Goal: Information Seeking & Learning: Learn about a topic

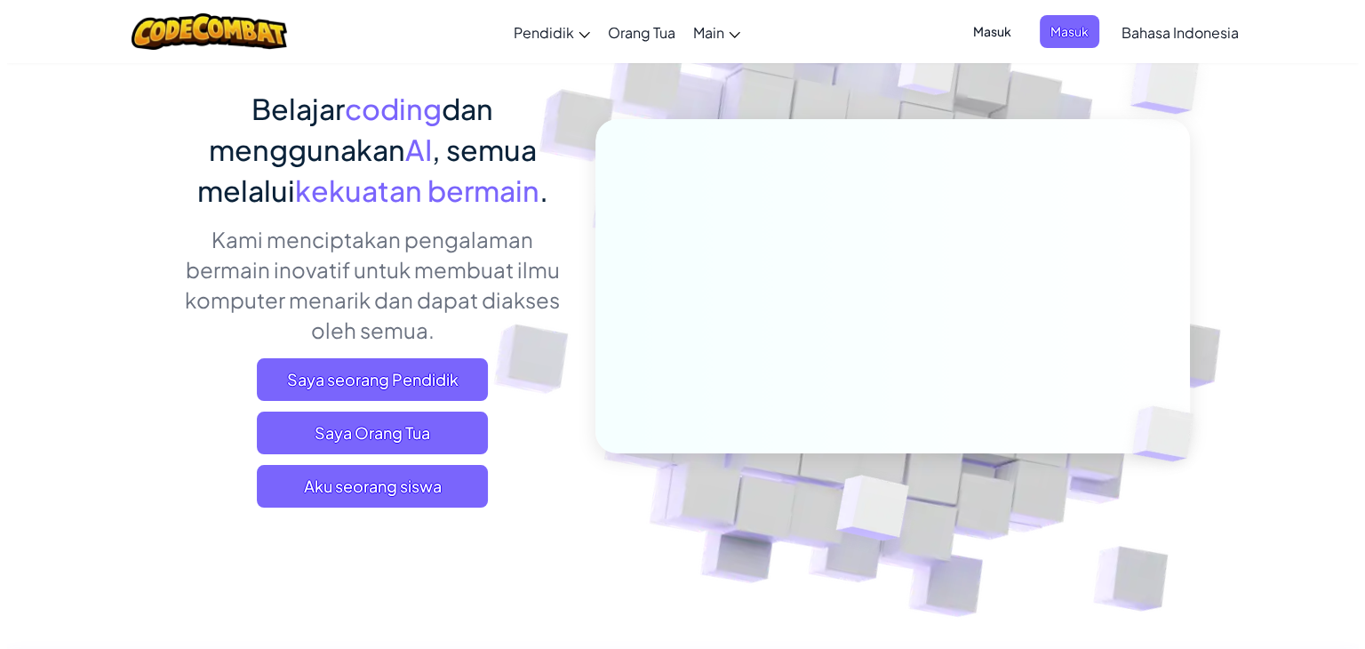
scroll to position [178, 0]
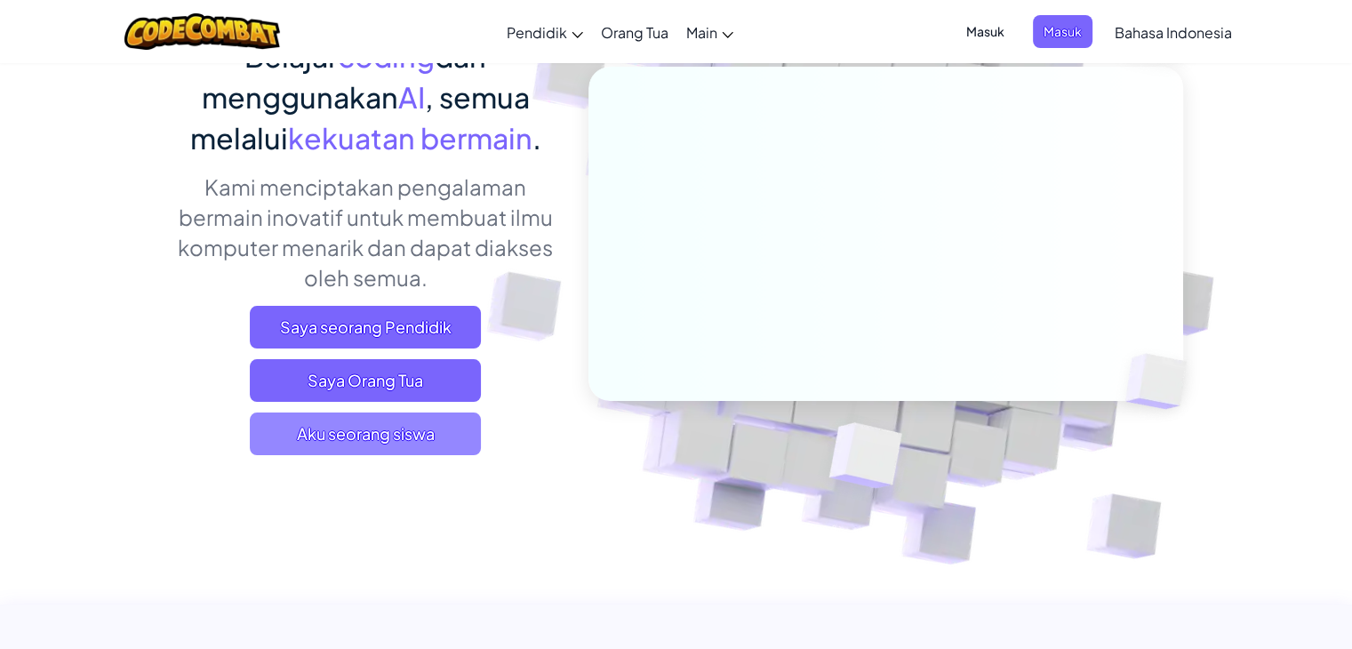
click at [364, 425] on span "Aku seorang siswa" at bounding box center [365, 433] width 231 height 43
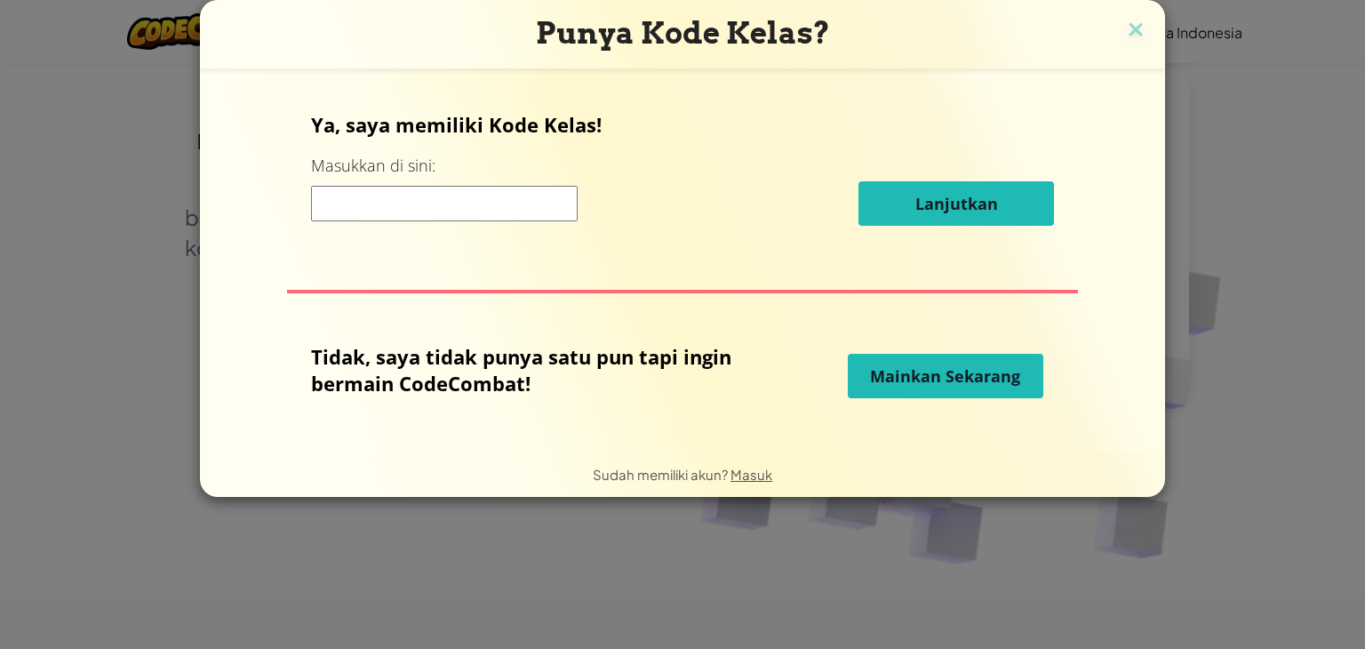
click at [473, 195] on input at bounding box center [444, 204] width 267 height 36
click at [906, 366] on span "Mainkan Sekarang" at bounding box center [945, 375] width 150 height 21
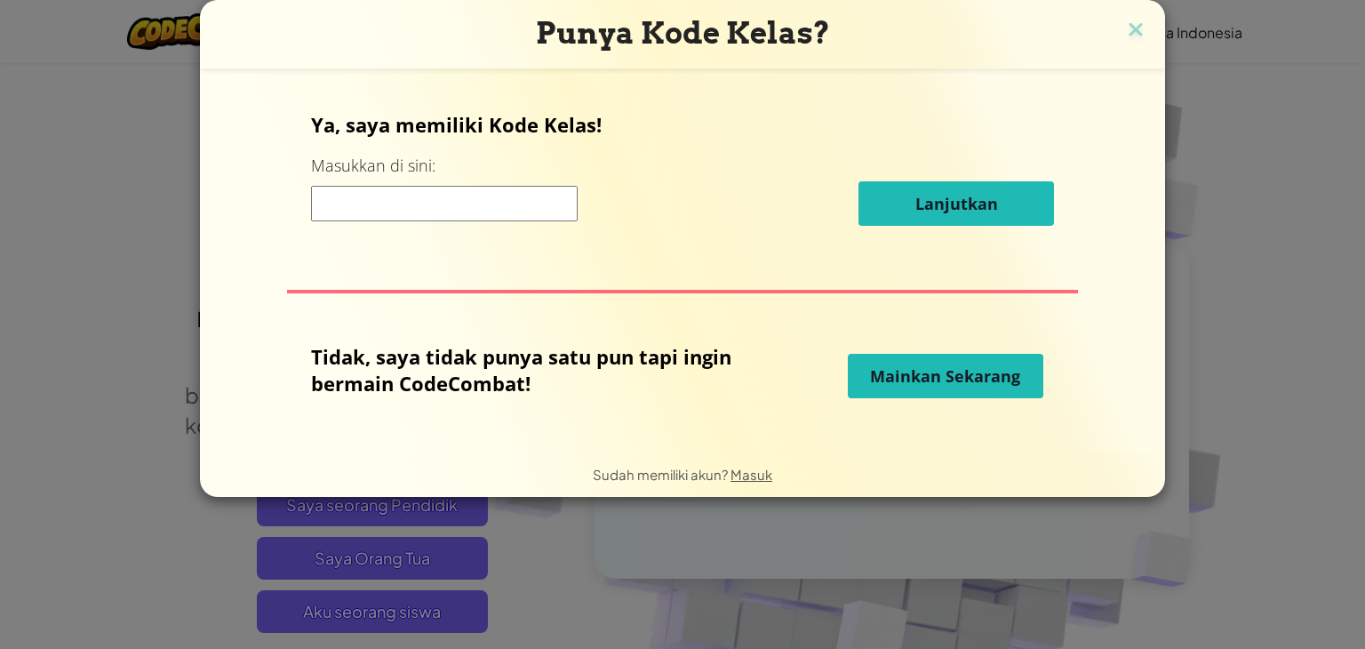
click at [903, 372] on span "Mainkan Sekarang" at bounding box center [945, 375] width 150 height 21
drag, startPoint x: 921, startPoint y: 354, endPoint x: 917, endPoint y: 374, distance: 20.9
click at [922, 353] on div "Tidak, saya tidak punya satu pun tapi ingin bermain CodeCombat! Mainkan Sekarang" at bounding box center [683, 376] width 744 height 66
click at [913, 390] on button "Mainkan Sekarang" at bounding box center [945, 376] width 195 height 44
click at [913, 371] on span "Mainkan Sekarang" at bounding box center [945, 375] width 150 height 21
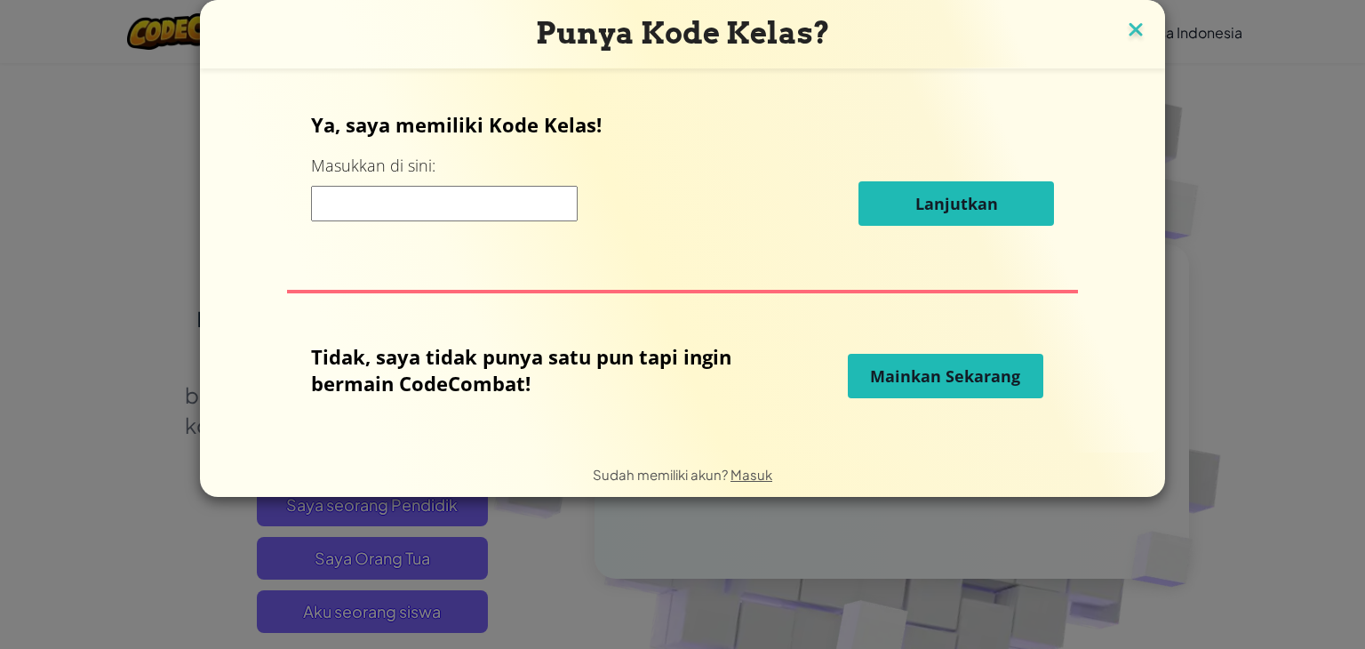
click at [1133, 25] on img at bounding box center [1135, 31] width 23 height 27
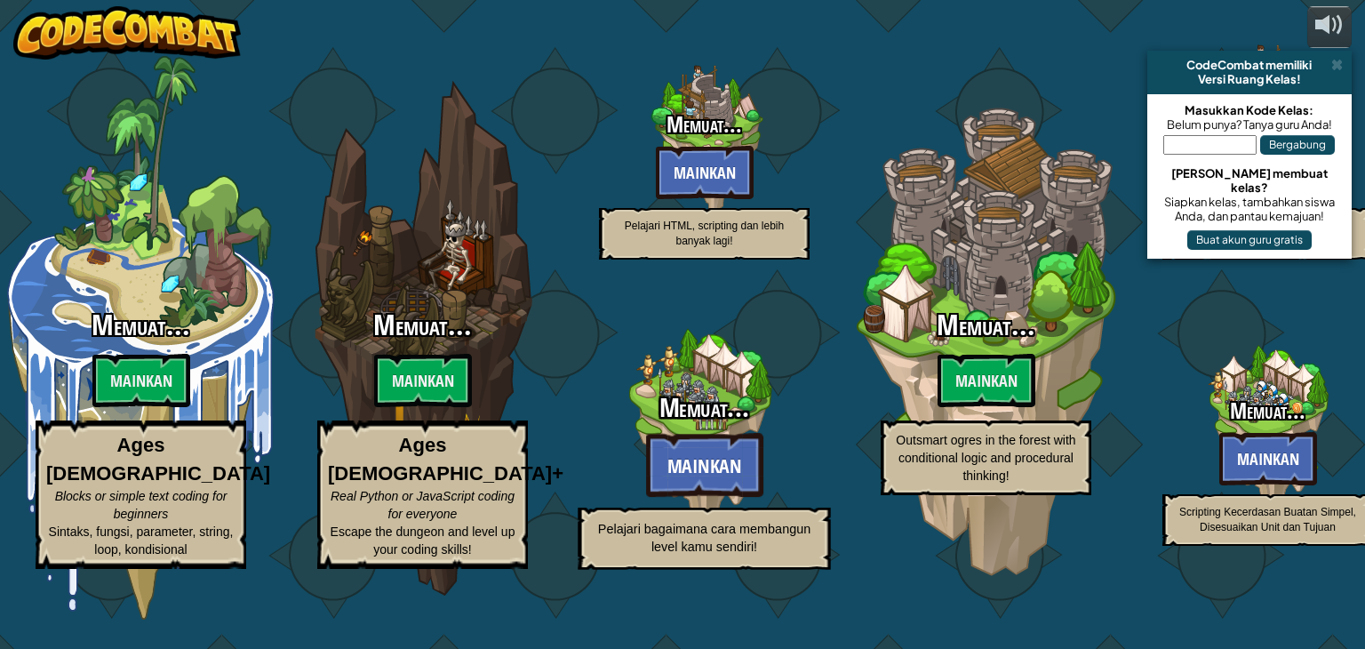
select select "id"
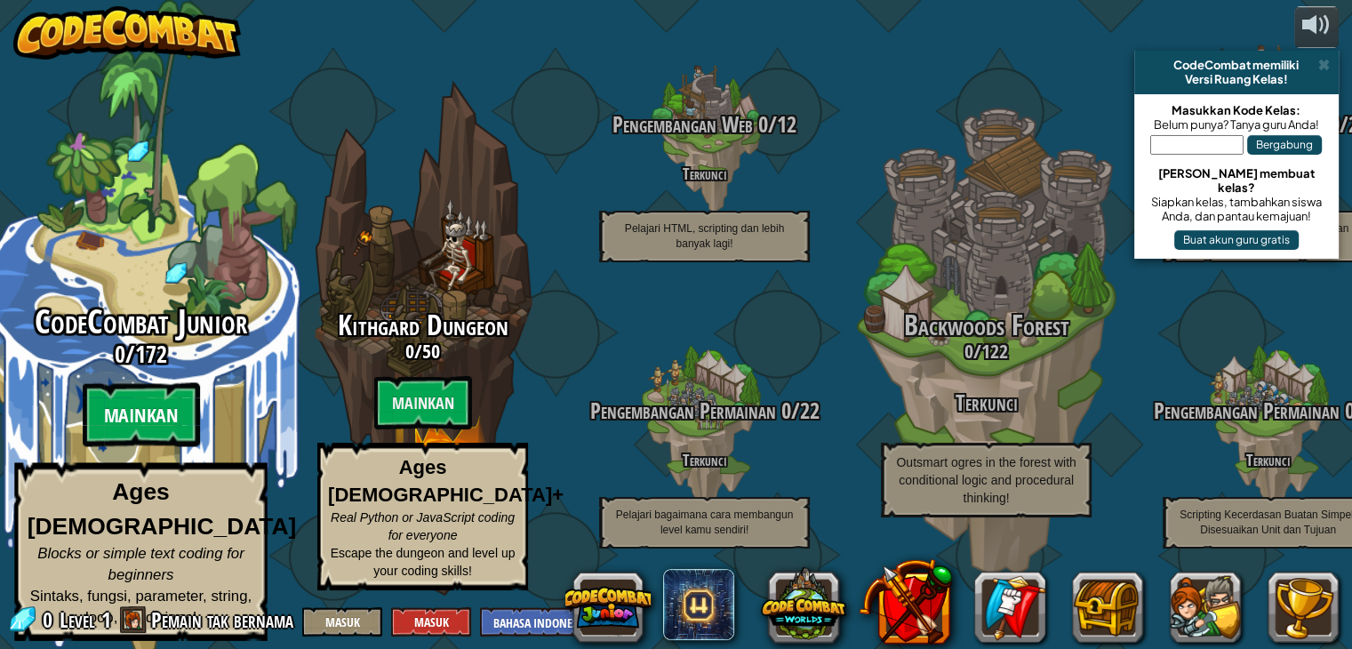
click at [179, 416] on btn "Mainkan" at bounding box center [140, 415] width 117 height 64
select select "id"
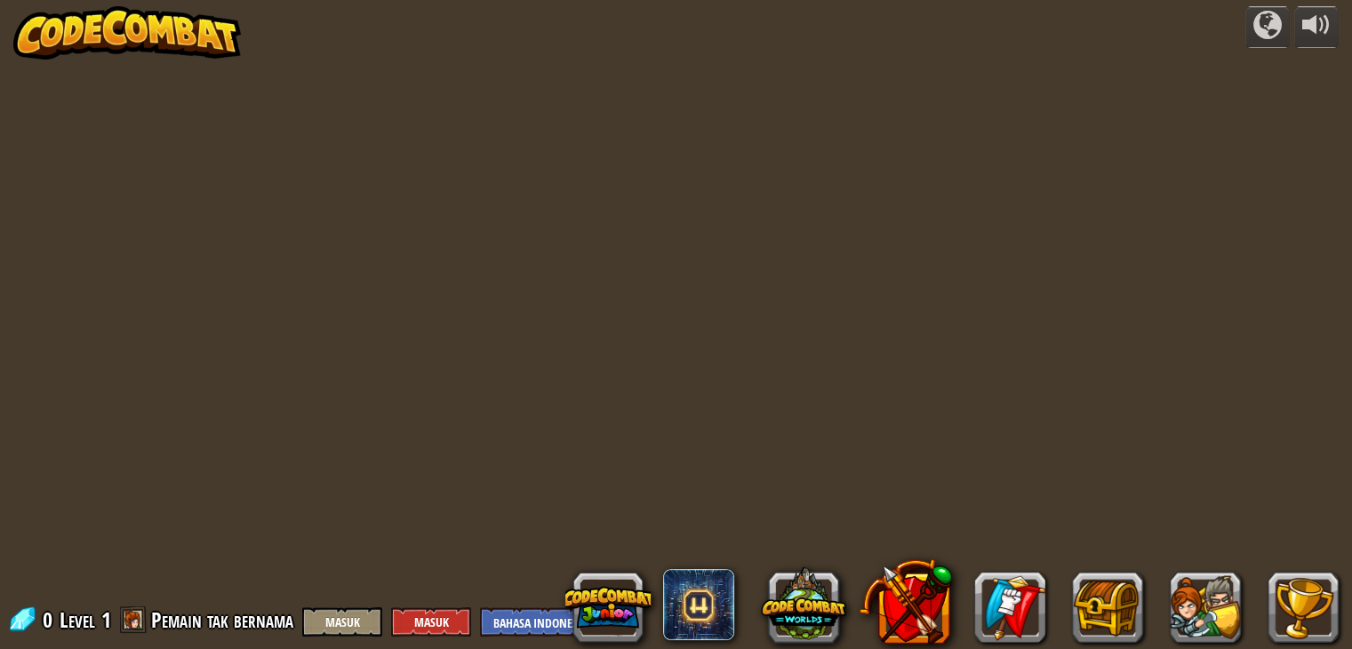
select select "id"
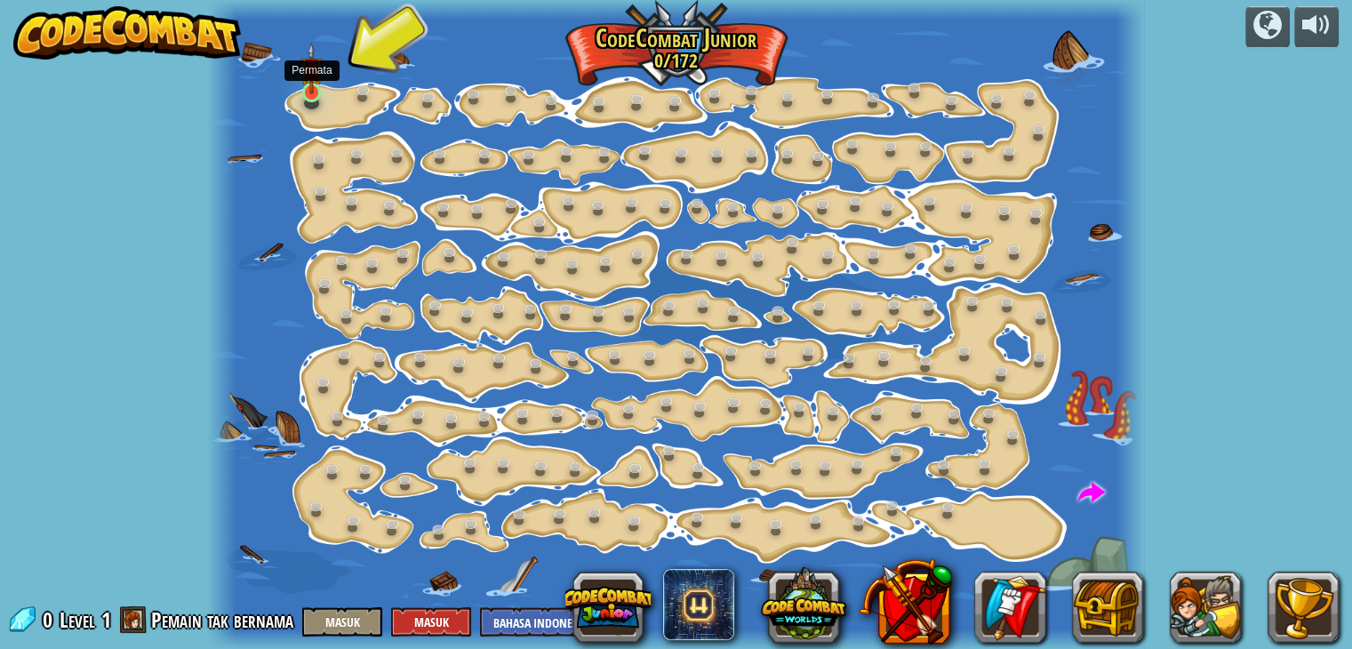
click at [302, 88] on img at bounding box center [311, 69] width 23 height 52
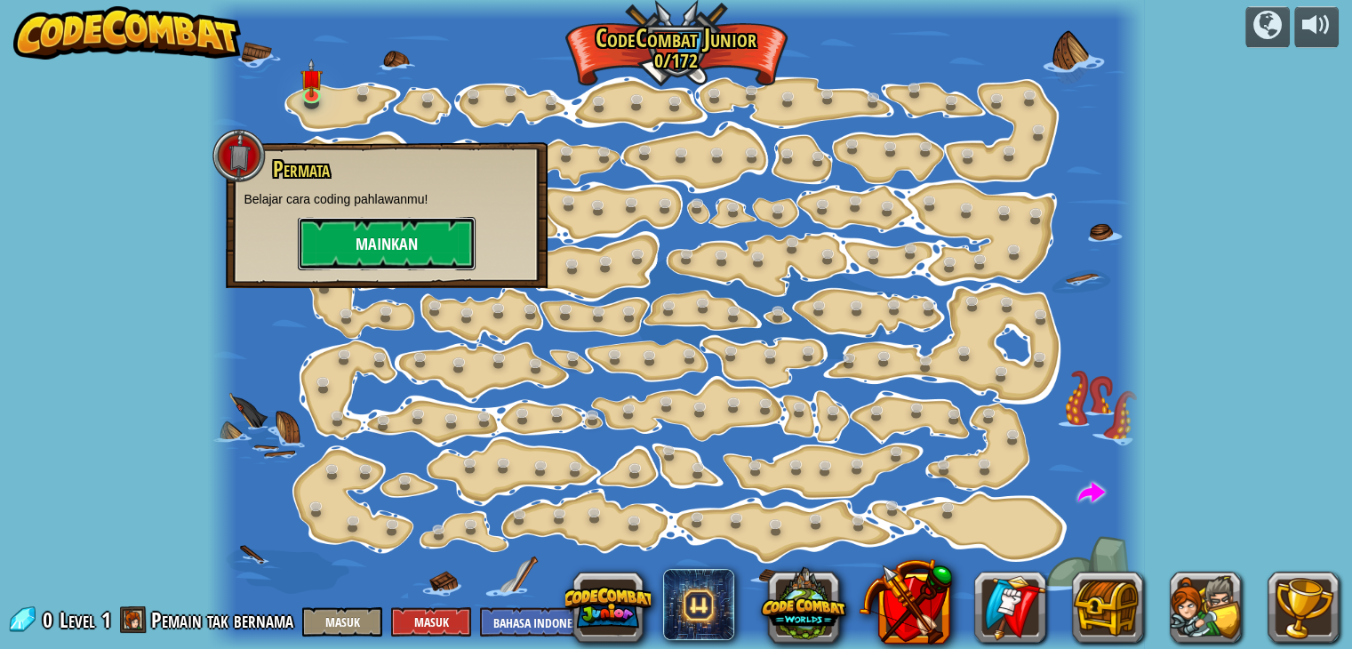
click at [333, 243] on button "Mainkan" at bounding box center [387, 243] width 178 height 53
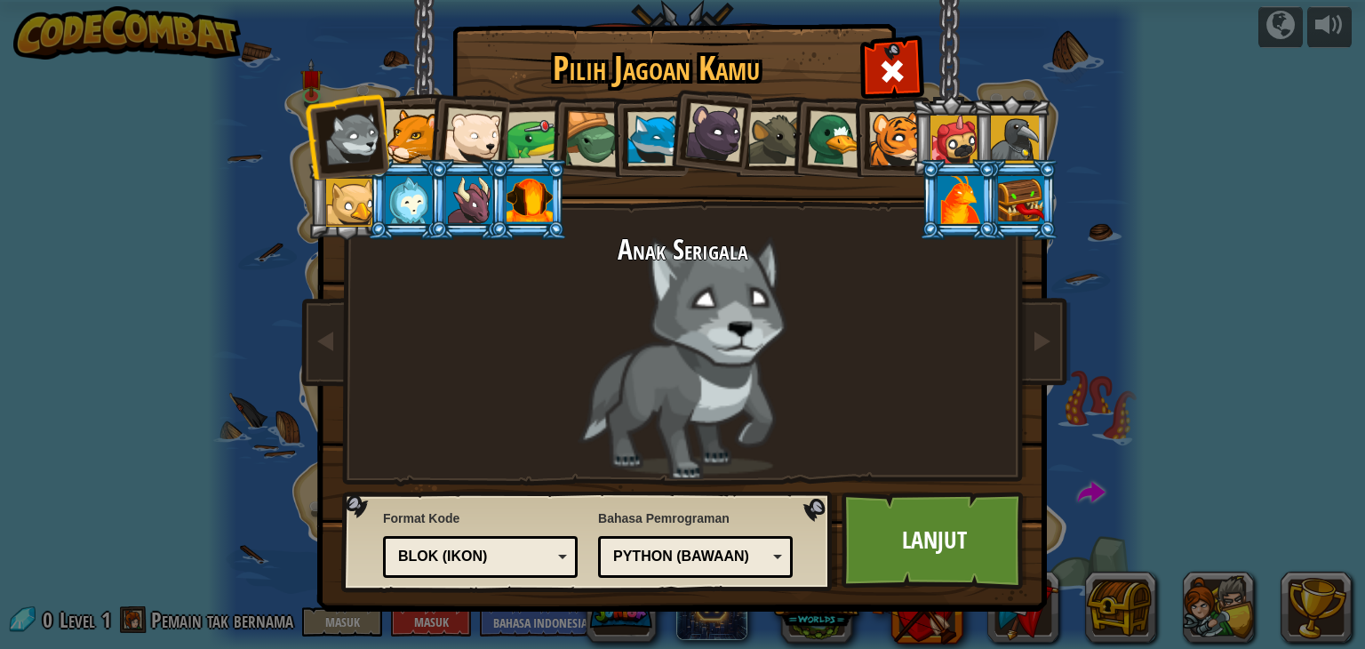
click at [319, 210] on li at bounding box center [347, 199] width 80 height 81
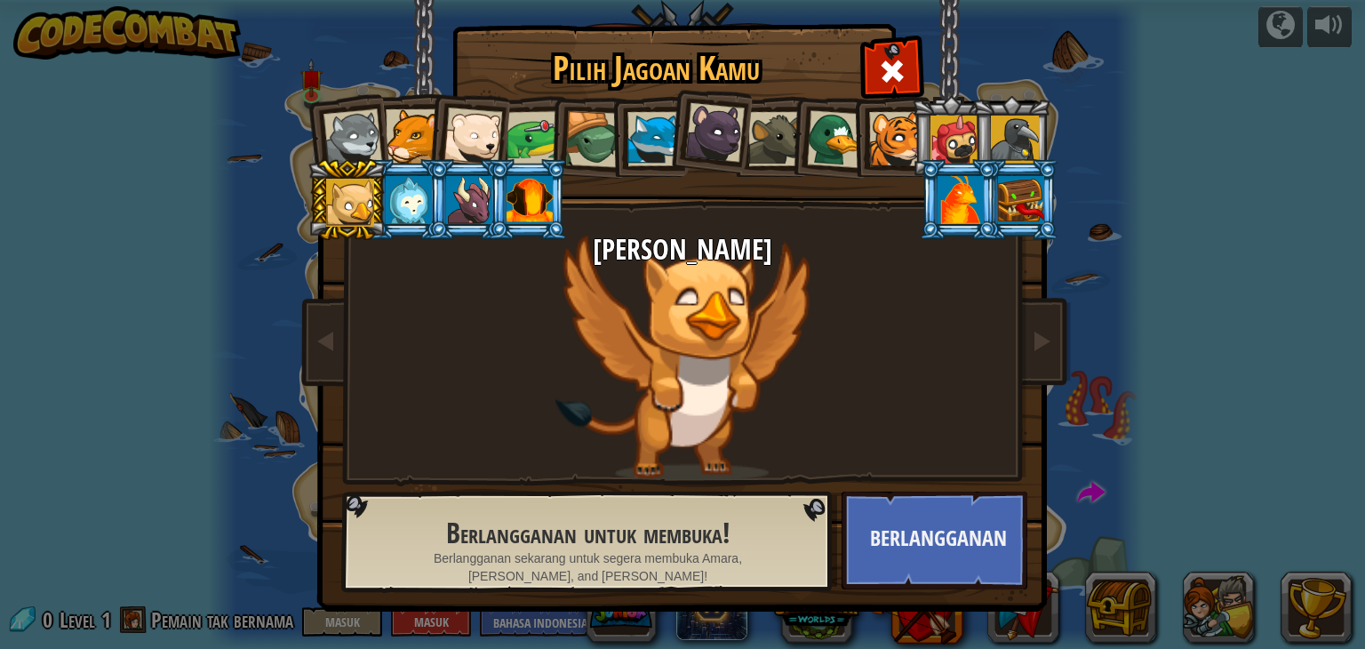
click at [400, 195] on div at bounding box center [409, 200] width 46 height 48
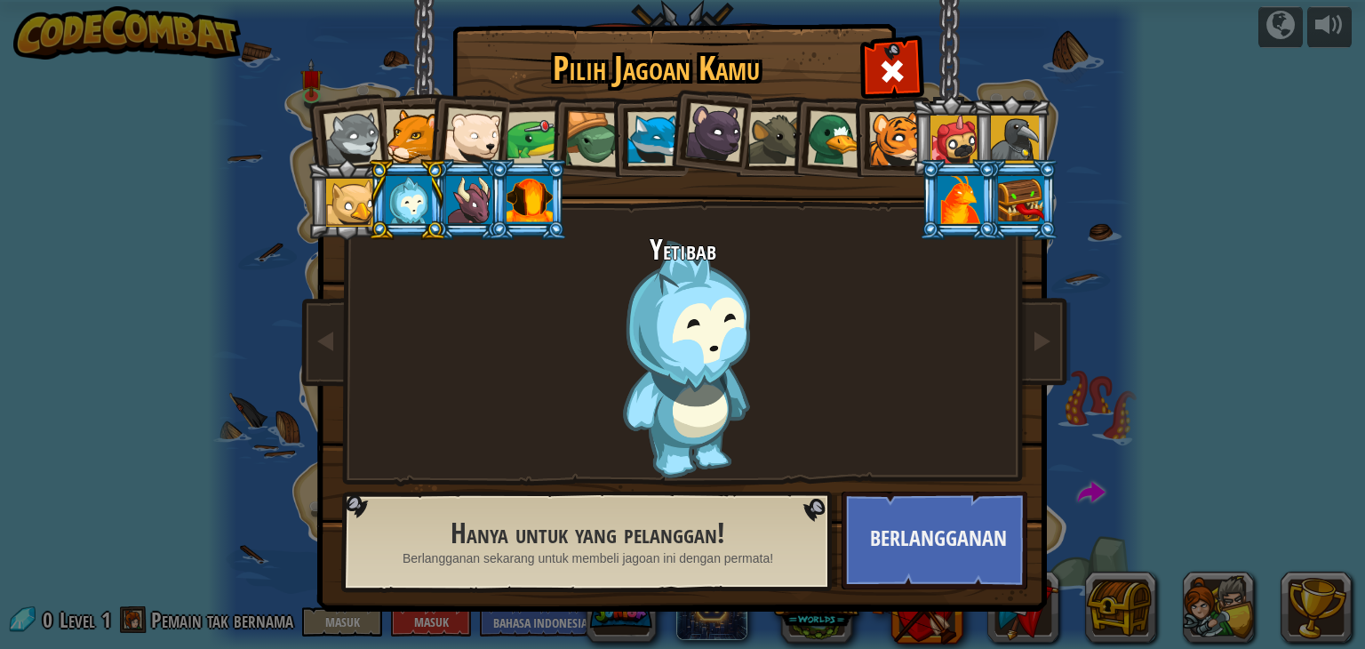
click at [359, 207] on div at bounding box center [350, 203] width 48 height 48
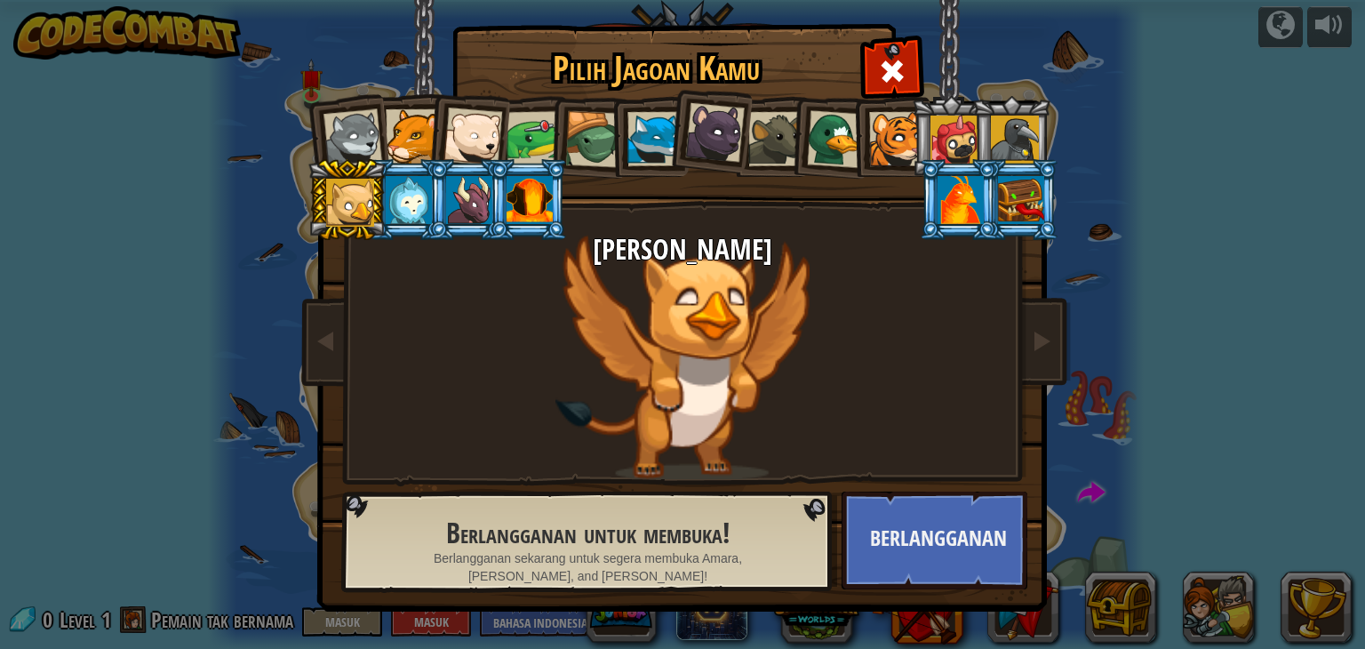
click at [427, 186] on li at bounding box center [467, 199] width 80 height 81
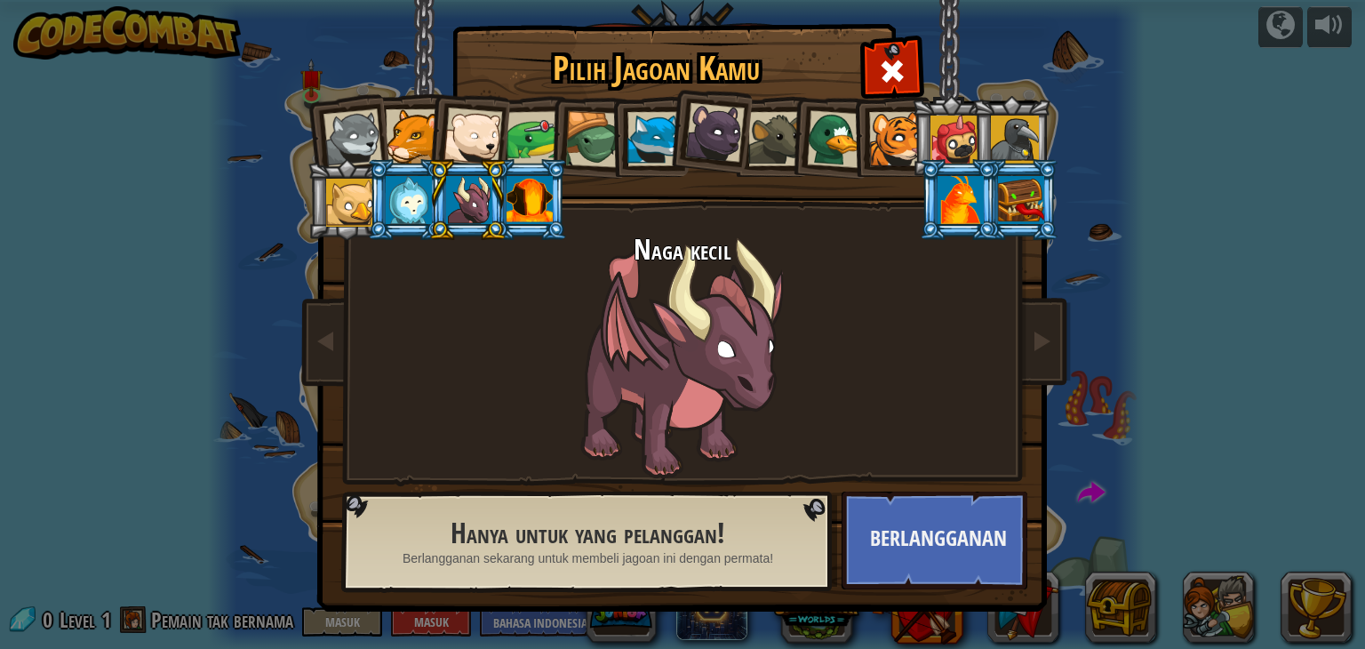
click at [372, 196] on li at bounding box center [407, 199] width 80 height 81
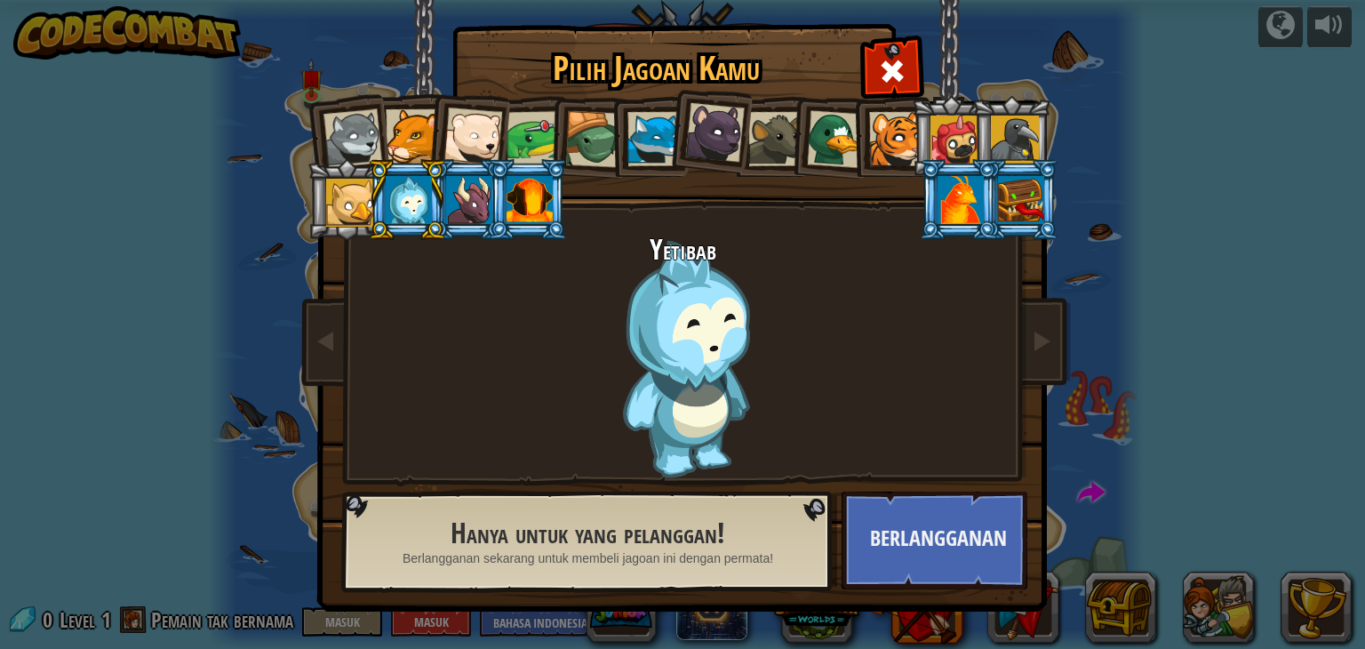
click at [352, 204] on div at bounding box center [350, 203] width 48 height 48
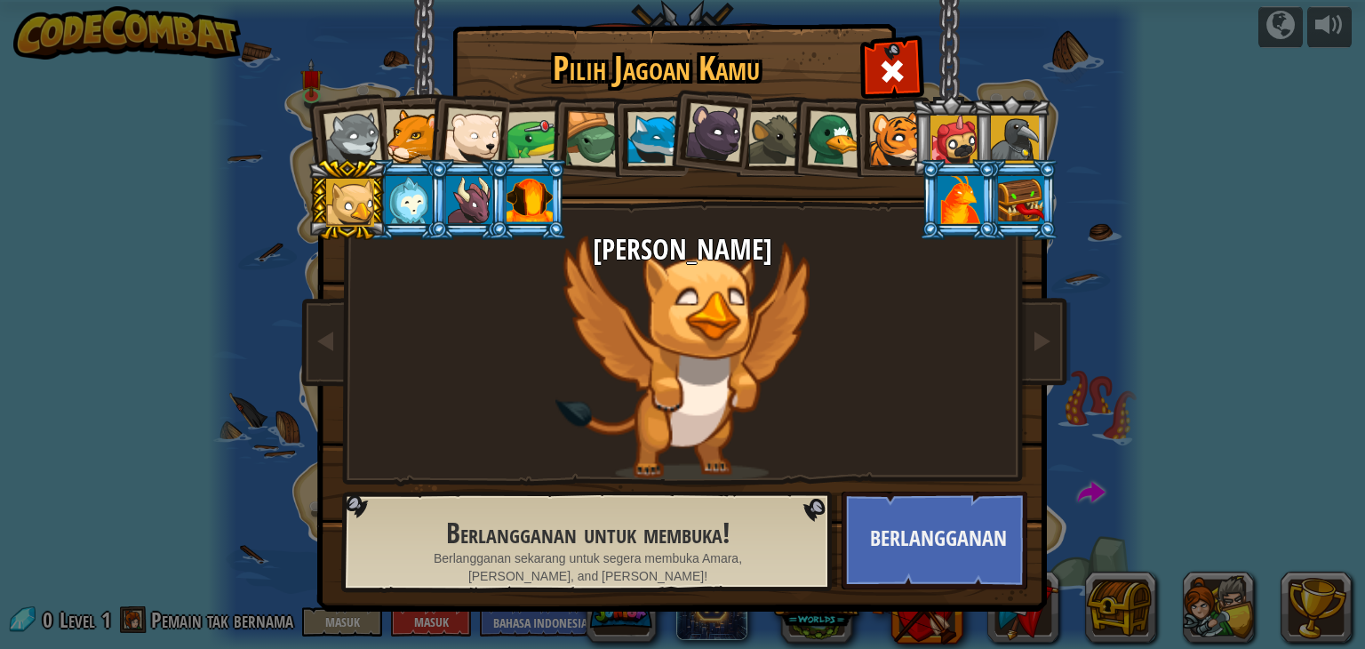
click at [364, 140] on div at bounding box center [352, 138] width 59 height 59
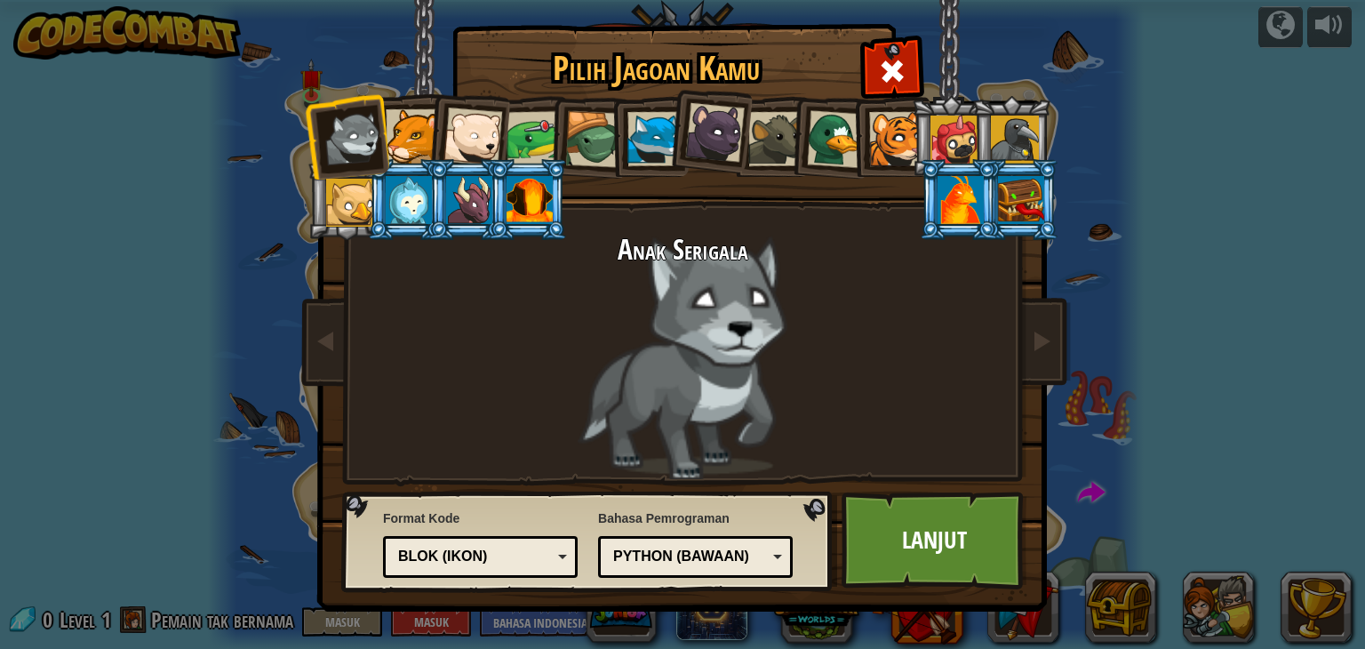
click at [427, 132] on li at bounding box center [467, 133] width 87 height 87
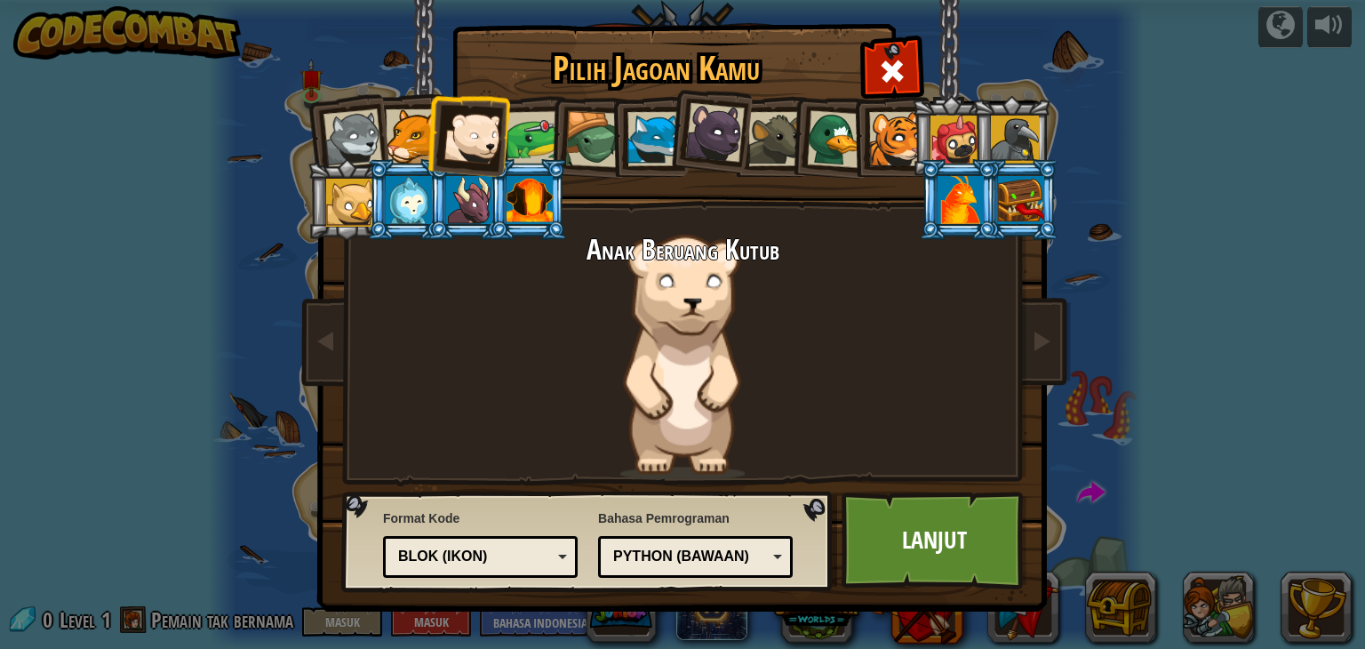
click at [463, 125] on div at bounding box center [472, 137] width 59 height 59
click at [546, 143] on div at bounding box center [533, 138] width 55 height 55
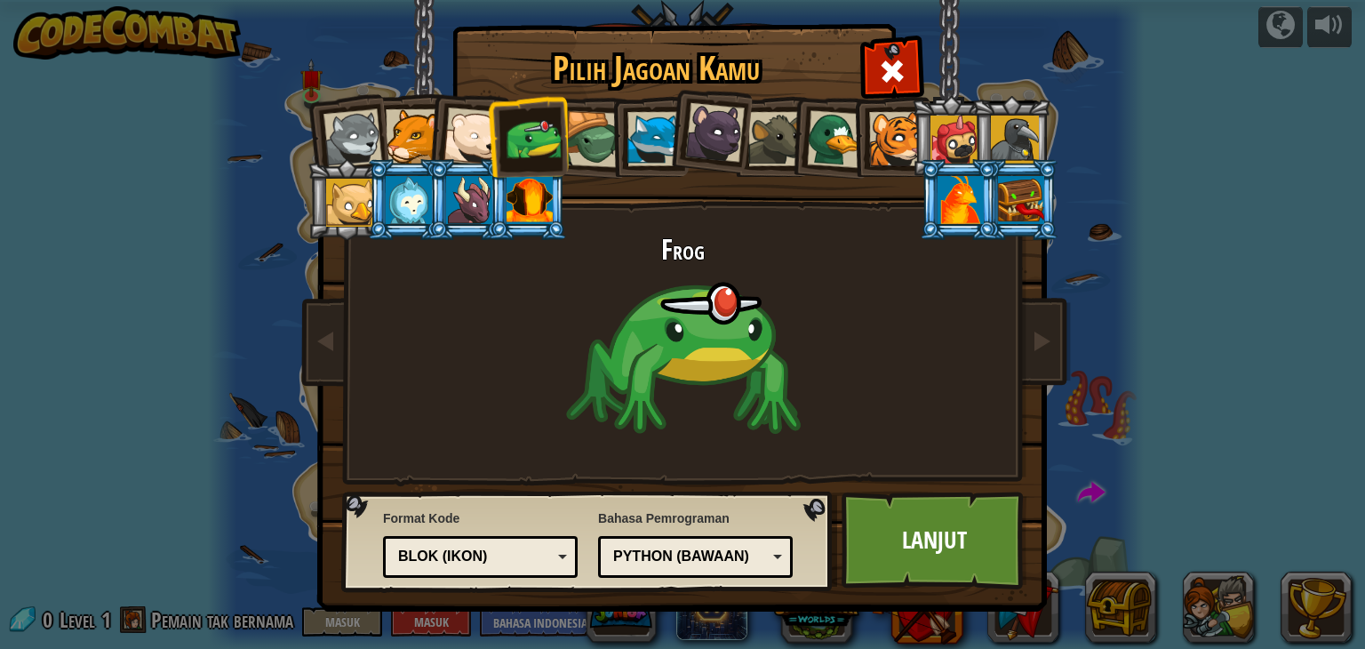
click at [579, 140] on div at bounding box center [593, 139] width 57 height 57
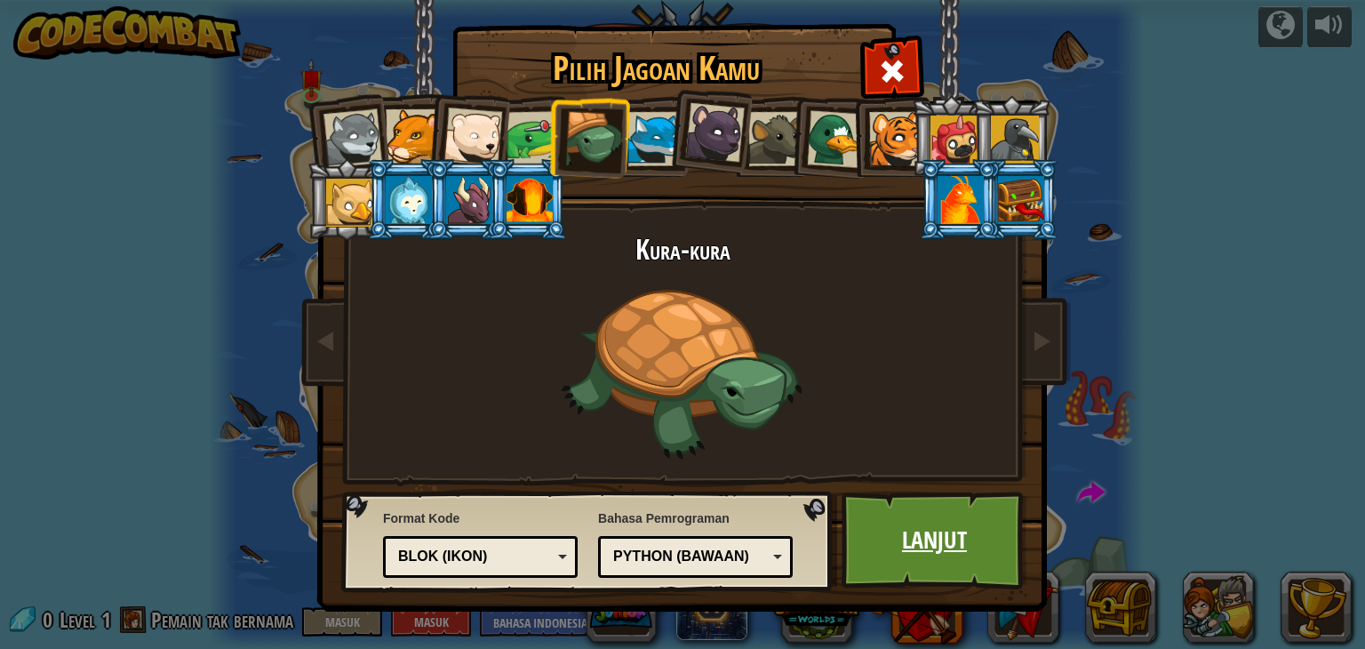
click at [958, 530] on link "Lanjut" at bounding box center [934, 540] width 186 height 98
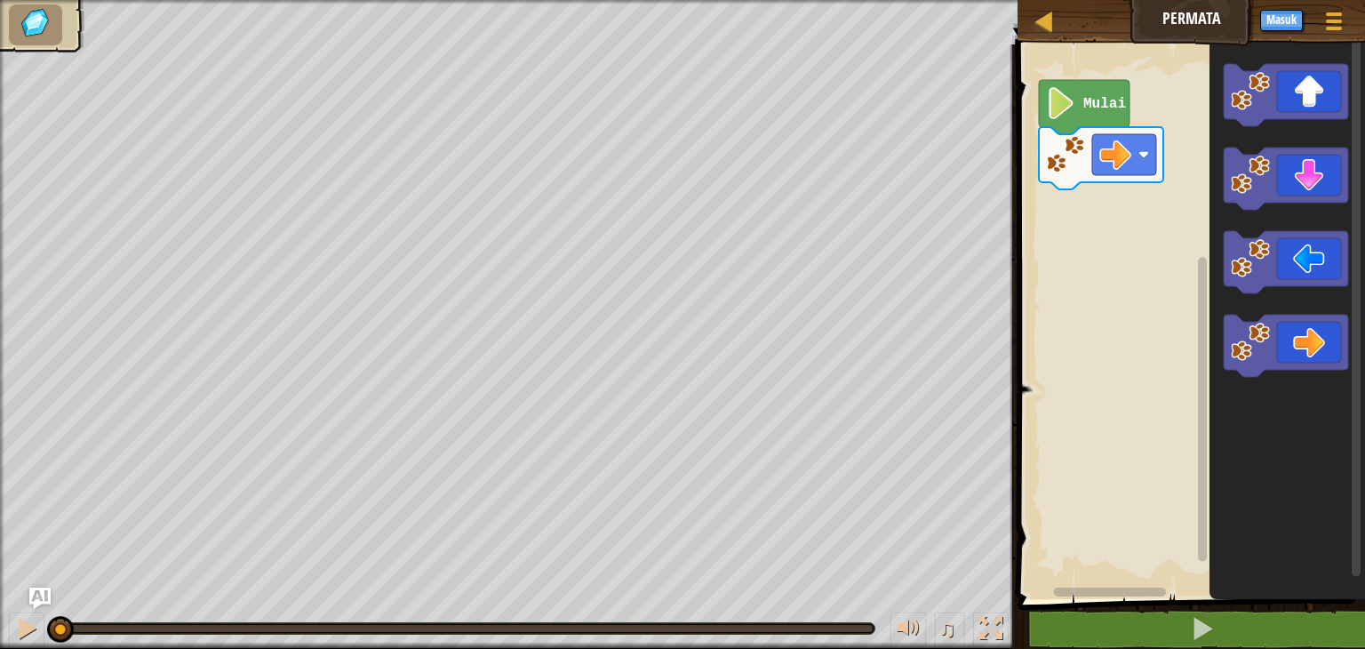
click at [1081, 98] on icon "Ruang Kerja Blockly" at bounding box center [1084, 107] width 91 height 54
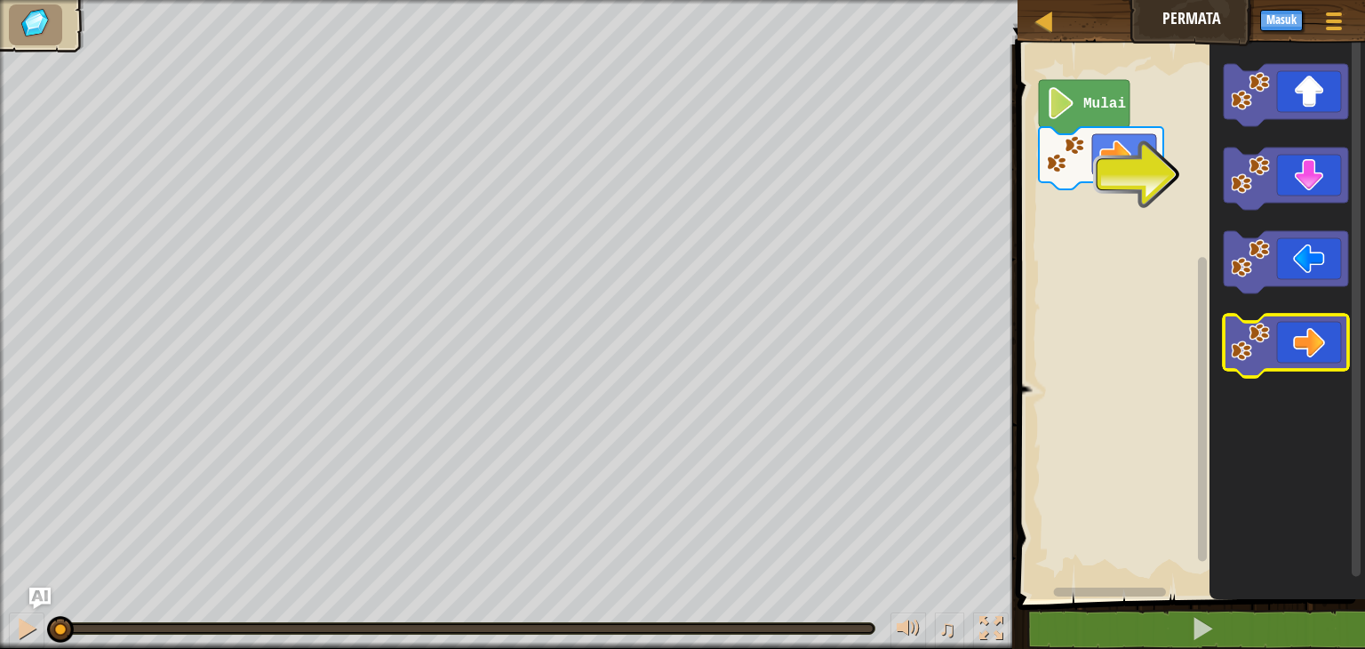
click at [1272, 337] on icon "Ruang Kerja Blockly" at bounding box center [1286, 346] width 124 height 62
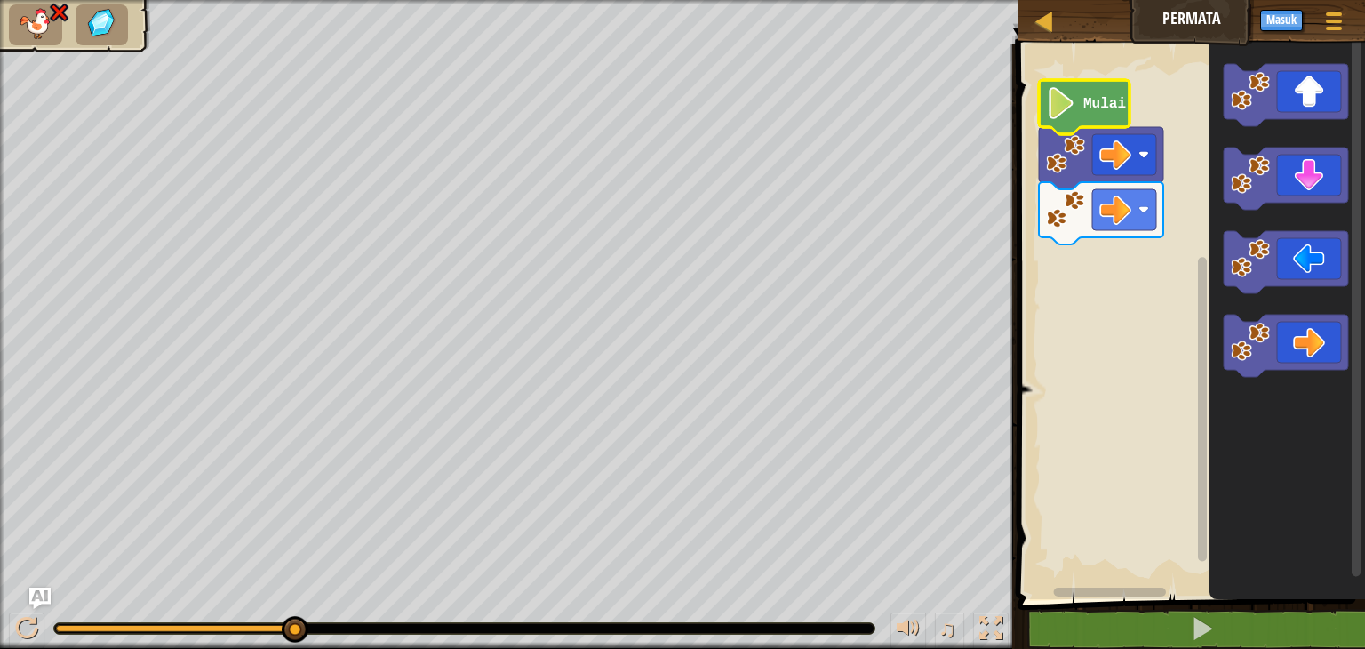
click at [1069, 111] on image "Ruang Kerja Blockly" at bounding box center [1061, 103] width 30 height 32
click at [1292, 188] on icon "Ruang Kerja Blockly" at bounding box center [1286, 179] width 124 height 62
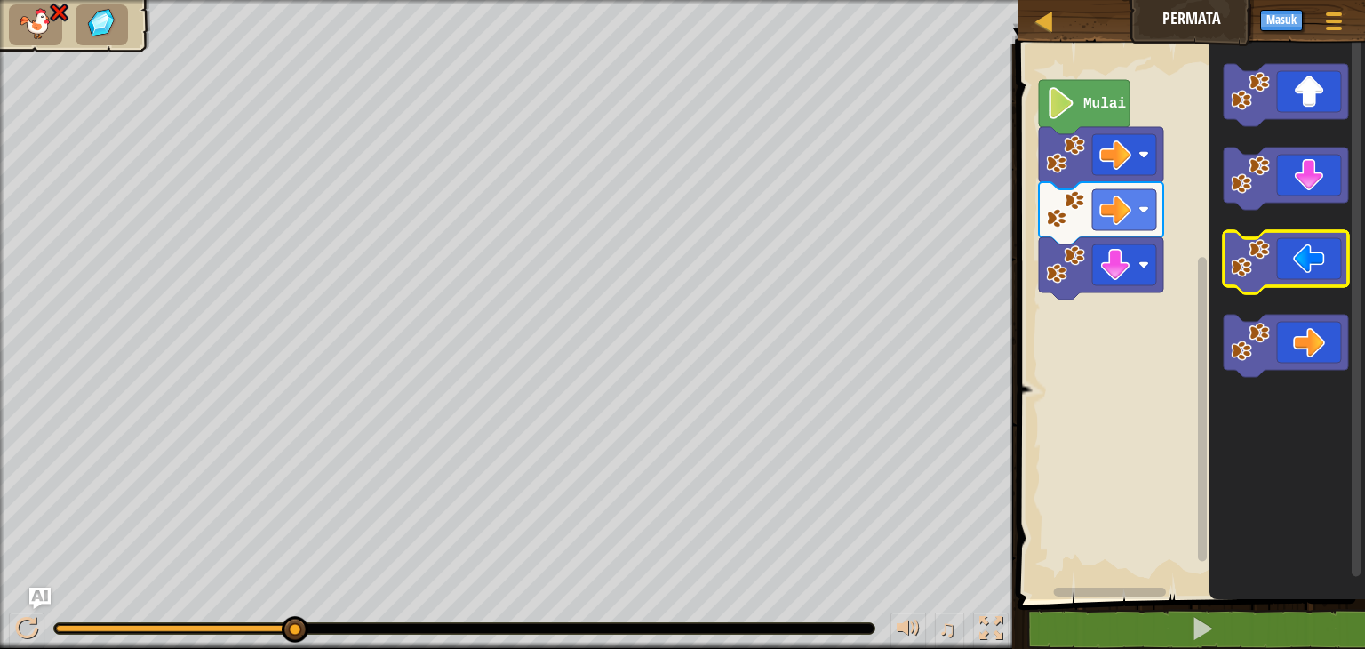
click at [1271, 267] on icon "Ruang Kerja Blockly" at bounding box center [1286, 262] width 124 height 62
click at [1303, 260] on icon "Ruang Kerja Blockly" at bounding box center [1286, 262] width 124 height 62
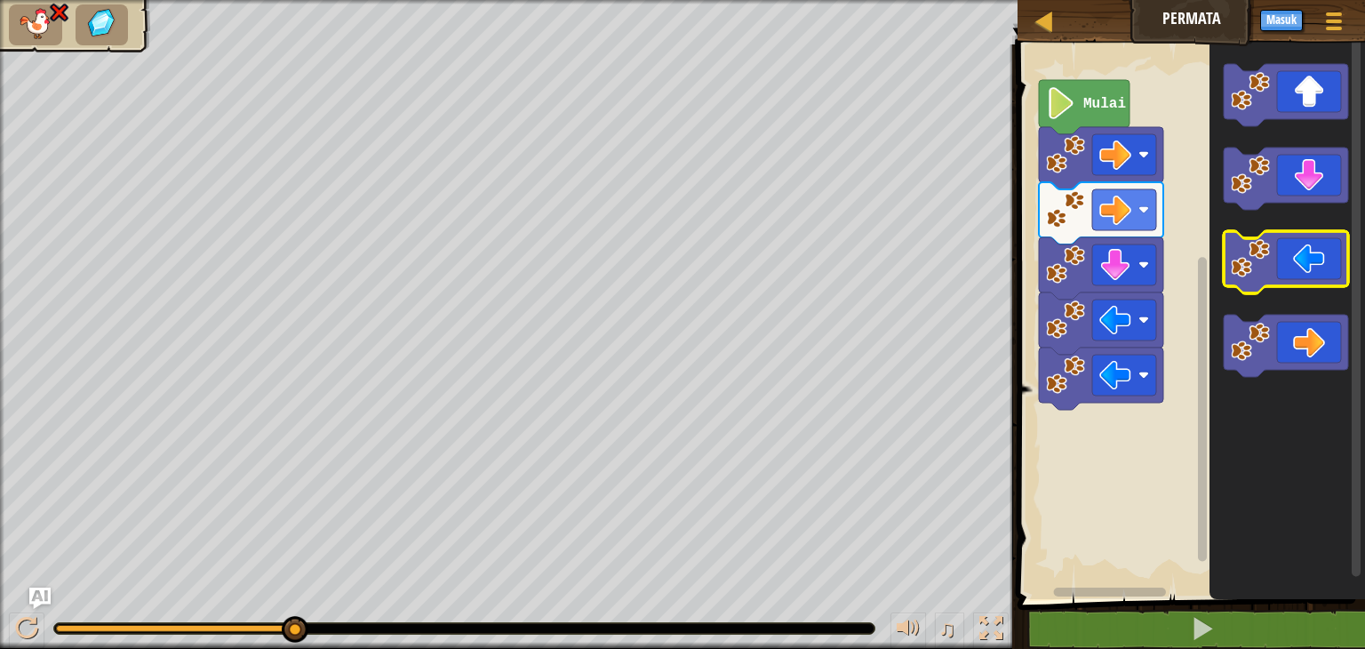
click at [1296, 262] on icon "Ruang Kerja Blockly" at bounding box center [1286, 262] width 124 height 62
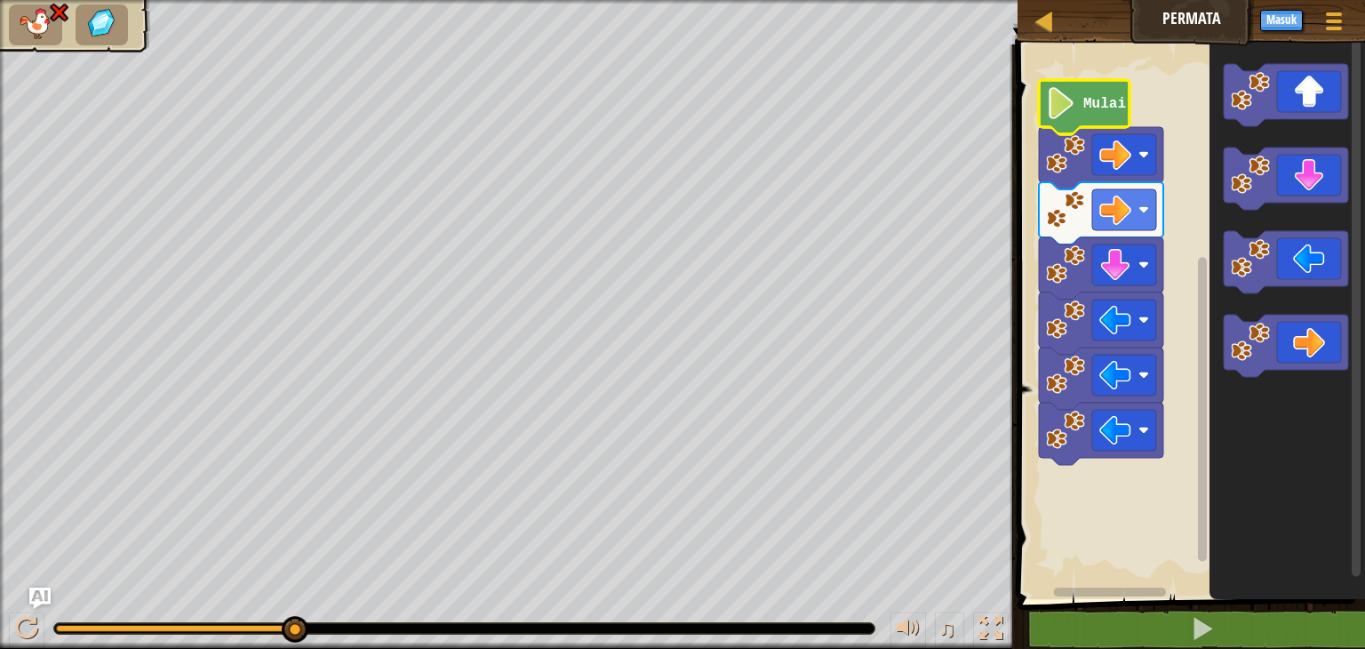
click at [1070, 116] on image "Ruang Kerja Blockly" at bounding box center [1061, 103] width 30 height 32
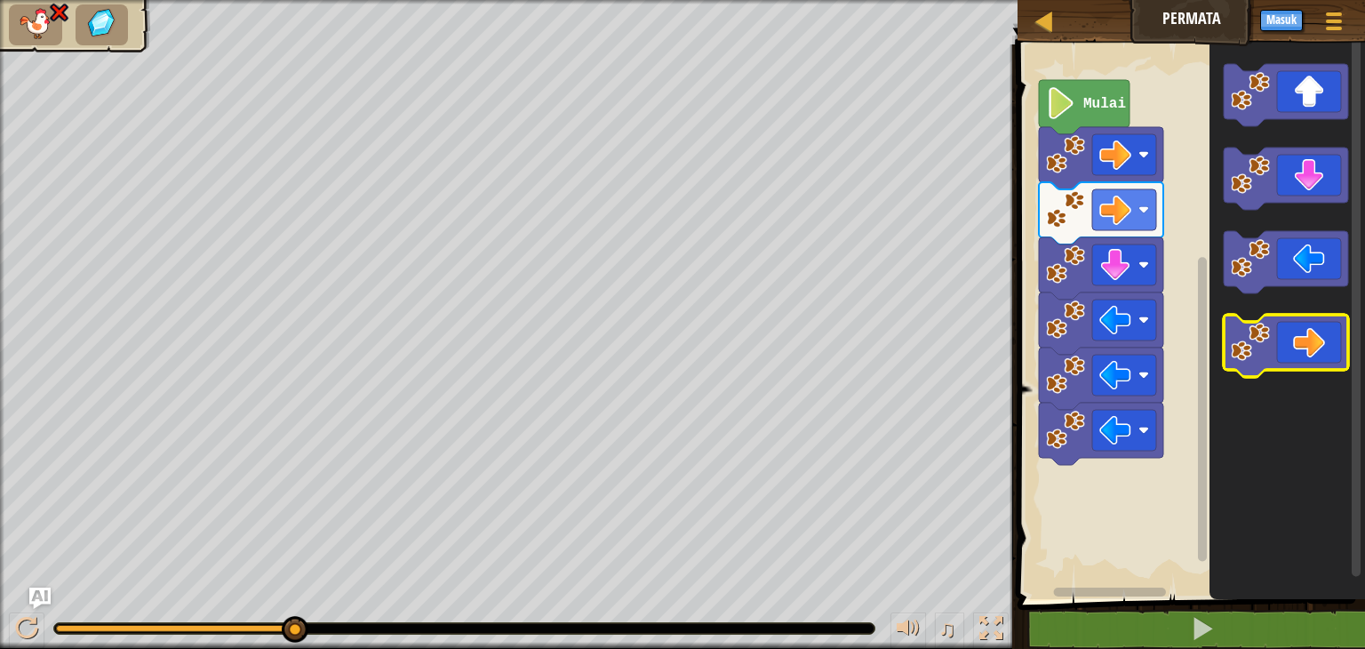
click at [1264, 339] on image "Ruang Kerja Blockly" at bounding box center [1250, 342] width 39 height 39
click at [1289, 344] on icon "Ruang Kerja Blockly" at bounding box center [1286, 346] width 124 height 62
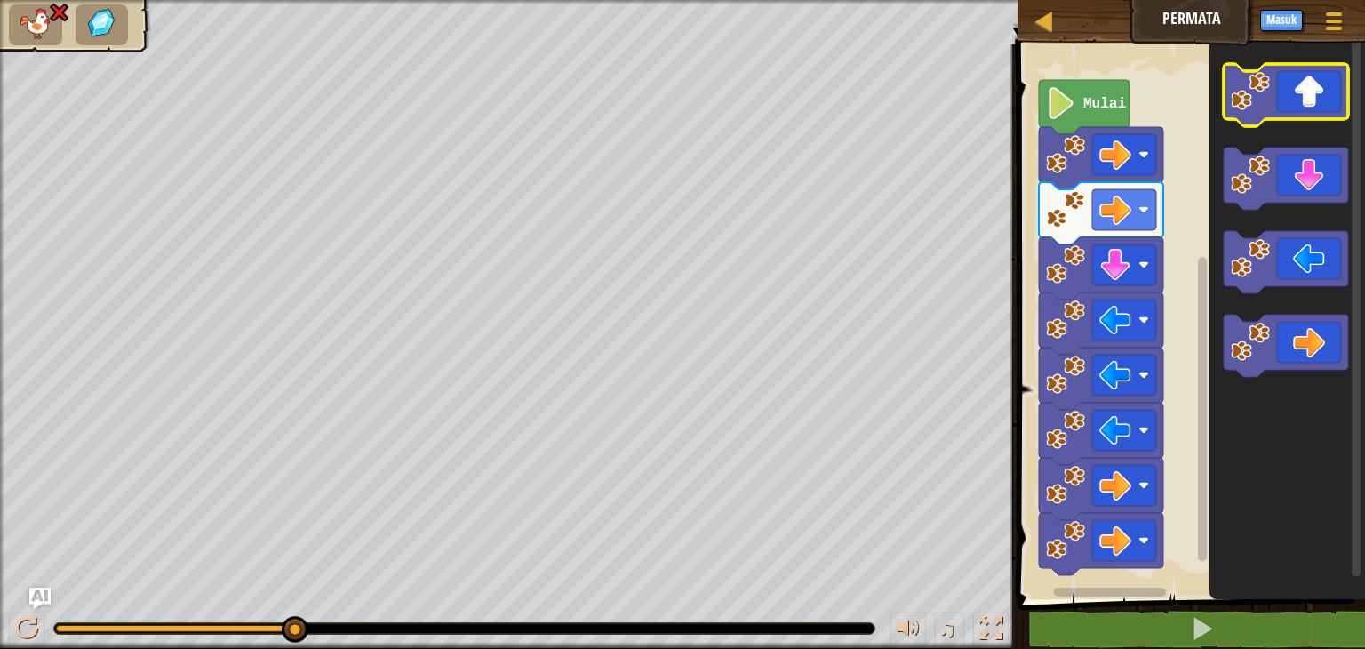
click at [1265, 91] on image "Ruang Kerja Blockly" at bounding box center [1250, 91] width 39 height 39
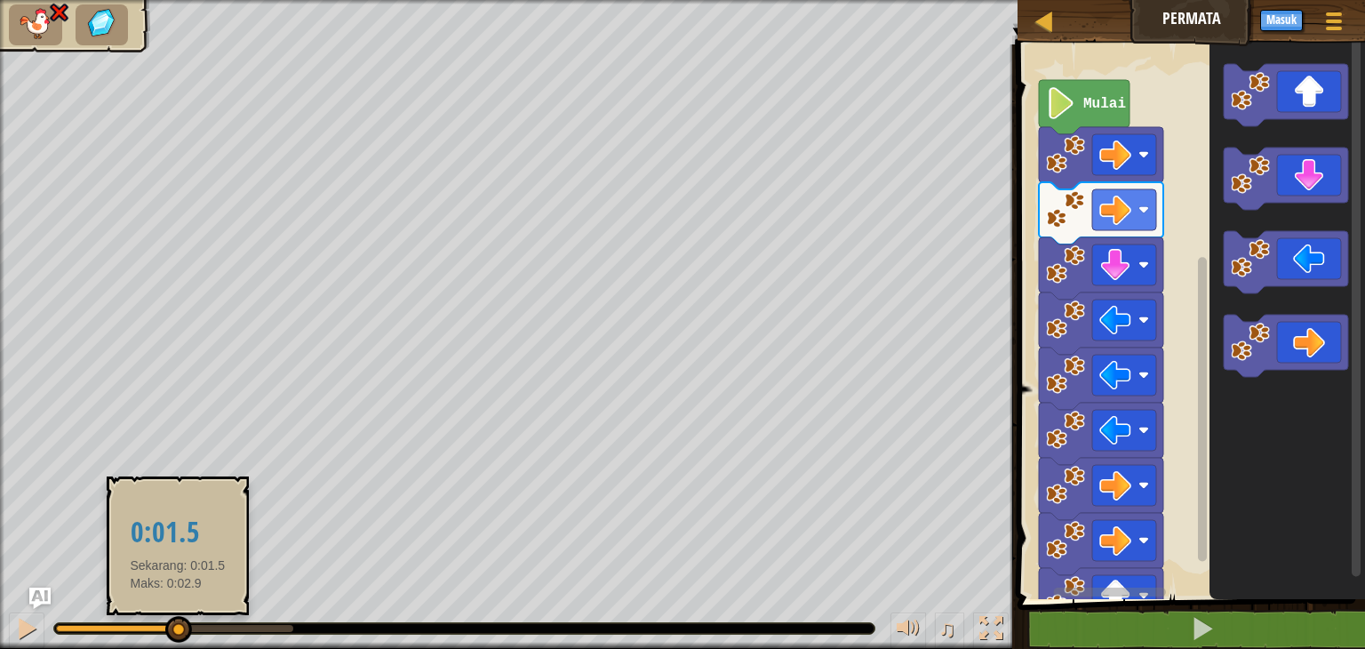
drag, startPoint x: 287, startPoint y: 618, endPoint x: 171, endPoint y: 645, distance: 119.6
click at [171, 645] on div "♫" at bounding box center [508, 623] width 1017 height 53
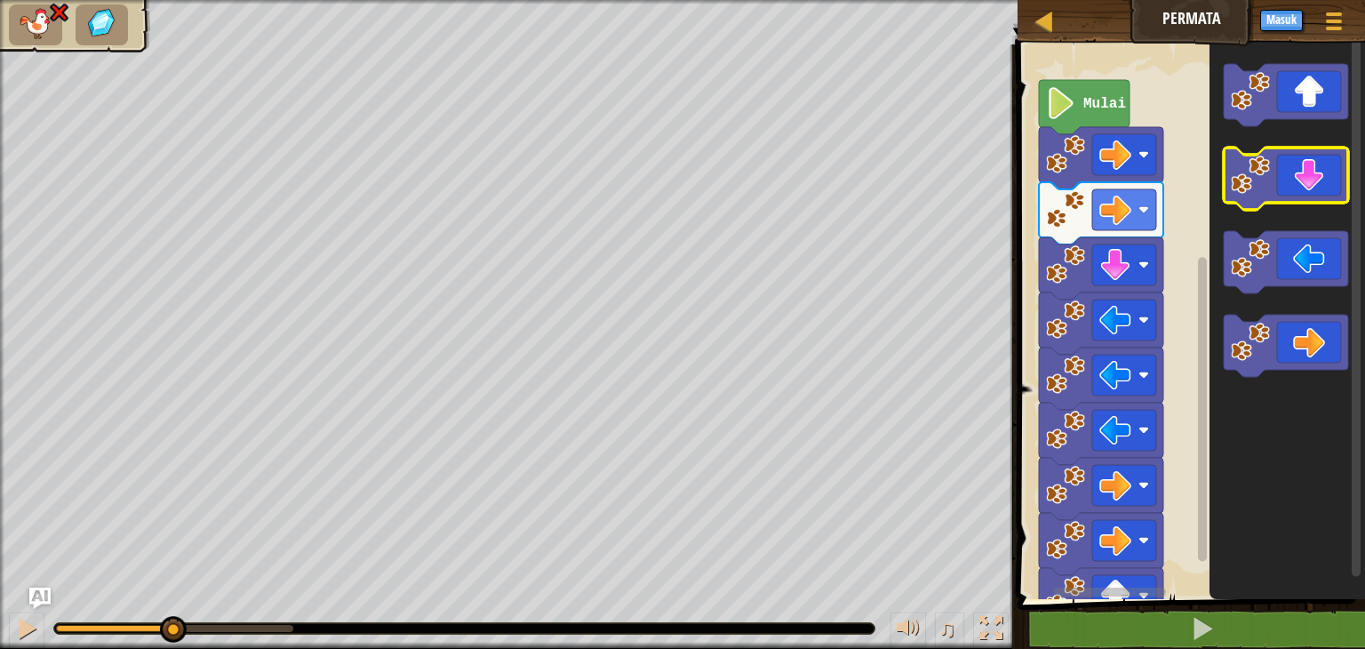
click at [1298, 171] on icon "Ruang Kerja Blockly" at bounding box center [1286, 179] width 124 height 62
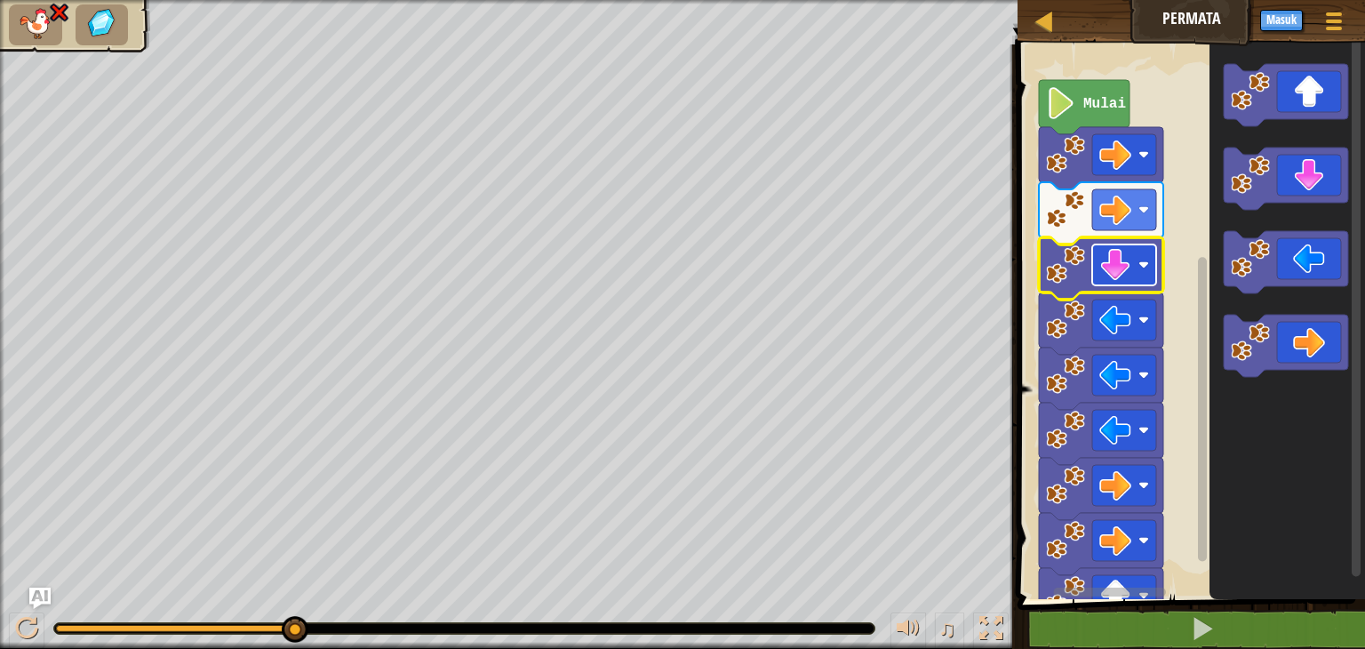
click at [1118, 267] on image "Ruang Kerja Blockly" at bounding box center [1115, 265] width 32 height 32
click at [1127, 278] on image "Ruang Kerja Blockly" at bounding box center [1115, 265] width 32 height 32
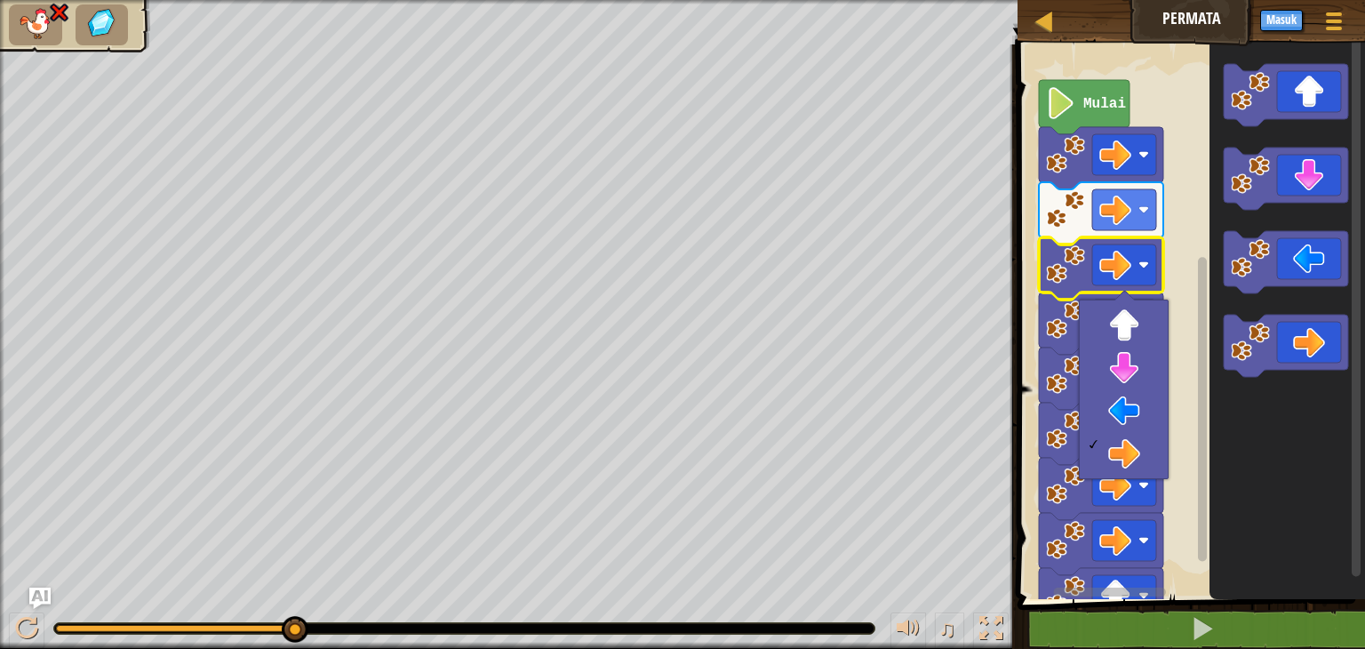
click at [1079, 413] on div at bounding box center [1124, 388] width 90 height 179
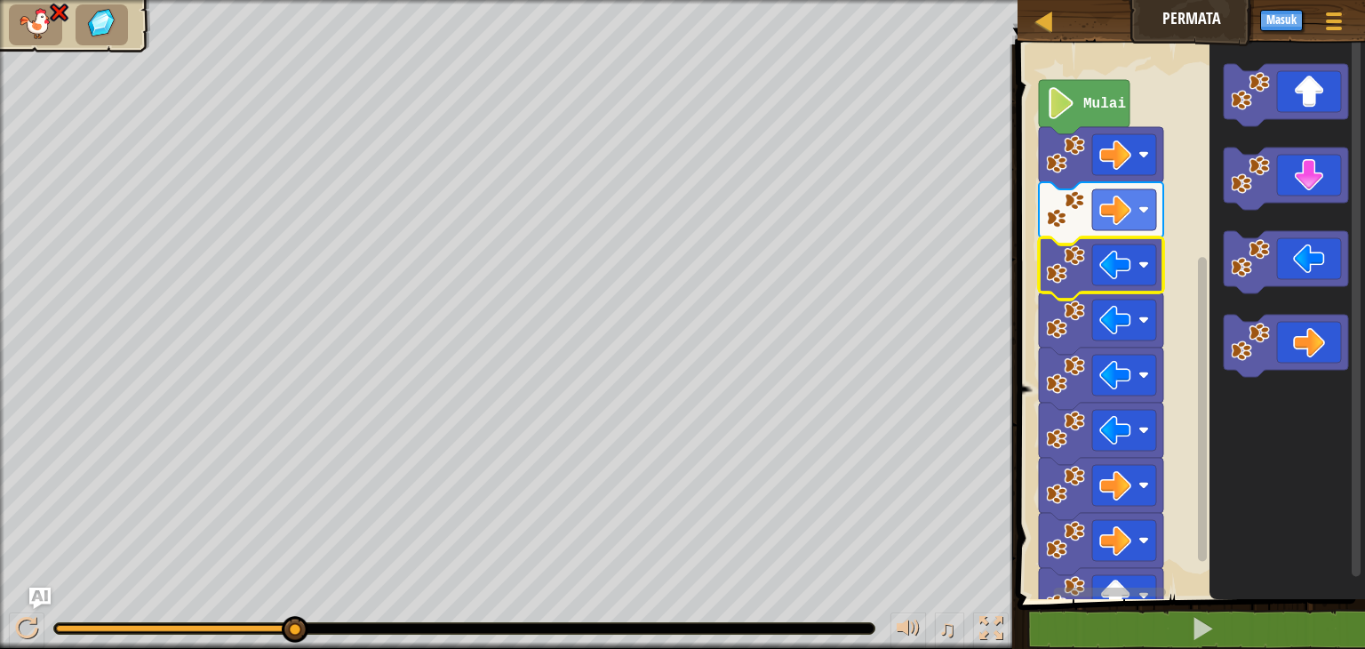
drag, startPoint x: 279, startPoint y: 623, endPoint x: 226, endPoint y: 630, distance: 53.8
click at [227, 632] on div at bounding box center [464, 628] width 820 height 11
drag, startPoint x: 295, startPoint y: 631, endPoint x: 17, endPoint y: 613, distance: 278.7
click at [20, 613] on div "♫" at bounding box center [508, 623] width 1017 height 53
click at [1152, 165] on rect "Ruang Kerja Blockly" at bounding box center [1124, 154] width 64 height 41
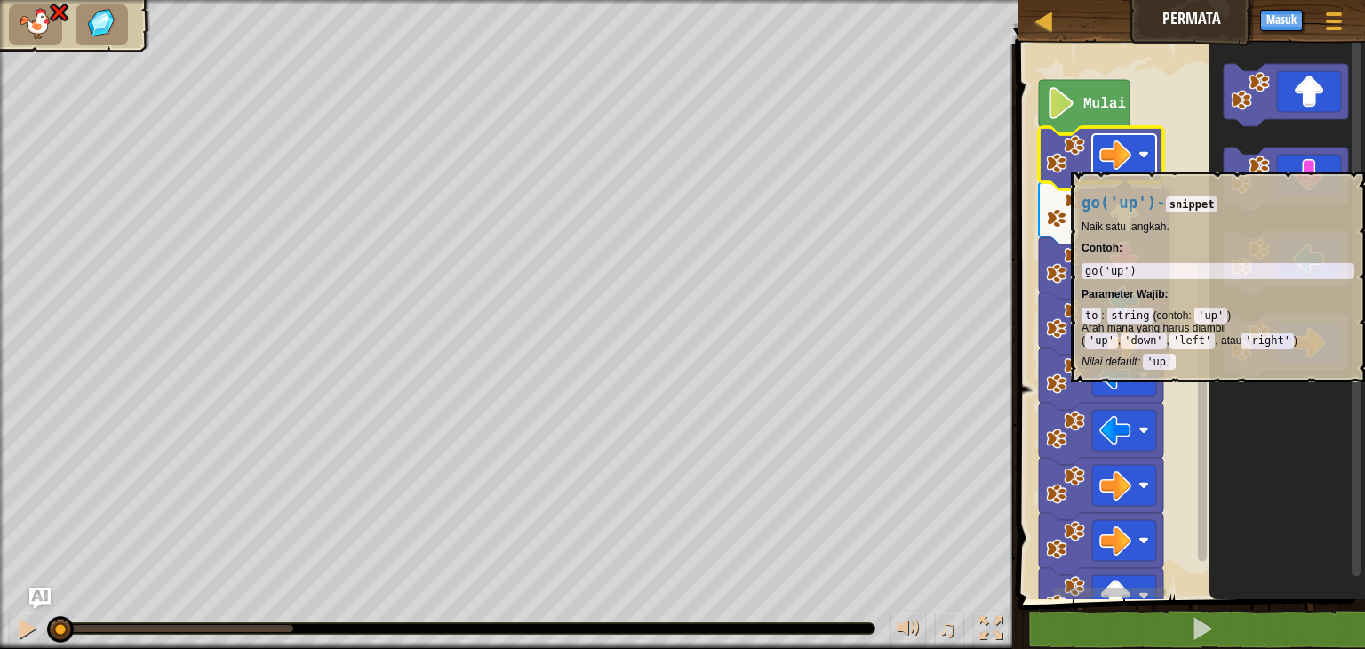
click at [1144, 162] on rect "Ruang Kerja Blockly" at bounding box center [1124, 154] width 64 height 41
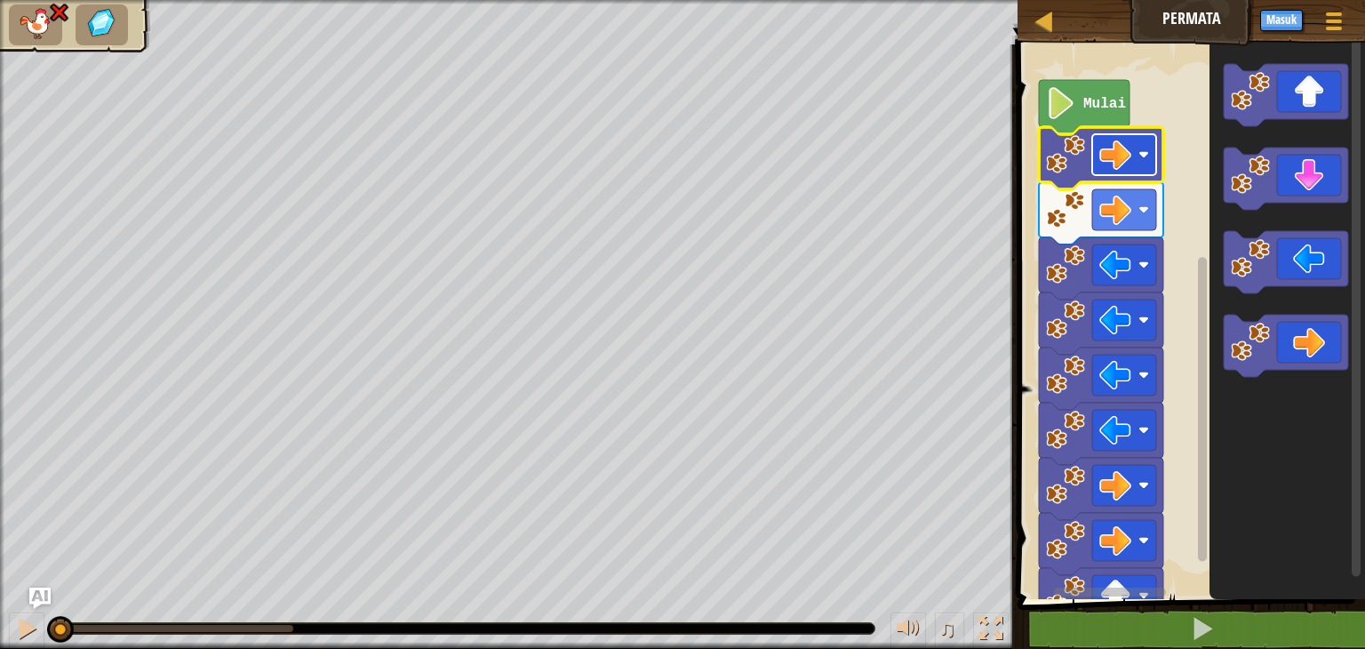
click at [1123, 160] on image "Ruang Kerja Blockly" at bounding box center [1115, 155] width 32 height 32
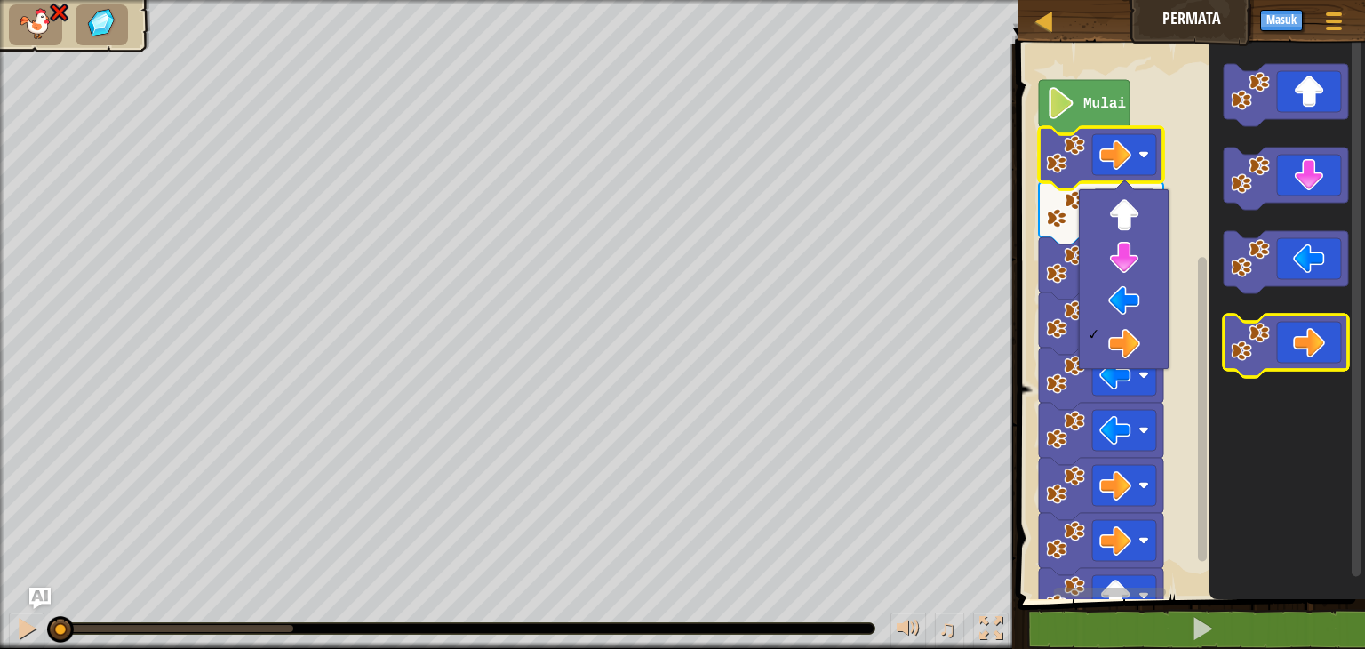
click at [1256, 347] on image "Ruang Kerja Blockly" at bounding box center [1250, 342] width 39 height 39
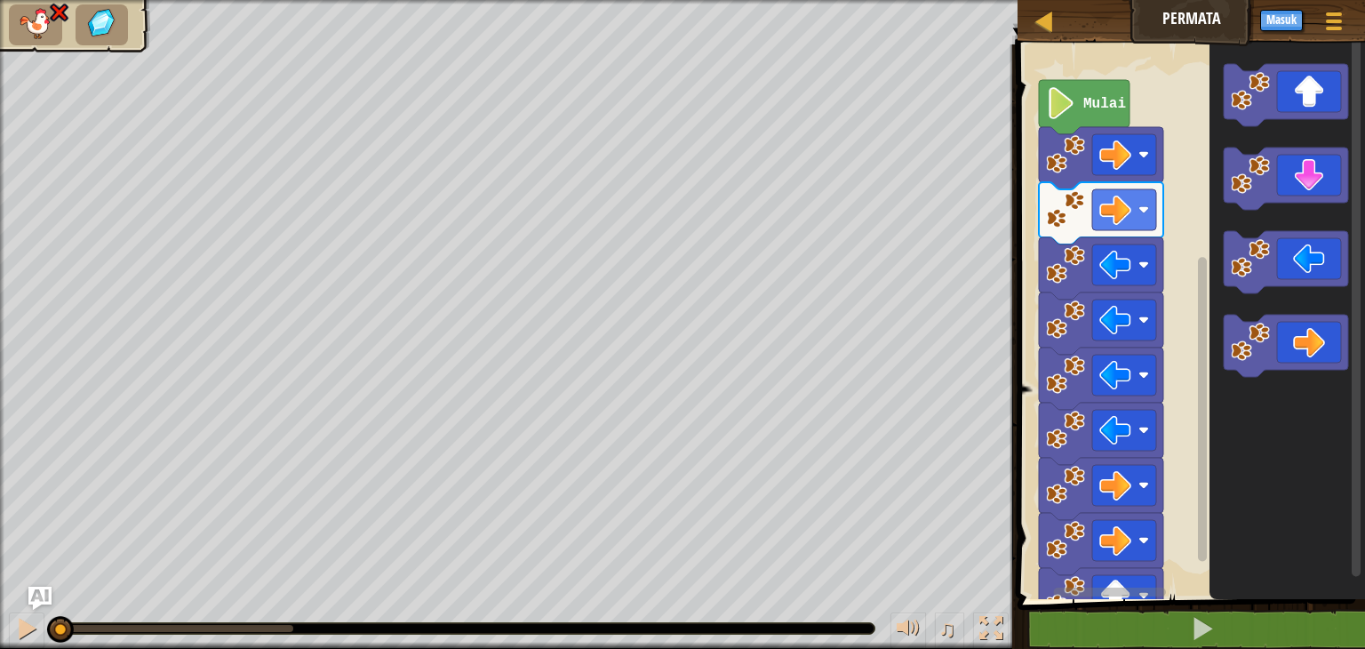
click at [11, 594] on div "♫ Kura-kura" at bounding box center [682, 324] width 1365 height 649
click at [1306, 181] on icon "Ruang Kerja Blockly" at bounding box center [1286, 179] width 124 height 62
drag, startPoint x: 288, startPoint y: 622, endPoint x: 25, endPoint y: 611, distance: 263.2
click at [20, 621] on div "♫" at bounding box center [508, 623] width 1017 height 53
click at [1013, 136] on rect "Ruang Kerja Blockly" at bounding box center [1188, 317] width 353 height 563
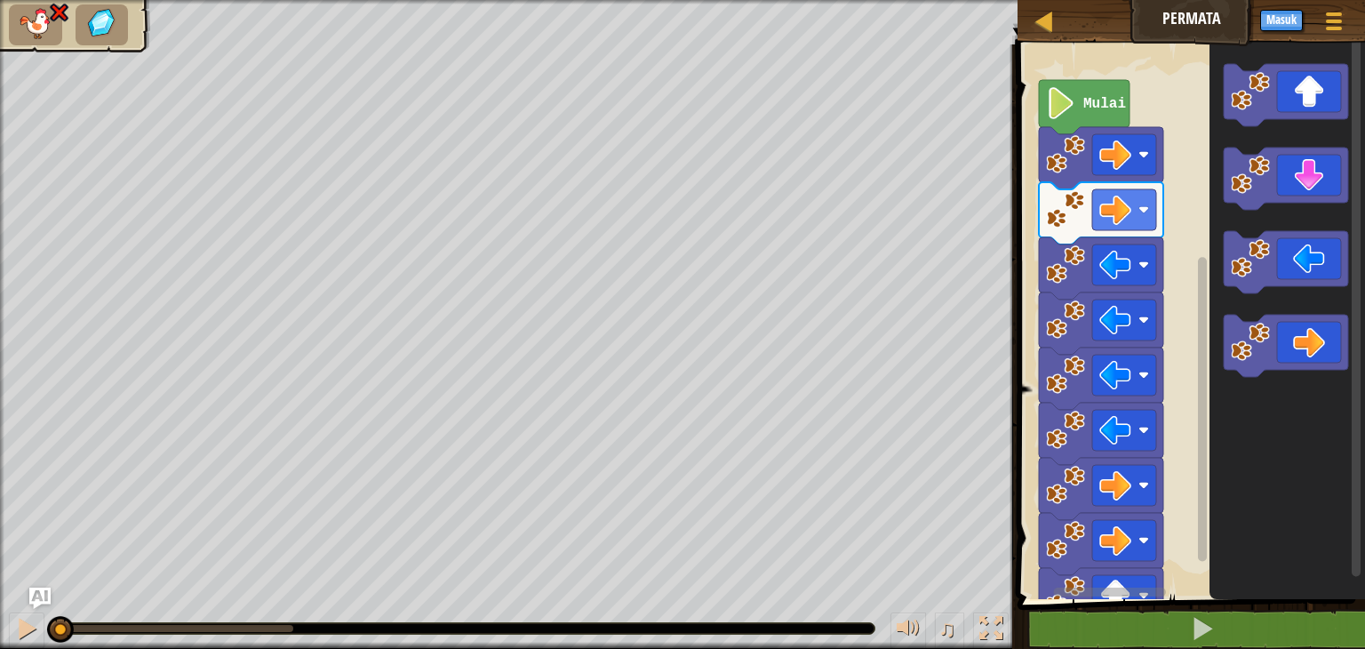
click at [1061, 88] on image "Ruang Kerja Blockly" at bounding box center [1061, 103] width 30 height 32
click at [1062, 95] on image "Ruang Kerja Blockly" at bounding box center [1061, 103] width 30 height 32
click at [1063, 108] on image "Ruang Kerja Blockly" at bounding box center [1061, 103] width 30 height 32
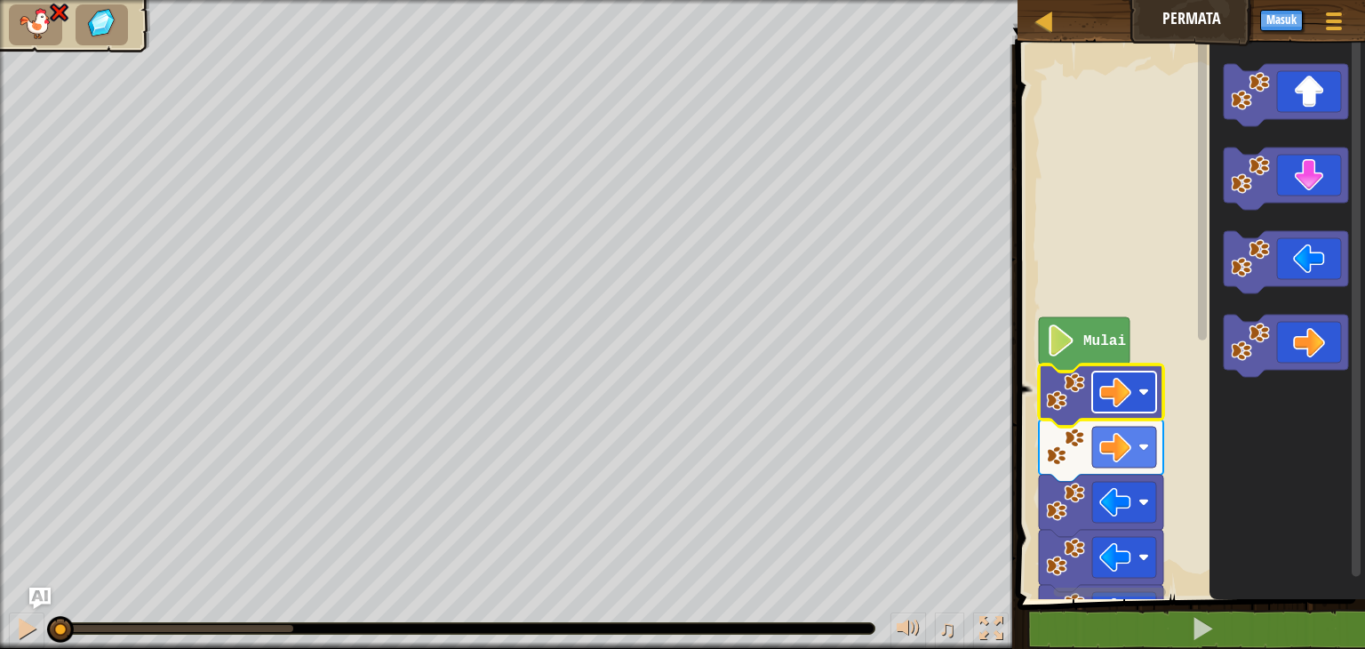
click at [1146, 374] on rect "Ruang Kerja Blockly" at bounding box center [1124, 391] width 64 height 41
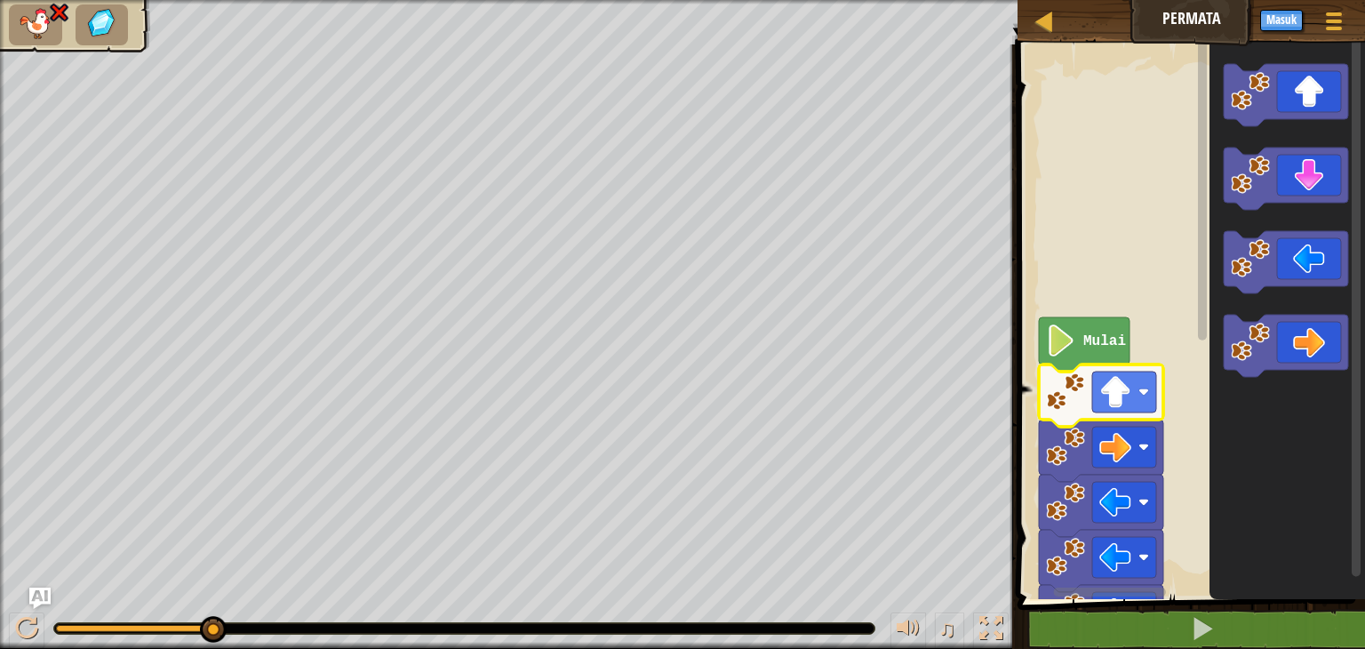
click at [184, 645] on div "♫" at bounding box center [508, 623] width 1017 height 53
drag, startPoint x: 201, startPoint y: 627, endPoint x: 0, endPoint y: 663, distance: 203.9
click at [0, 0] on html "Peta Permata Menu Permainan Masuk Ask AI 1 הההההההההההההההההההההההההההההההההההה…" at bounding box center [682, 0] width 1365 height 0
click at [1137, 400] on rect "Ruang Kerja Blockly" at bounding box center [1124, 391] width 64 height 41
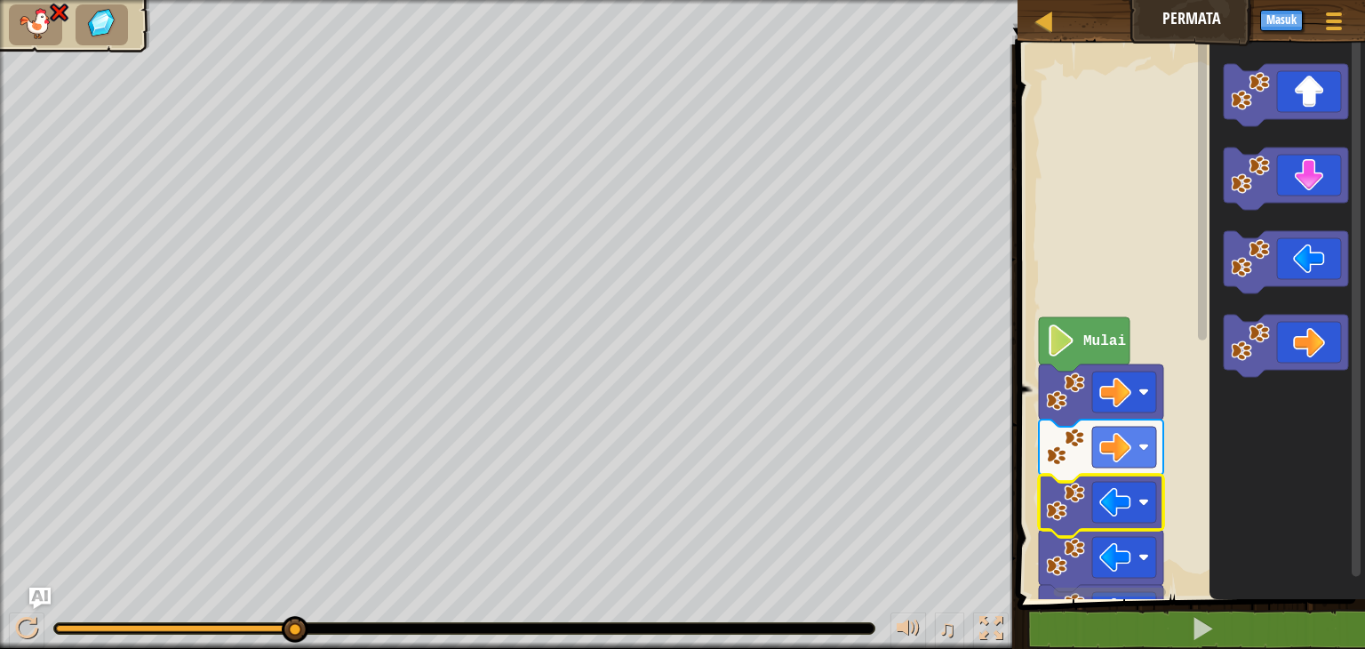
click at [1152, 497] on rect "Ruang Kerja Blockly" at bounding box center [1124, 502] width 64 height 41
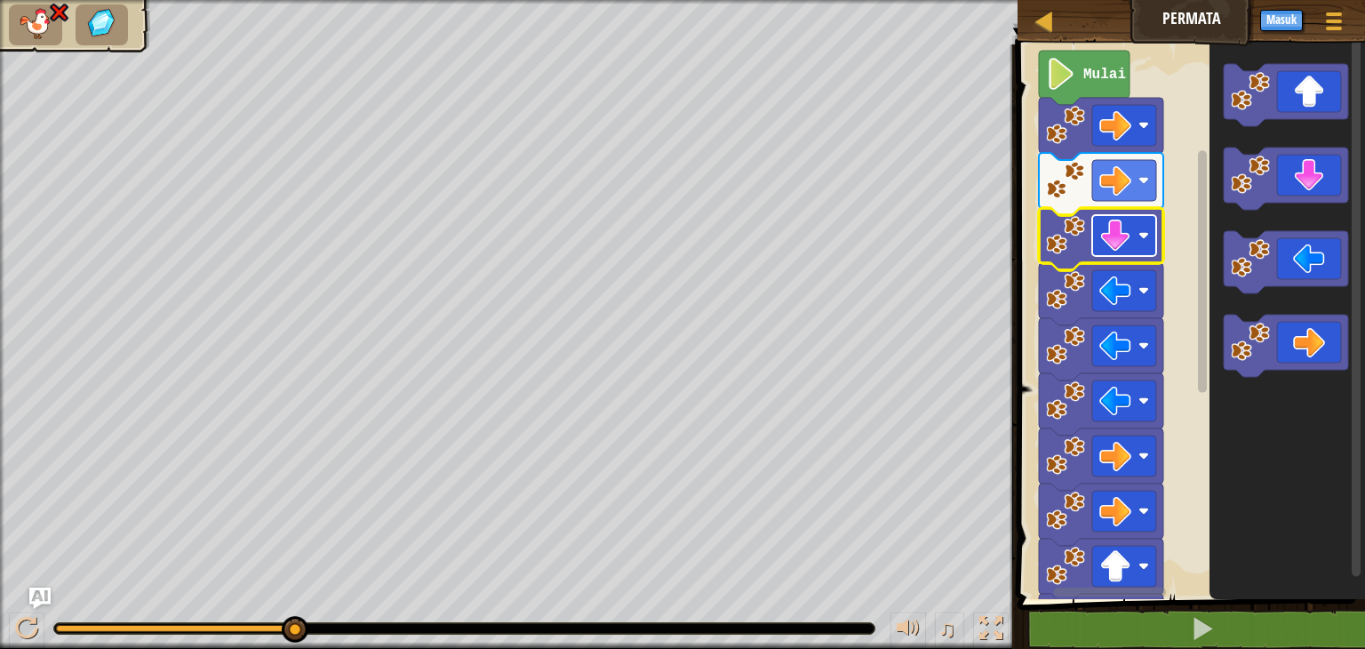
click at [1126, 240] on image "Ruang Kerja Blockly" at bounding box center [1115, 235] width 32 height 32
drag, startPoint x: 311, startPoint y: 626, endPoint x: 50, endPoint y: 644, distance: 261.8
click at [5, 0] on html "Peta Permata Menu Permainan Masuk Ask AI 1 הההההההההההההההההההההההההההההההההההה…" at bounding box center [682, 0] width 1365 height 0
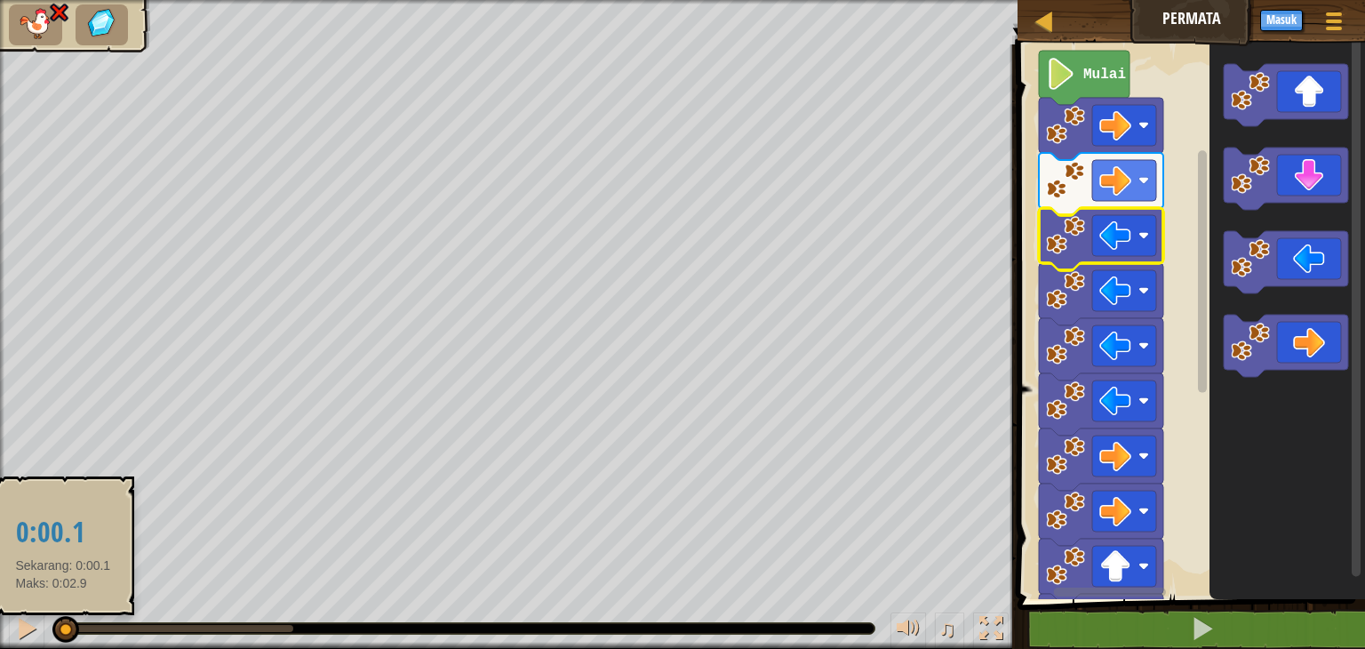
click at [63, 628] on div at bounding box center [60, 628] width 8 height 7
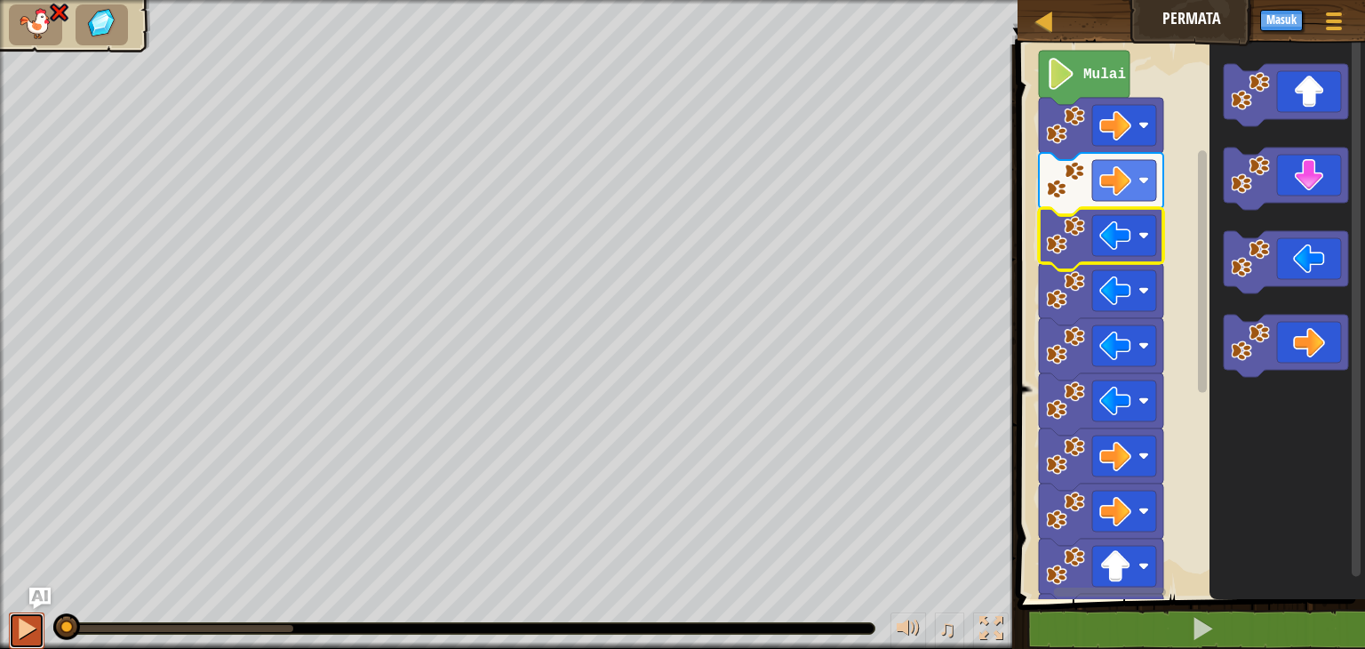
click at [32, 628] on div at bounding box center [26, 628] width 23 height 23
drag, startPoint x: 174, startPoint y: 633, endPoint x: 21, endPoint y: 643, distance: 153.2
click at [23, 643] on div "♫" at bounding box center [508, 623] width 1017 height 53
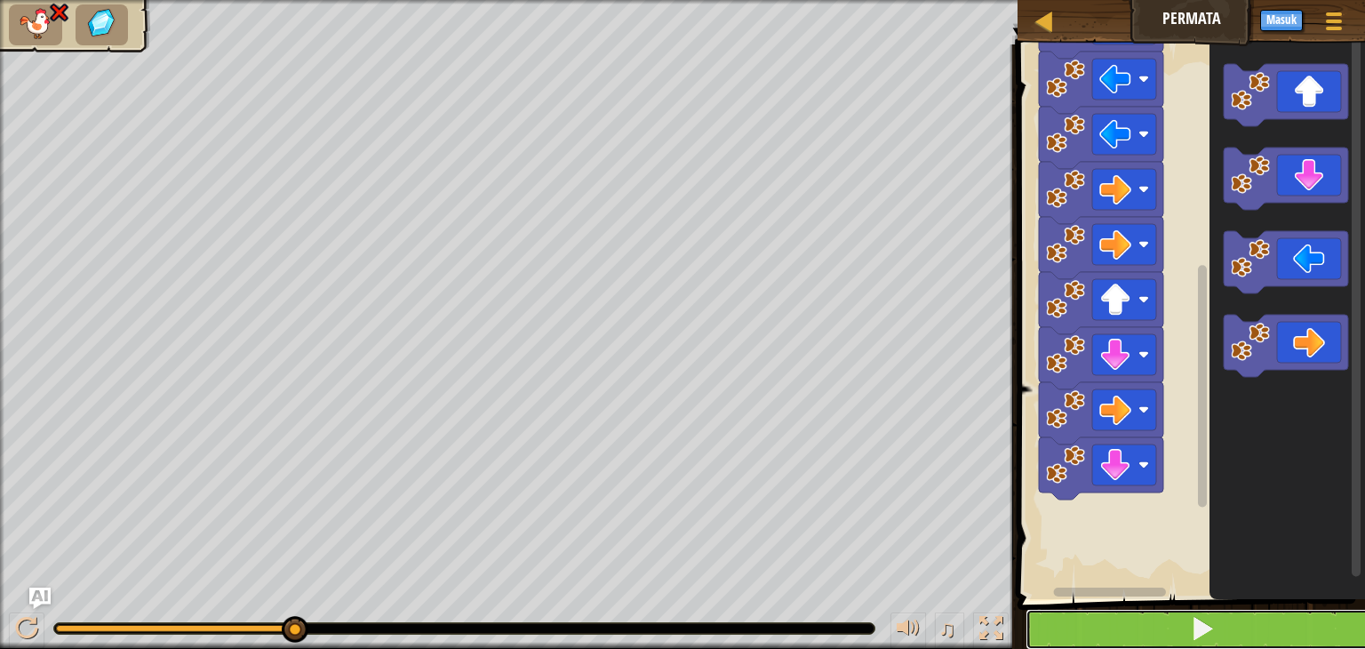
click at [1176, 625] on button at bounding box center [1201, 629] width 353 height 41
click at [1172, 624] on button at bounding box center [1201, 629] width 353 height 41
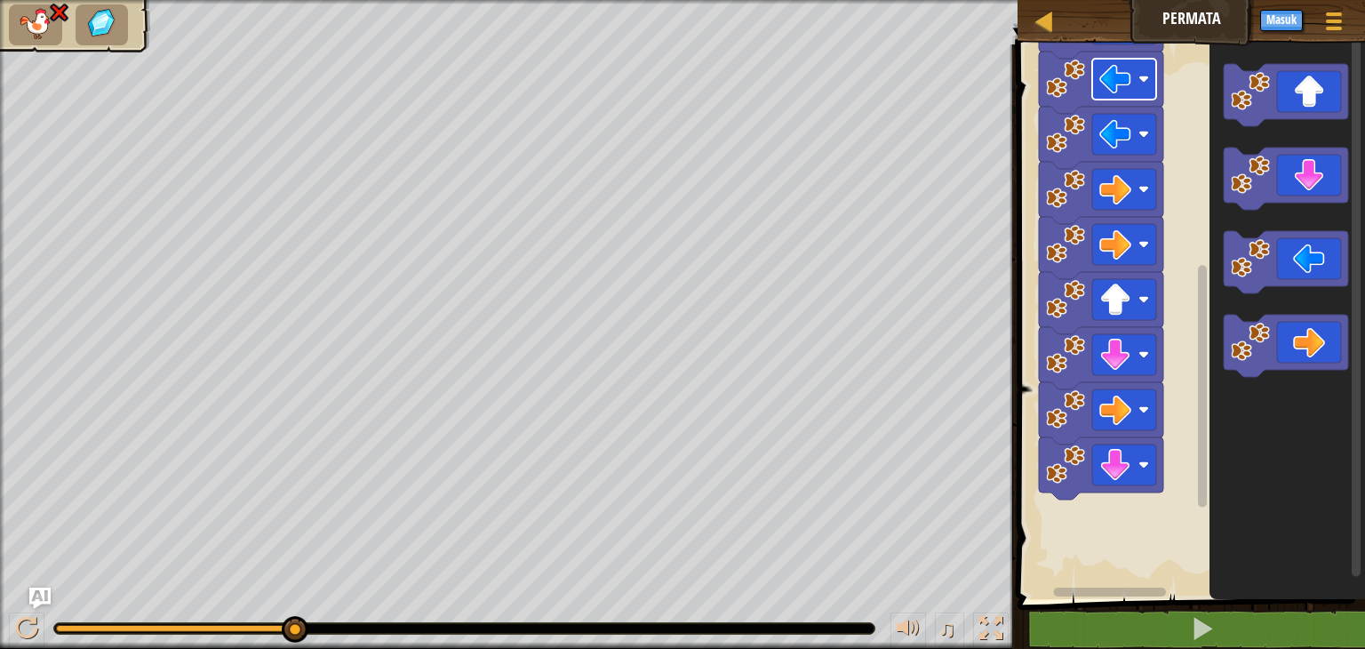
click at [1152, 84] on rect "Ruang Kerja Blockly" at bounding box center [1124, 79] width 64 height 41
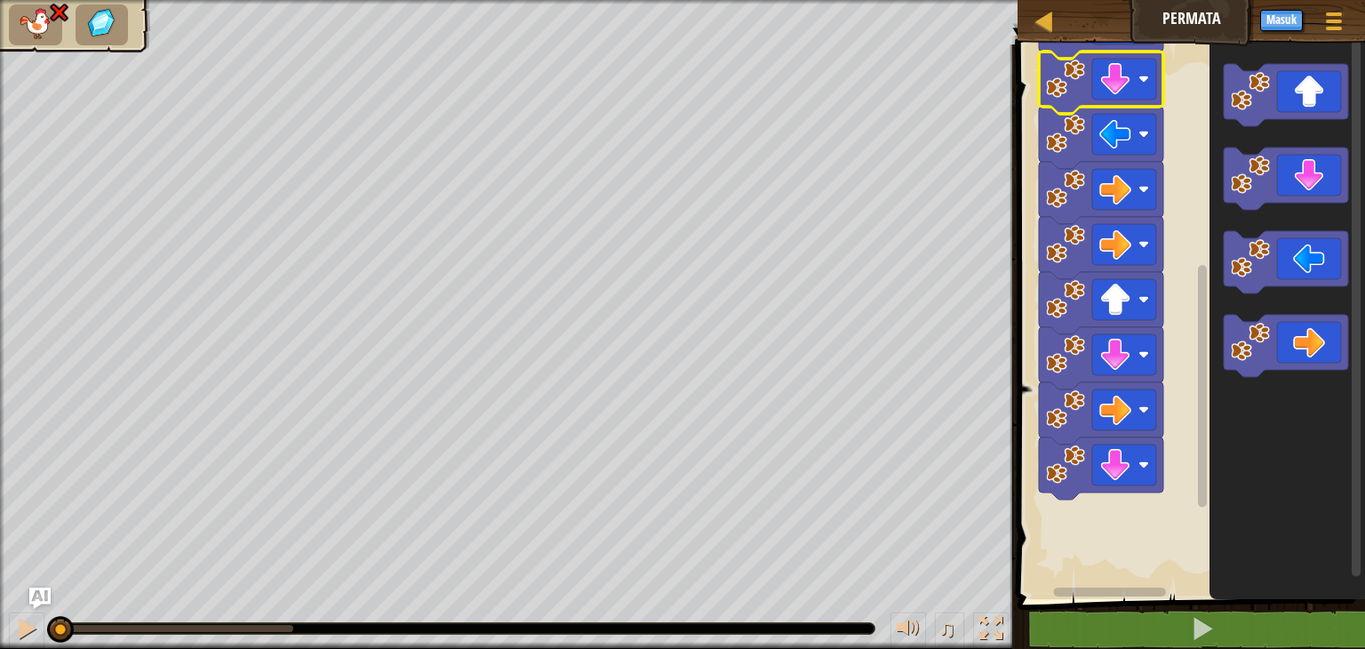
drag, startPoint x: 291, startPoint y: 639, endPoint x: 0, endPoint y: 641, distance: 290.6
click at [0, 641] on div "♫" at bounding box center [508, 623] width 1017 height 53
click at [1142, 87] on rect "Ruang Kerja Blockly" at bounding box center [1124, 79] width 64 height 41
click at [1141, 90] on rect "Ruang Kerja Blockly" at bounding box center [1124, 79] width 64 height 41
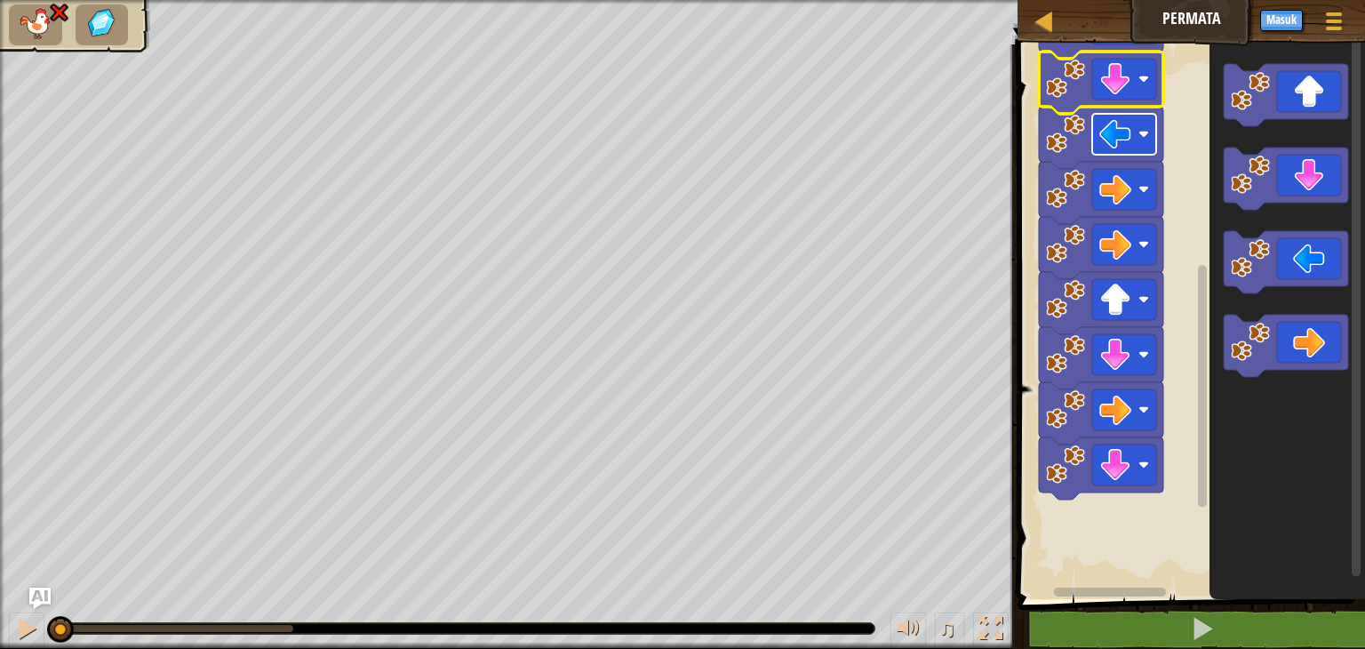
click at [1141, 140] on rect "Ruang Kerja Blockly" at bounding box center [1124, 134] width 64 height 41
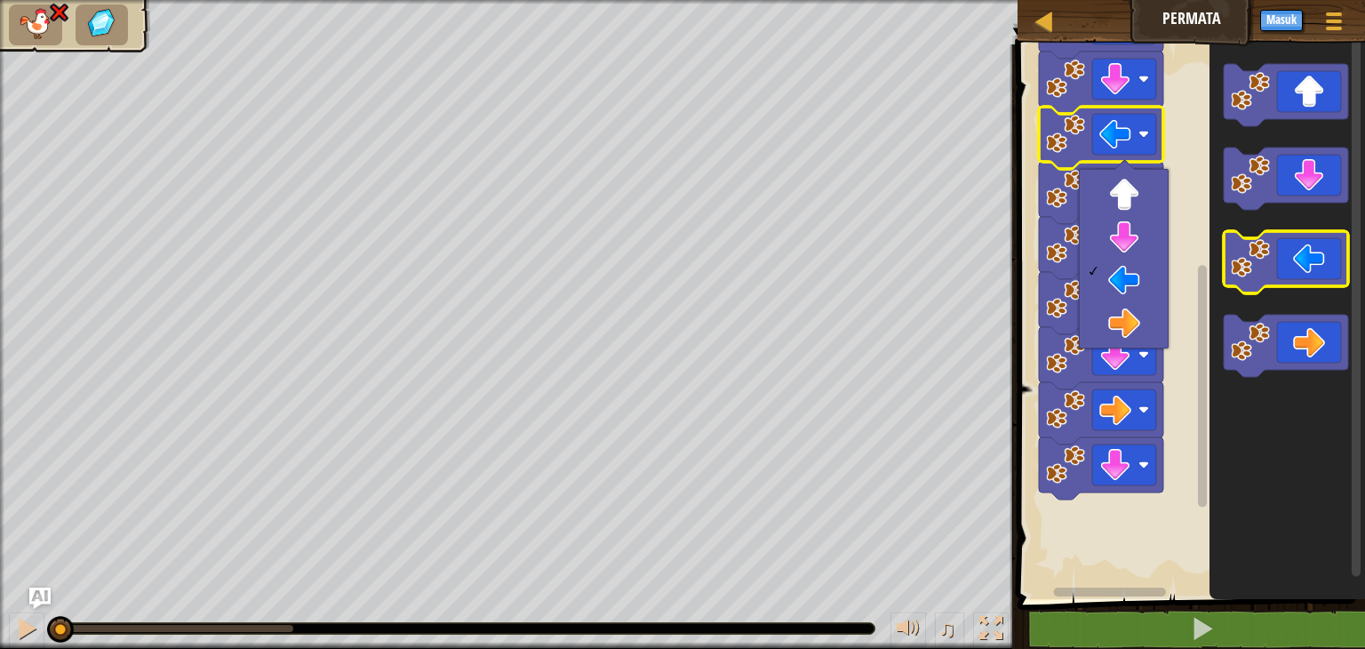
click at [1272, 275] on icon "Ruang Kerja Blockly" at bounding box center [1286, 262] width 124 height 62
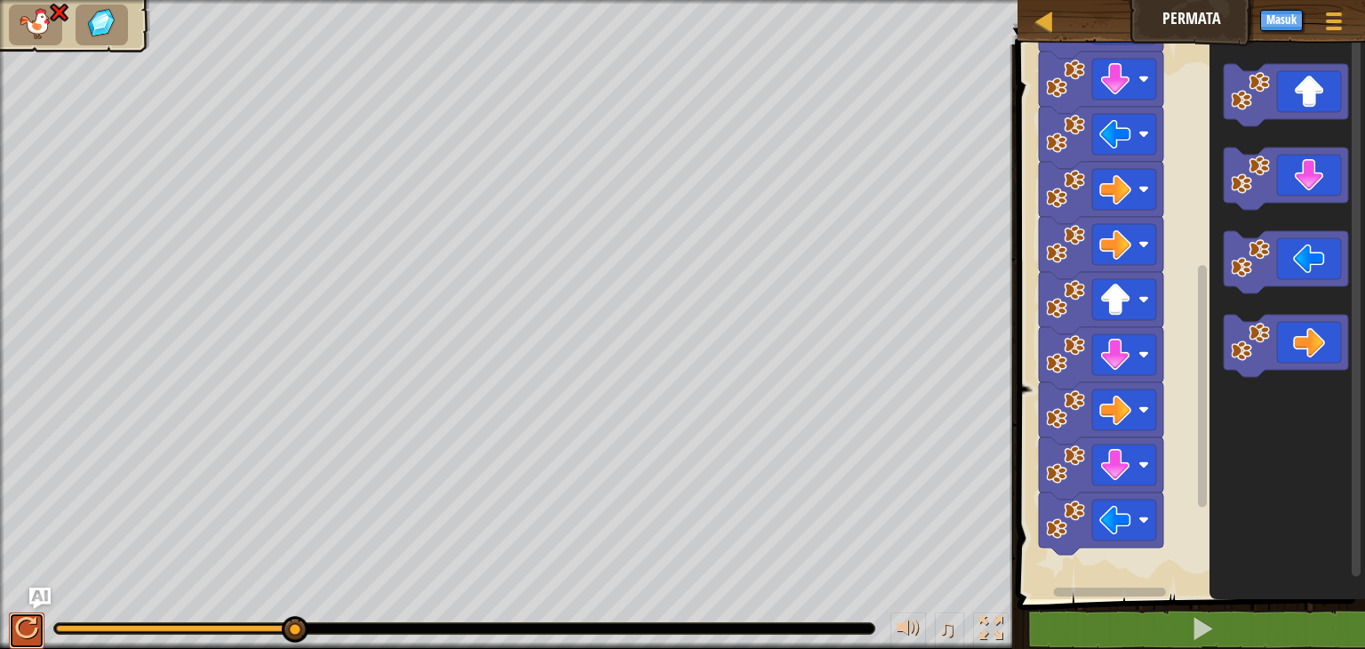
click at [16, 631] on div at bounding box center [26, 628] width 23 height 23
click at [40, 627] on button at bounding box center [27, 630] width 36 height 36
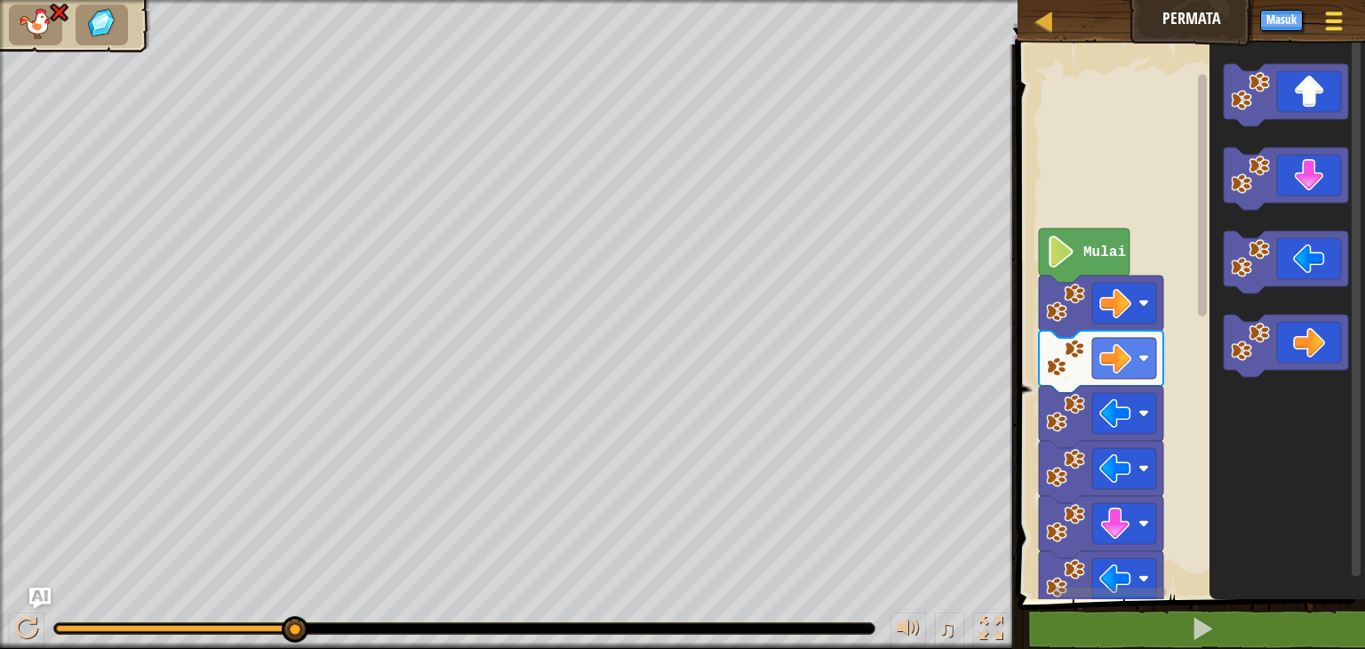
click at [1336, 13] on span at bounding box center [1334, 14] width 17 height 4
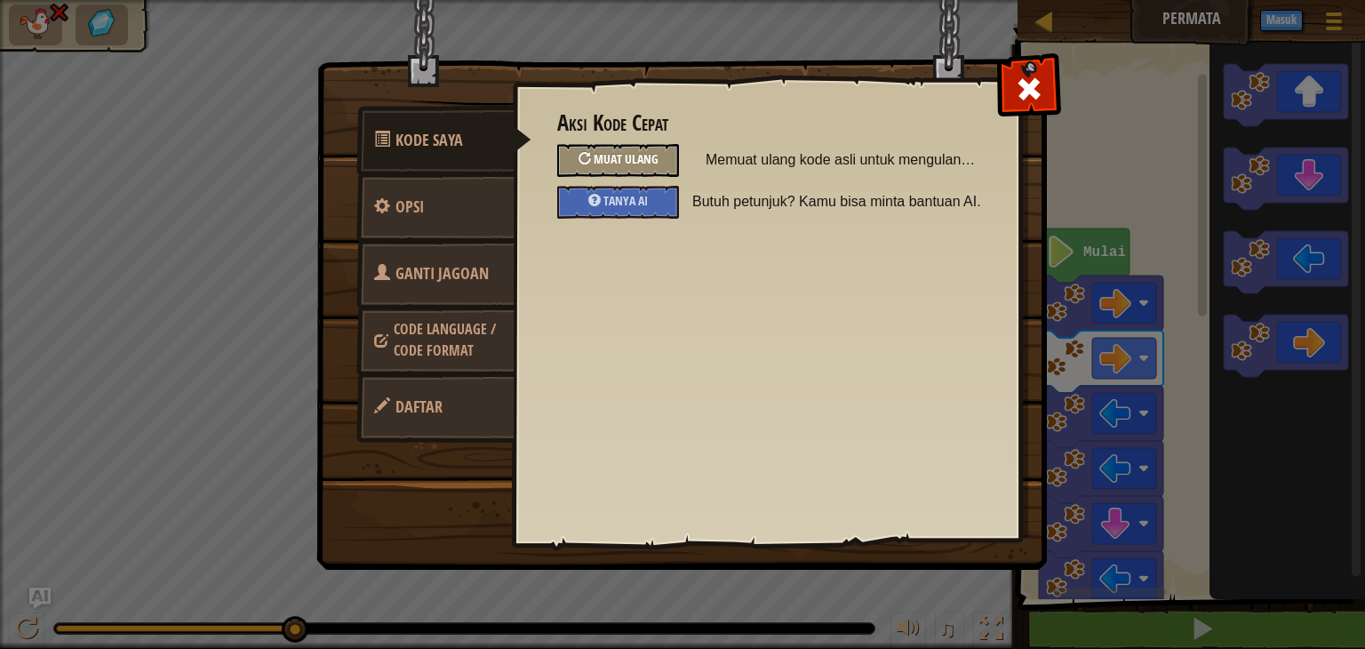
click at [622, 151] on span "Muat Ulang" at bounding box center [626, 158] width 65 height 17
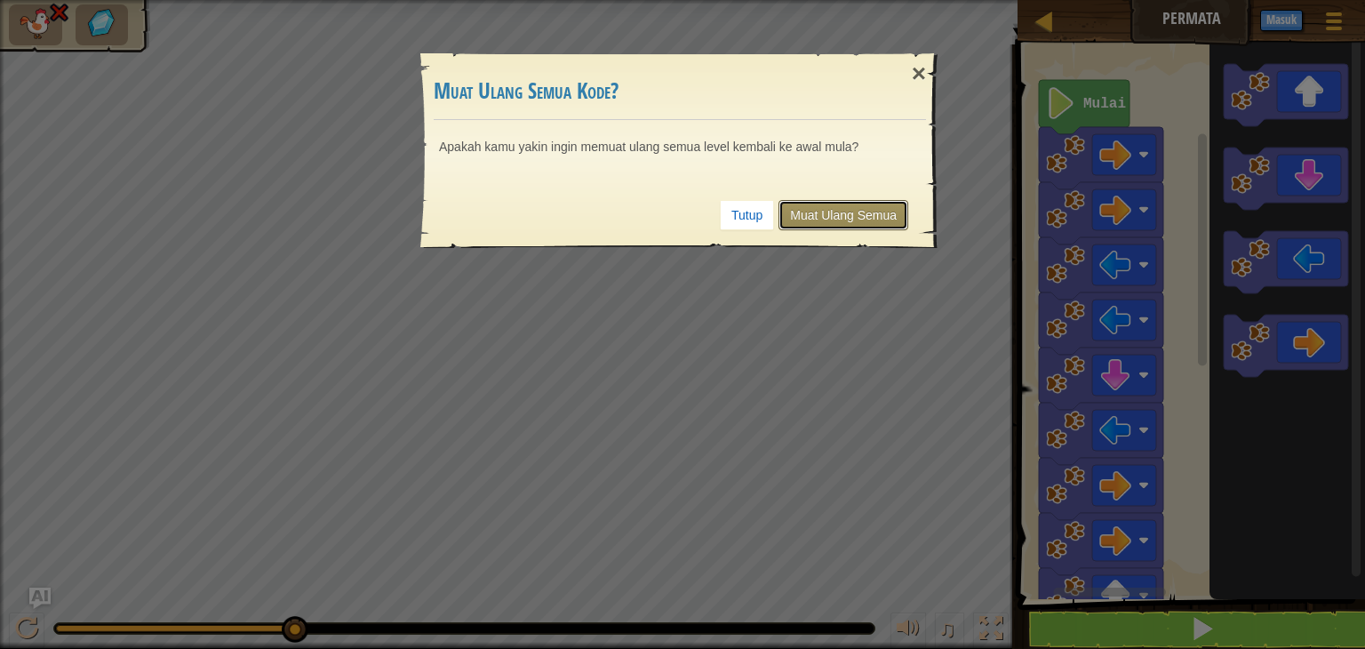
click at [805, 214] on link "Muat Ulang Semua" at bounding box center [843, 215] width 130 height 30
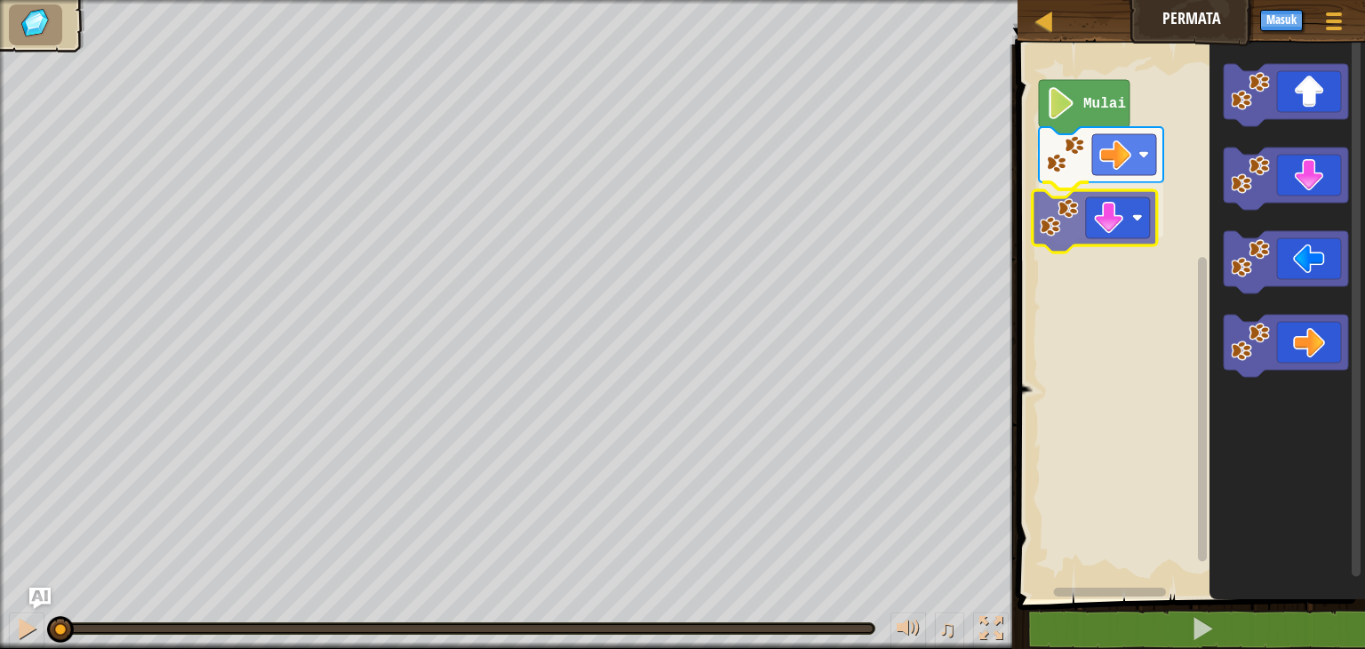
click at [1078, 233] on div "Mulai" at bounding box center [1188, 317] width 353 height 563
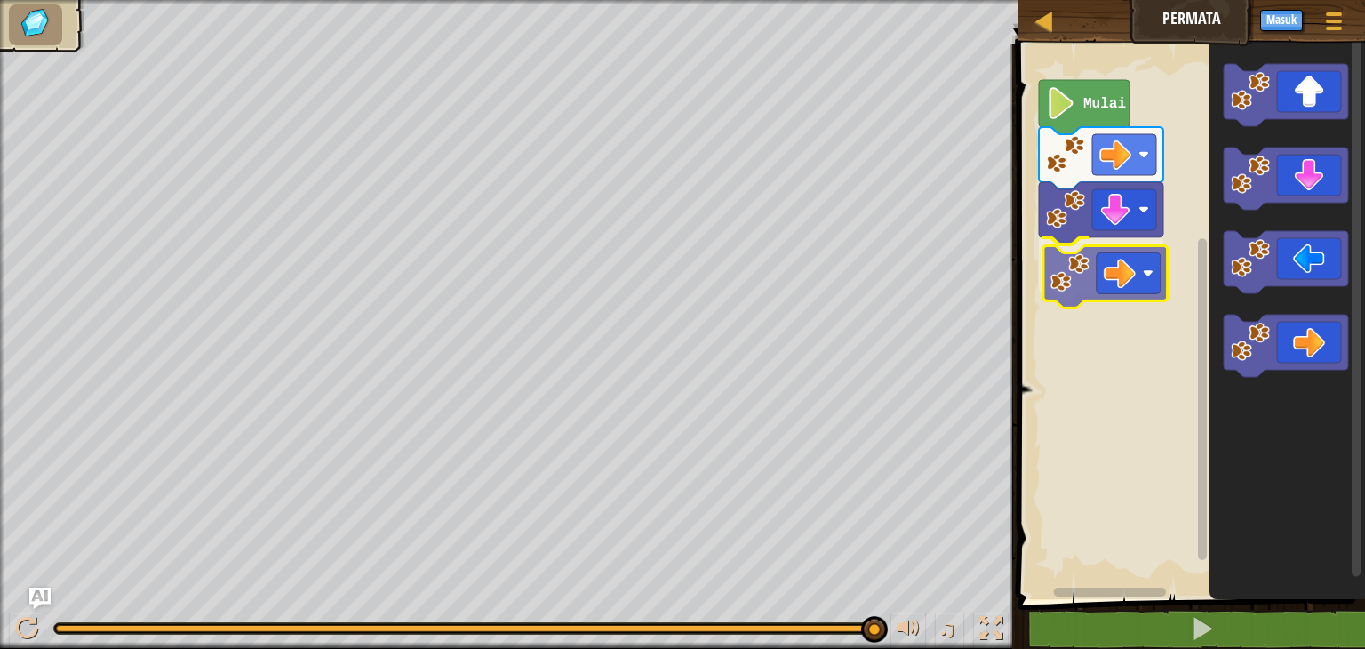
click at [1090, 274] on div "Mulai" at bounding box center [1188, 317] width 353 height 563
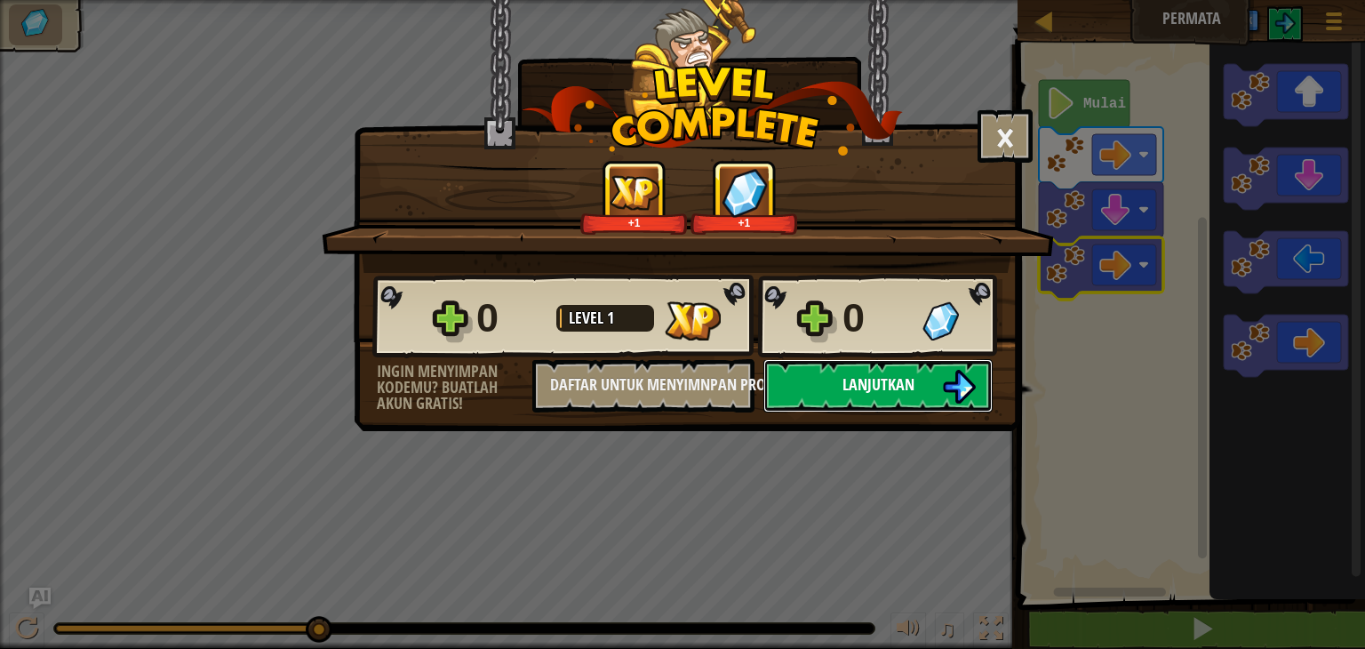
click at [924, 387] on button "Lanjutkan" at bounding box center [877, 385] width 229 height 53
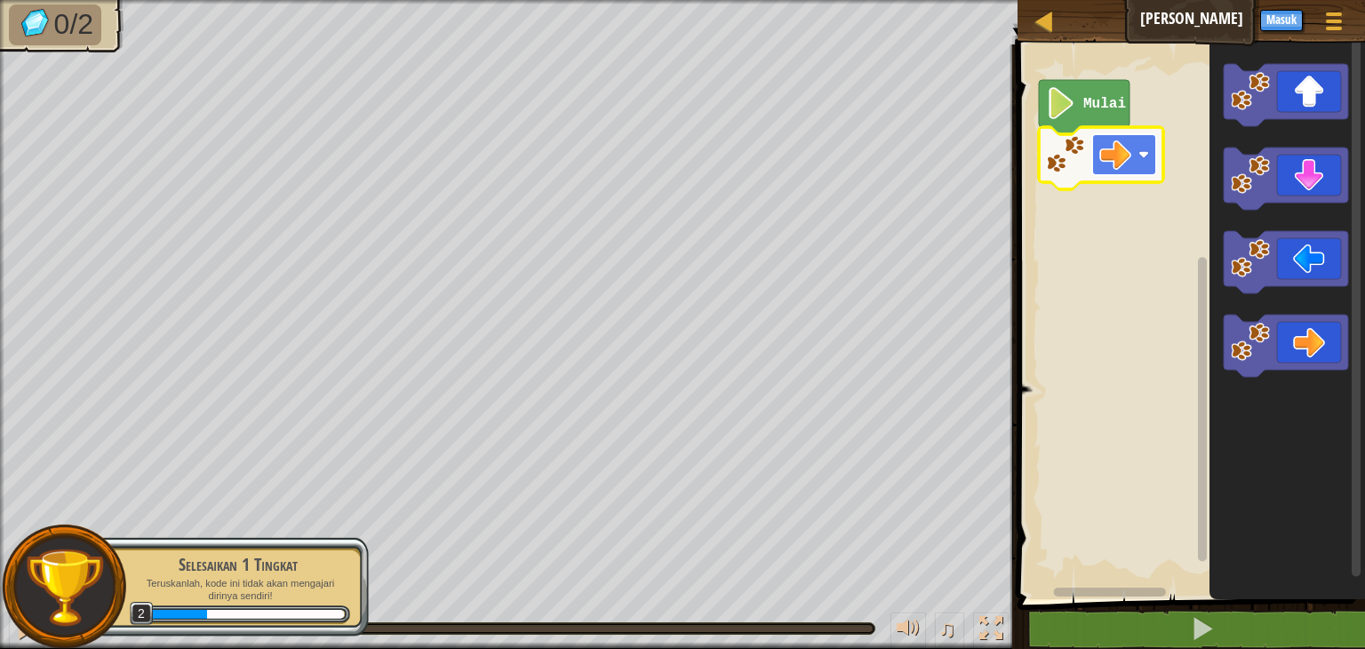
click at [1134, 157] on rect "Ruang Kerja Blockly" at bounding box center [1124, 154] width 64 height 41
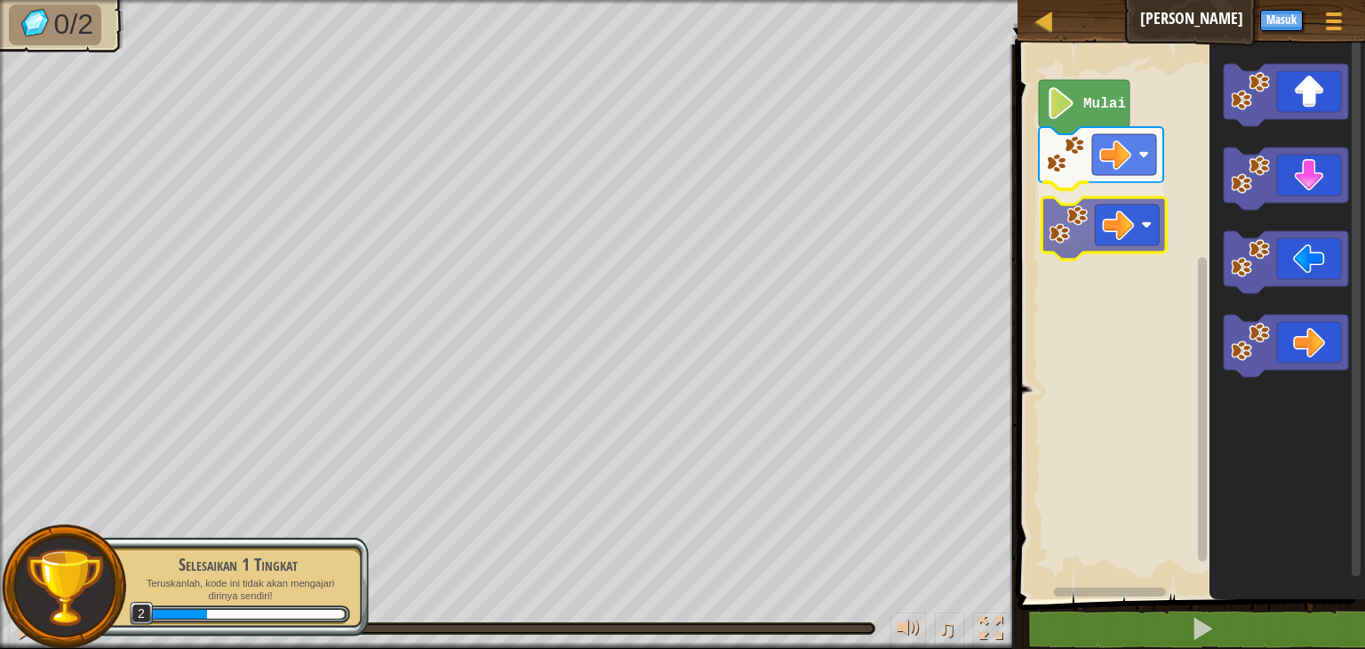
click at [1101, 225] on div "Mulai" at bounding box center [1188, 317] width 353 height 563
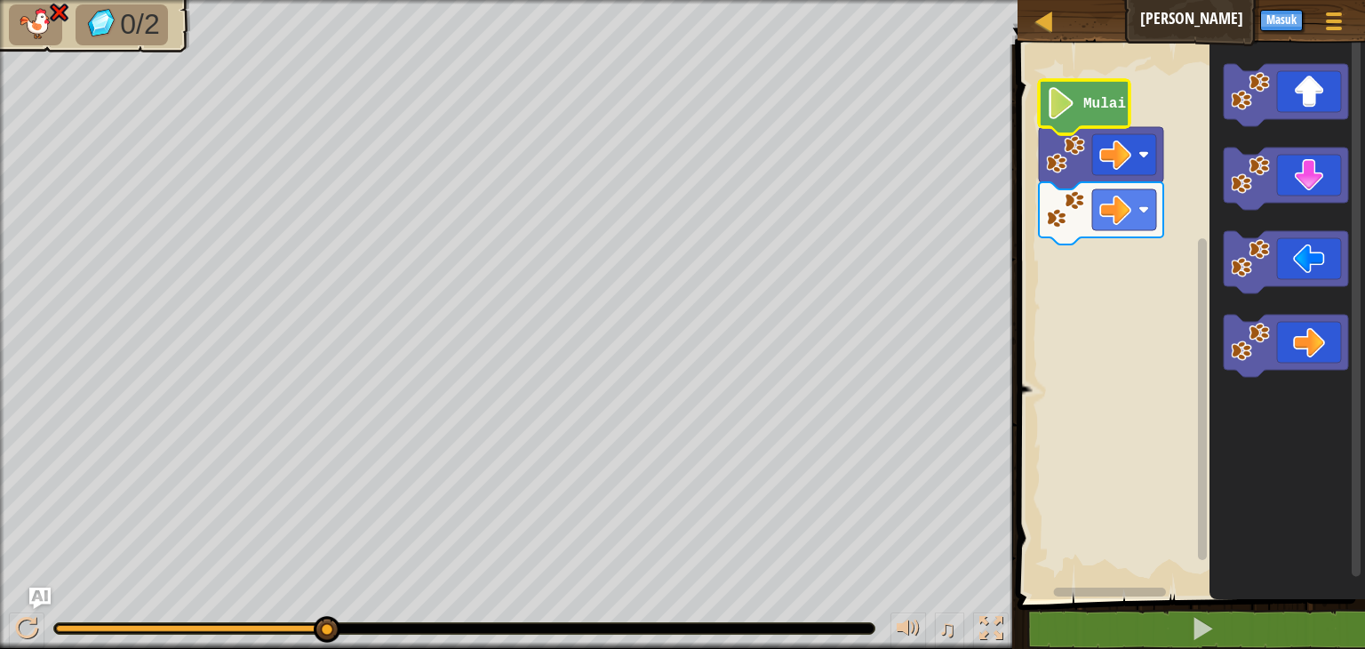
click at [1075, 111] on image "Ruang Kerja Blockly" at bounding box center [1061, 103] width 30 height 32
click at [1146, 211] on image "Ruang Kerja Blockly" at bounding box center [1143, 209] width 11 height 11
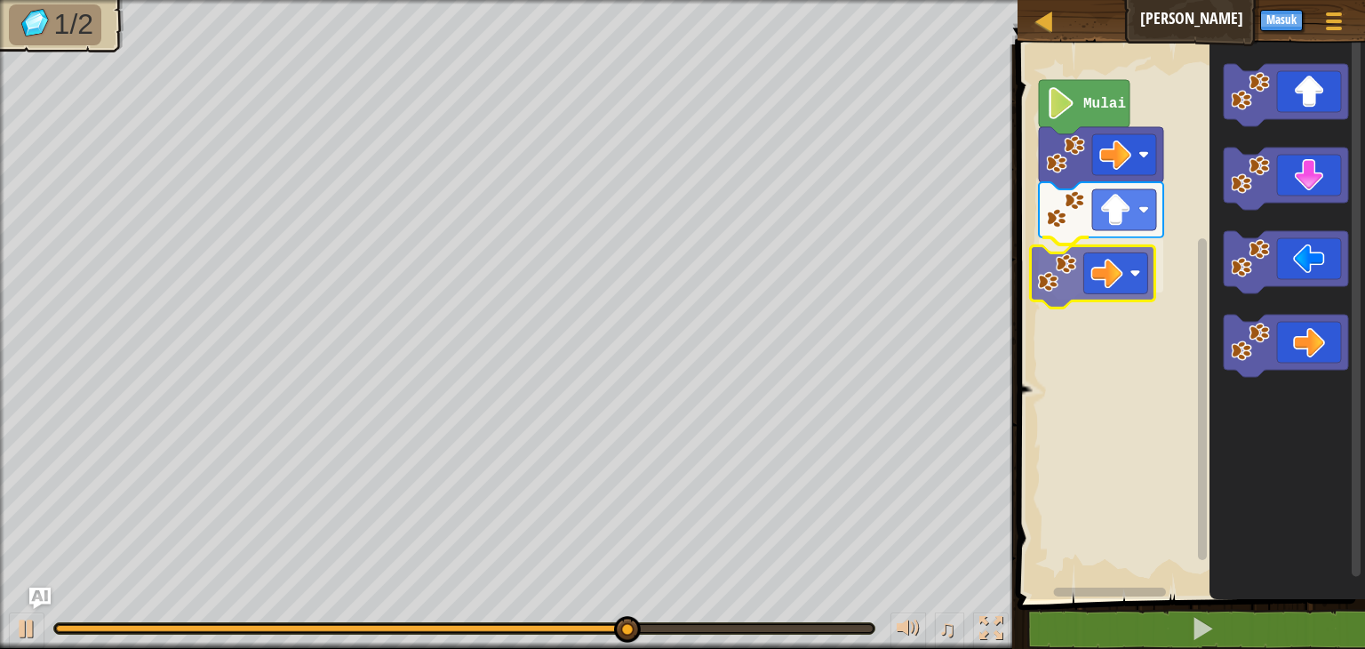
click at [1100, 278] on div "Mulai" at bounding box center [1188, 317] width 353 height 563
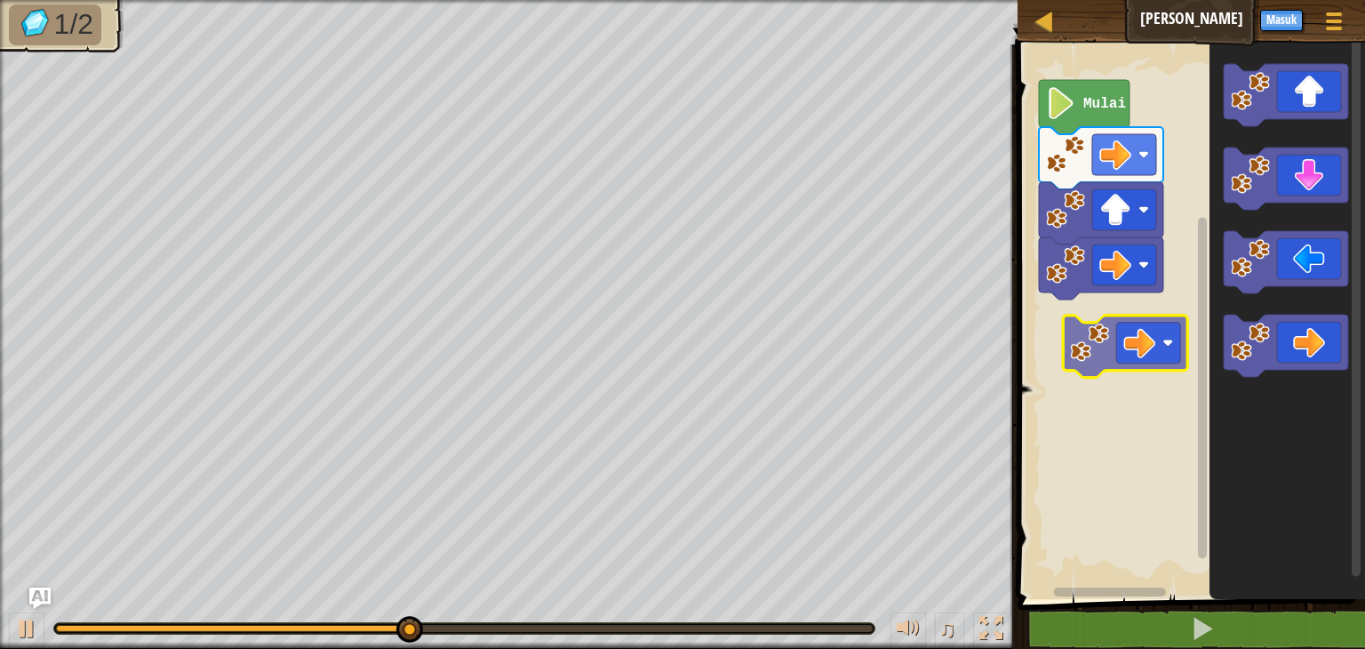
click at [1092, 307] on div "Mulai" at bounding box center [1188, 317] width 353 height 563
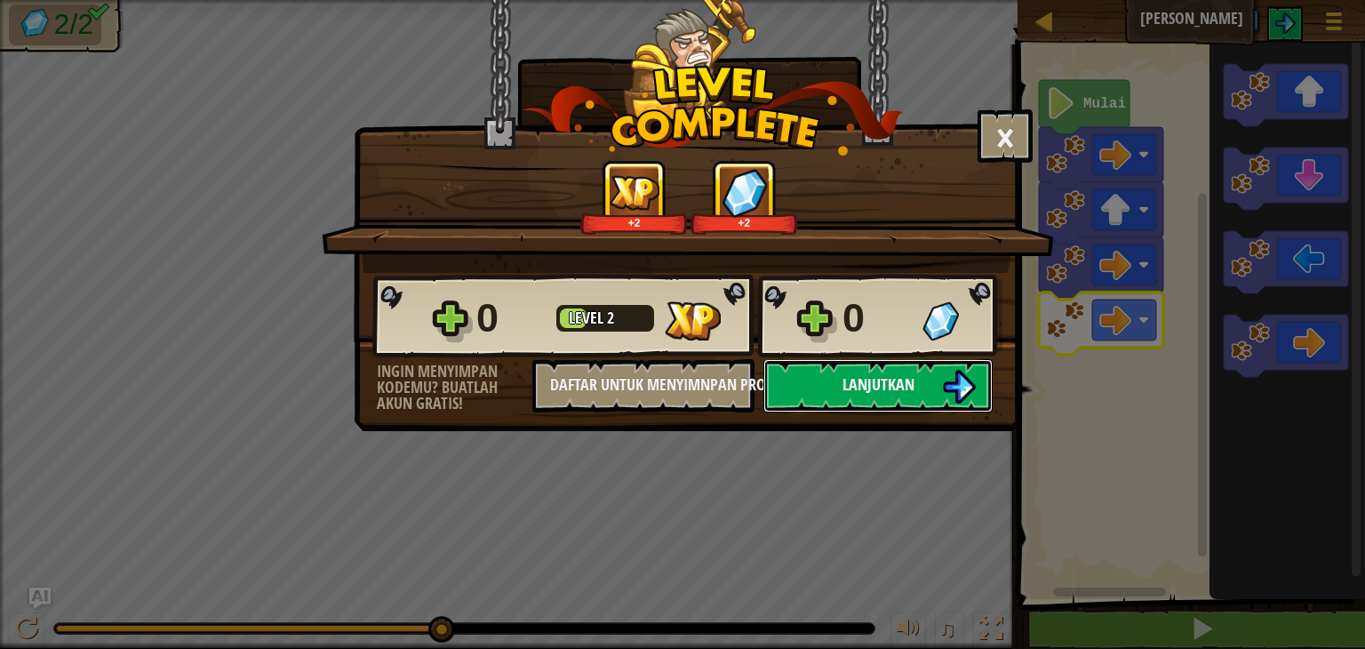
click at [847, 382] on span "Lanjutkan" at bounding box center [878, 384] width 72 height 22
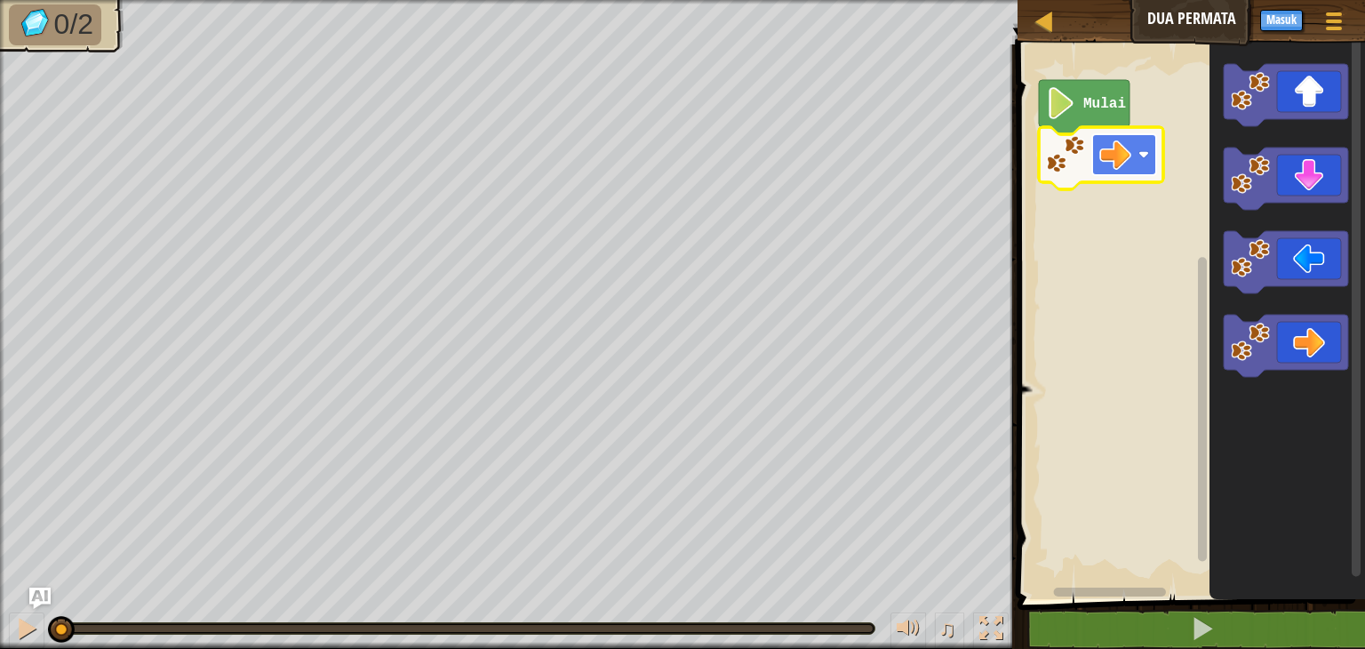
click at [1128, 159] on image "Ruang Kerja Blockly" at bounding box center [1115, 155] width 32 height 32
click at [1074, 112] on image "Ruang Kerja Blockly" at bounding box center [1061, 103] width 30 height 32
click at [1070, 100] on image "Ruang Kerja Blockly" at bounding box center [1061, 103] width 30 height 32
click at [1120, 168] on image "Ruang Kerja Blockly" at bounding box center [1115, 155] width 32 height 32
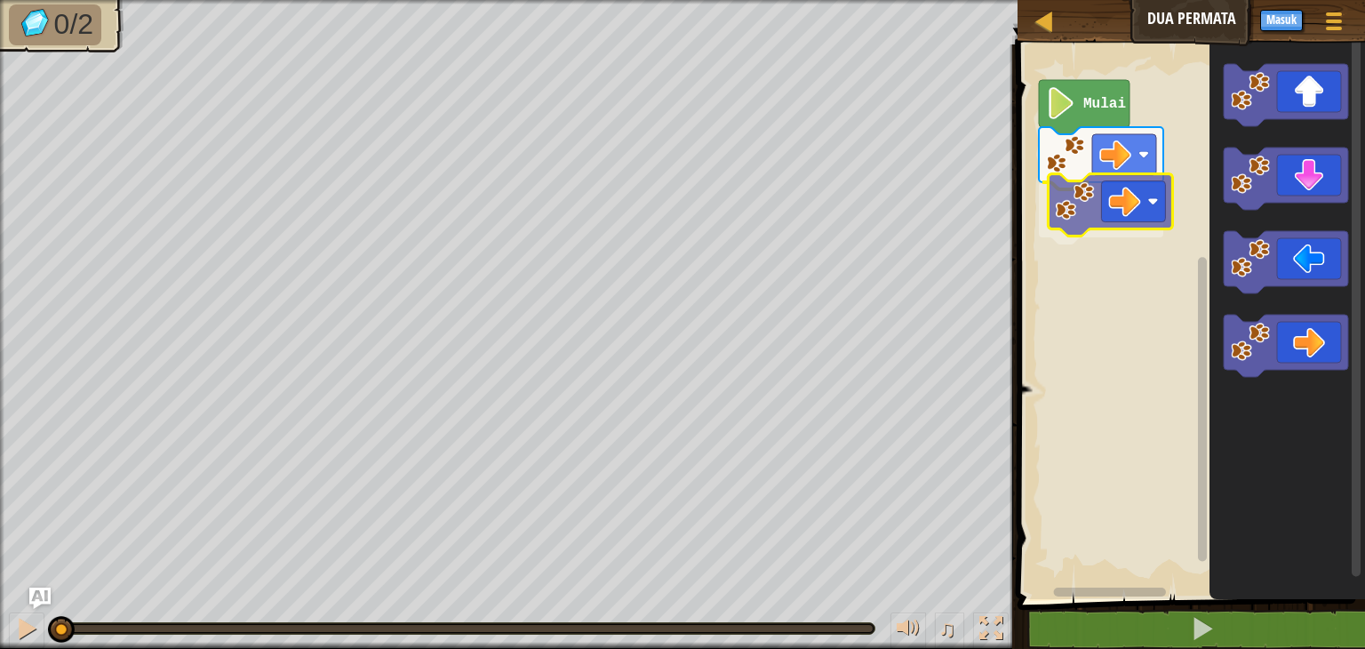
click at [1092, 201] on div "Mulai" at bounding box center [1188, 317] width 353 height 563
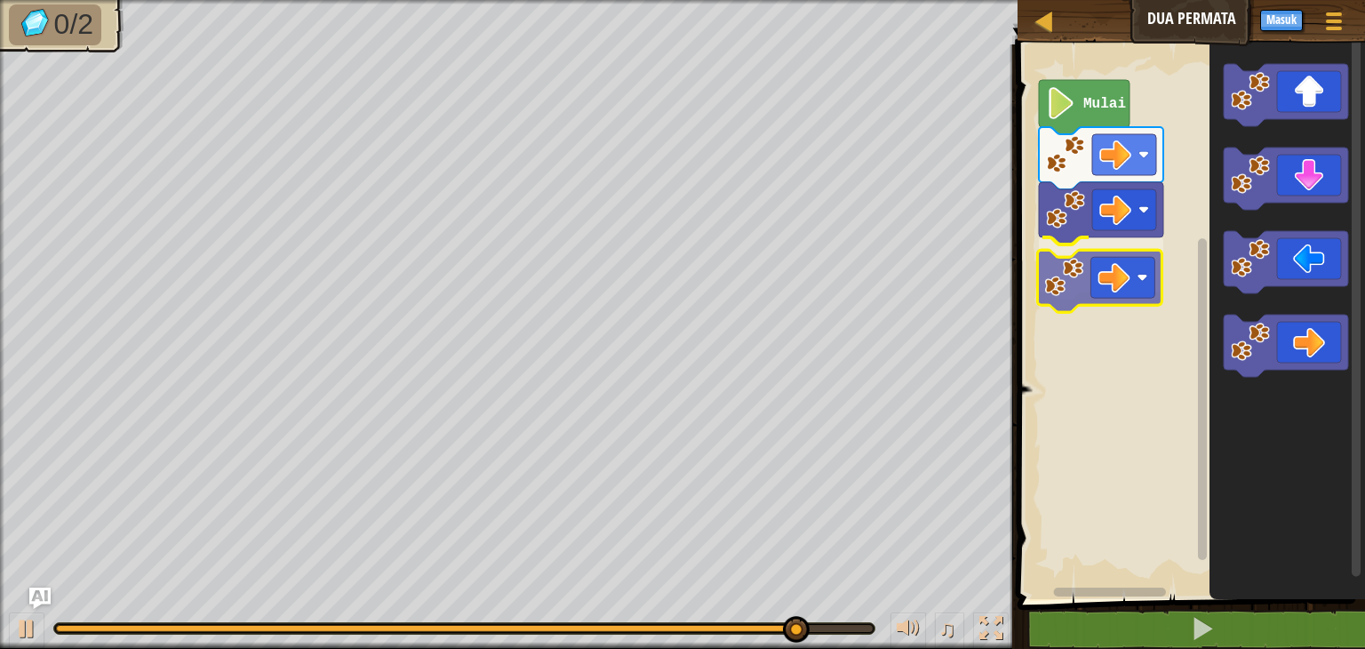
click at [1084, 285] on div "Mulai" at bounding box center [1188, 317] width 353 height 563
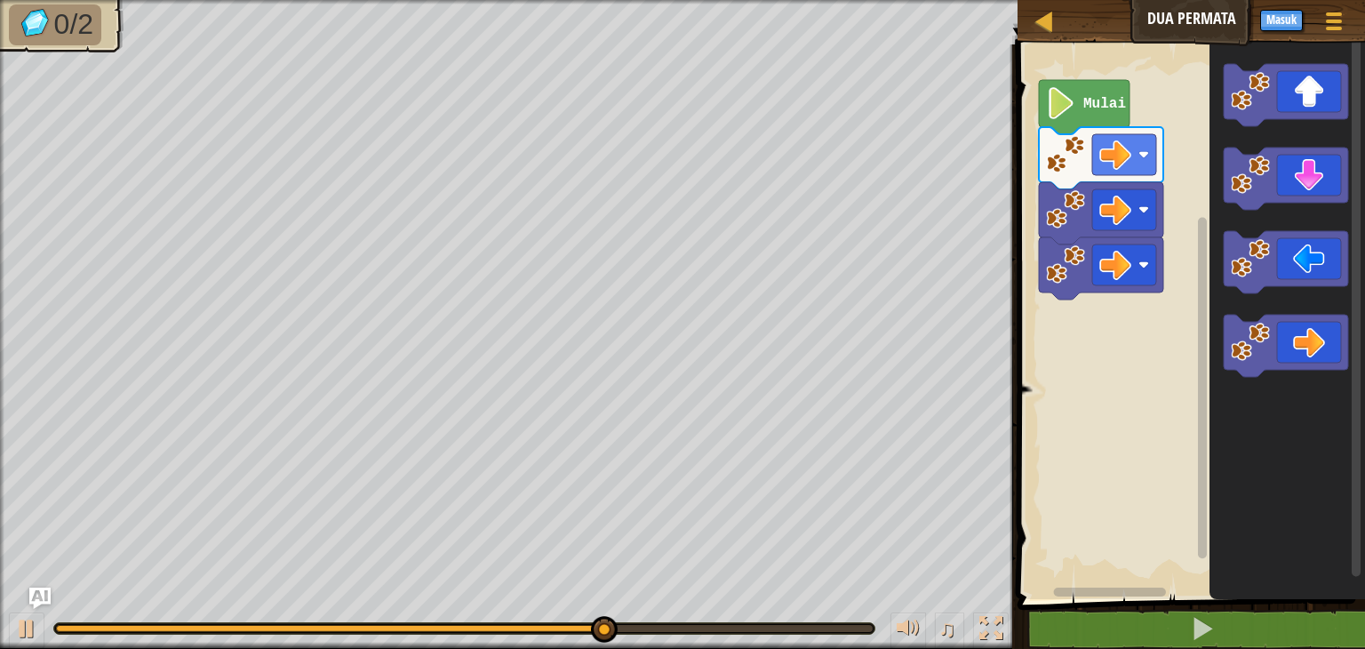
click at [1150, 279] on div "Mulai" at bounding box center [1188, 317] width 353 height 563
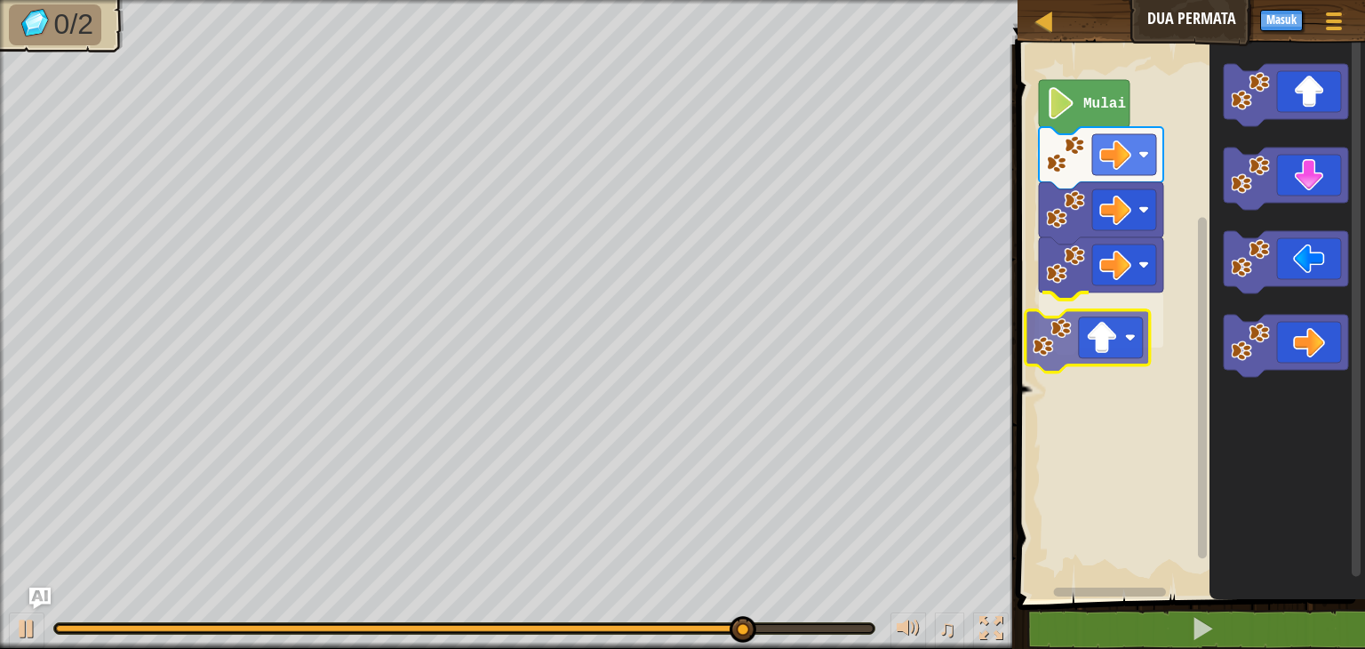
click at [1108, 328] on div "Mulai" at bounding box center [1188, 317] width 353 height 563
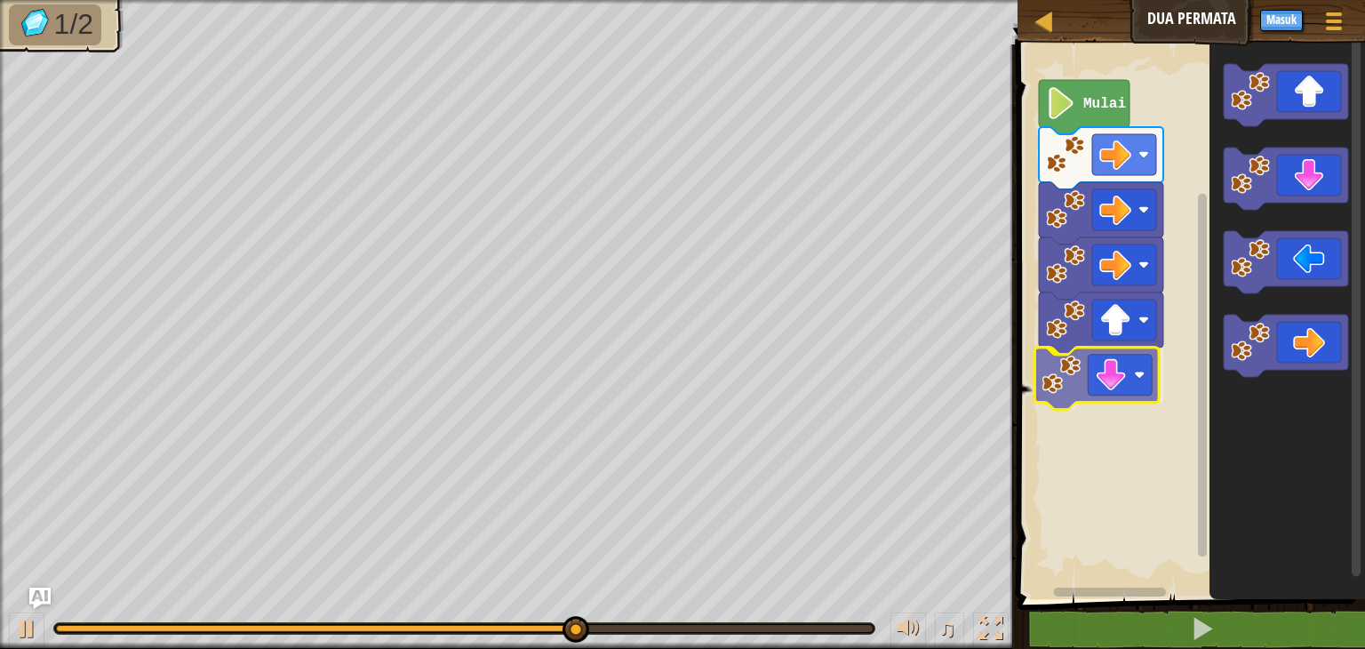
click at [1113, 374] on div "Mulai" at bounding box center [1188, 317] width 353 height 563
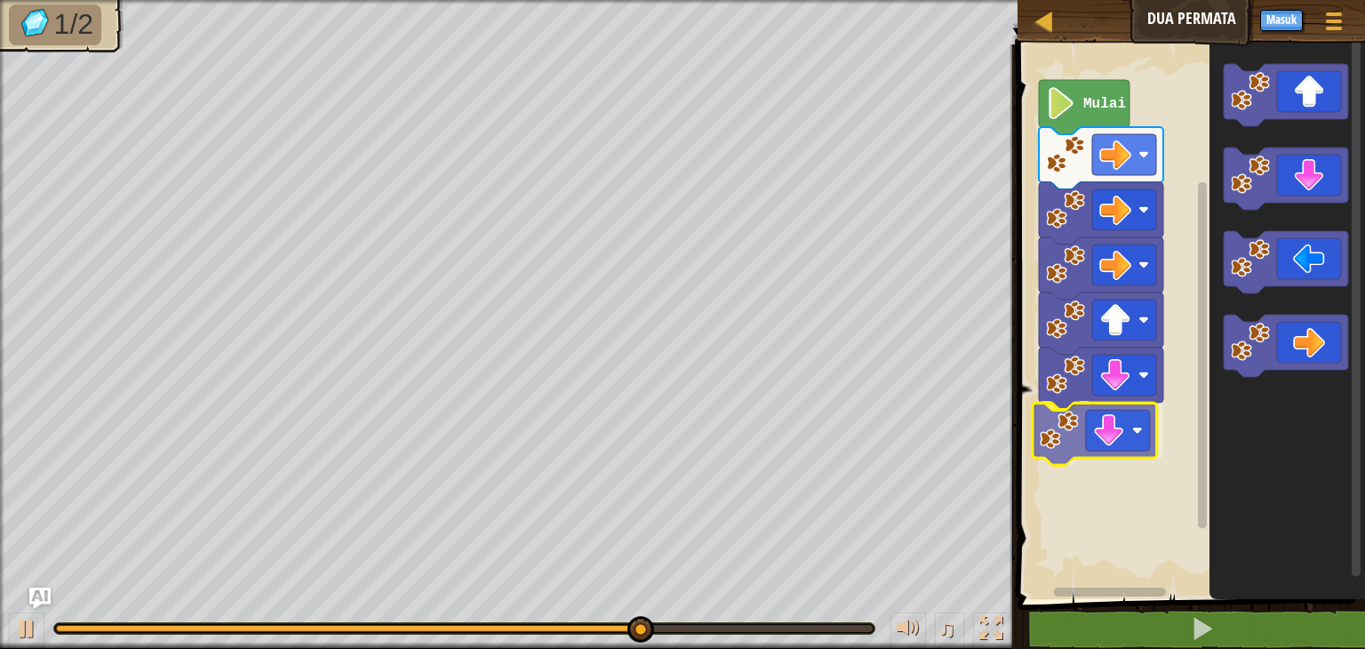
click at [1138, 429] on div "Mulai" at bounding box center [1188, 317] width 353 height 563
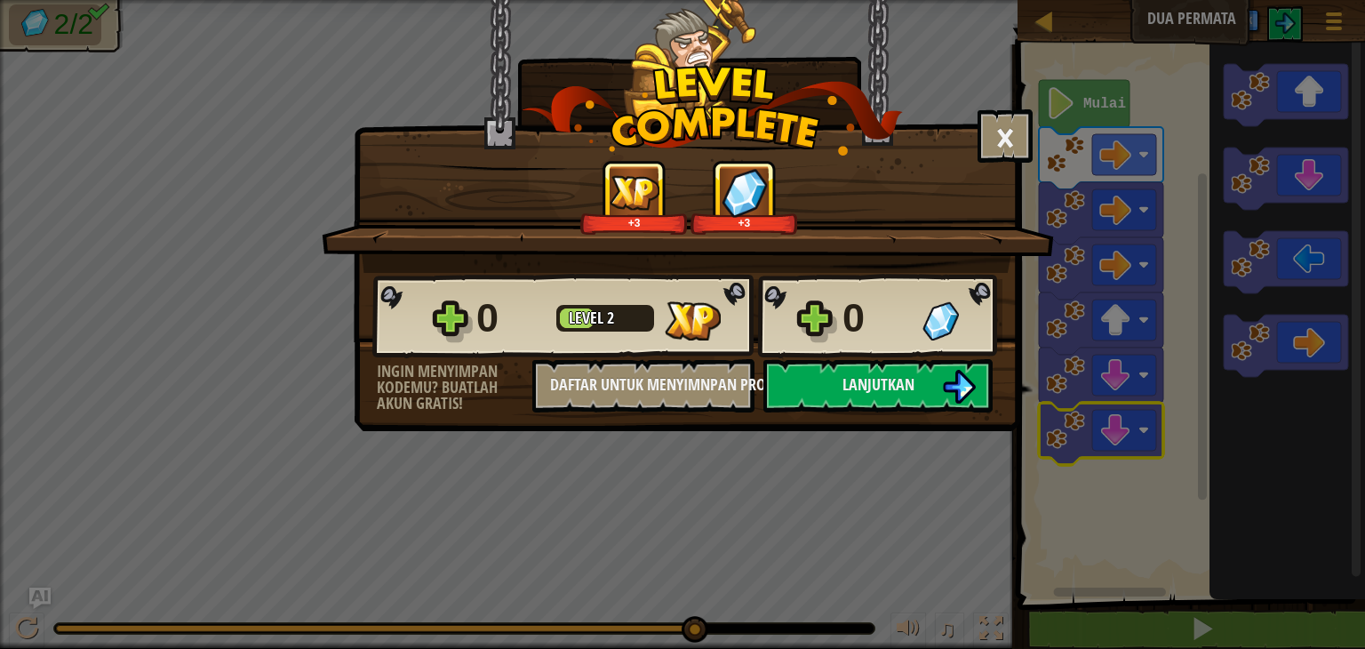
click at [945, 341] on div "0" at bounding box center [922, 318] width 160 height 57
click at [906, 371] on button "Lanjutkan" at bounding box center [877, 385] width 229 height 53
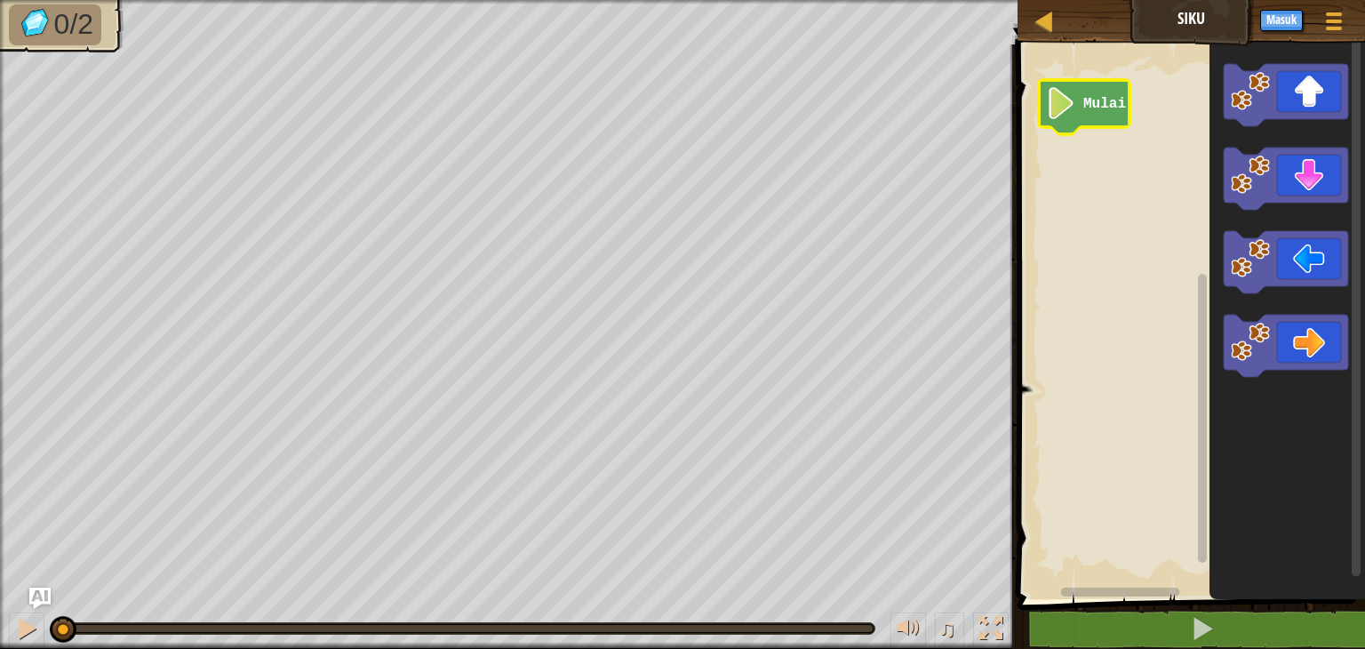
click at [1074, 109] on image "Ruang Kerja Blockly" at bounding box center [1061, 103] width 30 height 32
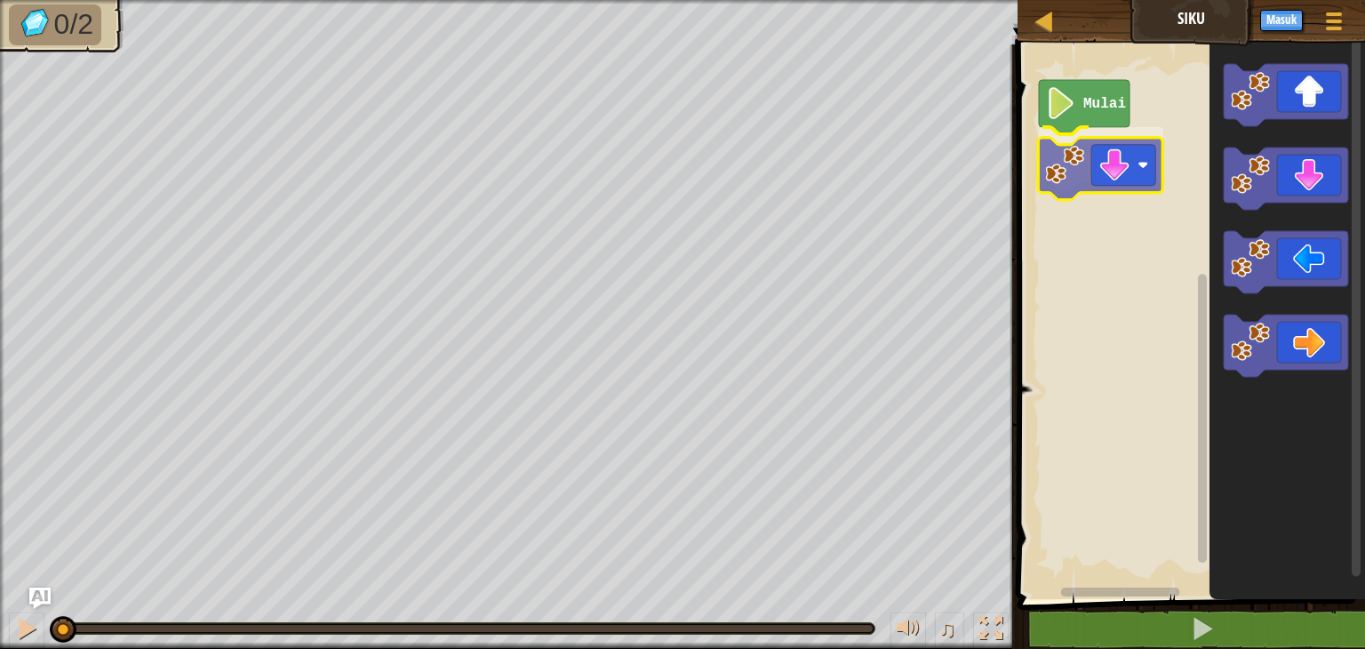
click at [1133, 149] on div "Mulai" at bounding box center [1188, 317] width 353 height 563
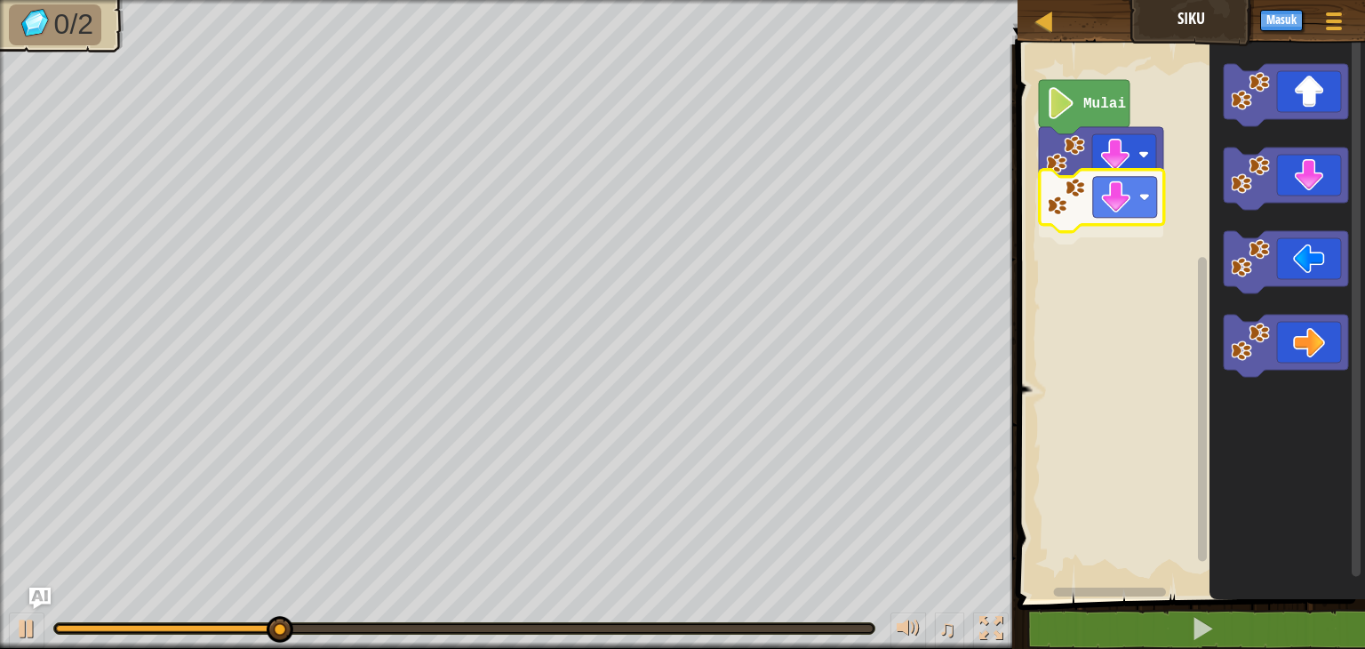
click at [1084, 202] on div "Mulai" at bounding box center [1188, 317] width 353 height 563
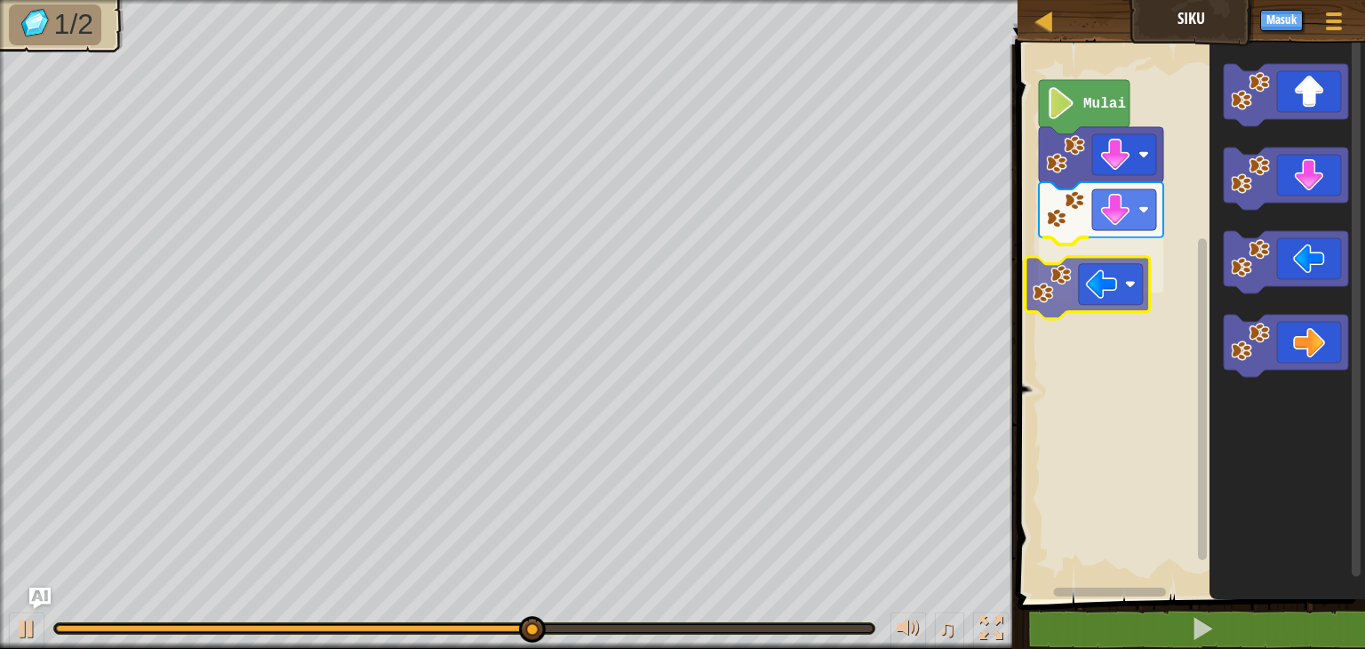
click at [1083, 274] on div "Mulai" at bounding box center [1188, 317] width 353 height 563
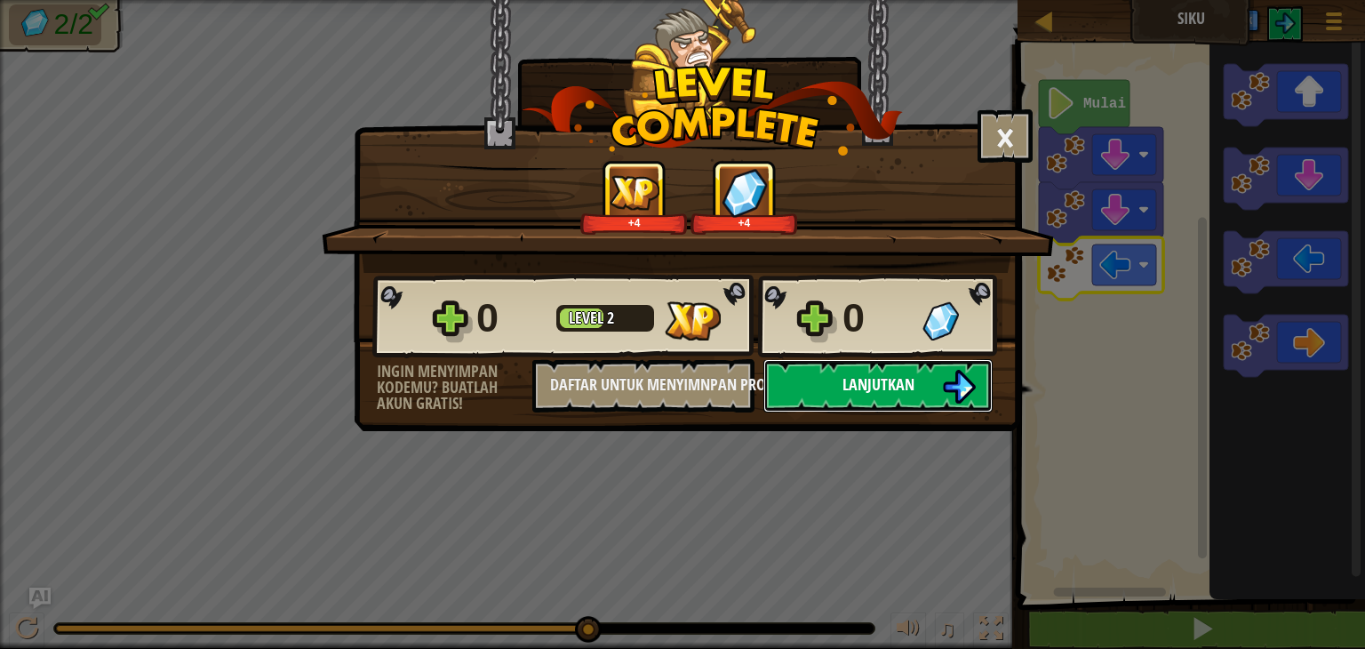
click at [848, 370] on button "Lanjutkan" at bounding box center [877, 385] width 229 height 53
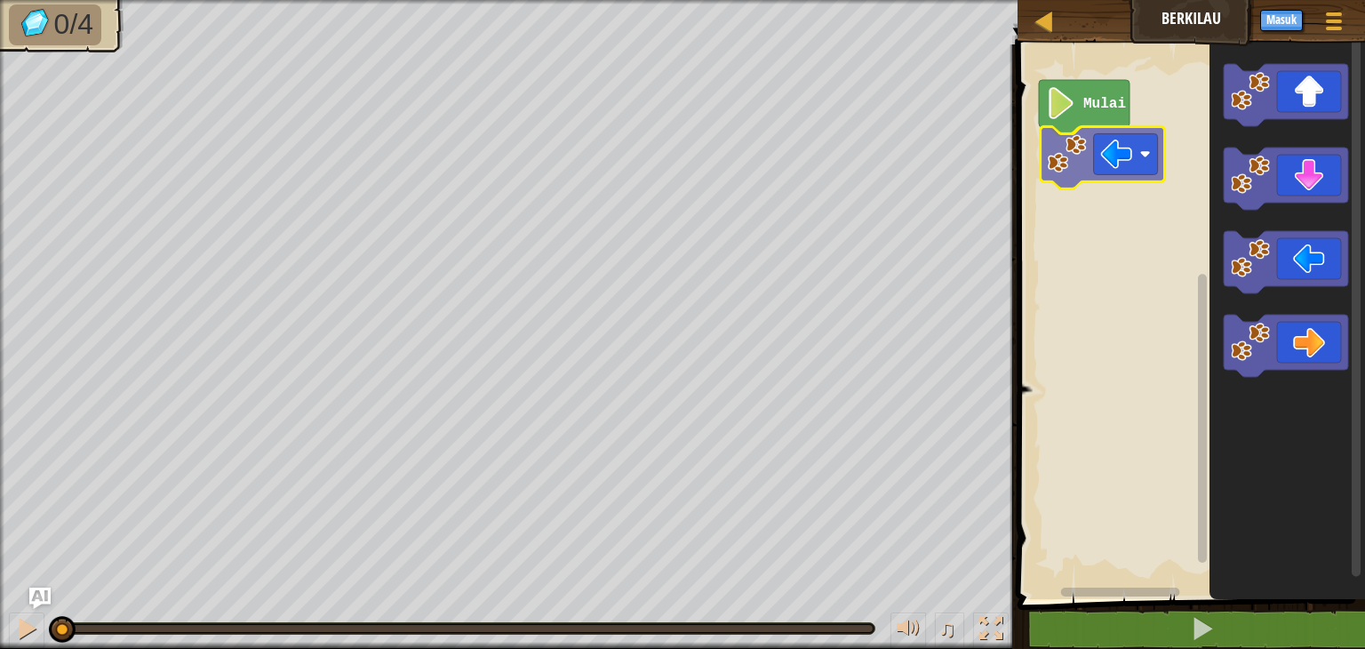
click at [1092, 154] on div "Mulai" at bounding box center [1188, 317] width 353 height 563
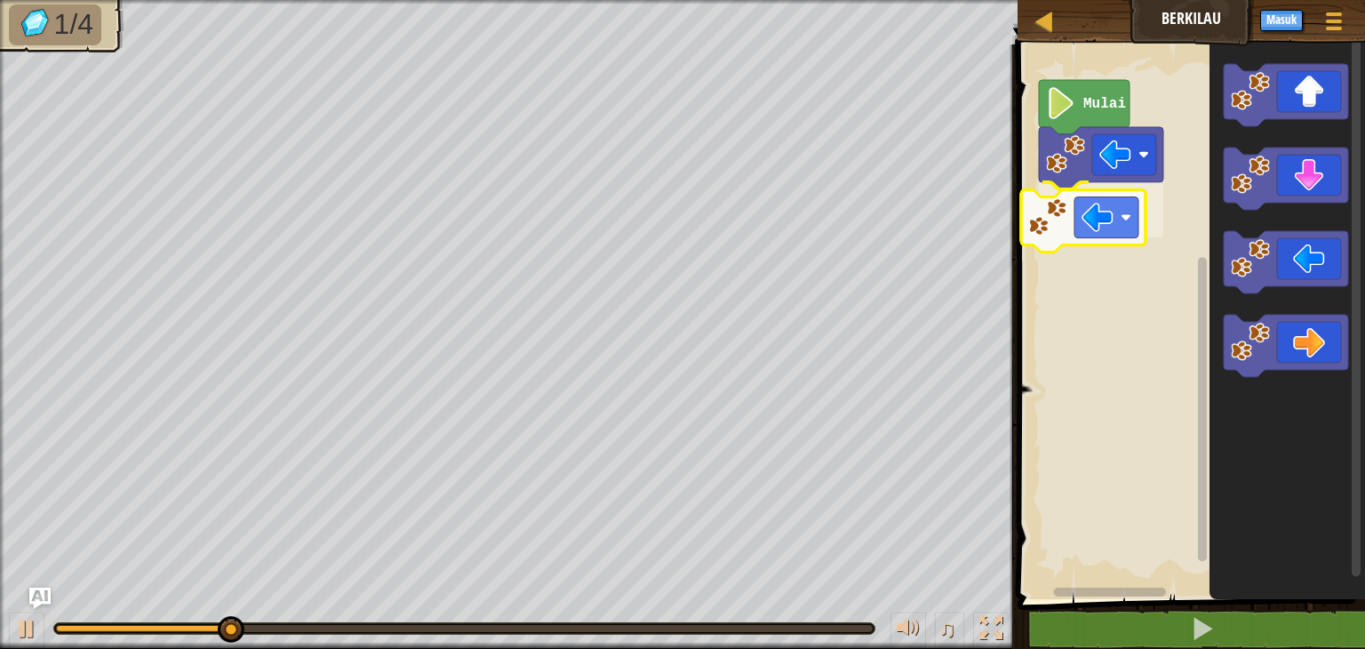
click at [1091, 222] on div "Mulai" at bounding box center [1188, 317] width 353 height 563
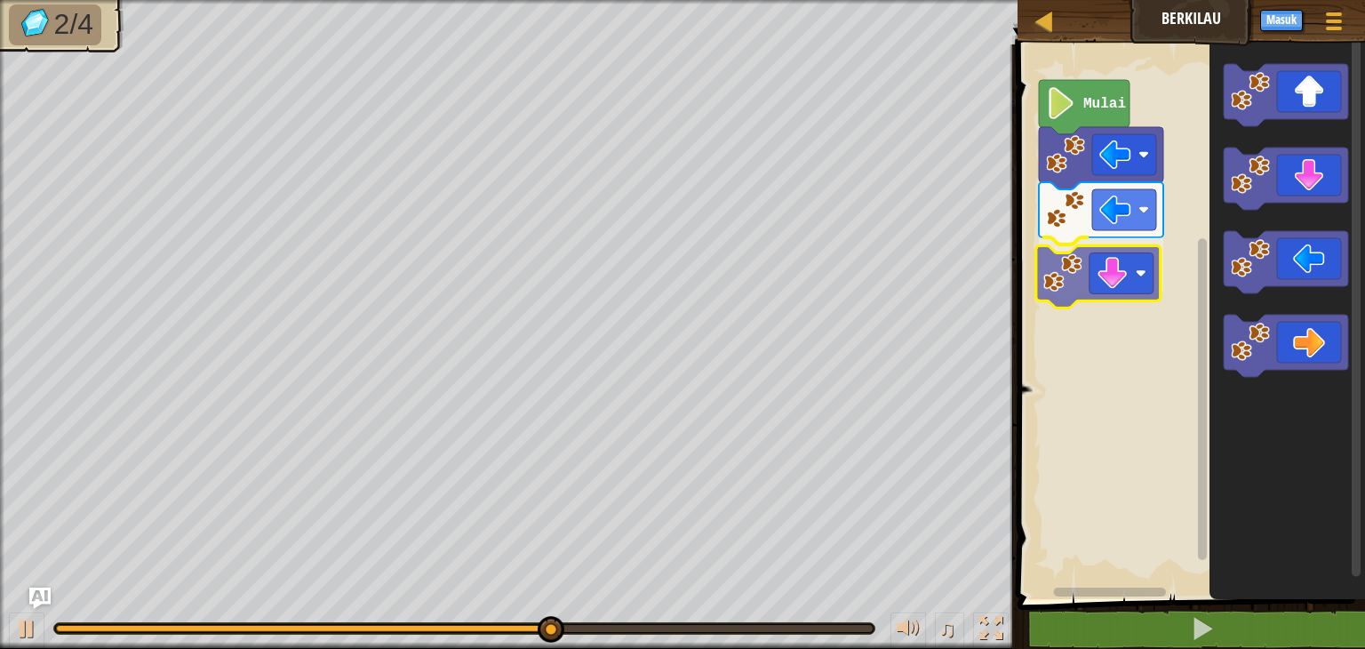
click at [1113, 302] on div "Mulai" at bounding box center [1188, 317] width 353 height 563
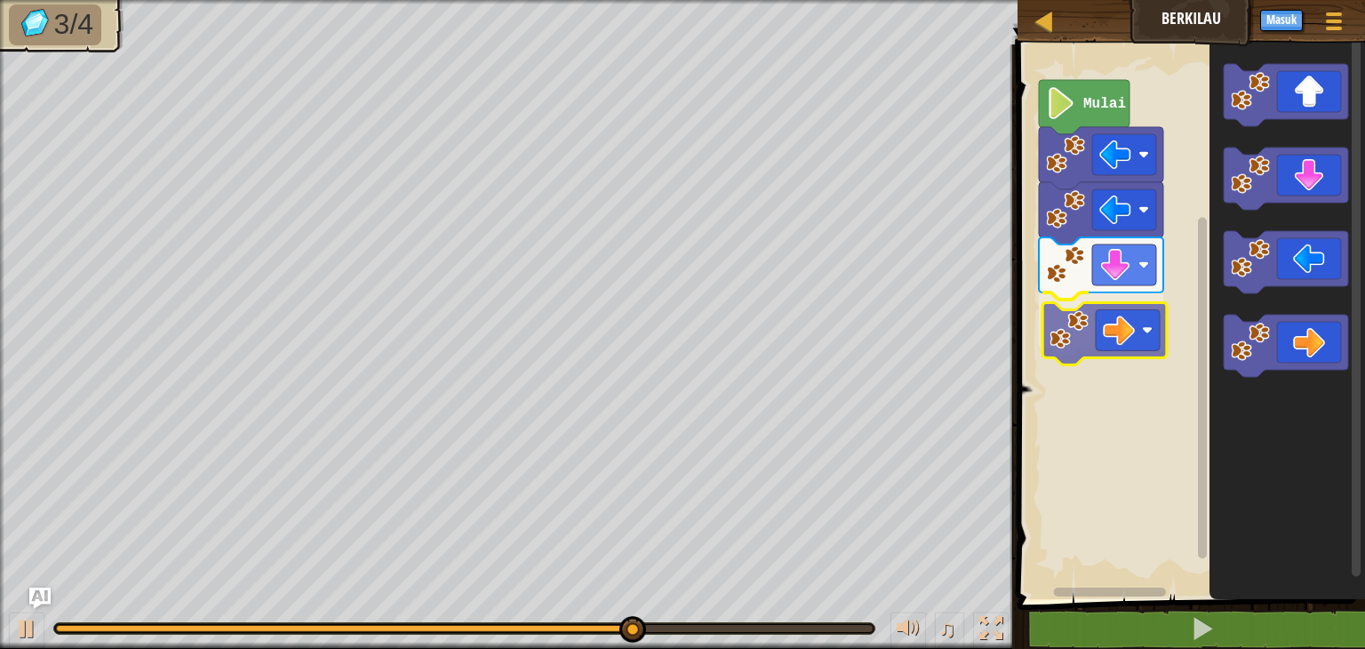
click at [1118, 317] on div "Mulai" at bounding box center [1188, 317] width 353 height 563
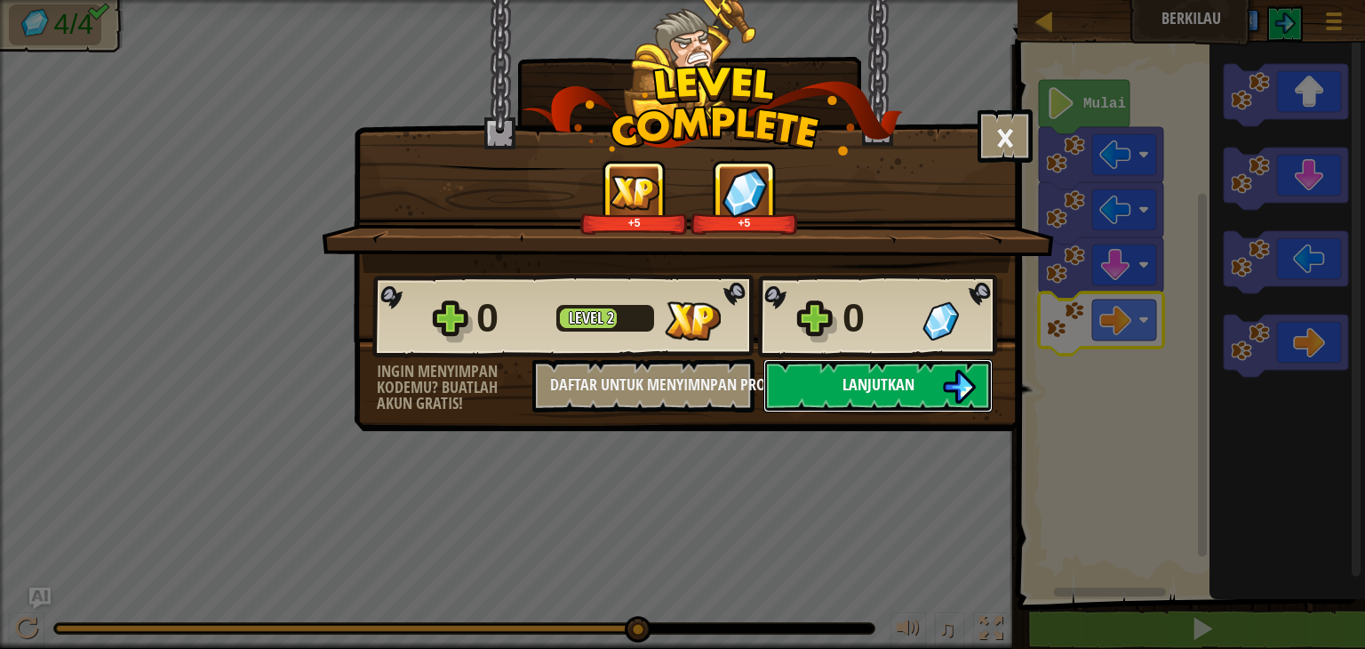
click at [896, 383] on span "Lanjutkan" at bounding box center [878, 384] width 72 height 22
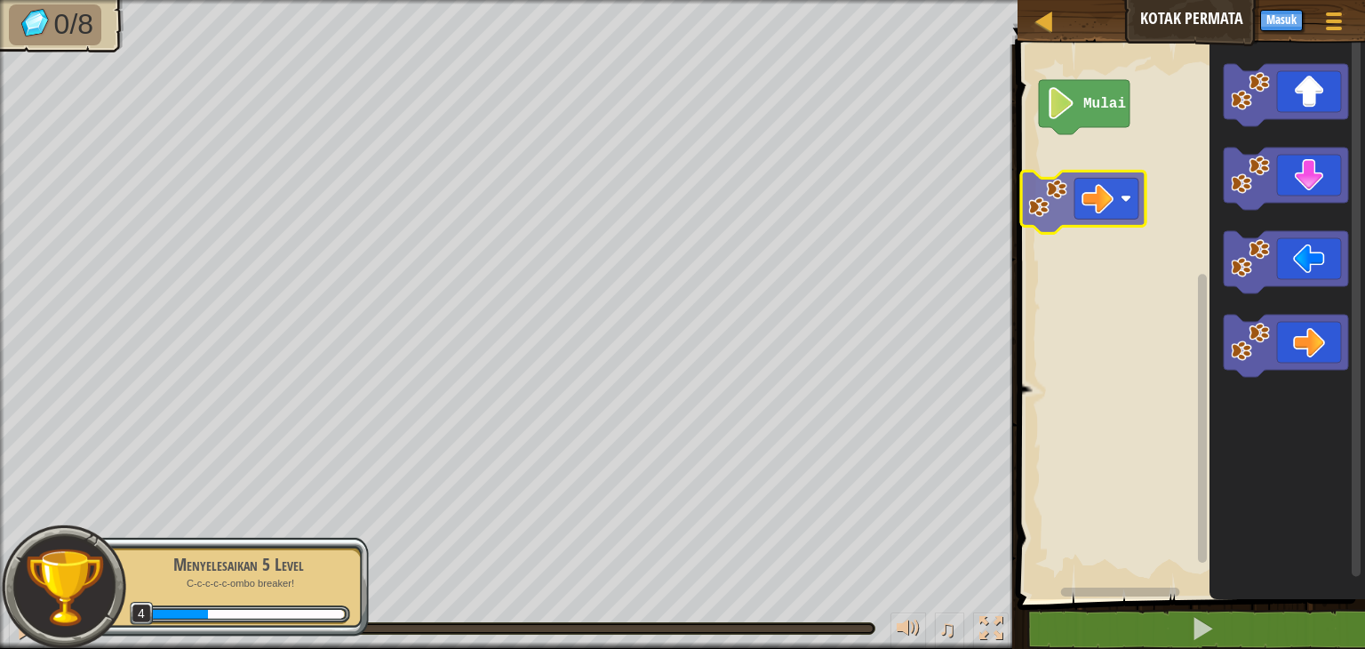
click at [1056, 179] on div "Mulai" at bounding box center [1188, 317] width 353 height 563
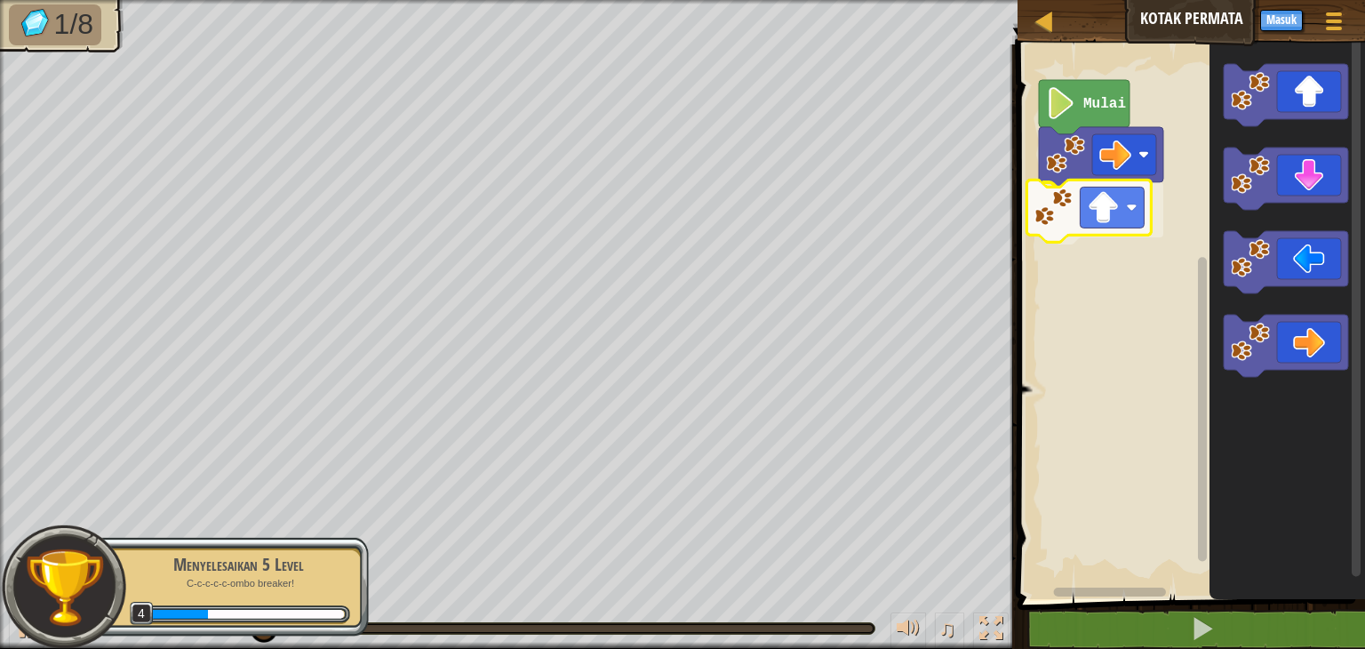
click at [1097, 207] on div "Mulai" at bounding box center [1188, 317] width 353 height 563
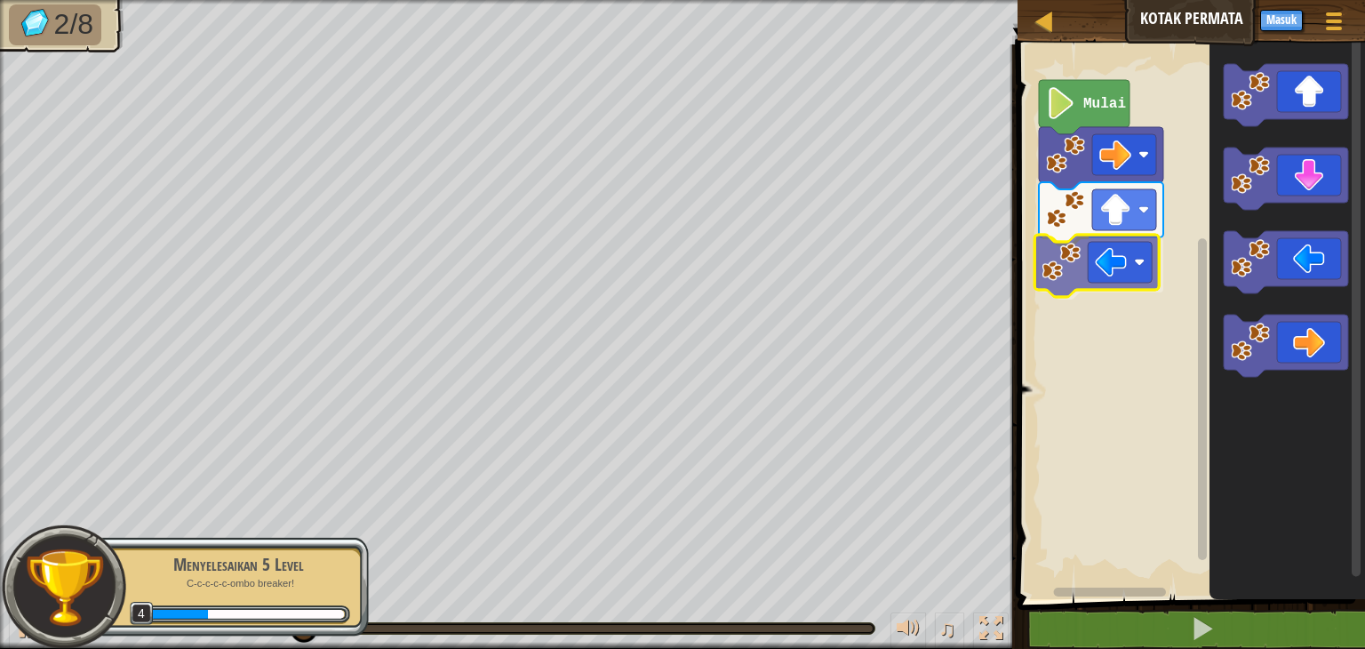
click at [1051, 282] on div "Mulai" at bounding box center [1188, 317] width 353 height 563
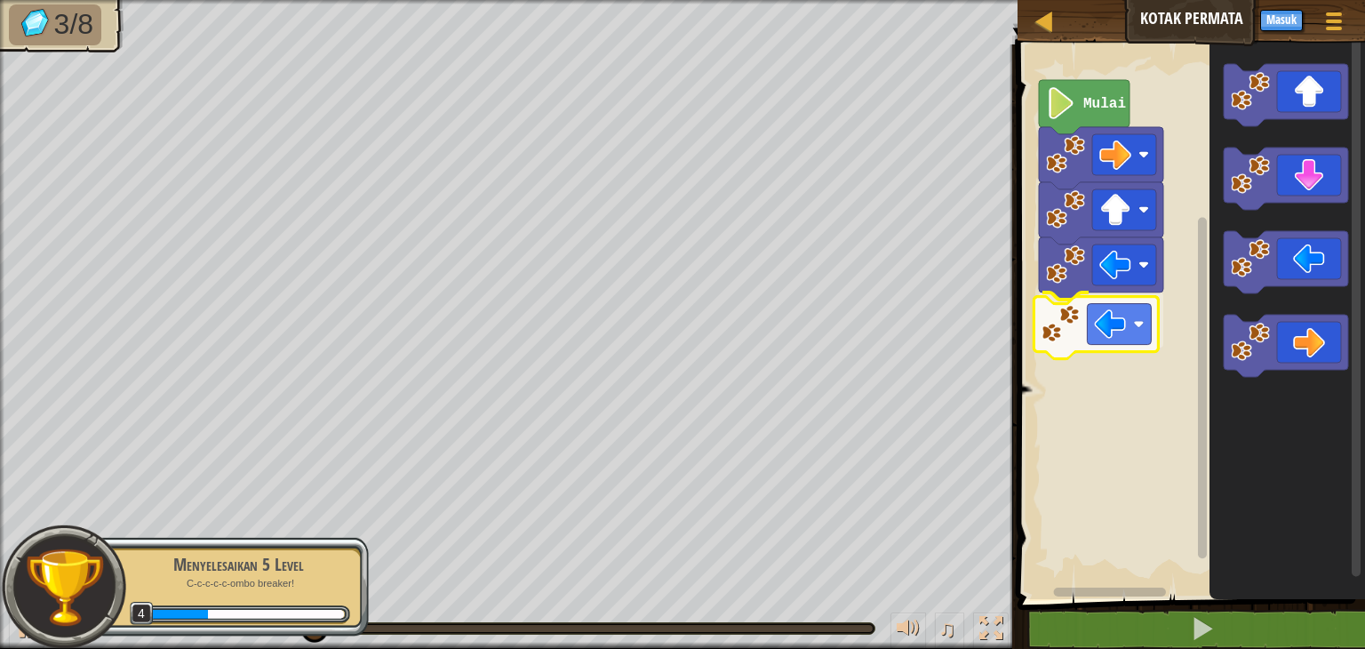
click at [1062, 334] on div "Mulai" at bounding box center [1188, 317] width 353 height 563
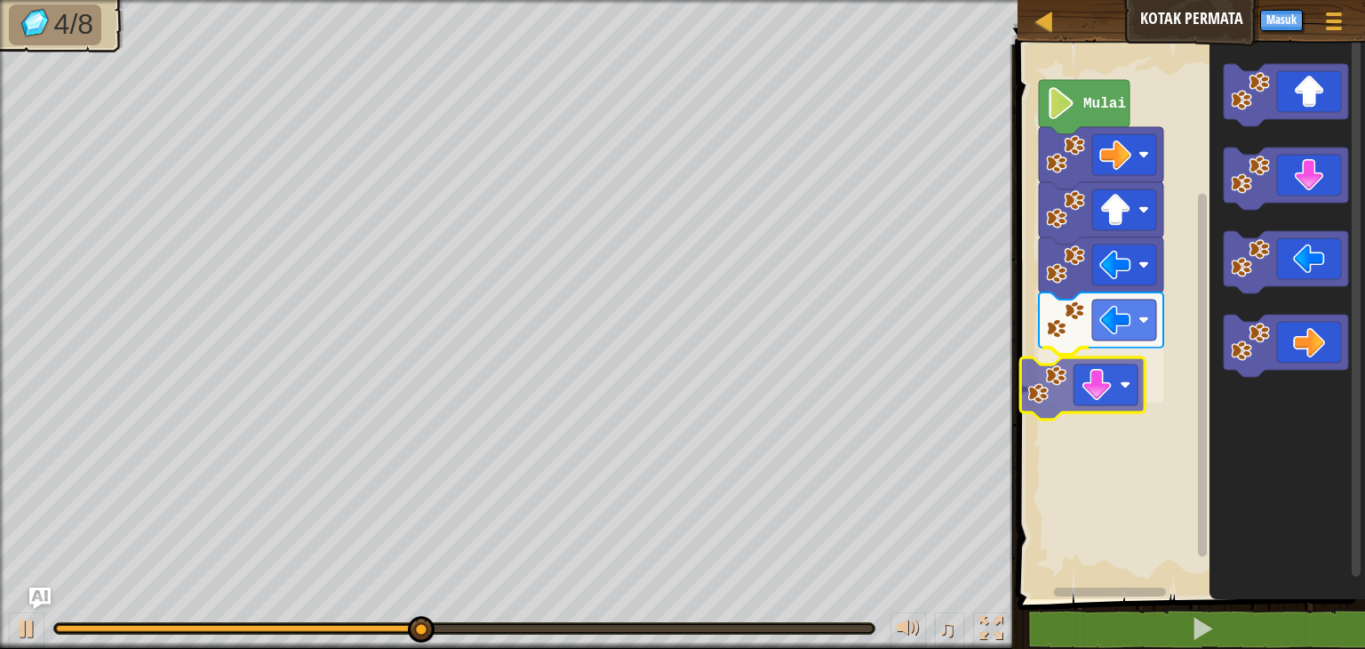
click at [1084, 403] on div "Mulai" at bounding box center [1188, 317] width 353 height 563
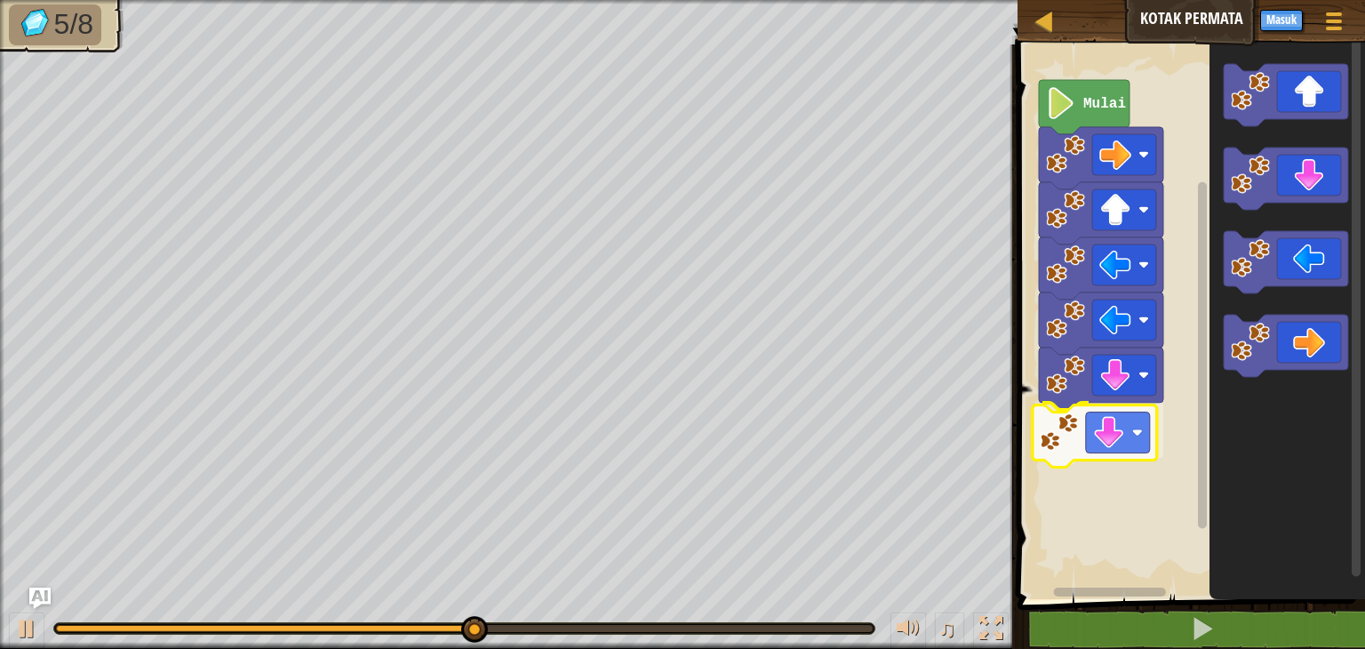
click at [1102, 442] on div "Mulai" at bounding box center [1188, 317] width 353 height 563
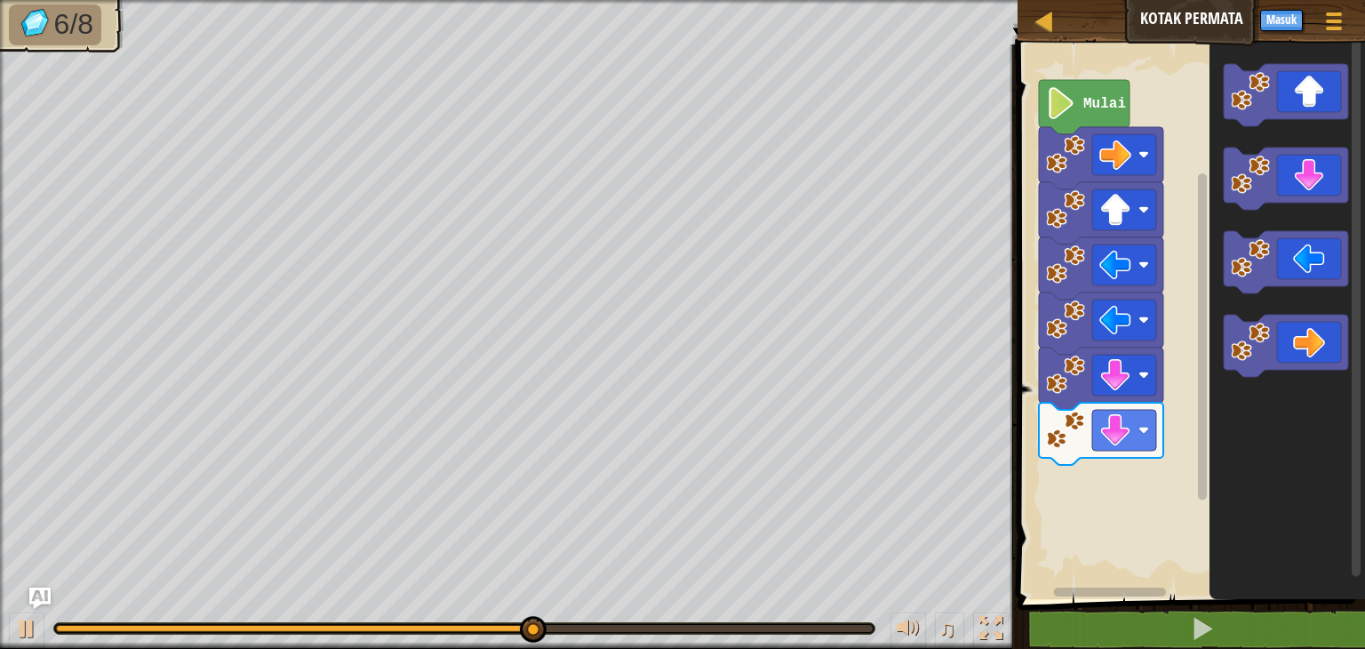
click at [1159, 431] on div "Mulai" at bounding box center [1188, 317] width 353 height 563
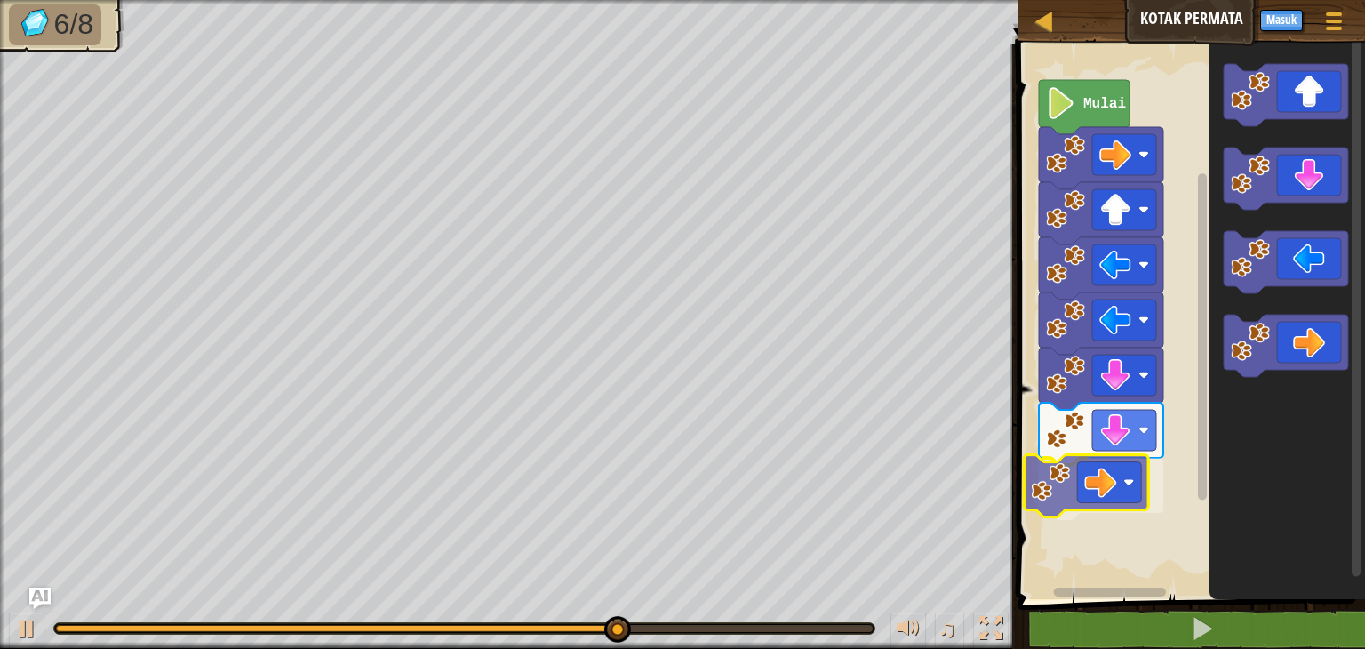
click at [1038, 511] on div "Mulai" at bounding box center [1188, 317] width 353 height 563
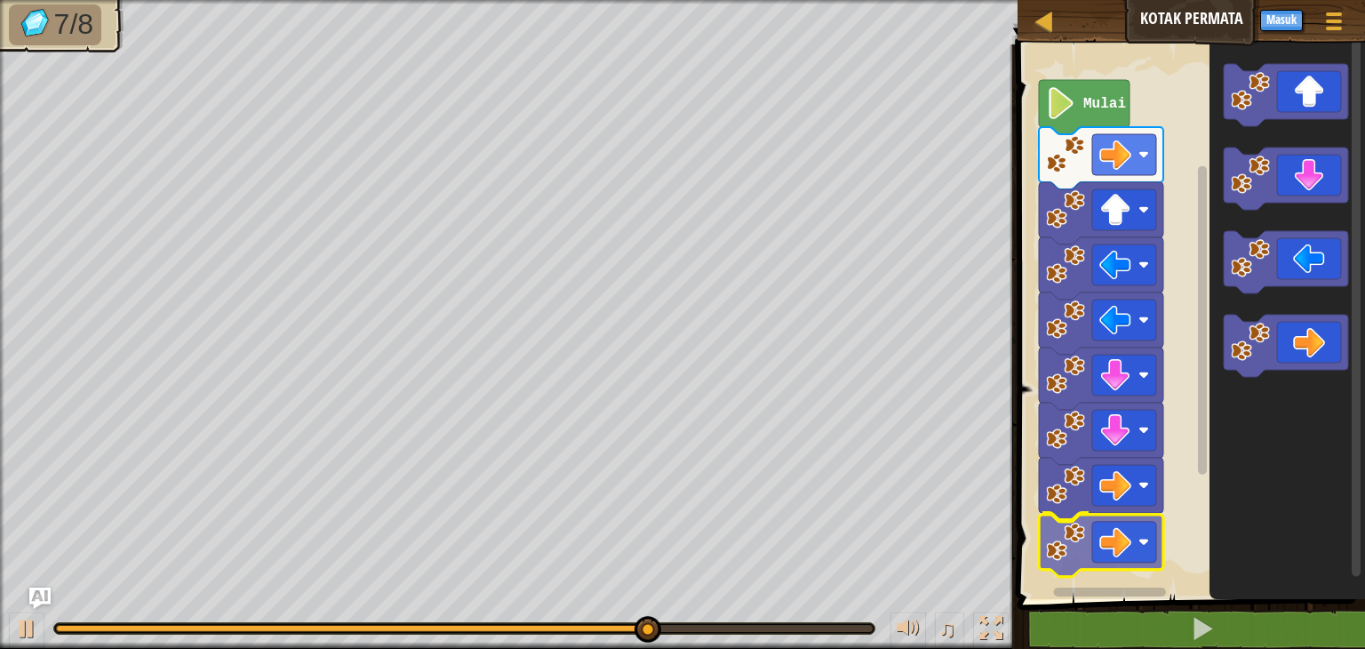
click at [1081, 541] on div "Mulai" at bounding box center [1188, 317] width 353 height 563
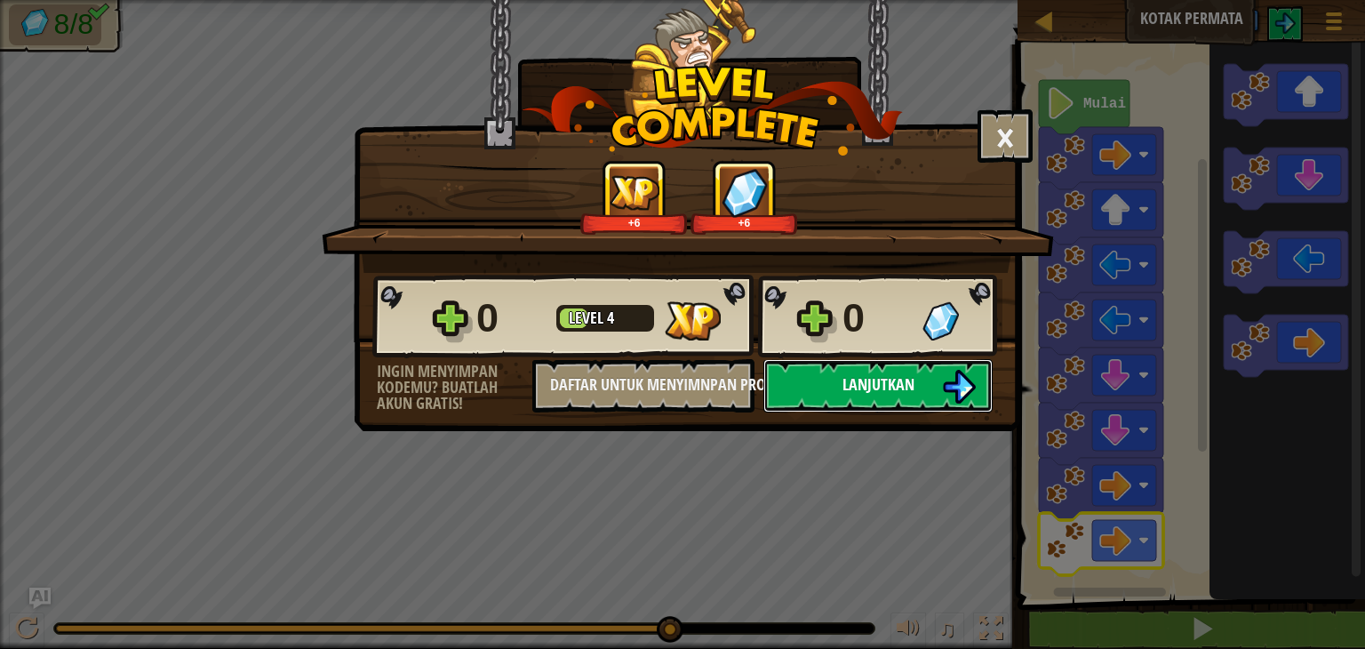
click at [867, 379] on span "Lanjutkan" at bounding box center [878, 384] width 72 height 22
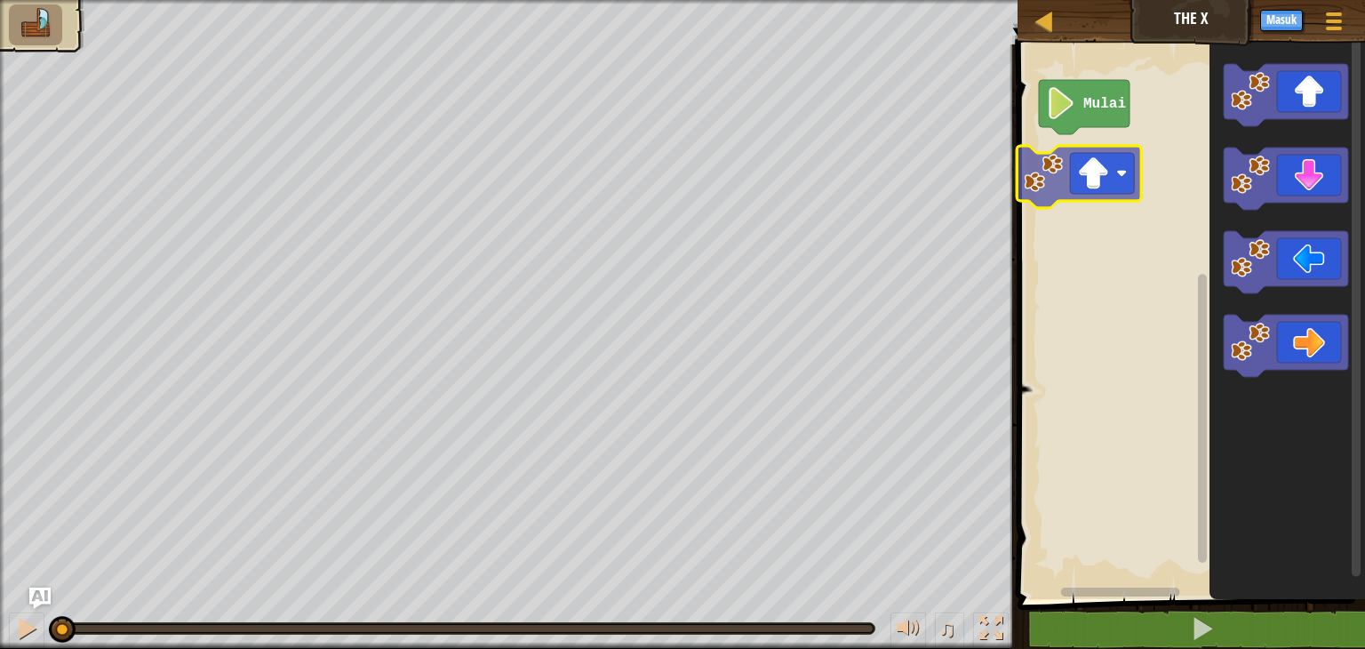
click at [1078, 192] on div "Mulai" at bounding box center [1188, 317] width 353 height 563
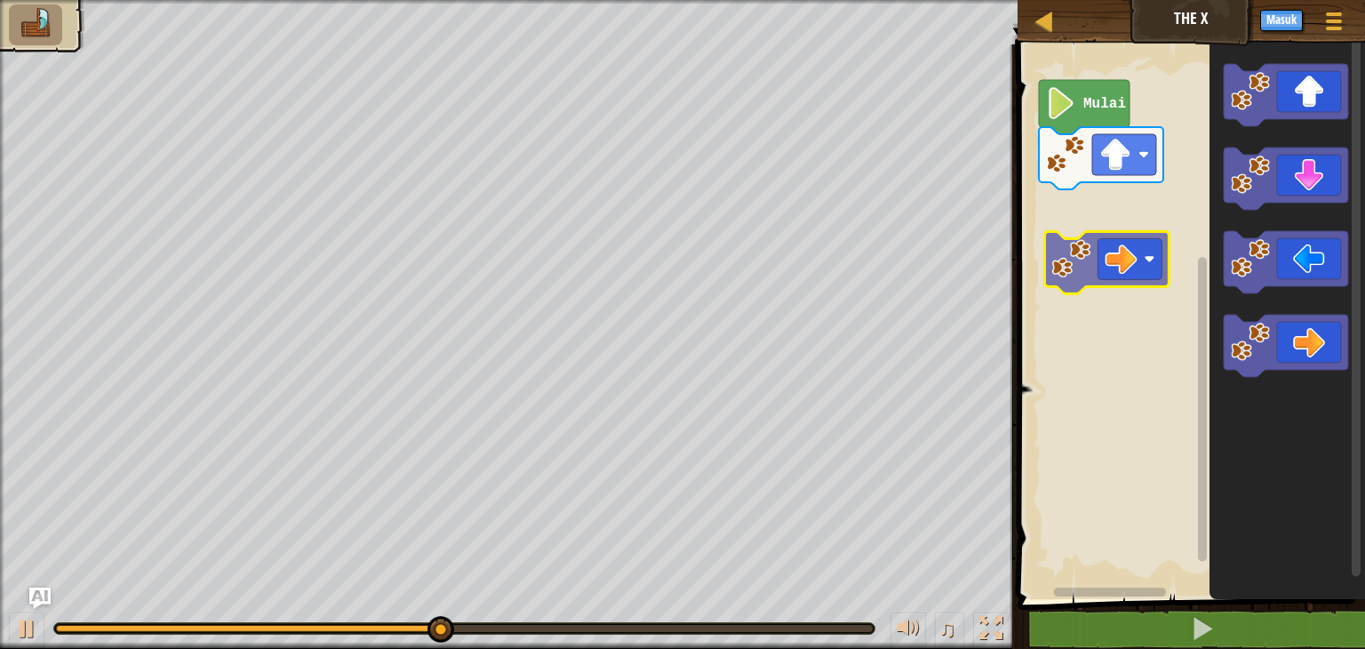
click at [1075, 214] on div "Mulai" at bounding box center [1188, 317] width 353 height 563
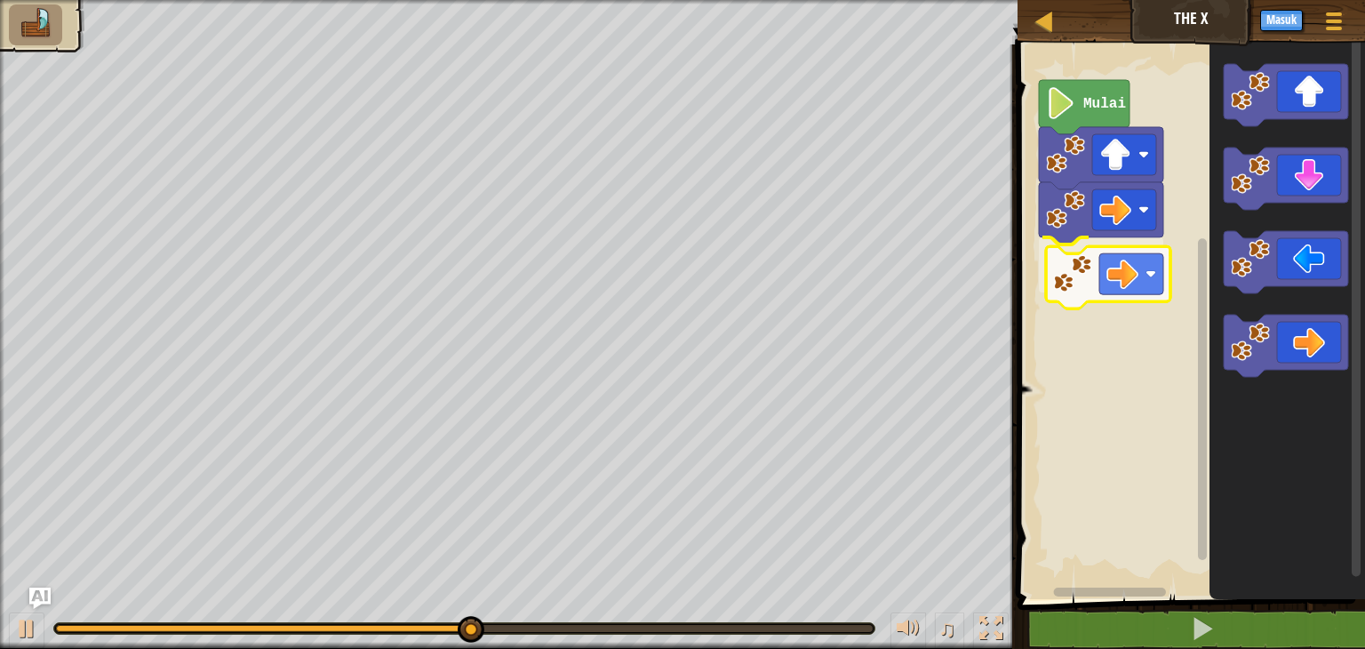
click at [1113, 278] on div "Mulai" at bounding box center [1188, 317] width 353 height 563
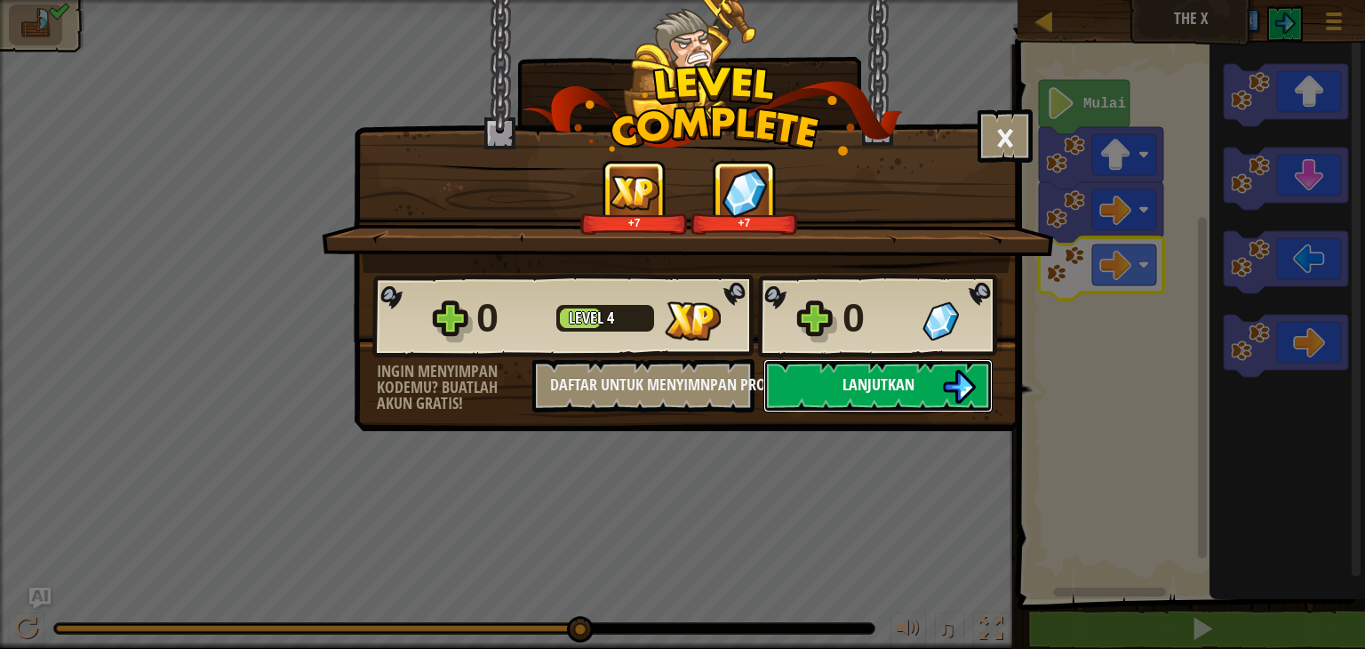
click at [897, 387] on span "Lanjutkan" at bounding box center [878, 384] width 72 height 22
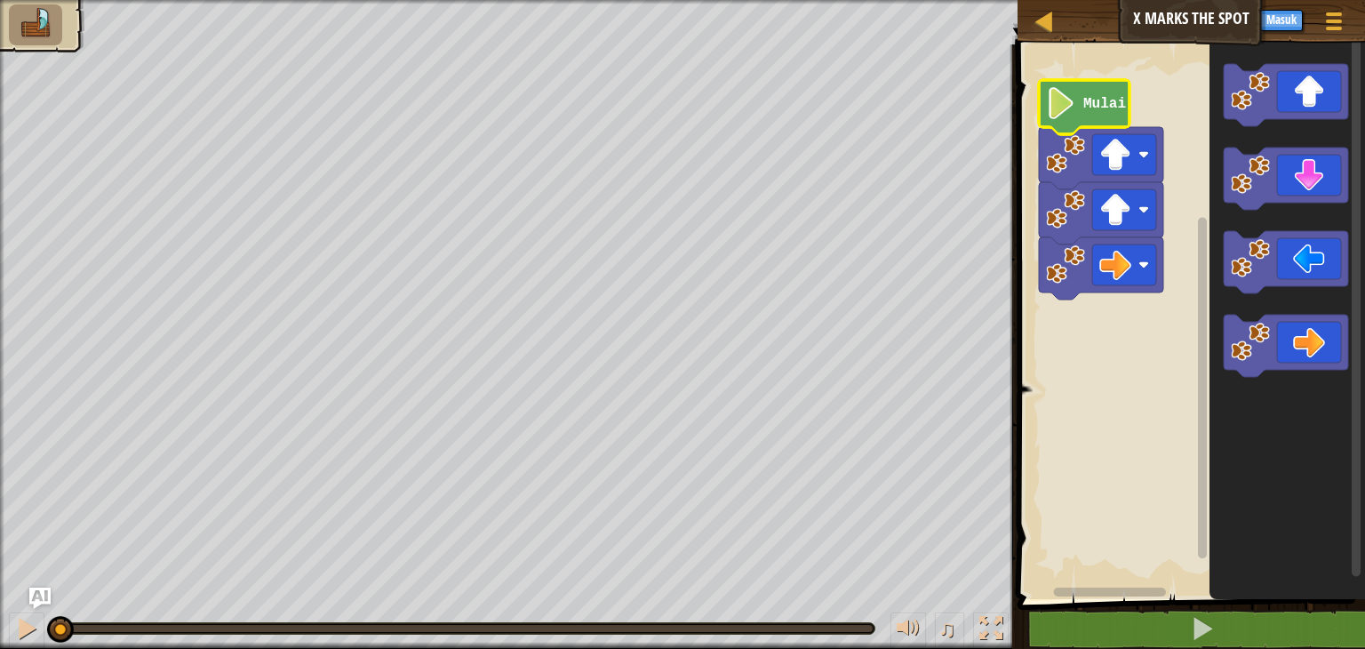
click at [1089, 106] on text "Mulai" at bounding box center [1104, 104] width 43 height 16
click at [1088, 106] on text "Mulai" at bounding box center [1104, 104] width 43 height 16
click at [1157, 57] on rect "Ruang Kerja Blockly" at bounding box center [1188, 317] width 353 height 563
click at [1103, 108] on text "Mulai" at bounding box center [1104, 104] width 43 height 16
click at [1121, 168] on image "Ruang Kerja Blockly" at bounding box center [1115, 155] width 32 height 32
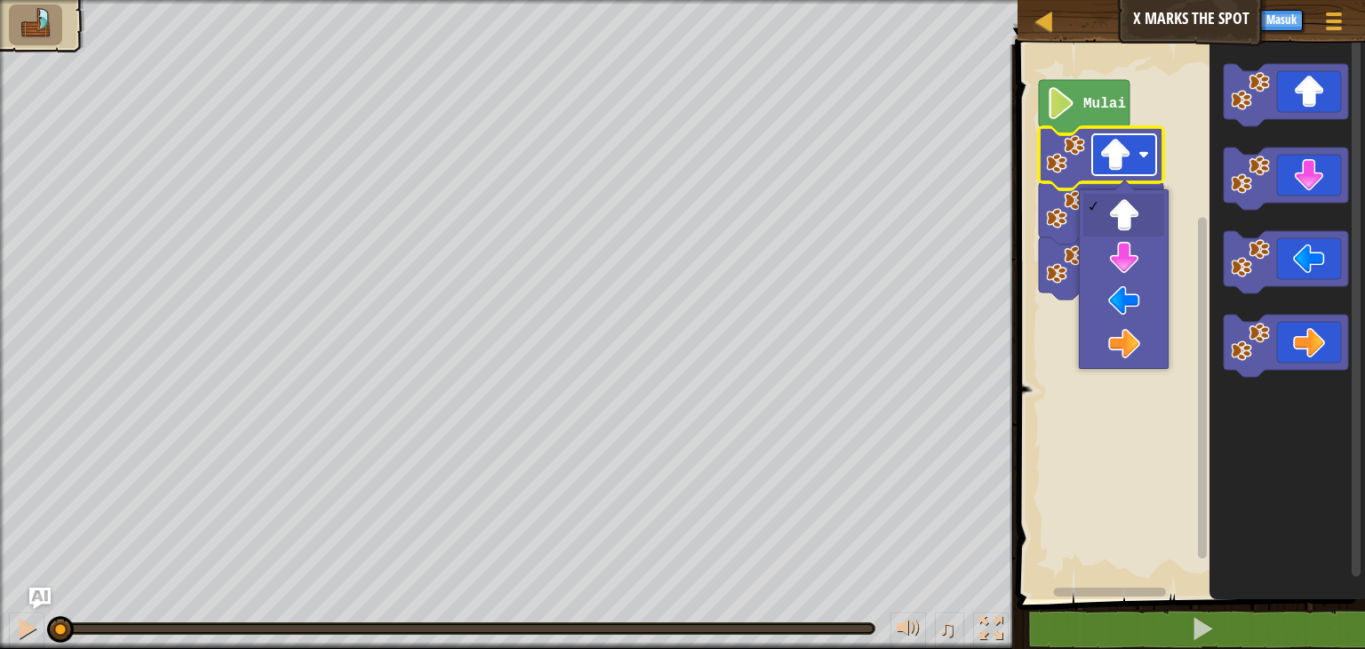
click at [1123, 168] on image "Ruang Kerja Blockly" at bounding box center [1115, 155] width 32 height 32
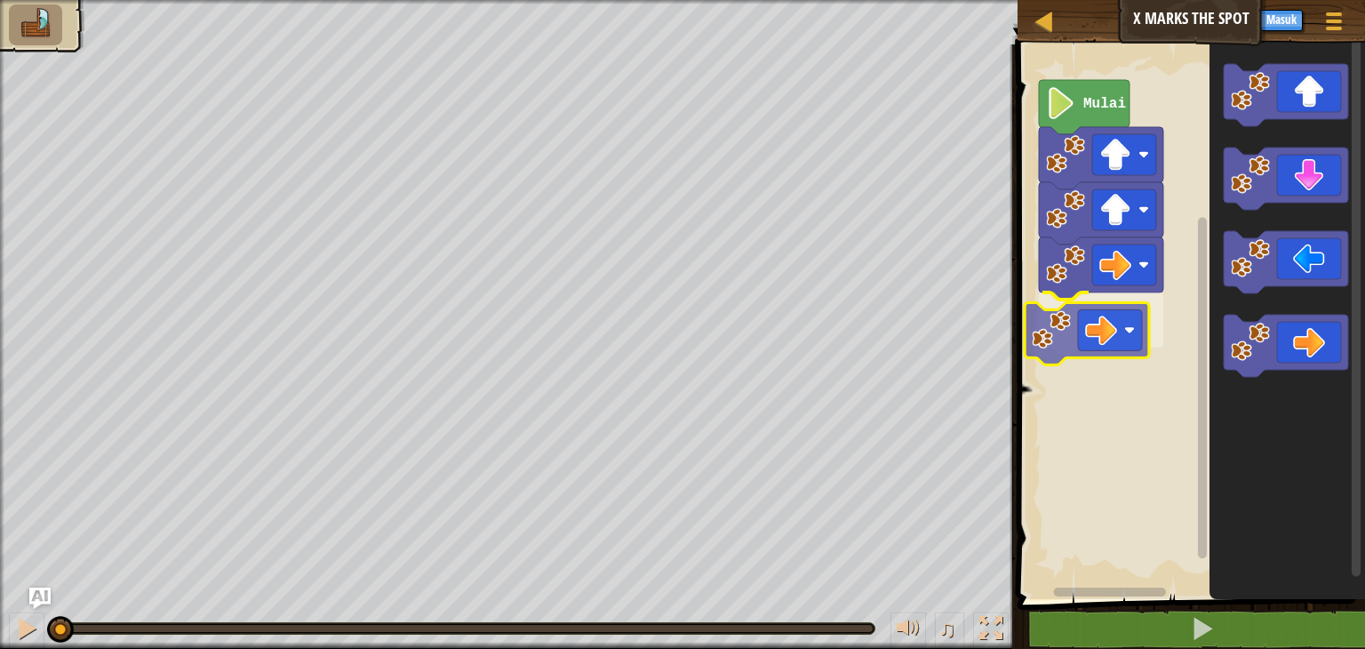
click at [1095, 315] on div "Mulai" at bounding box center [1188, 317] width 353 height 563
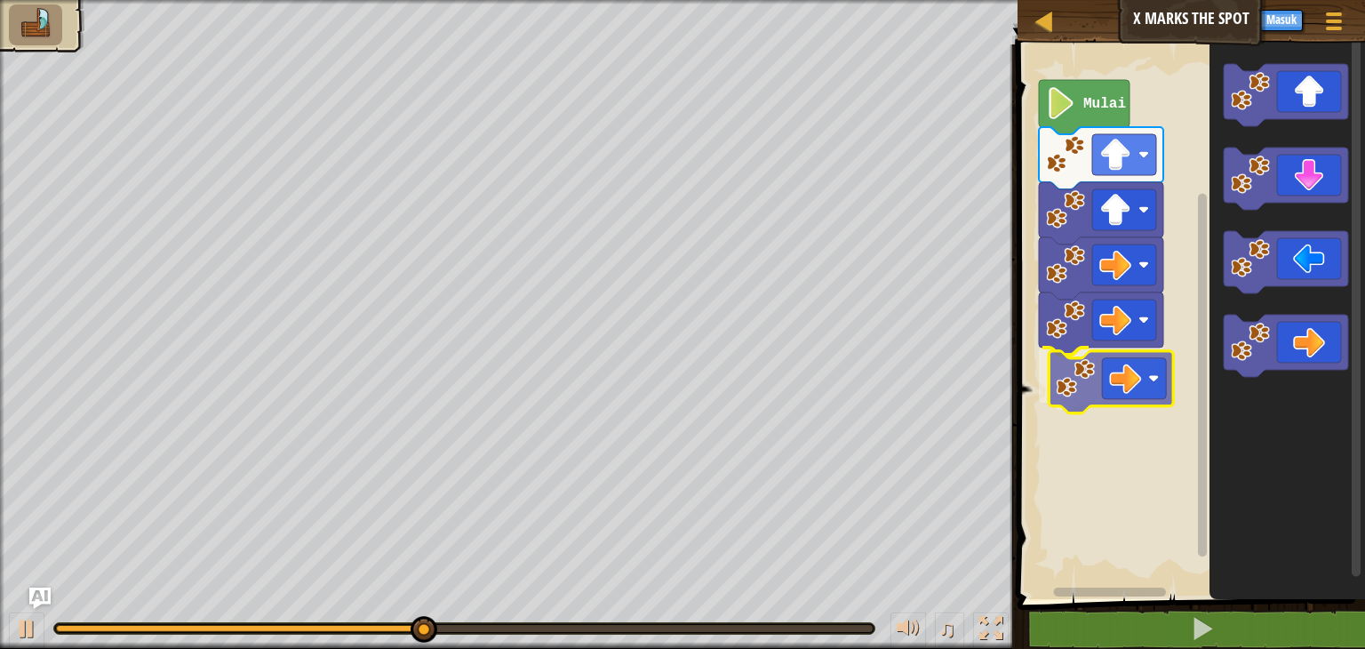
click at [1109, 394] on div "Mulai" at bounding box center [1188, 317] width 353 height 563
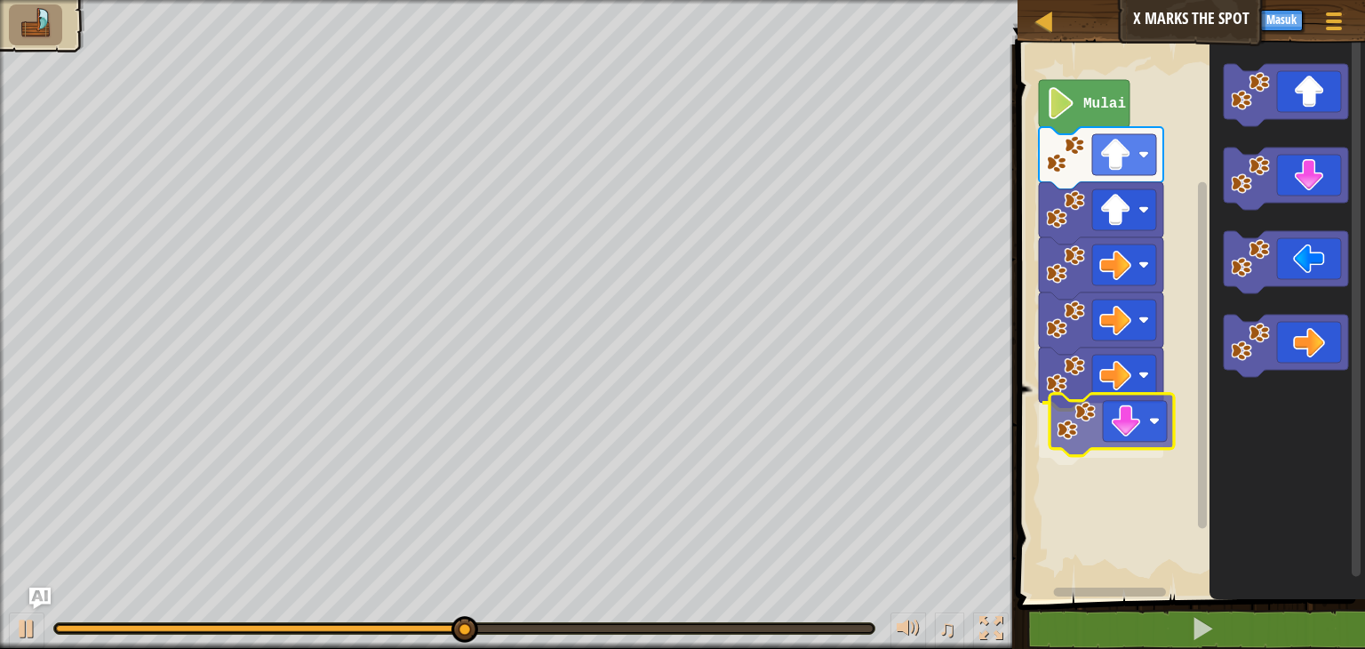
click at [1096, 422] on div "Mulai" at bounding box center [1188, 317] width 353 height 563
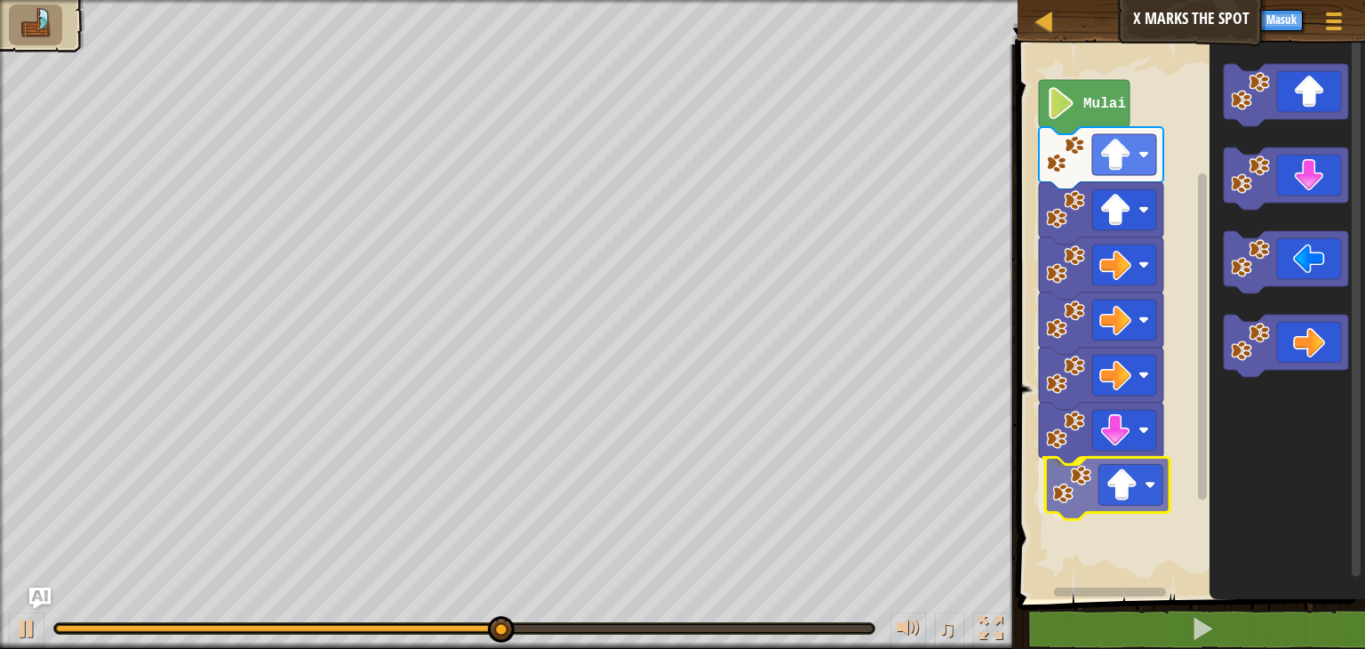
click at [1101, 485] on div "Mulai" at bounding box center [1188, 317] width 353 height 563
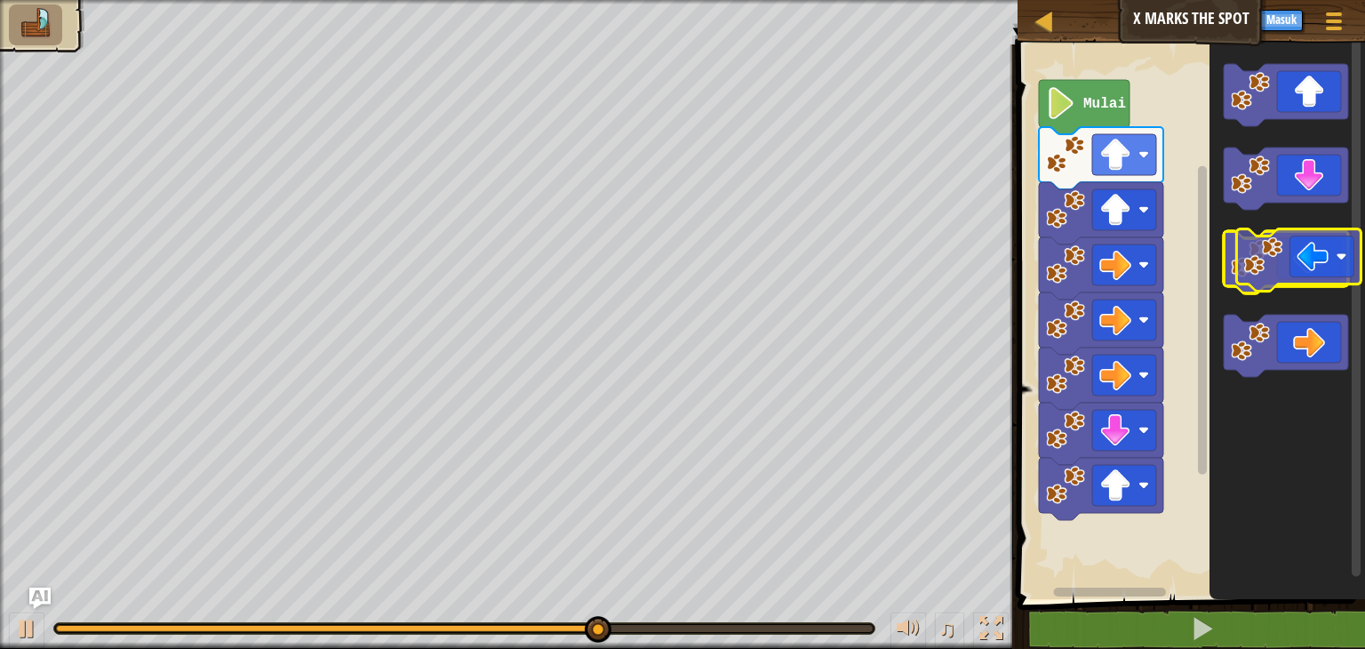
click at [1311, 238] on icon "Ruang Kerja Blockly" at bounding box center [1286, 262] width 124 height 62
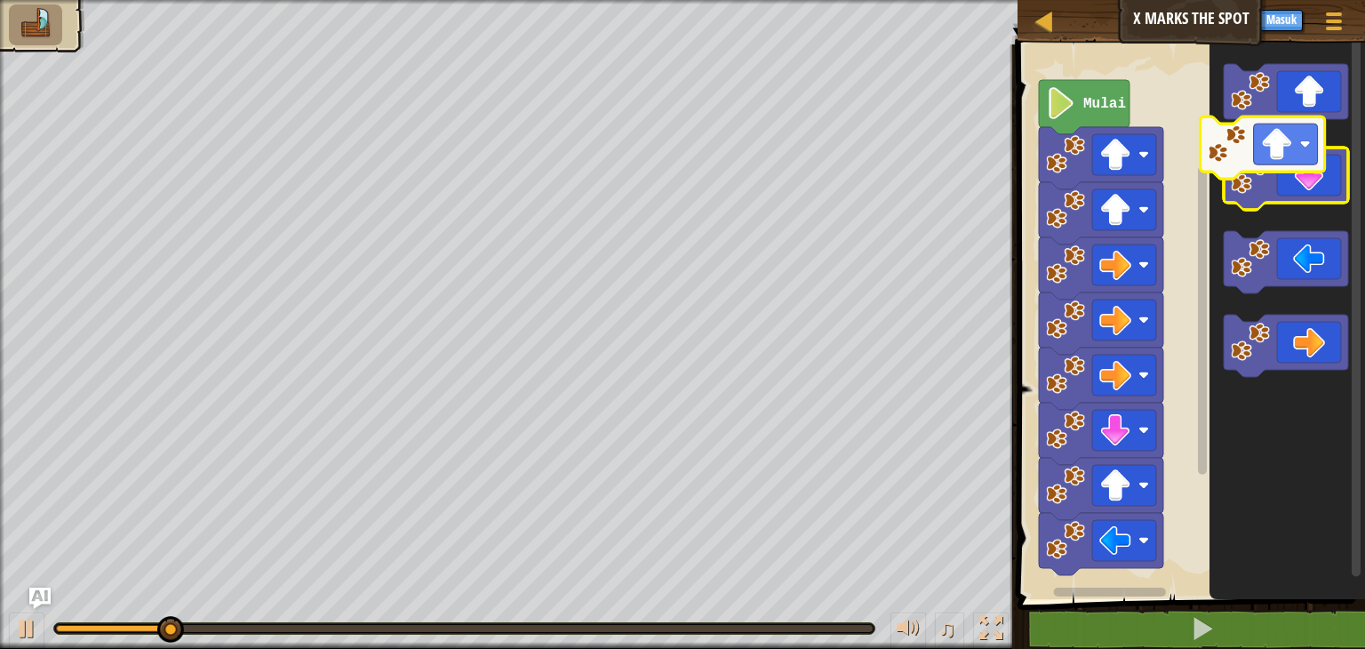
click at [1283, 106] on icon "Ruang Kerja Blockly" at bounding box center [1286, 95] width 124 height 62
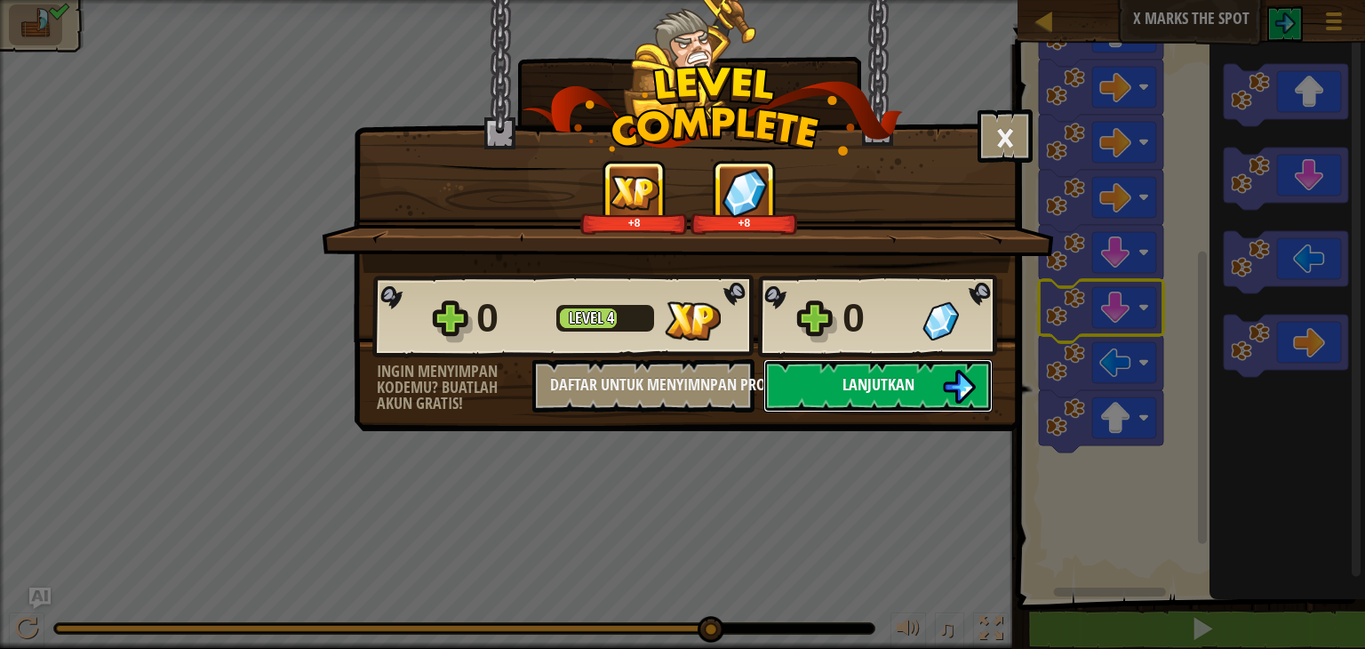
click at [883, 399] on button "Lanjutkan" at bounding box center [877, 385] width 229 height 53
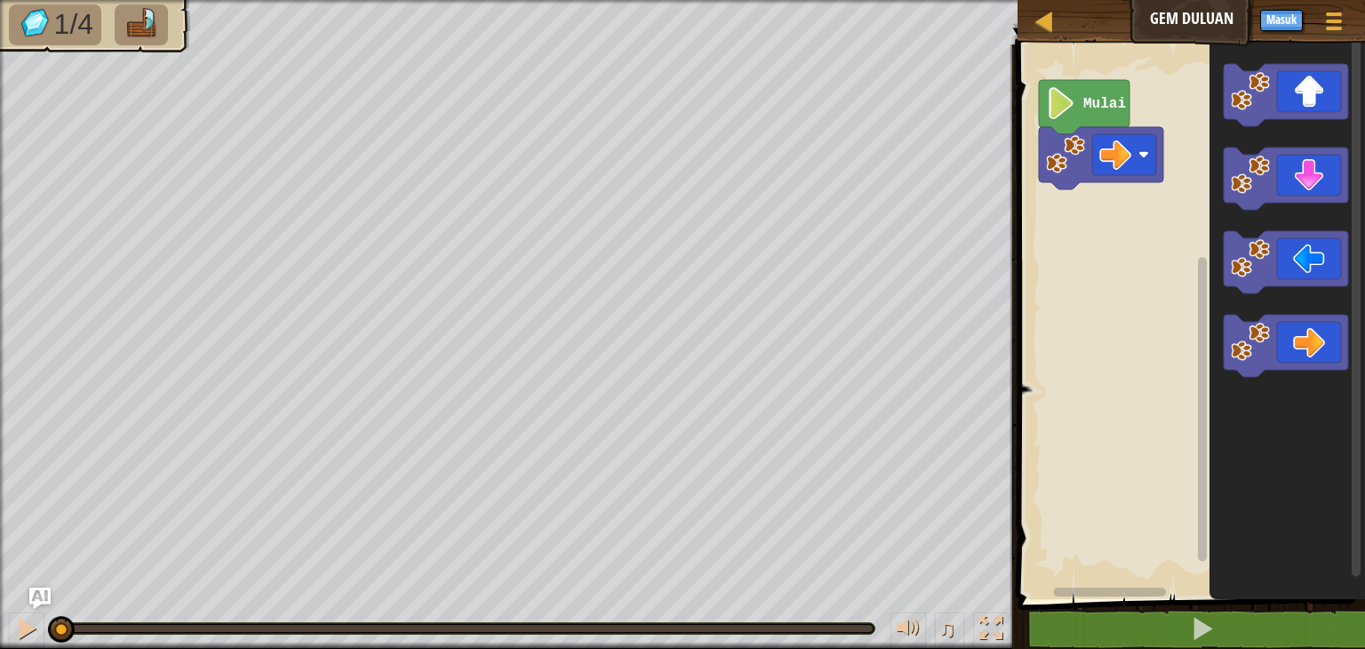
click at [1214, 391] on icon "Ruang Kerja Blockly" at bounding box center [1287, 317] width 156 height 563
click at [1077, 221] on div "Mulai" at bounding box center [1188, 317] width 353 height 563
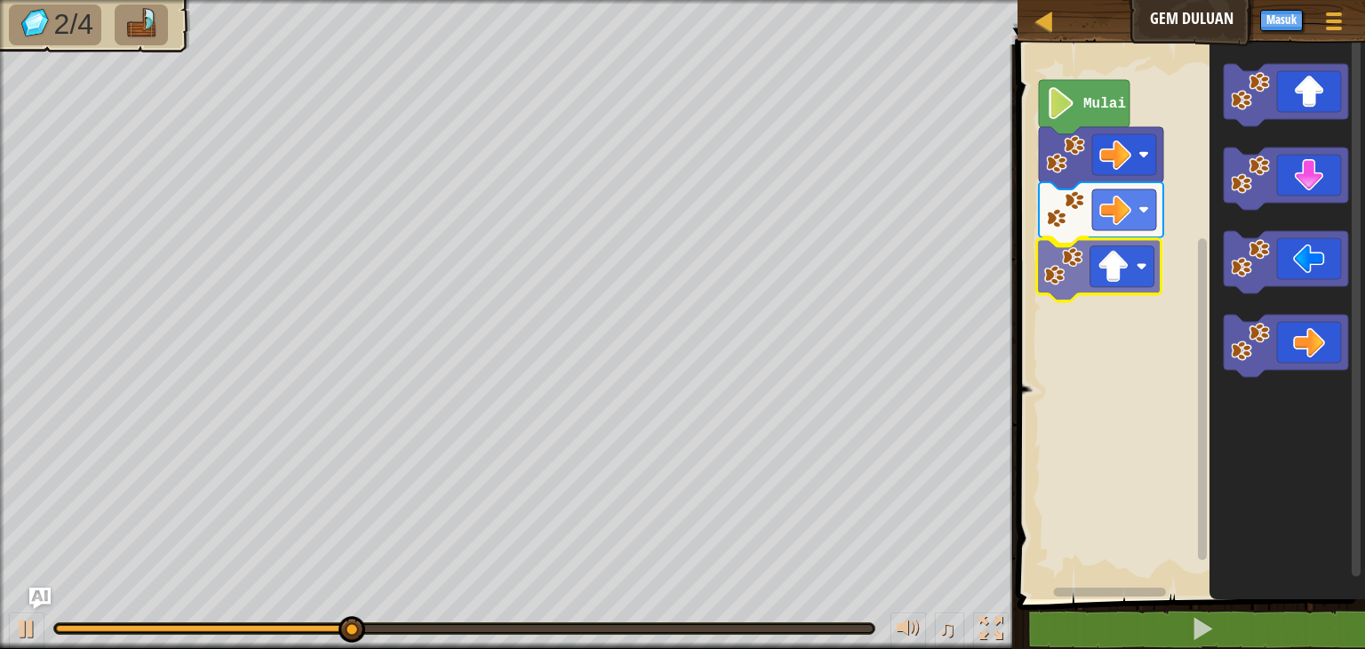
click at [1119, 255] on div "Mulai" at bounding box center [1188, 317] width 353 height 563
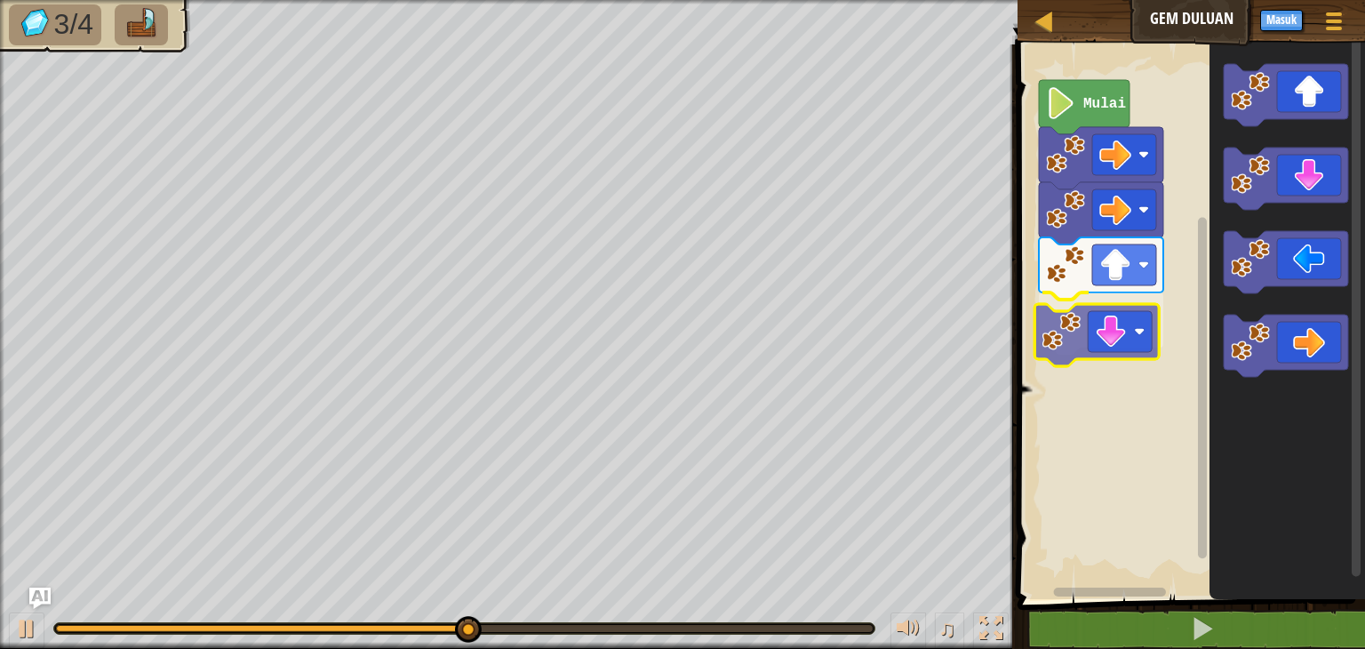
click at [1095, 328] on div "Mulai" at bounding box center [1188, 317] width 353 height 563
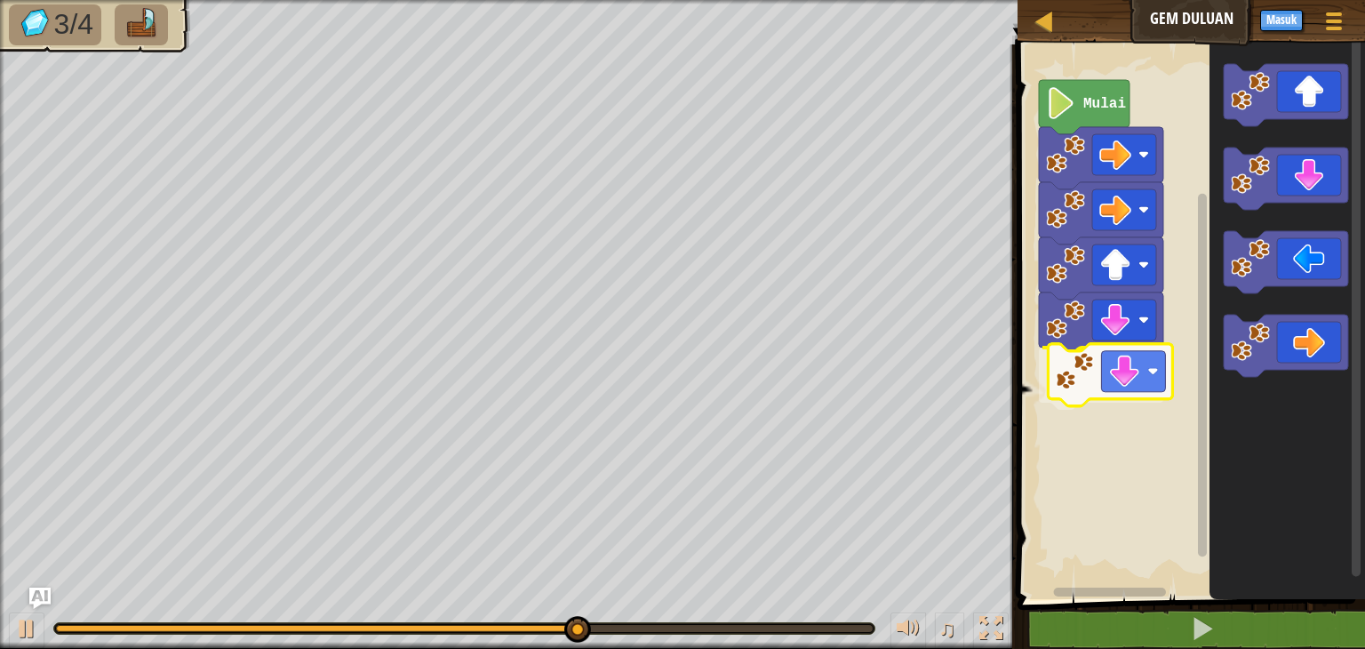
click at [1108, 393] on div "Mulai" at bounding box center [1188, 317] width 353 height 563
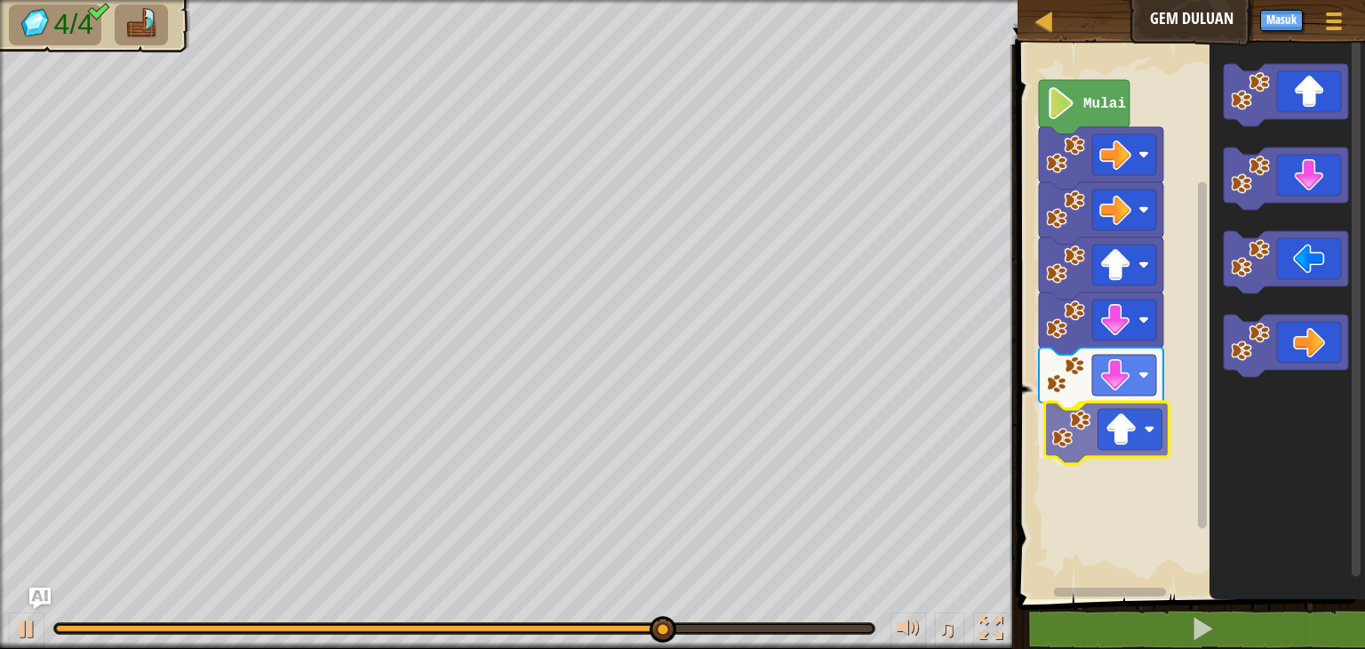
click at [1152, 450] on div "Mulai" at bounding box center [1188, 317] width 353 height 563
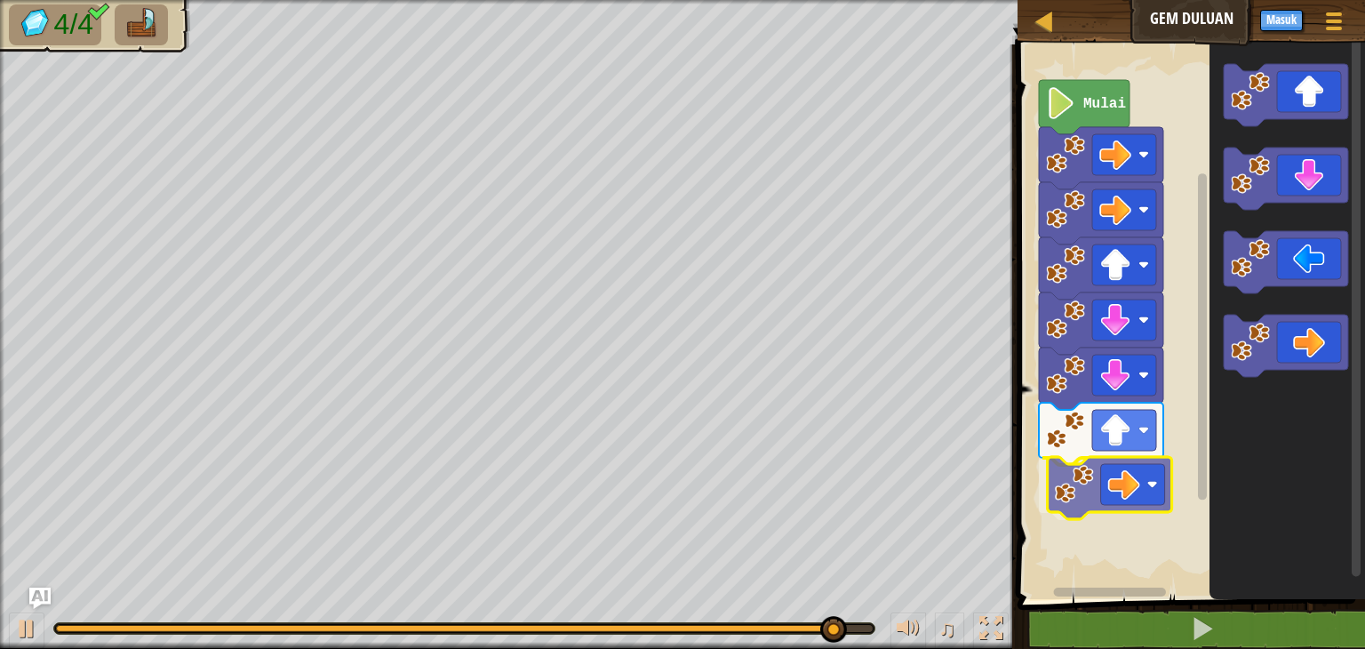
click at [1136, 467] on div "Mulai" at bounding box center [1188, 317] width 353 height 563
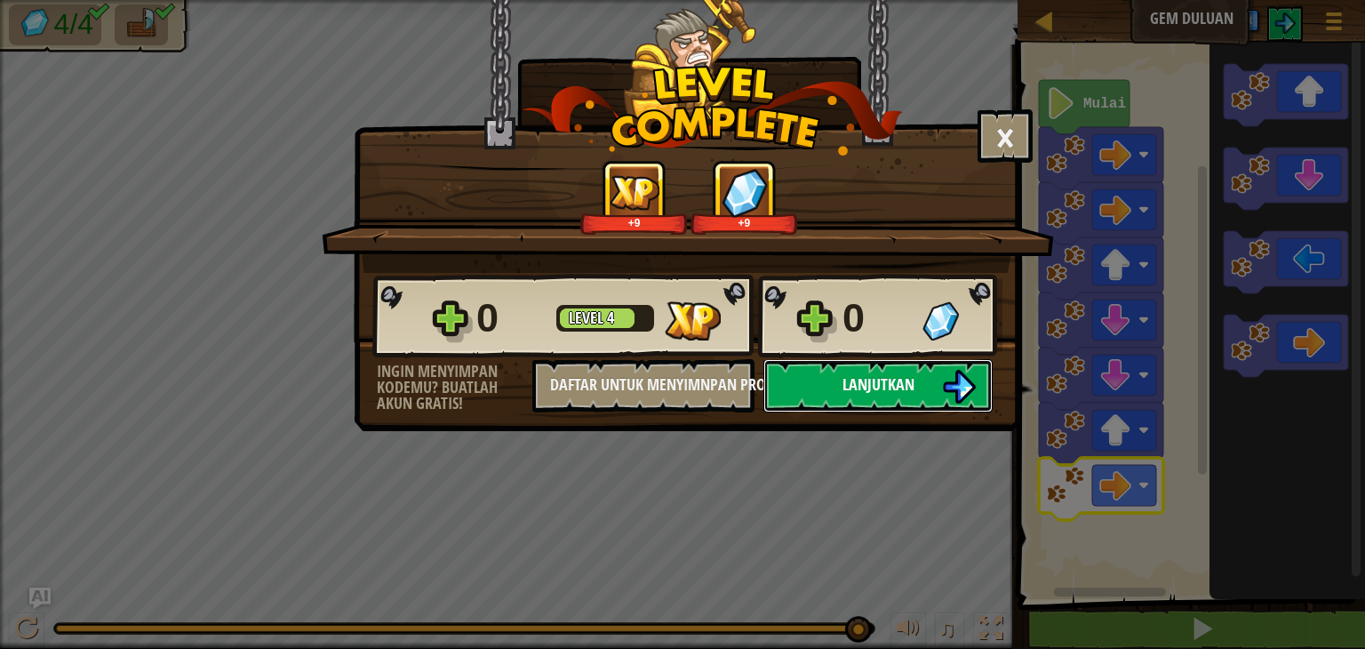
click at [863, 379] on span "Lanjutkan" at bounding box center [878, 384] width 72 height 22
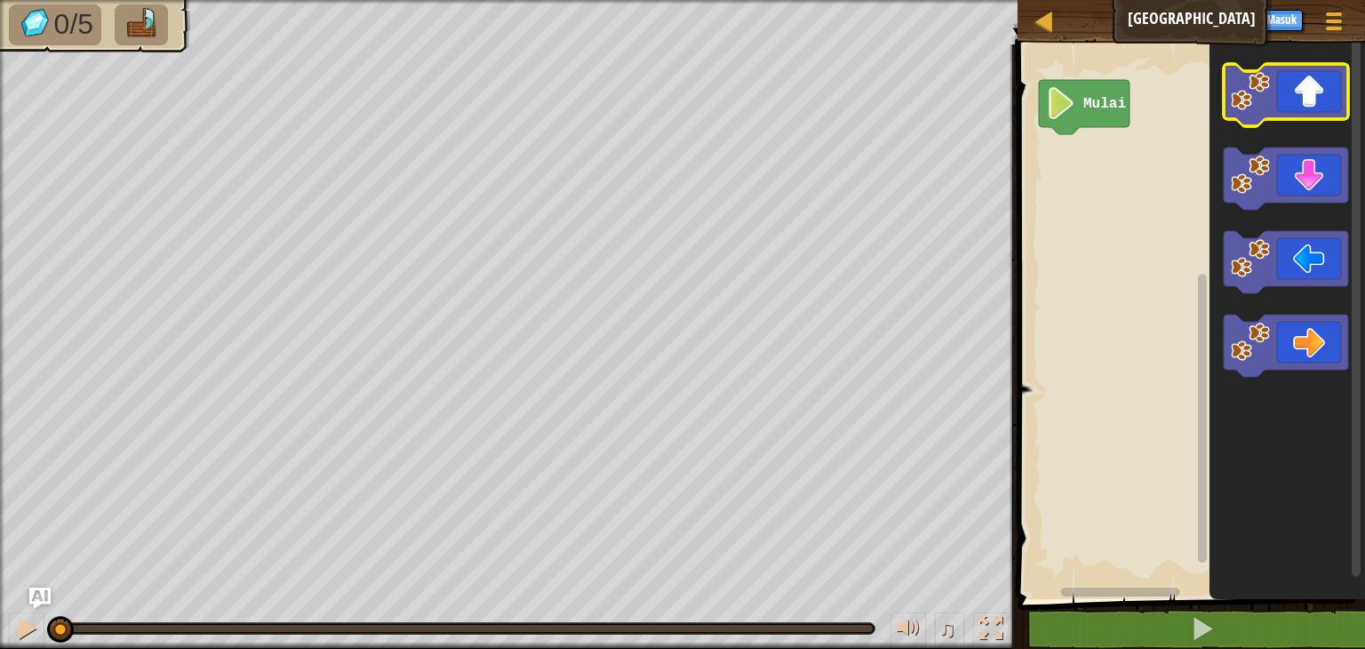
click at [1321, 103] on icon "Ruang Kerja Blockly" at bounding box center [1286, 95] width 124 height 62
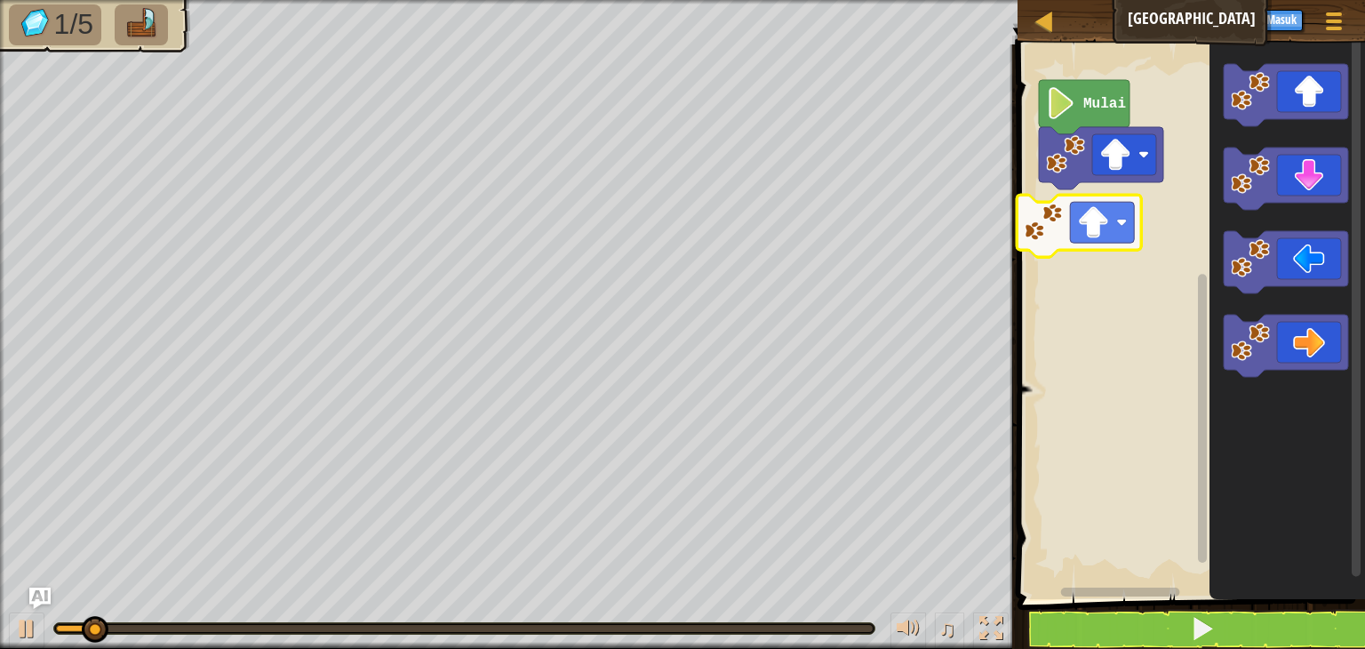
click at [1114, 234] on div "Mulai" at bounding box center [1188, 317] width 353 height 563
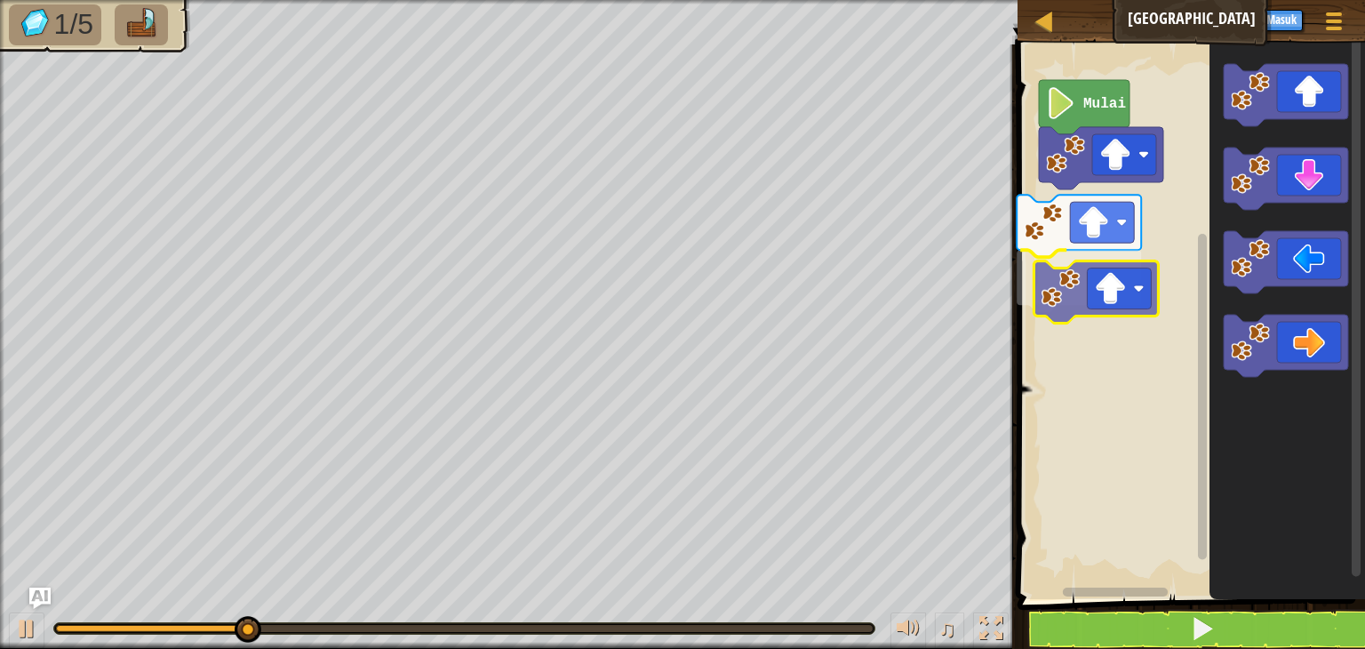
click at [1093, 280] on div "Mulai" at bounding box center [1188, 317] width 353 height 563
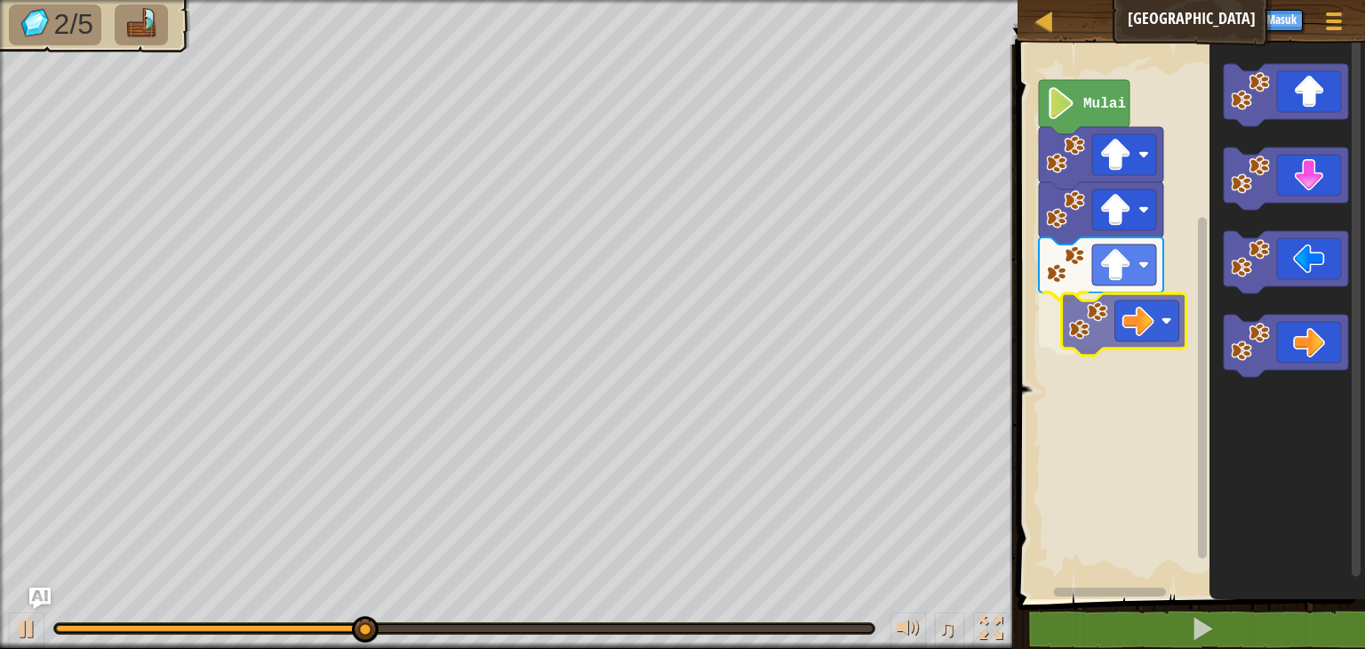
click at [1092, 326] on div "Mulai" at bounding box center [1188, 317] width 353 height 563
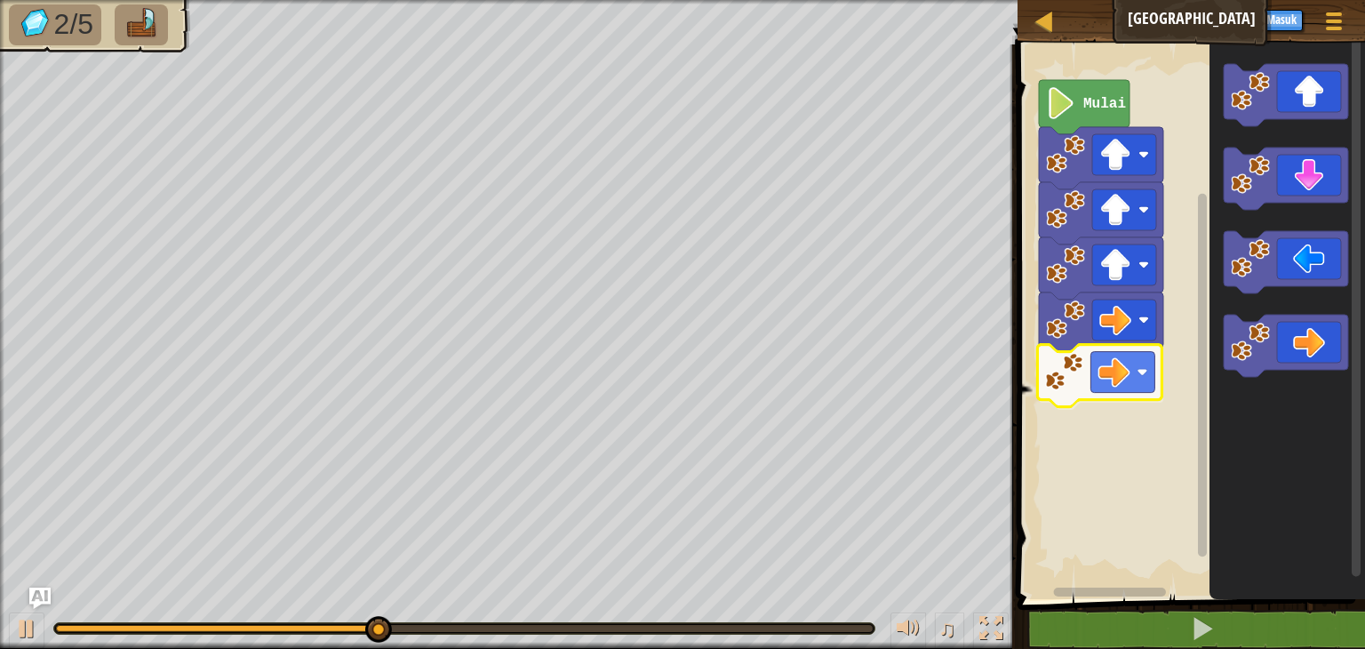
click at [1059, 395] on div "Mulai" at bounding box center [1188, 317] width 353 height 563
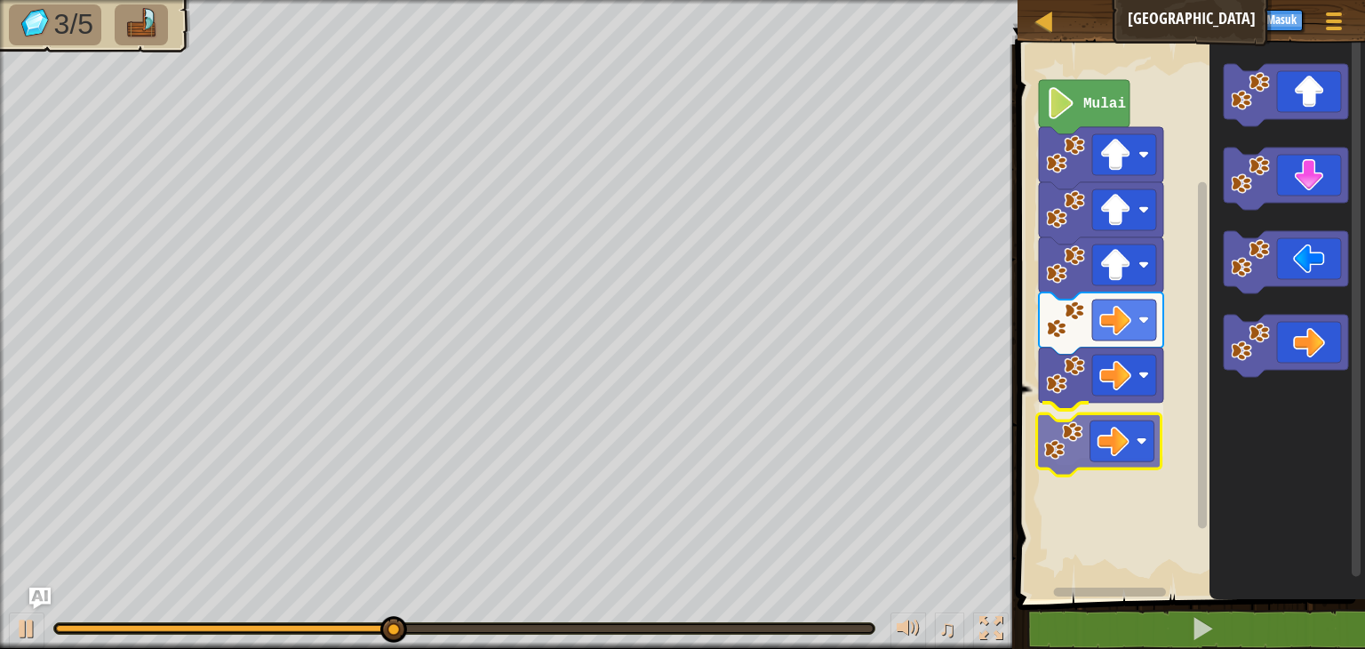
click at [1098, 441] on div "Mulai" at bounding box center [1188, 317] width 353 height 563
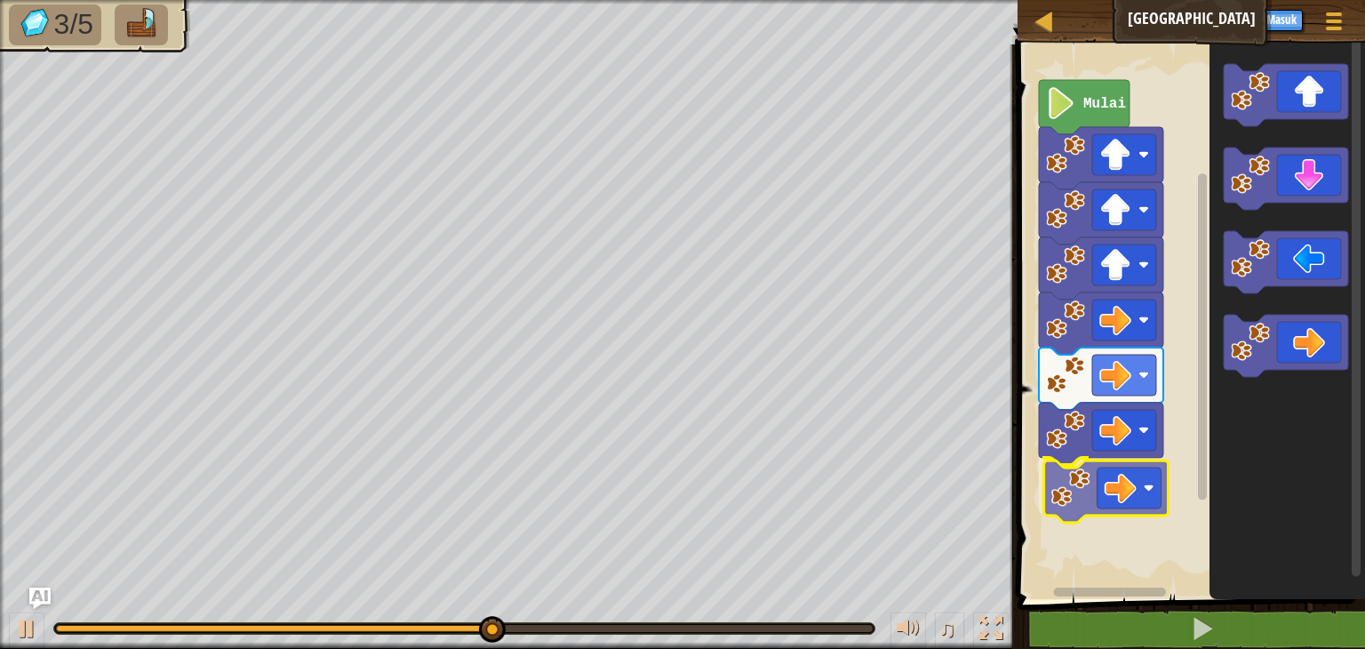
click at [1088, 516] on div "Mulai" at bounding box center [1188, 317] width 353 height 563
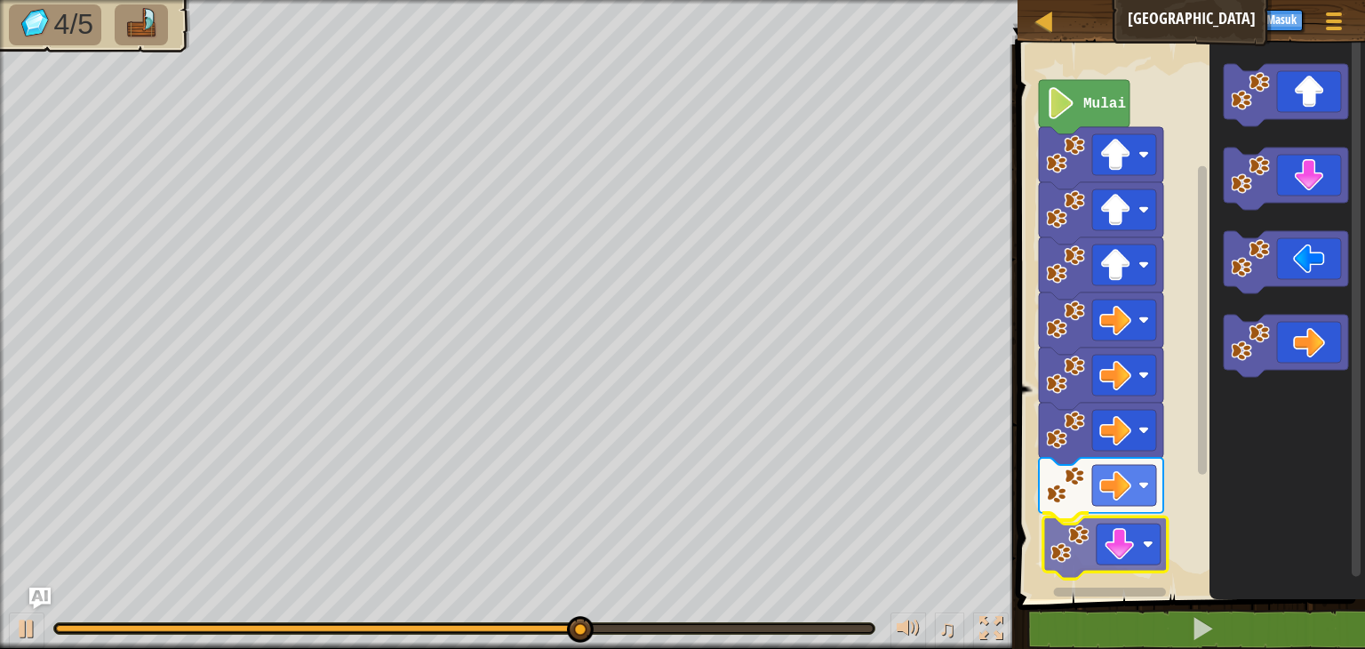
click at [1089, 546] on div "Mulai" at bounding box center [1188, 317] width 353 height 563
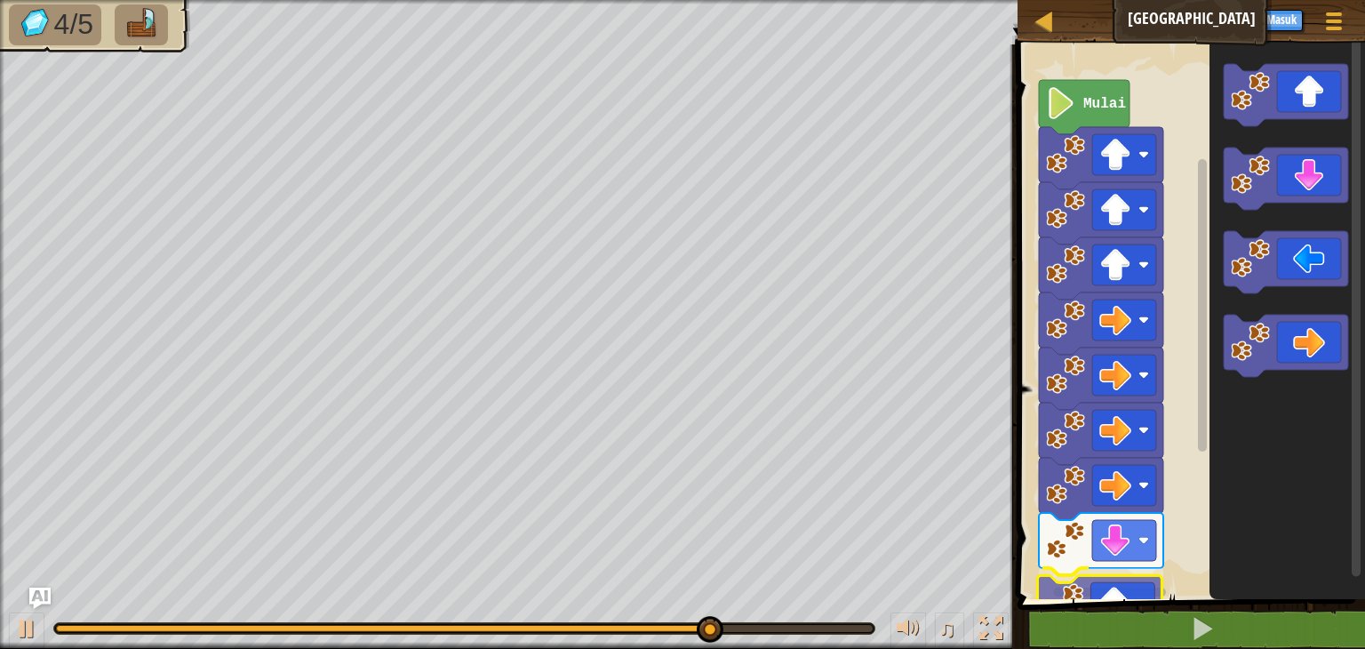
click at [1155, 593] on div "Mulai" at bounding box center [1188, 317] width 353 height 563
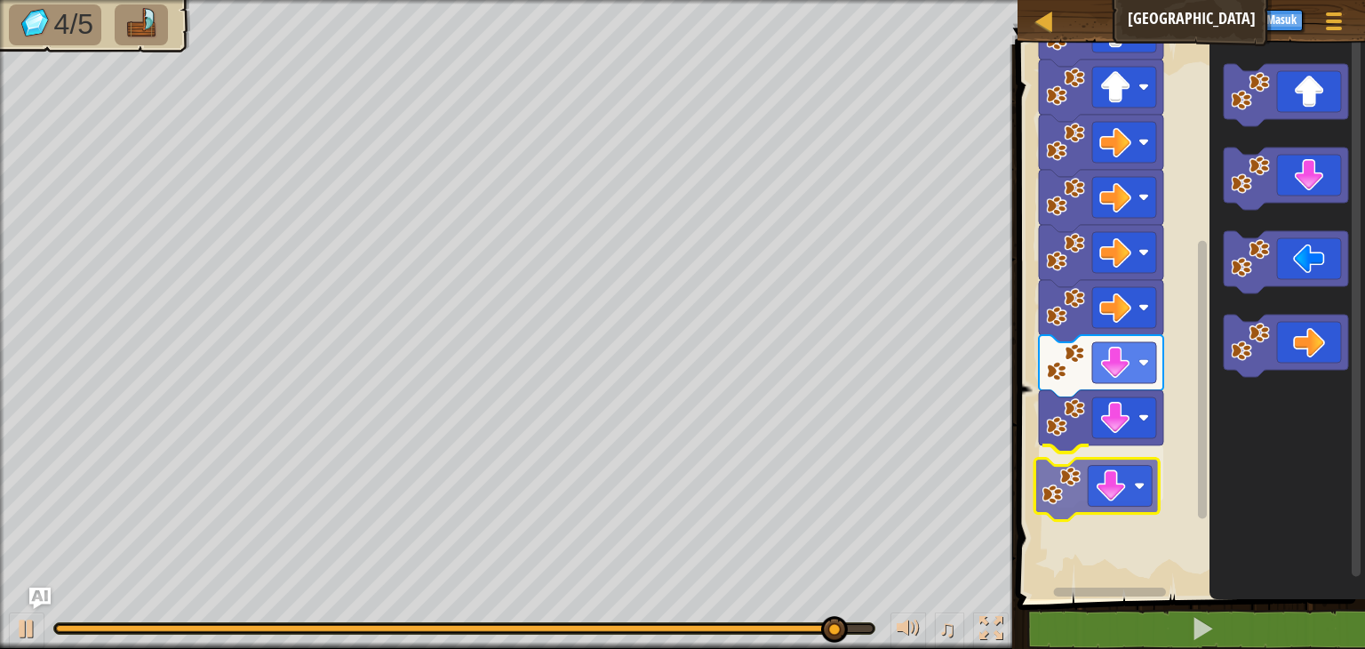
click at [1123, 470] on div "Mulai" at bounding box center [1188, 317] width 353 height 563
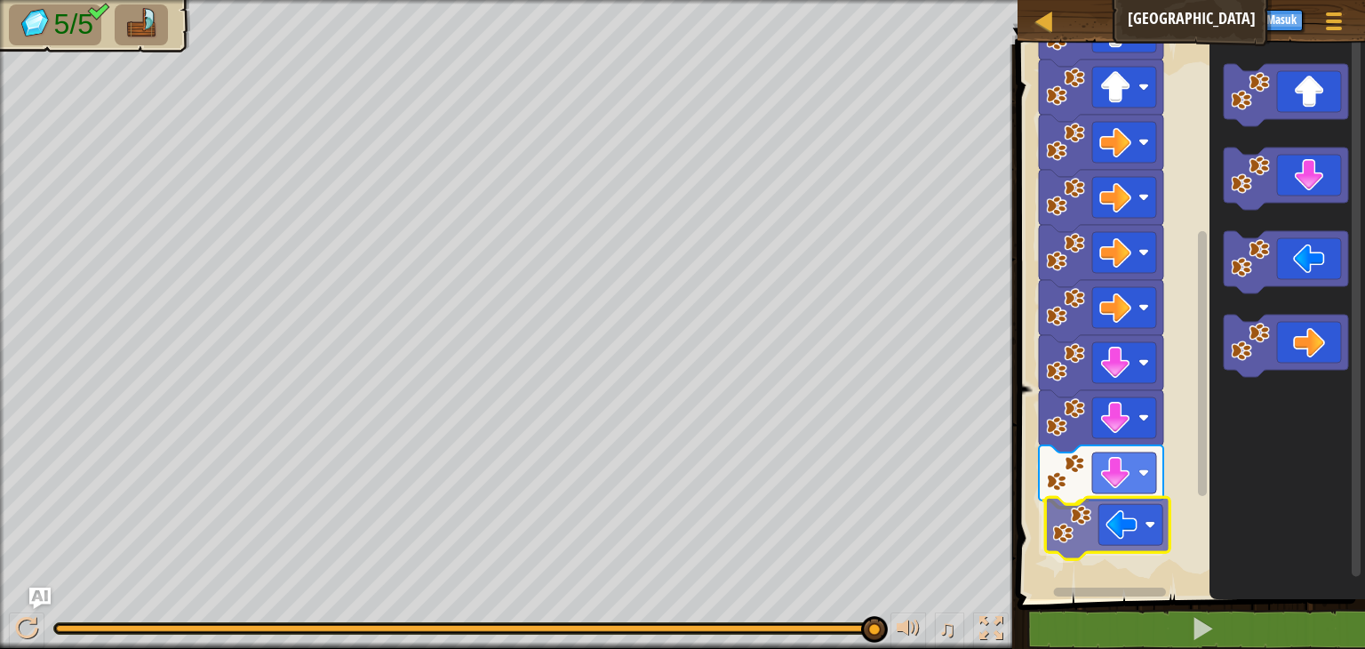
click at [1119, 527] on div "Mulai" at bounding box center [1188, 317] width 353 height 563
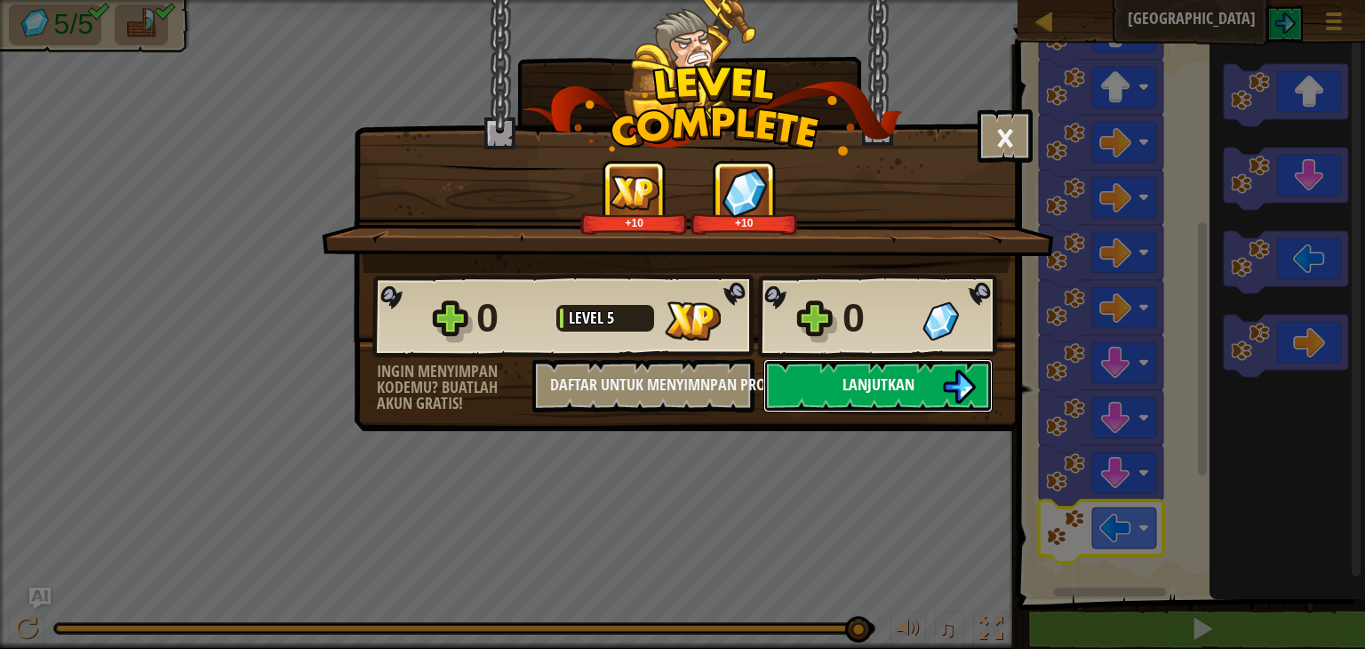
click at [871, 387] on span "Lanjutkan" at bounding box center [878, 384] width 72 height 22
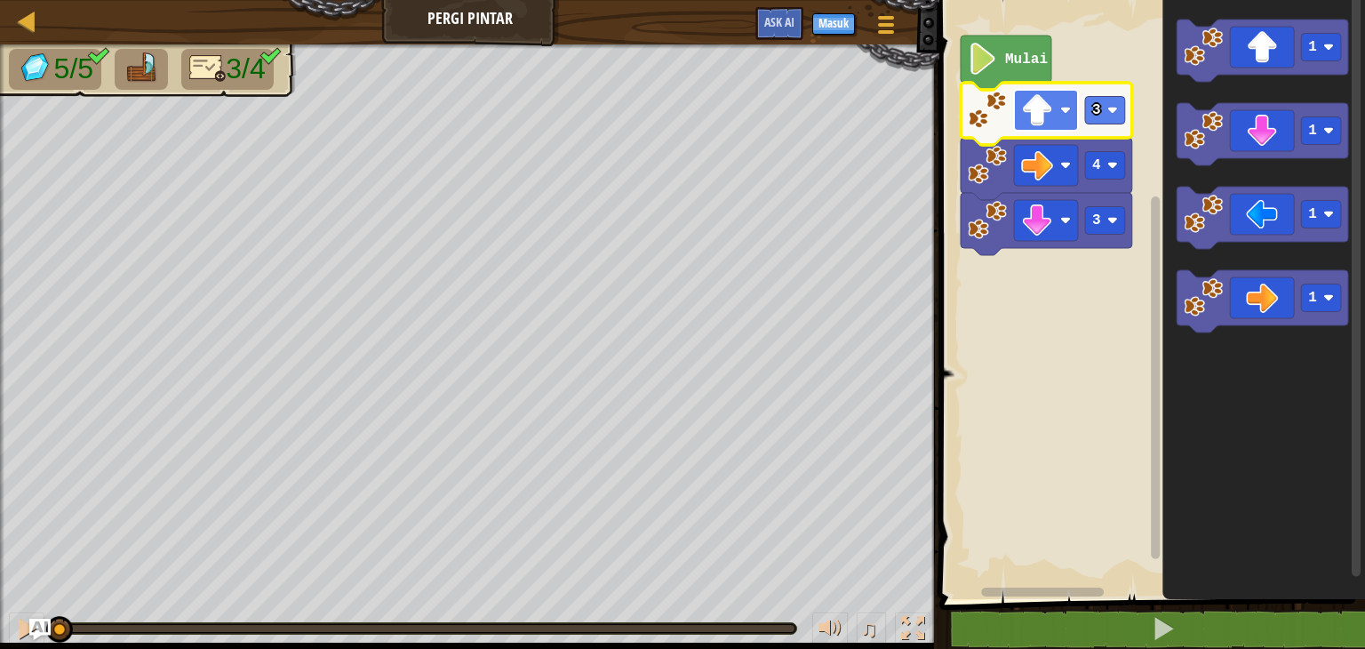
click at [1040, 112] on image "Ruang Kerja Blockly" at bounding box center [1037, 110] width 32 height 32
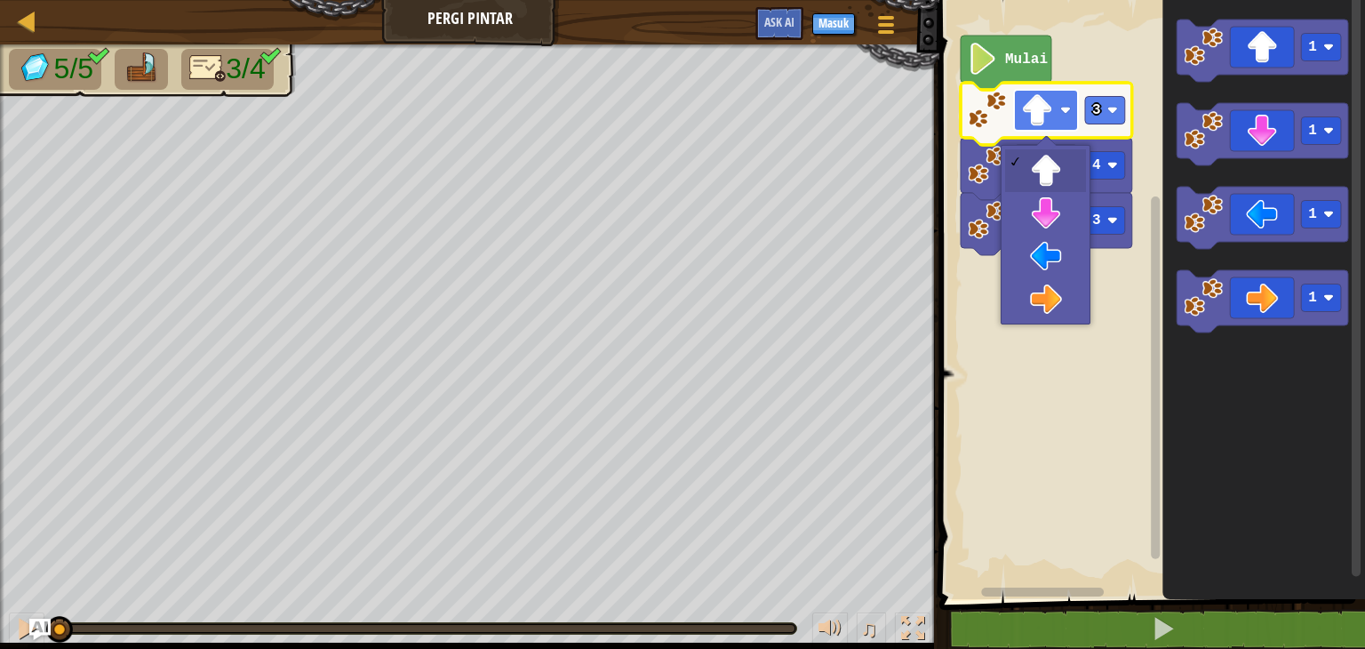
click at [1040, 112] on image "Ruang Kerja Blockly" at bounding box center [1037, 110] width 32 height 32
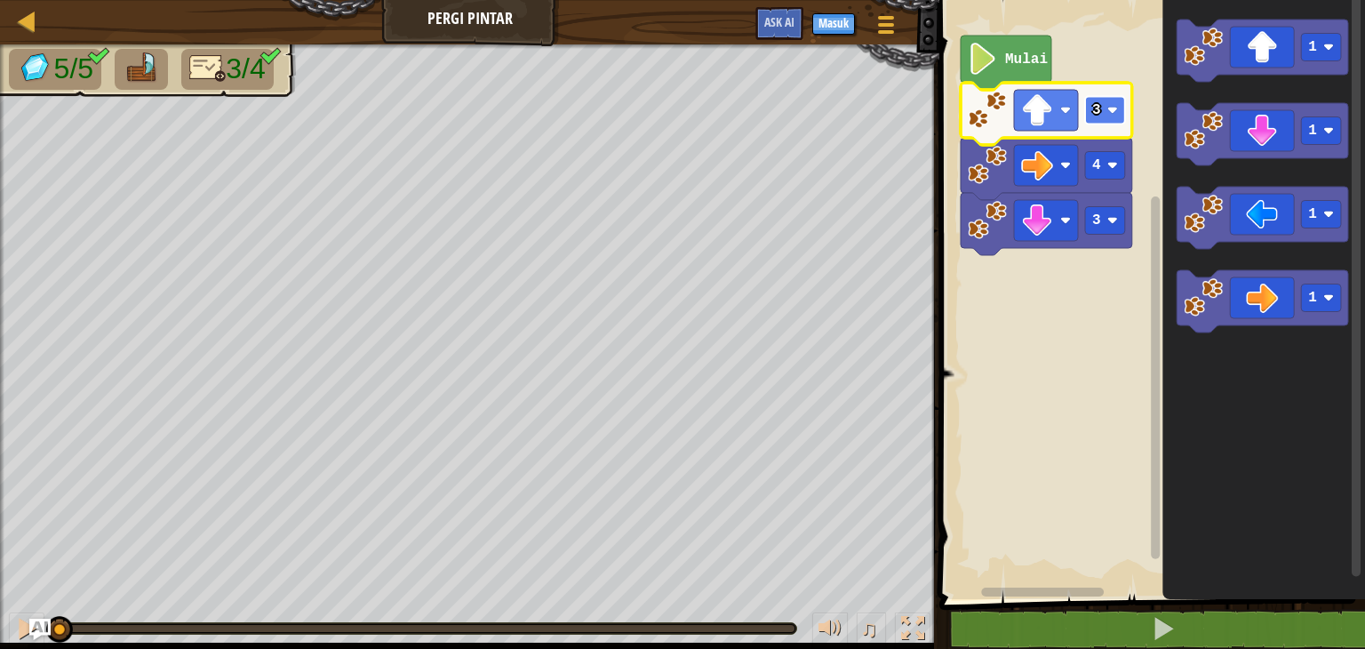
click at [1099, 108] on text "3" at bounding box center [1096, 110] width 9 height 16
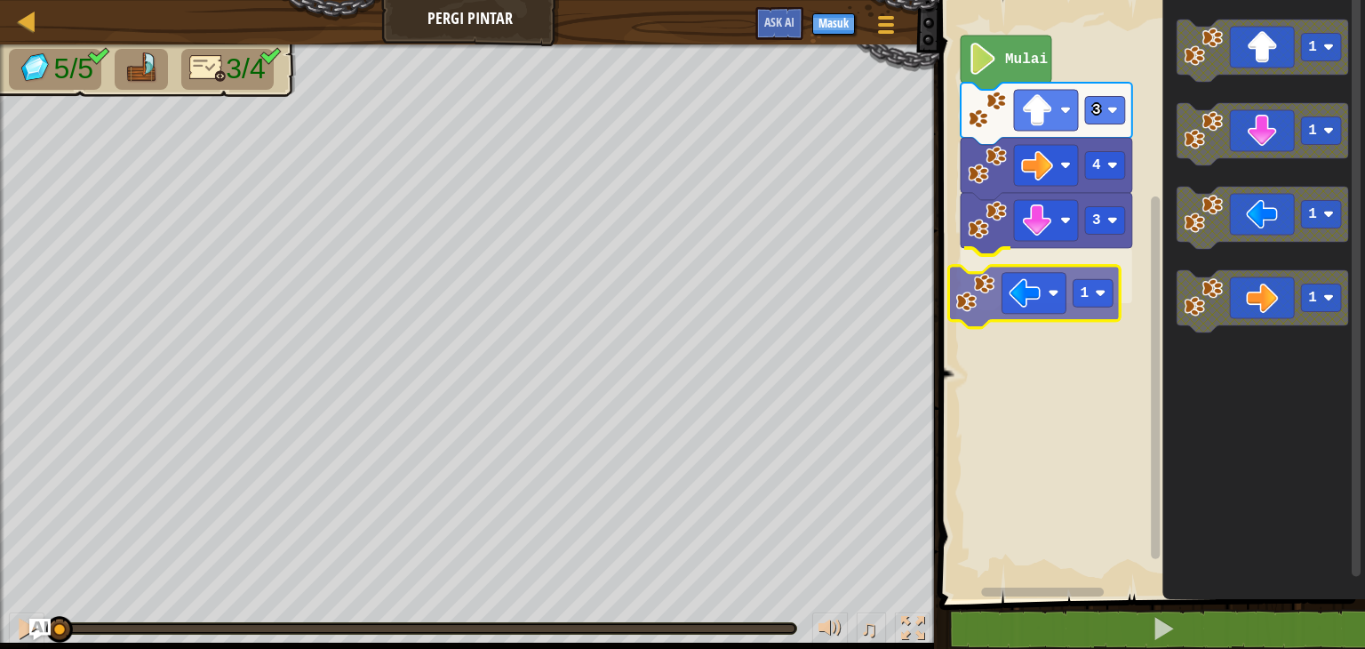
click at [1045, 263] on div "Mulai 3 1 4 3 1 1 1 1 1" at bounding box center [1149, 295] width 431 height 608
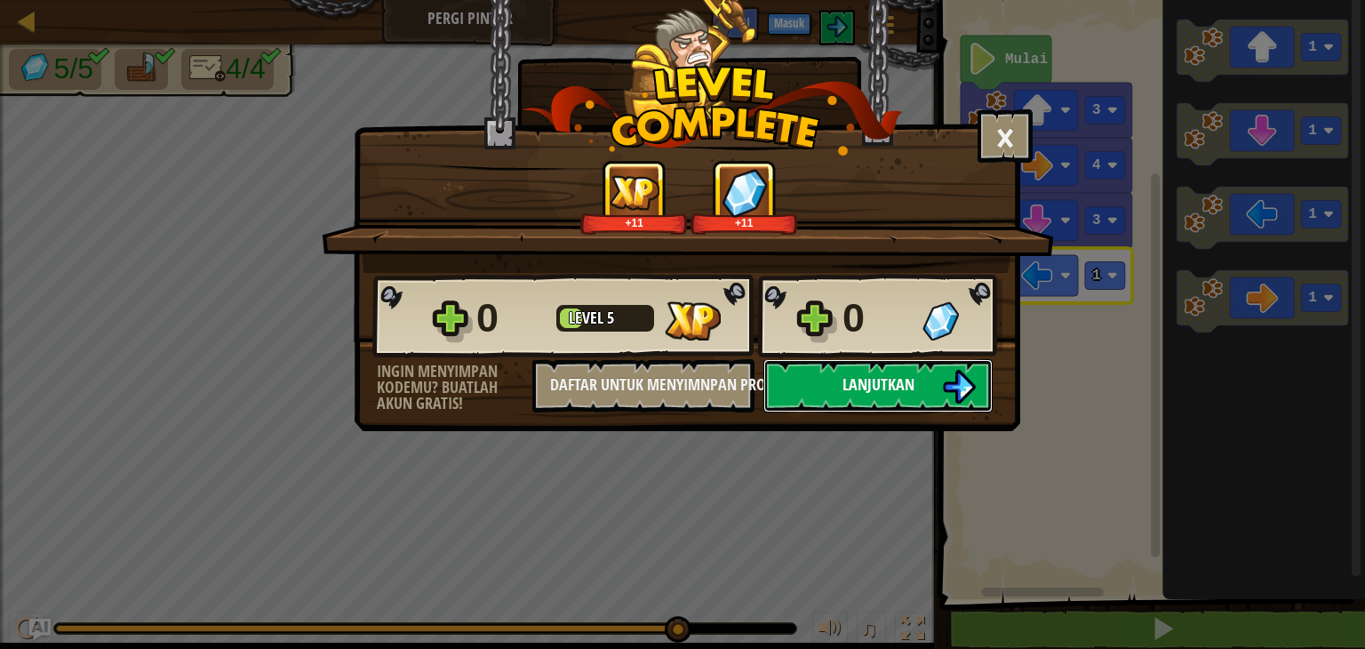
click at [838, 378] on button "Lanjutkan" at bounding box center [877, 385] width 229 height 53
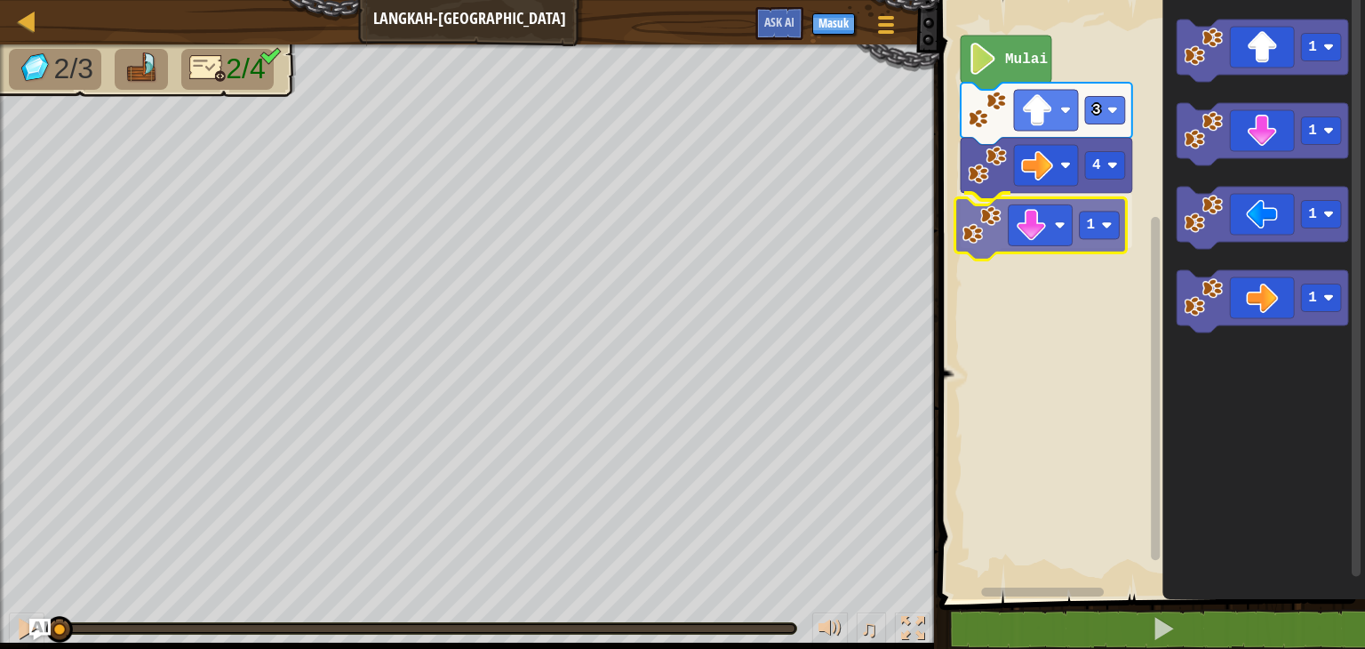
click at [1033, 240] on div "4 1 3 Mulai 1 1 1 1 1" at bounding box center [1149, 295] width 431 height 608
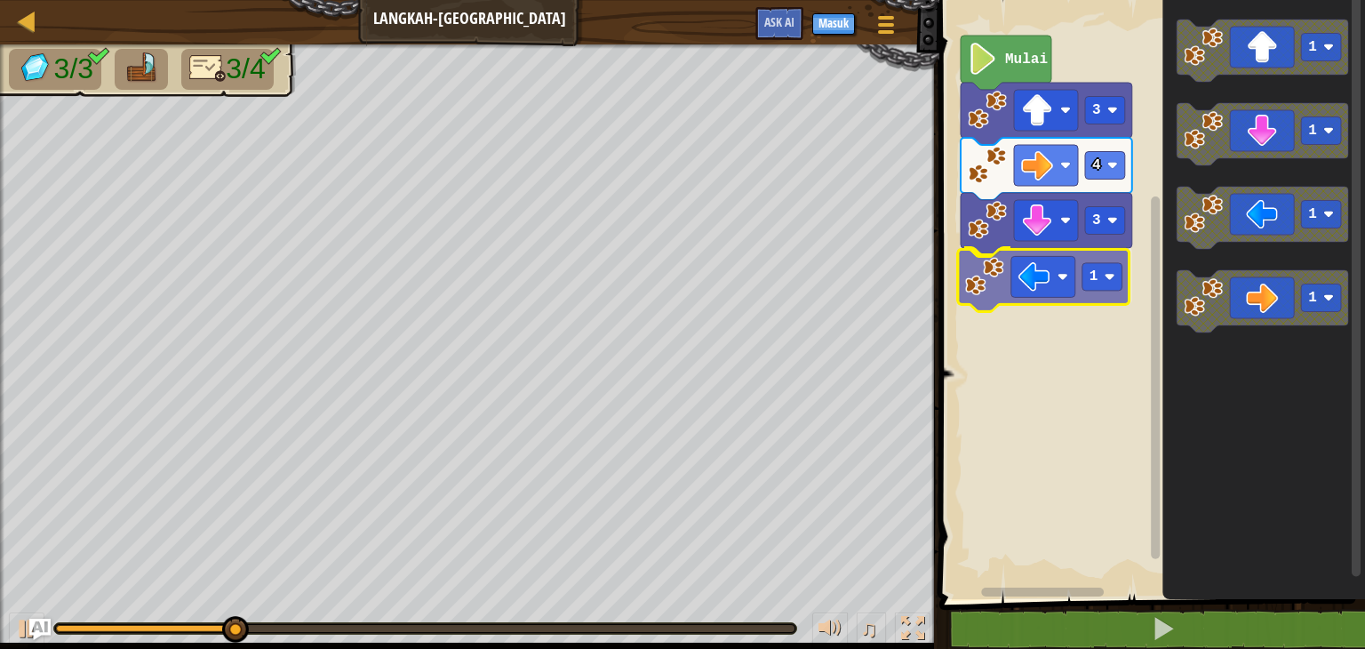
click at [1074, 264] on div "Mulai 3 4 3 1 1 1 1 1 1" at bounding box center [1149, 295] width 431 height 608
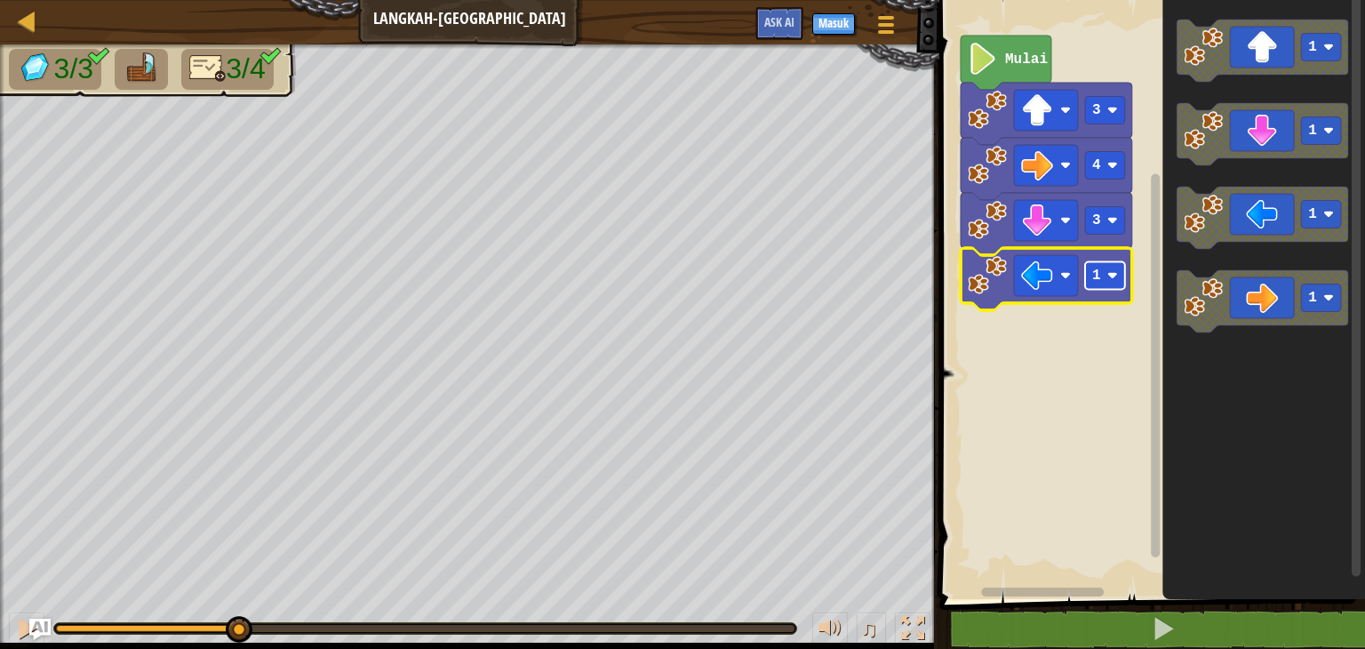
click at [1111, 283] on g "1" at bounding box center [1105, 276] width 40 height 28
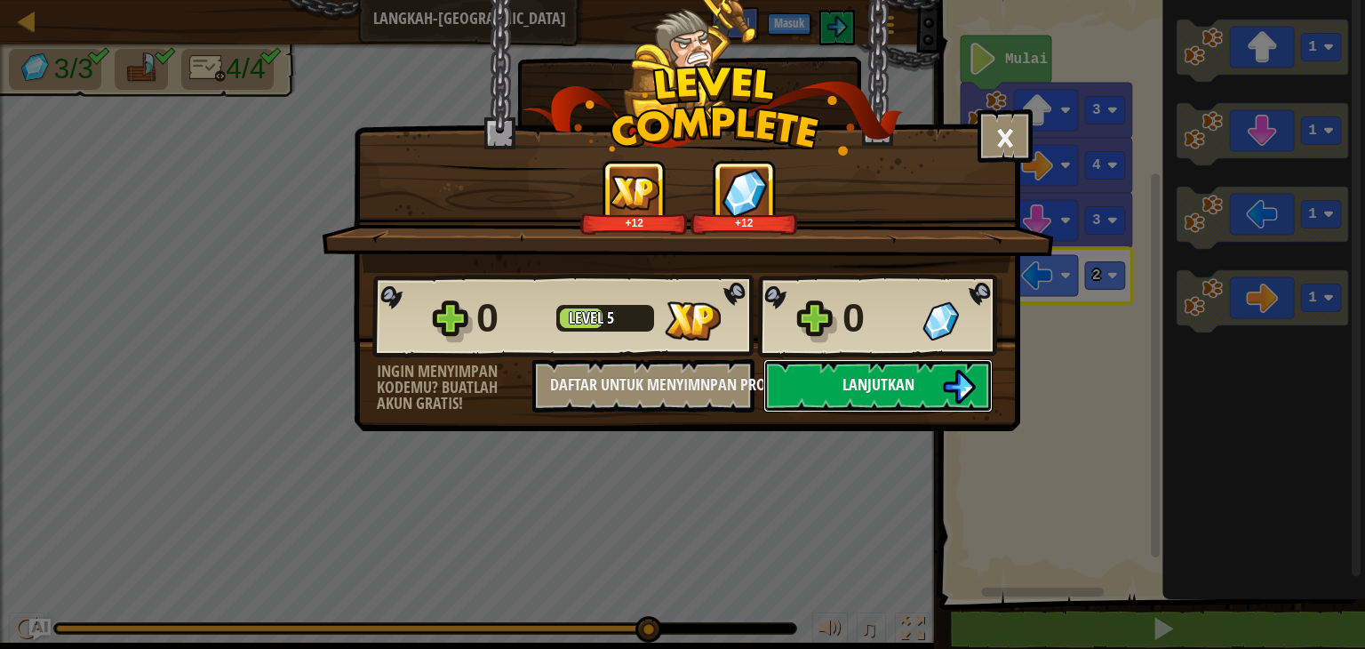
click at [964, 367] on button "Lanjutkan" at bounding box center [877, 385] width 229 height 53
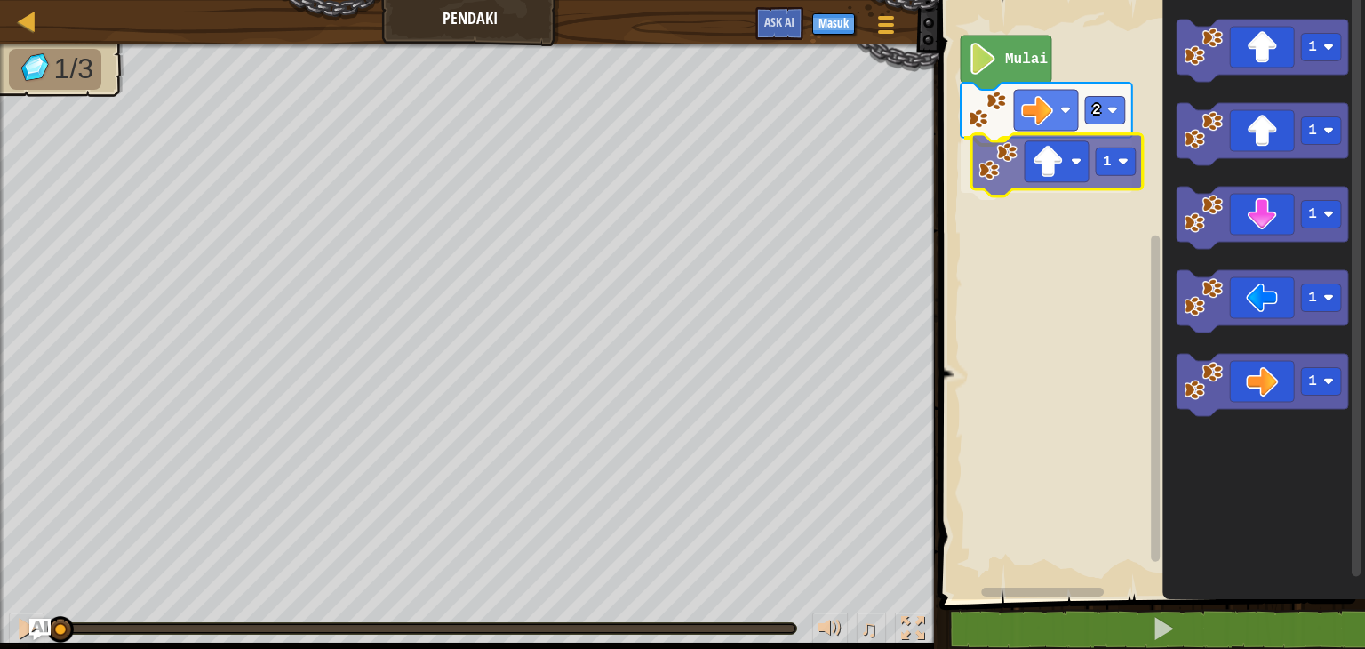
click at [1041, 172] on div "2 1 Mulai 1 1 1 1 1 1" at bounding box center [1149, 295] width 431 height 608
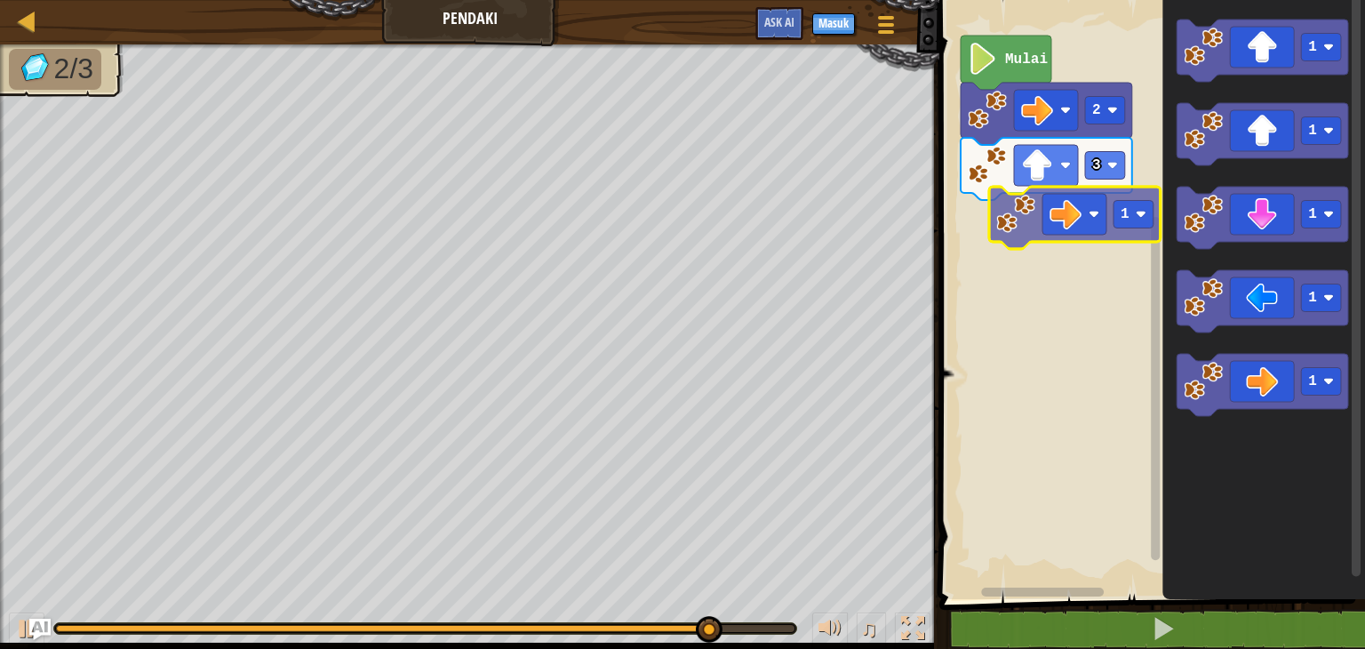
click at [1061, 203] on div "Mulai 2 3 1 1 1 1 1 1" at bounding box center [1149, 295] width 431 height 608
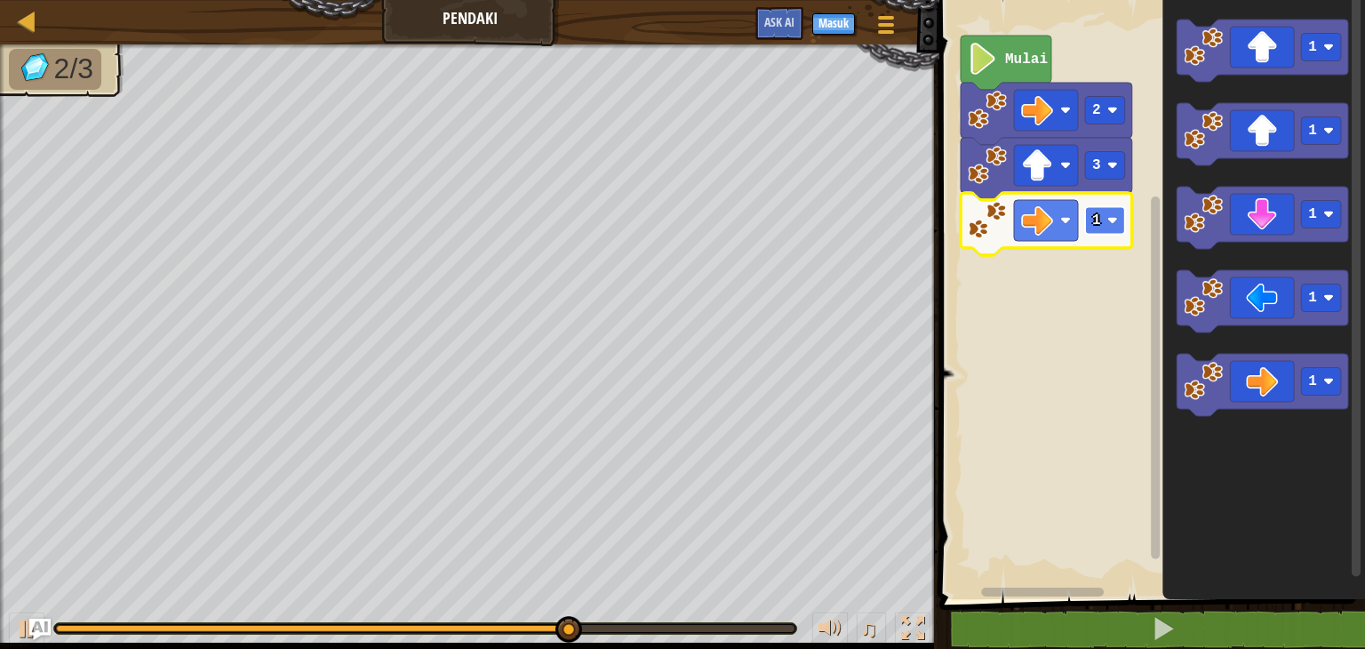
click at [1099, 226] on text "1" at bounding box center [1096, 220] width 9 height 16
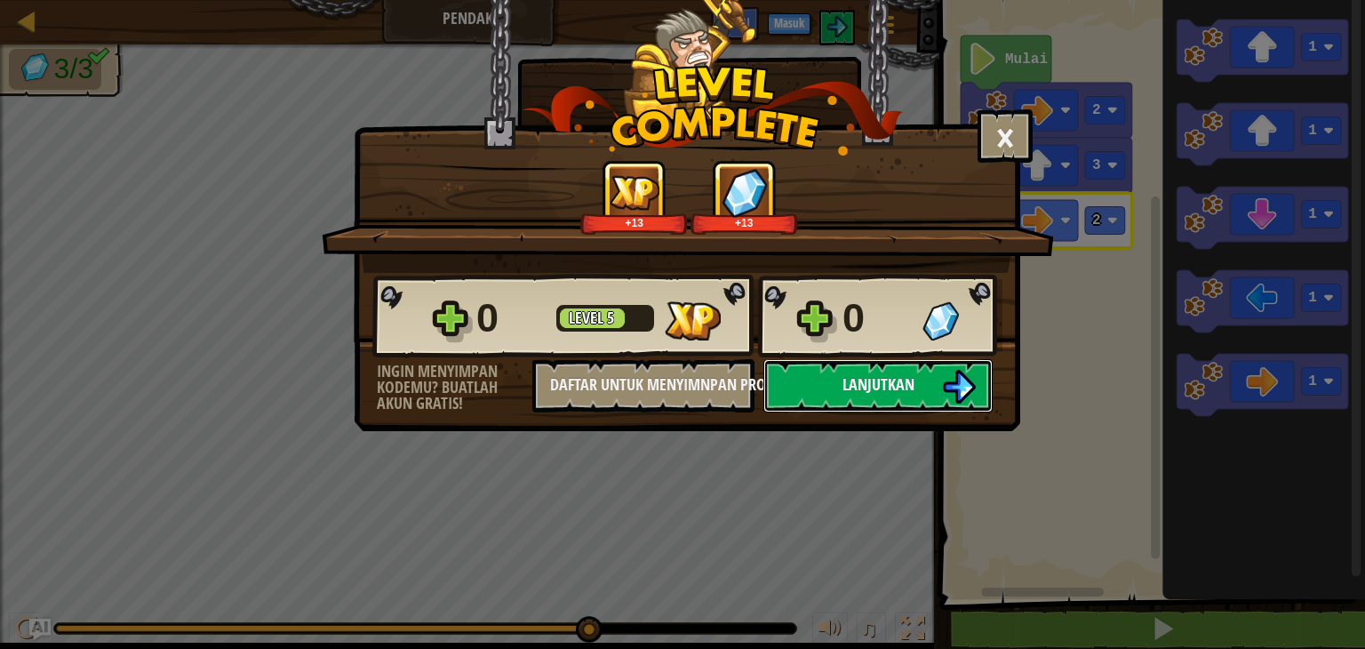
click at [884, 373] on span "Lanjutkan" at bounding box center [878, 384] width 72 height 22
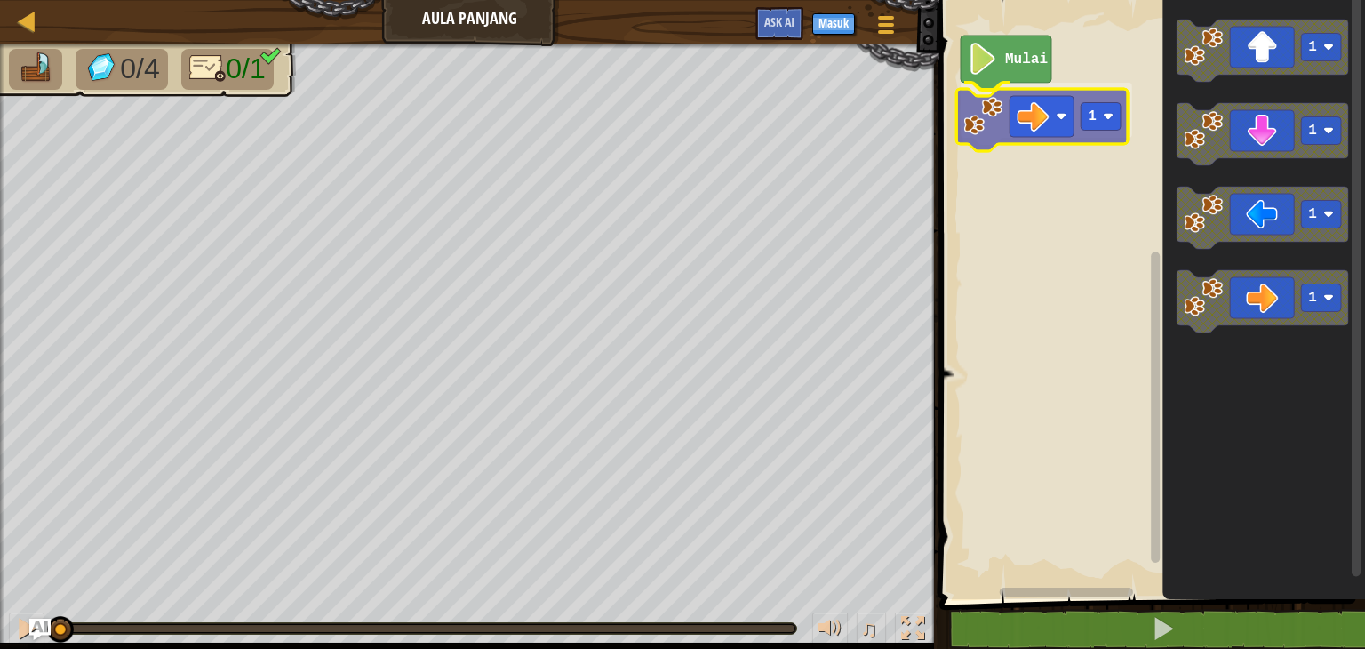
click at [1052, 108] on div "Mulai 1 1 1 1 1 1" at bounding box center [1149, 295] width 431 height 608
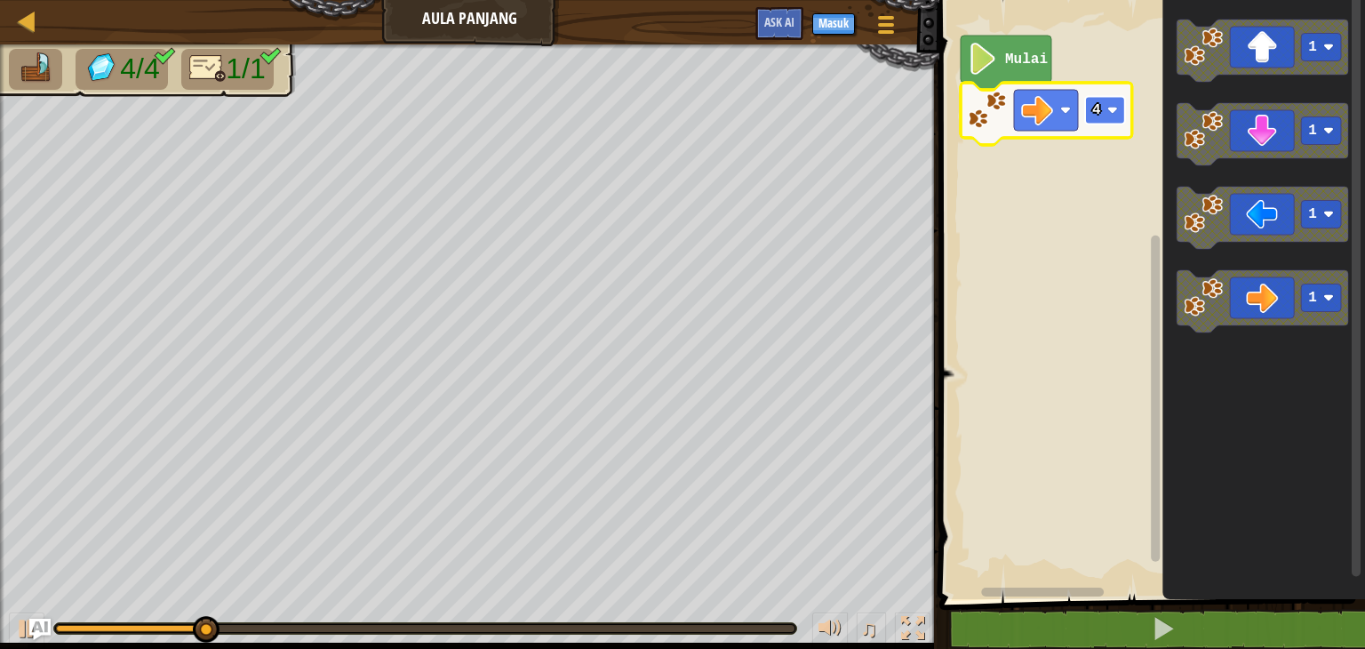
click at [1109, 114] on image "Ruang Kerja Blockly" at bounding box center [1112, 110] width 11 height 11
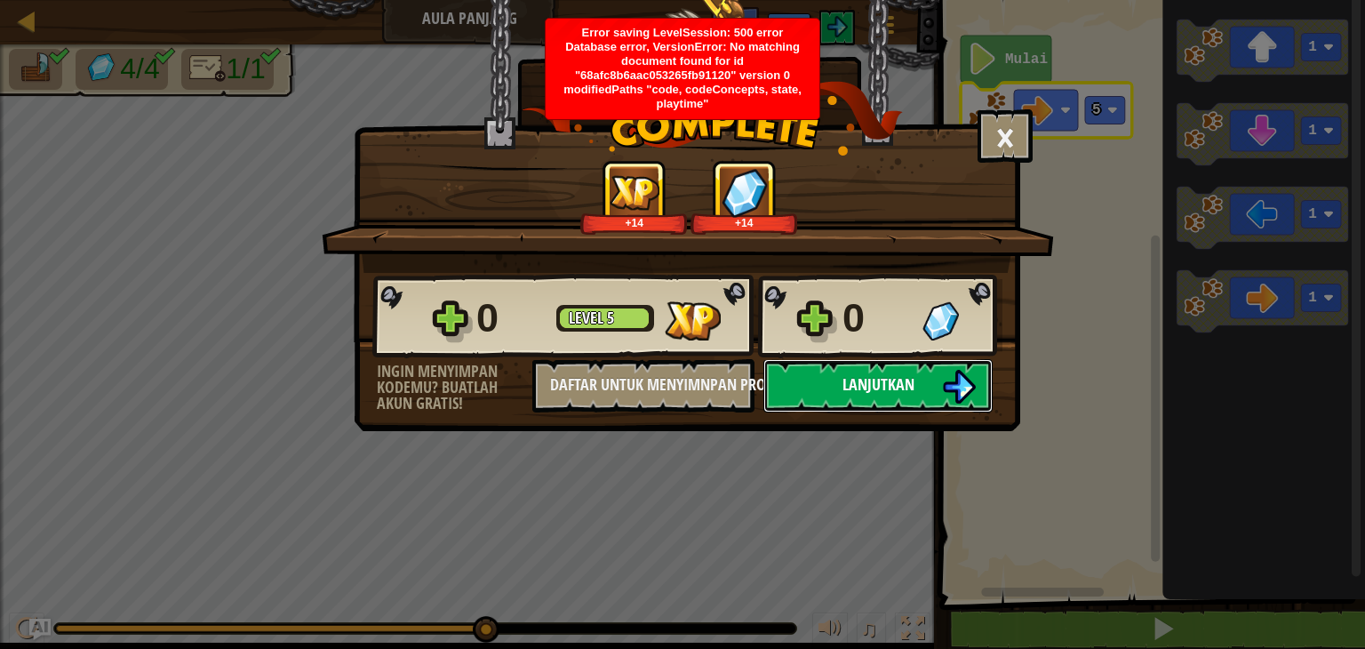
click at [849, 386] on span "Lanjutkan" at bounding box center [878, 384] width 72 height 22
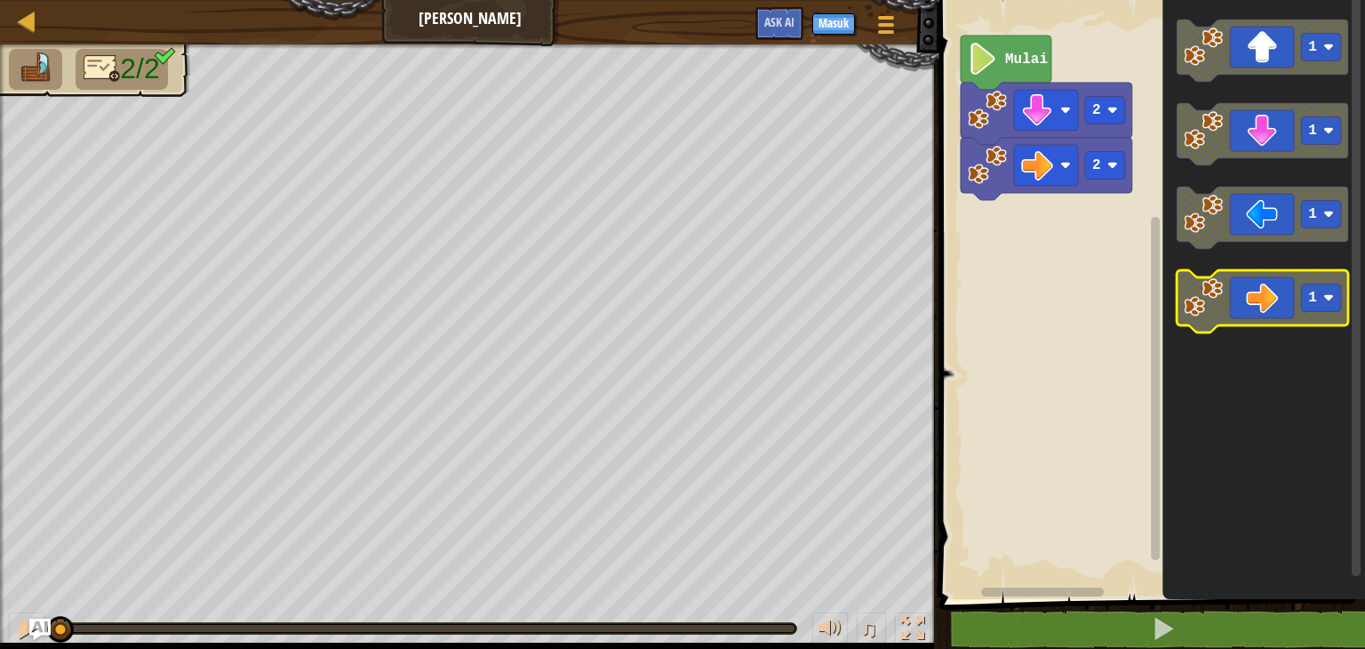
click at [1215, 316] on image "Ruang Kerja Blockly" at bounding box center [1203, 297] width 39 height 39
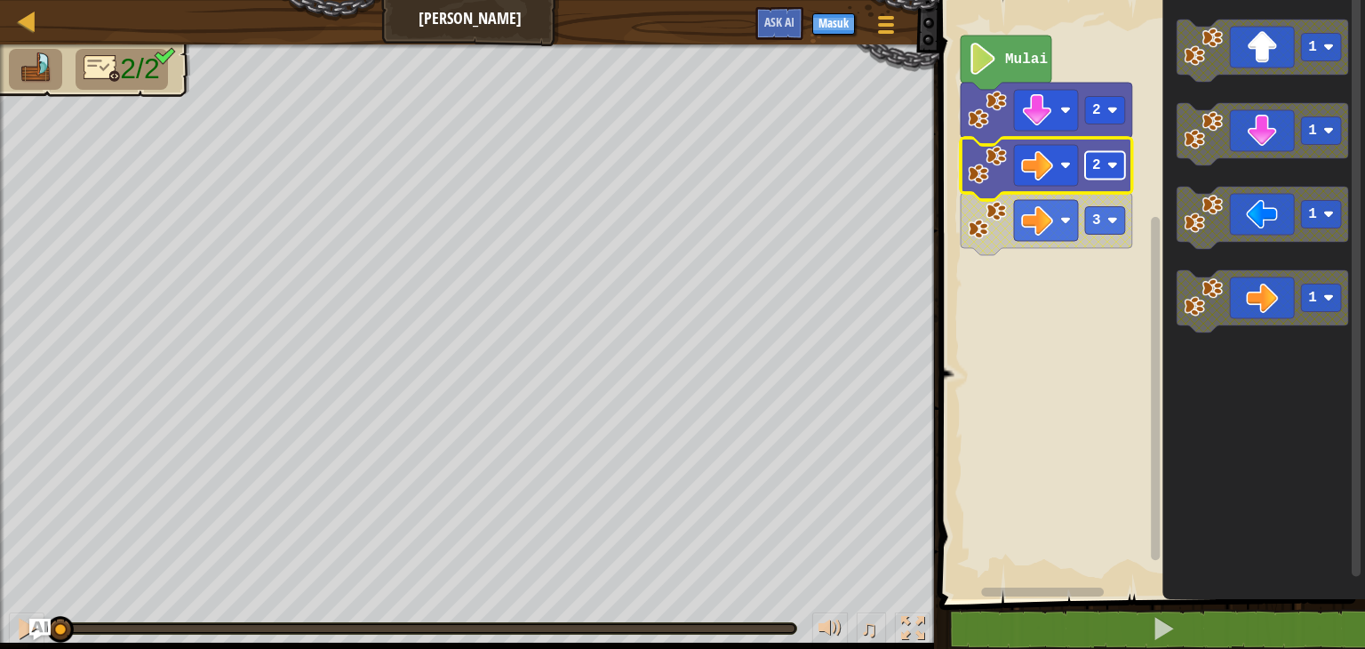
click at [1116, 175] on rect "Ruang Kerja Blockly" at bounding box center [1105, 166] width 40 height 28
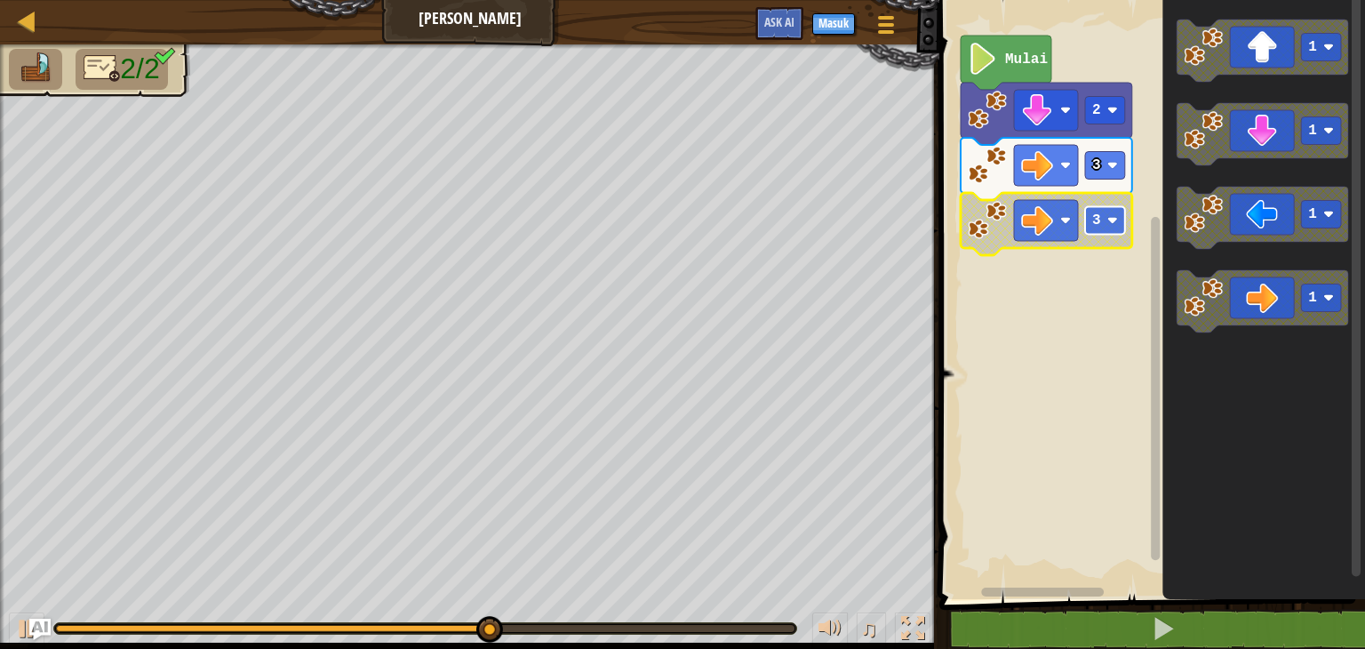
click at [1094, 225] on text "3" at bounding box center [1096, 220] width 9 height 16
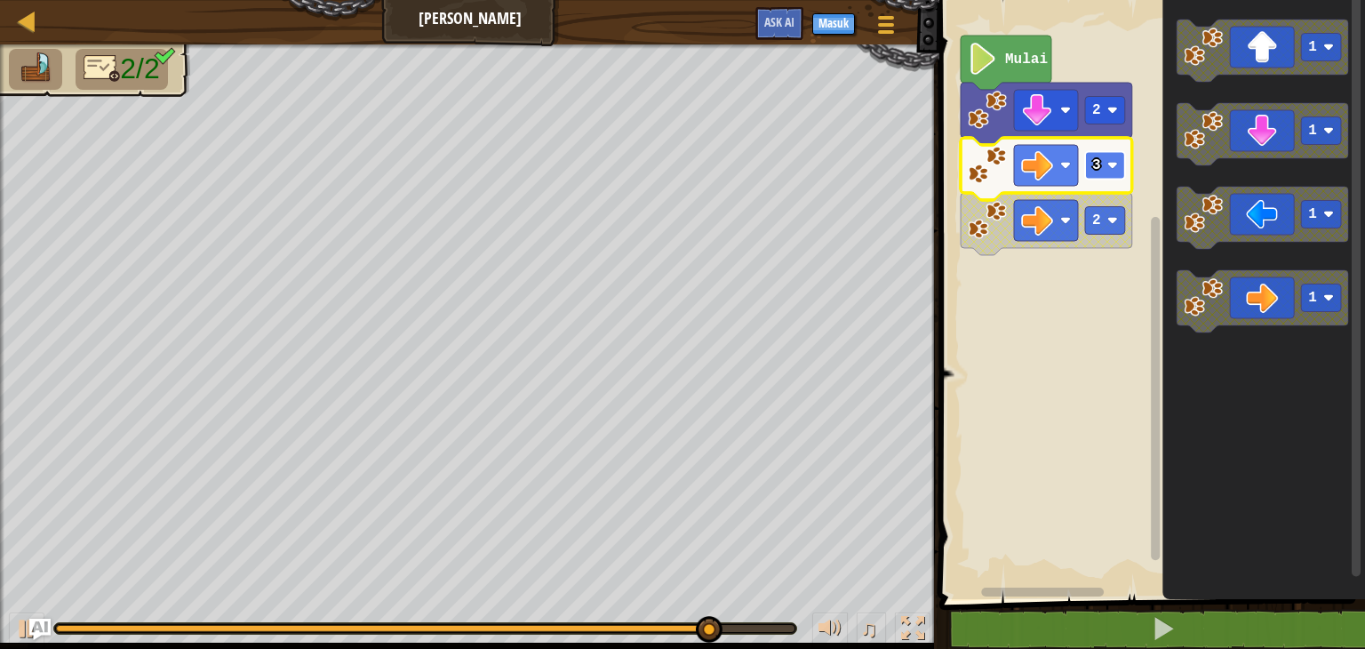
click at [1112, 173] on rect "Ruang Kerja Blockly" at bounding box center [1105, 166] width 40 height 28
click at [1118, 175] on rect "Ruang Kerja Blockly" at bounding box center [1105, 166] width 40 height 28
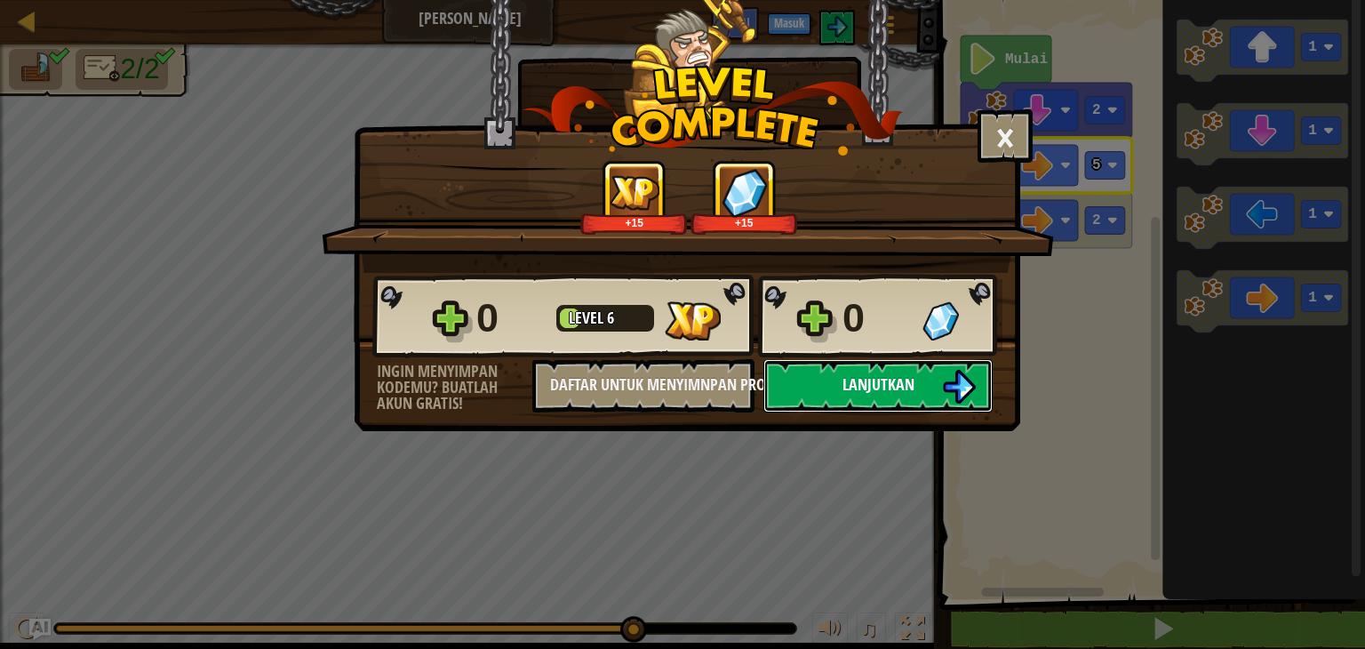
click at [844, 392] on span "Lanjutkan" at bounding box center [878, 384] width 72 height 22
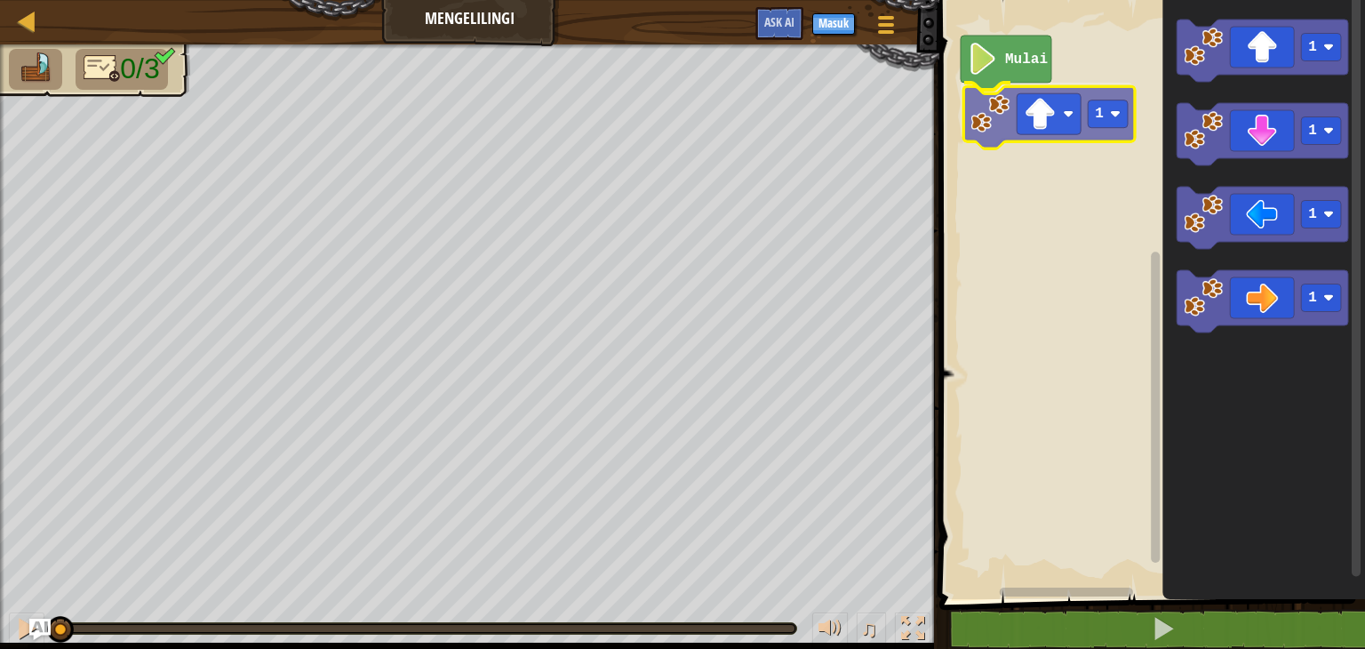
click at [1061, 122] on div "Mulai 1 1 1 1 1 1" at bounding box center [1149, 295] width 431 height 608
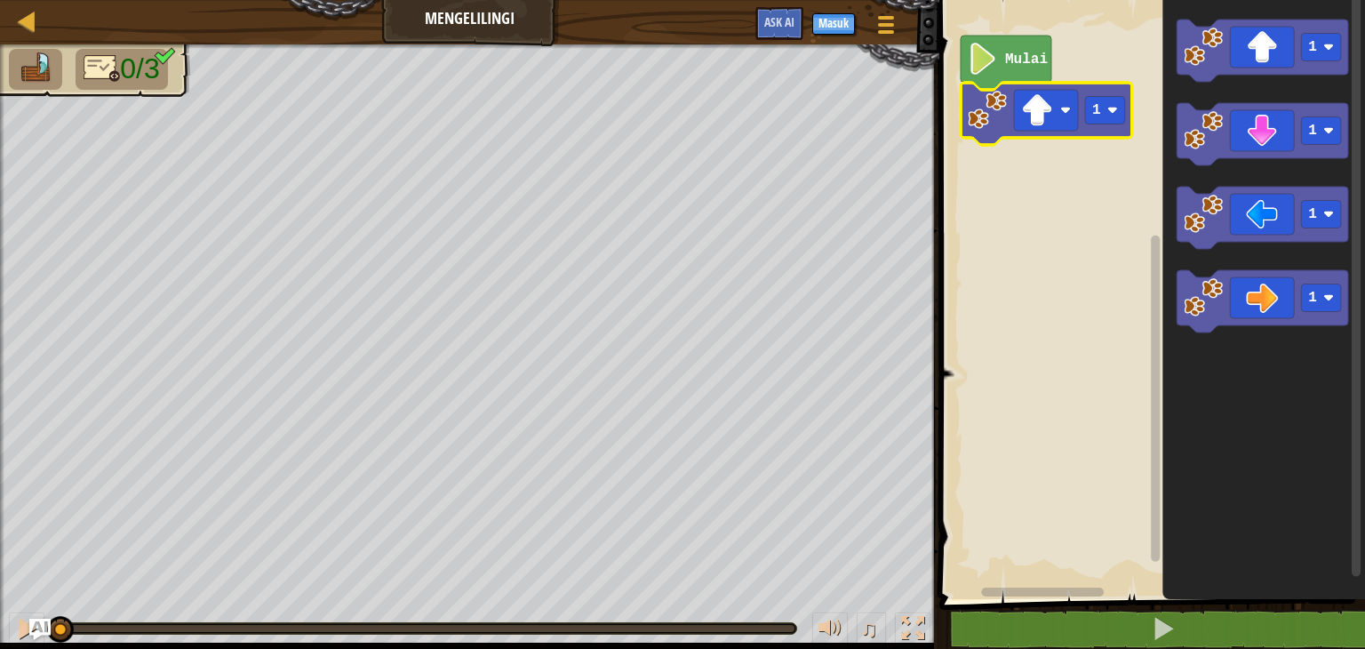
click at [1098, 128] on icon "Ruang Kerja Blockly" at bounding box center [1046, 114] width 171 height 62
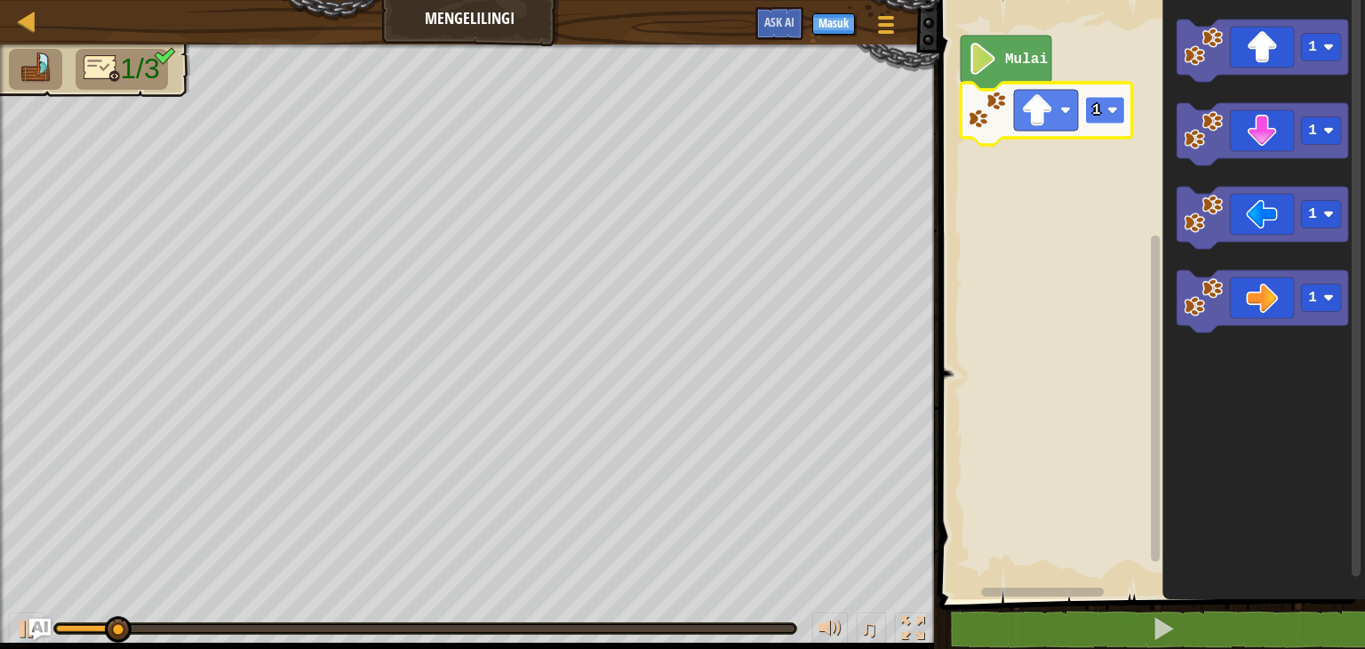
click at [1113, 108] on image "Ruang Kerja Blockly" at bounding box center [1112, 110] width 11 height 11
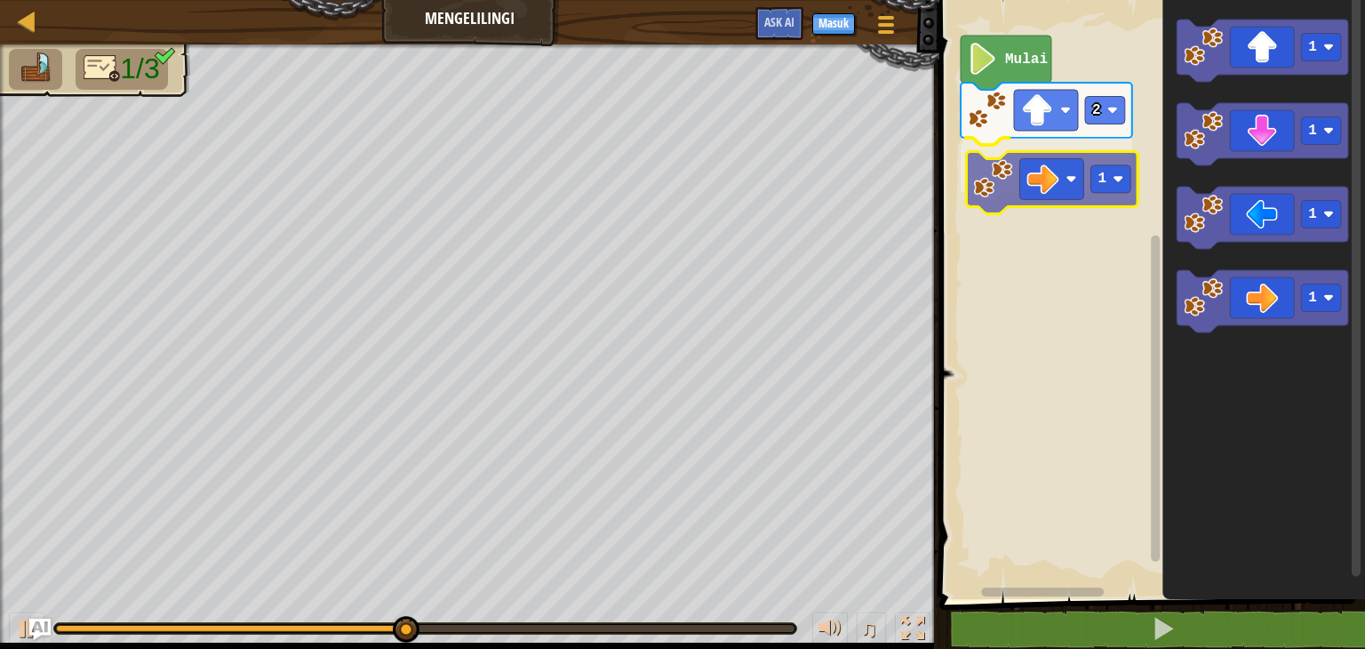
click at [1006, 207] on div "Mulai 2 1 1 1 1 1 1" at bounding box center [1149, 295] width 431 height 608
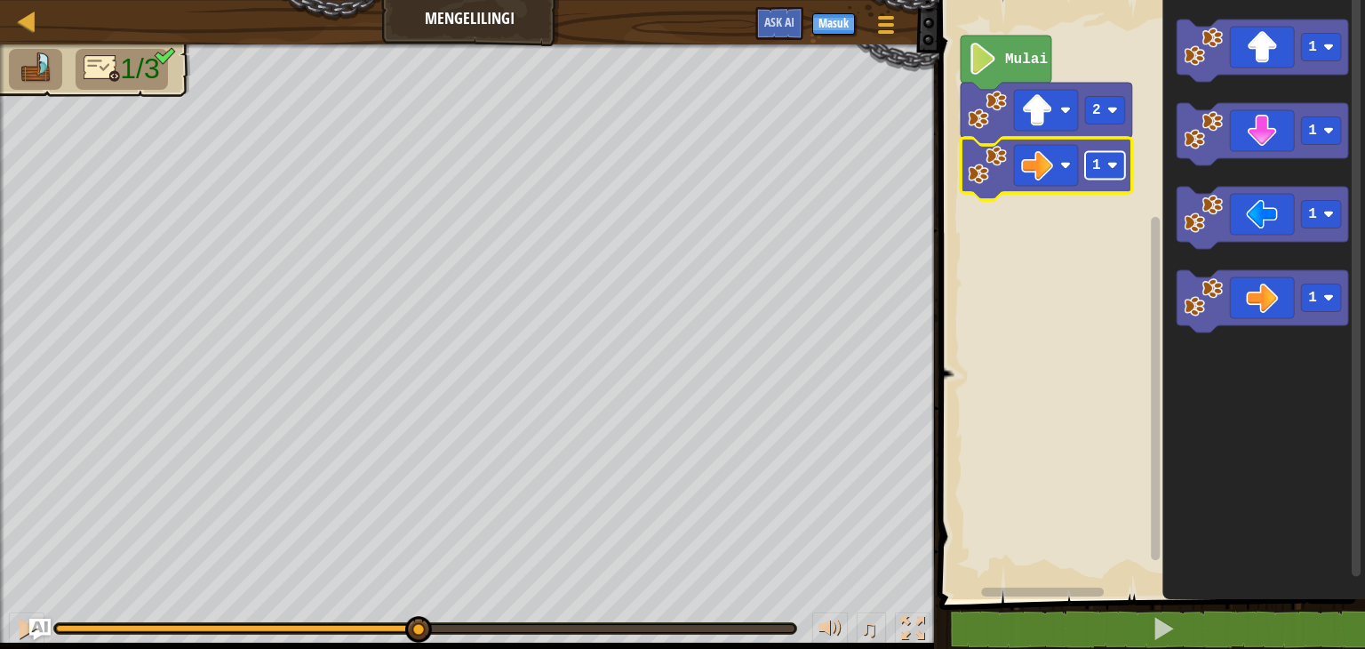
click at [1111, 166] on image "Ruang Kerja Blockly" at bounding box center [1112, 165] width 11 height 11
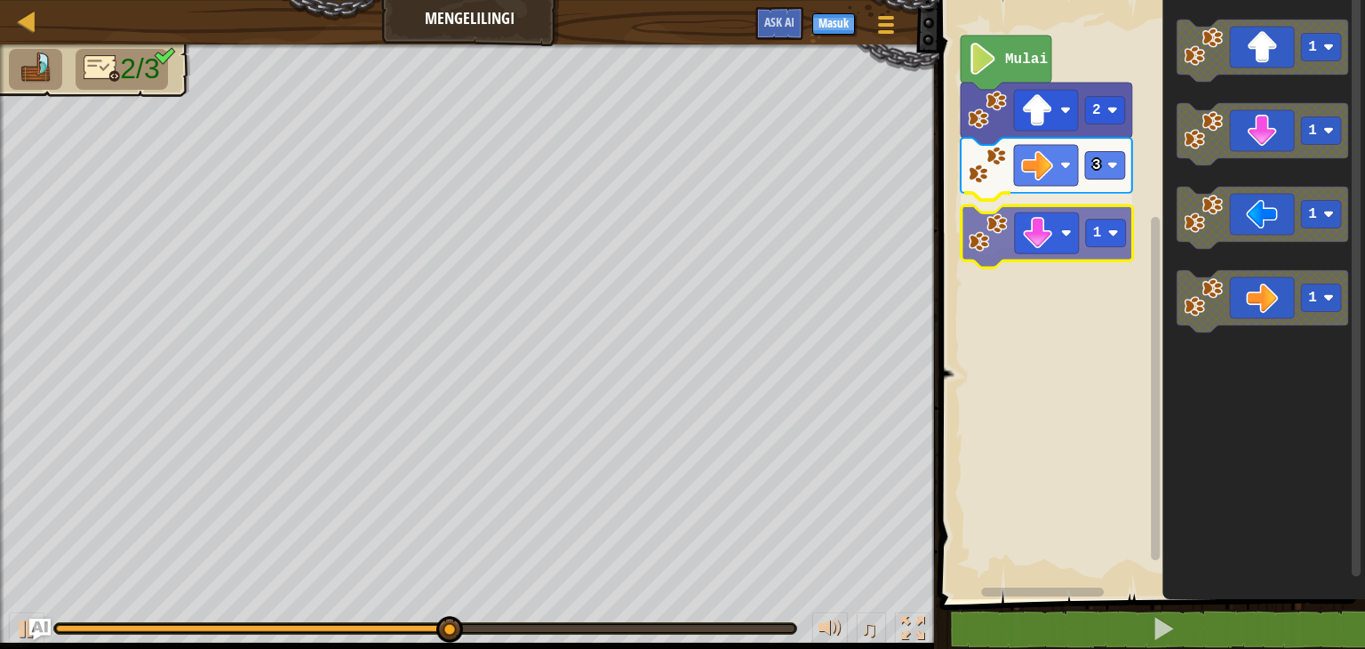
click at [1022, 250] on div "Mulai 2 3 1 1 1 1 1 1" at bounding box center [1149, 295] width 431 height 608
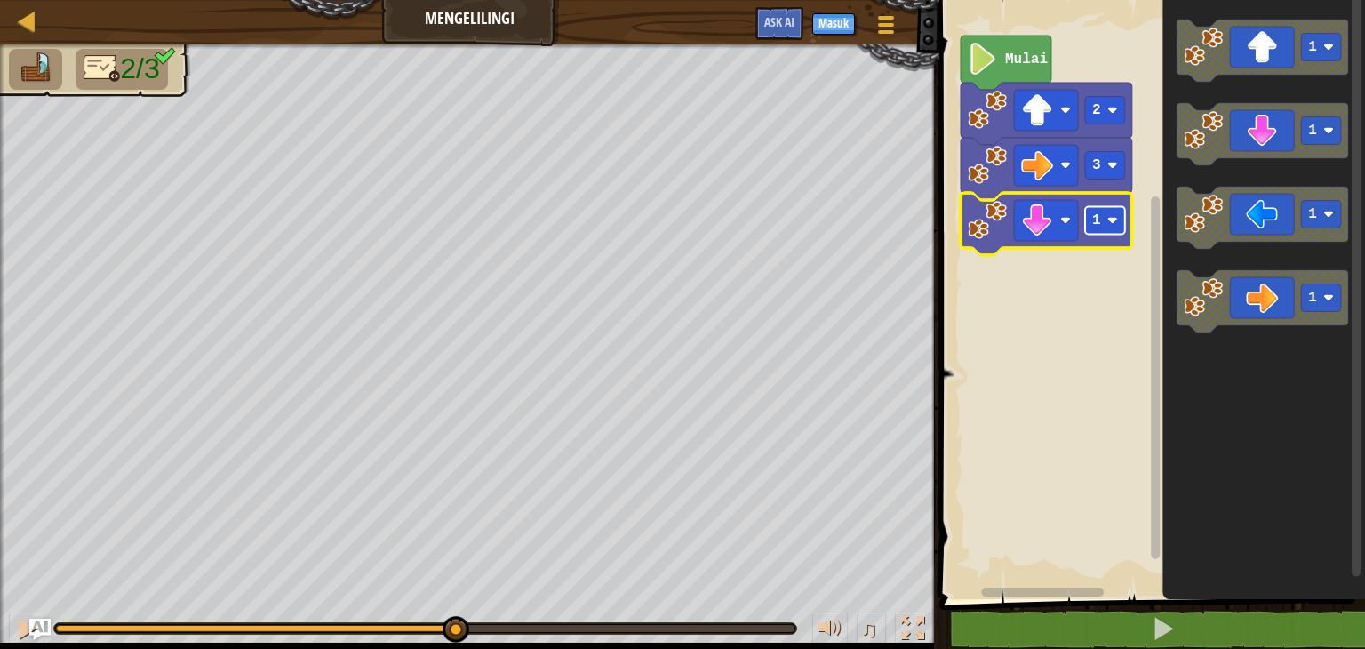
click at [1109, 220] on image "Ruang Kerja Blockly" at bounding box center [1112, 220] width 11 height 11
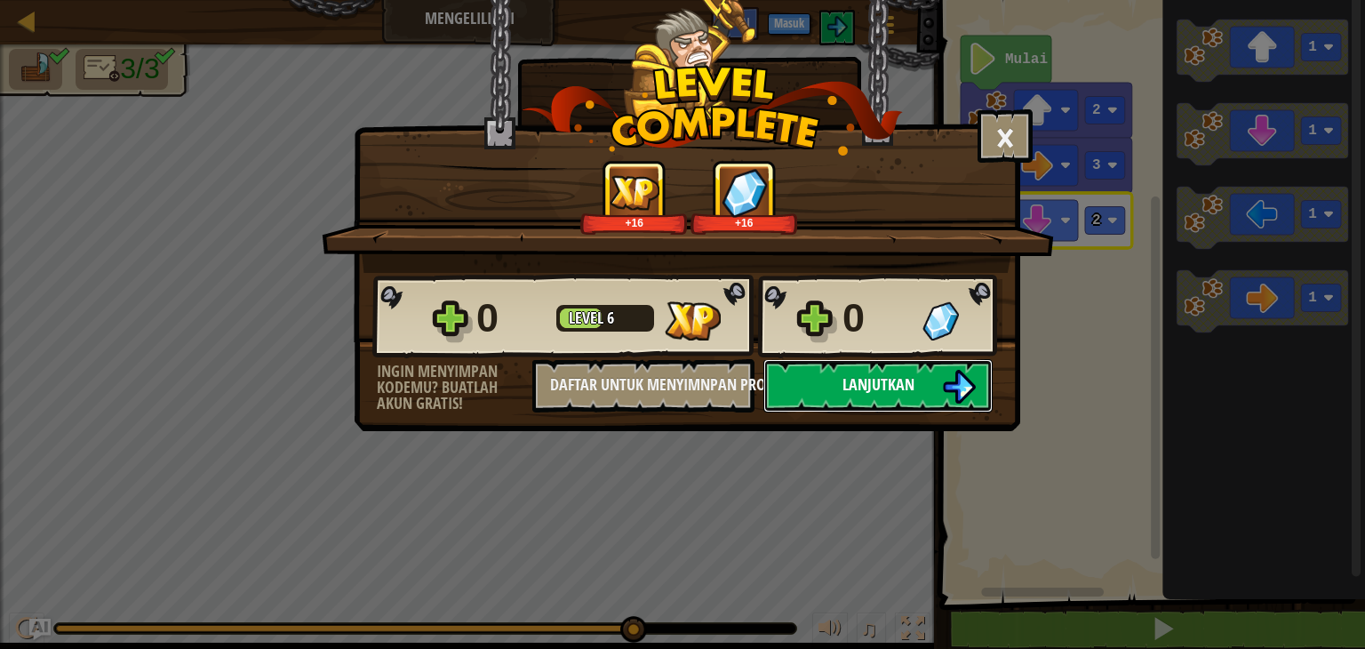
click at [864, 379] on span "Lanjutkan" at bounding box center [878, 384] width 72 height 22
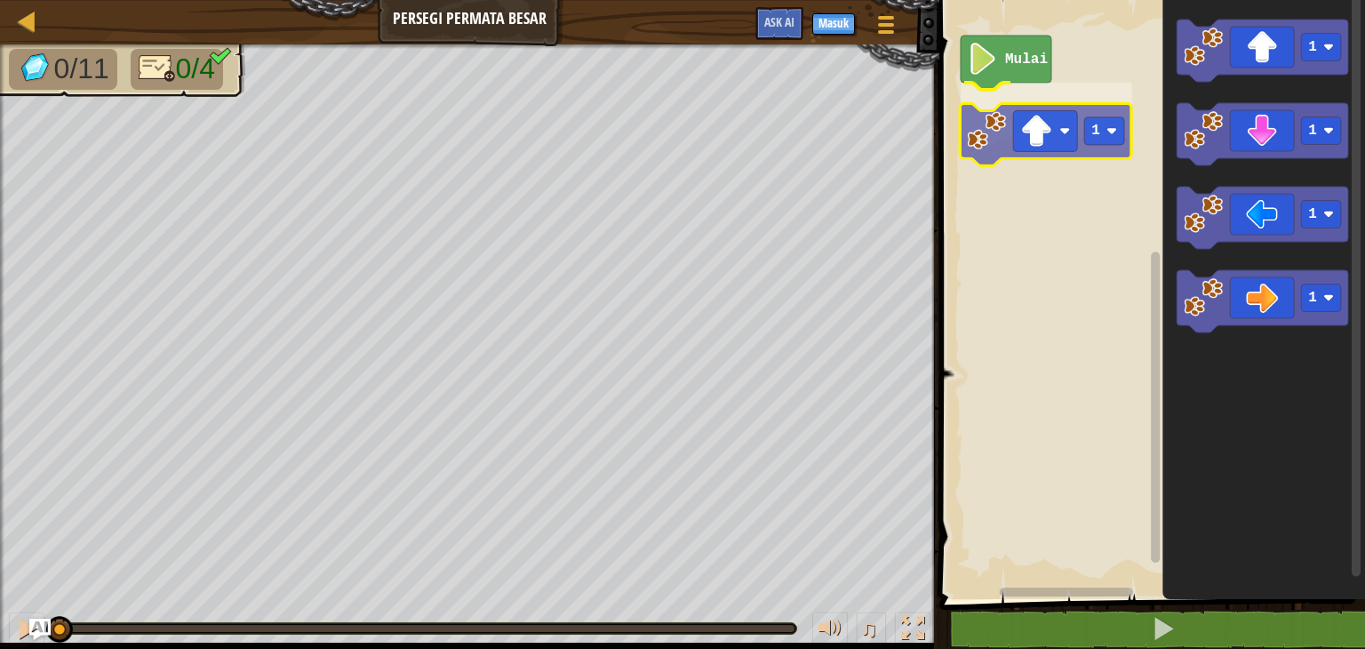
click at [1024, 149] on div "Mulai 1 1 1 1 1 1" at bounding box center [1149, 295] width 431 height 608
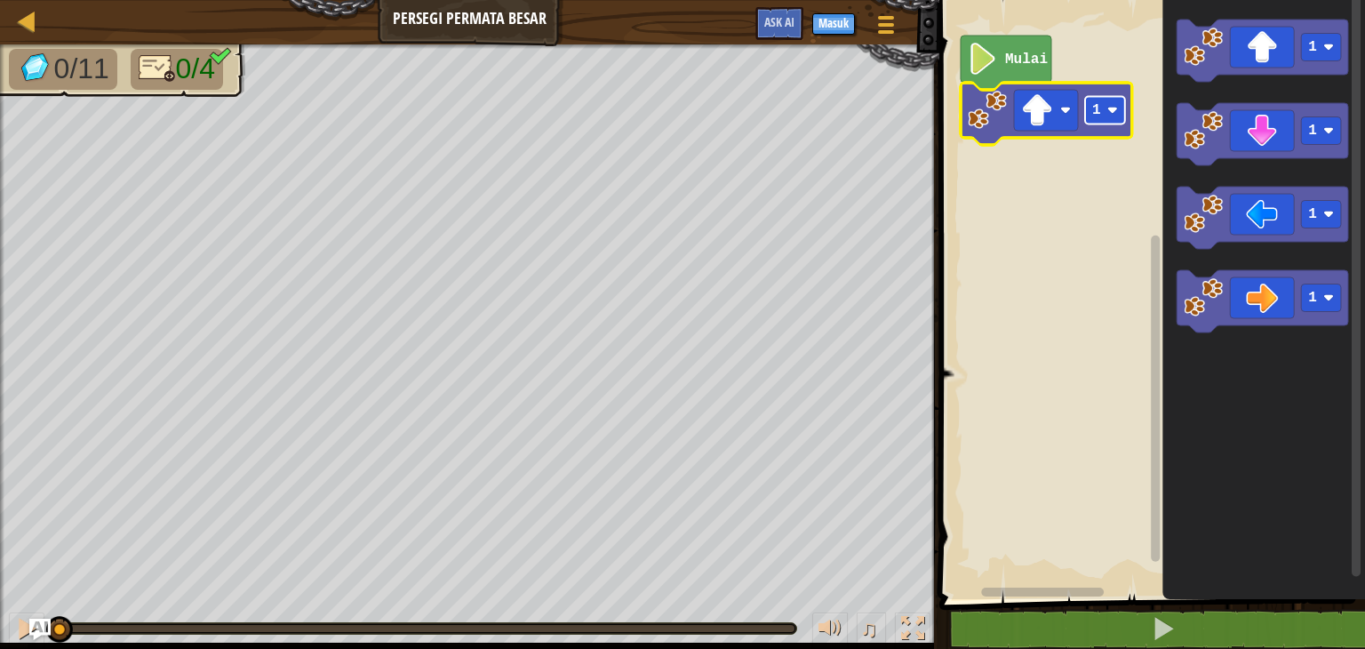
click at [1115, 116] on rect "Ruang Kerja Blockly" at bounding box center [1105, 111] width 40 height 28
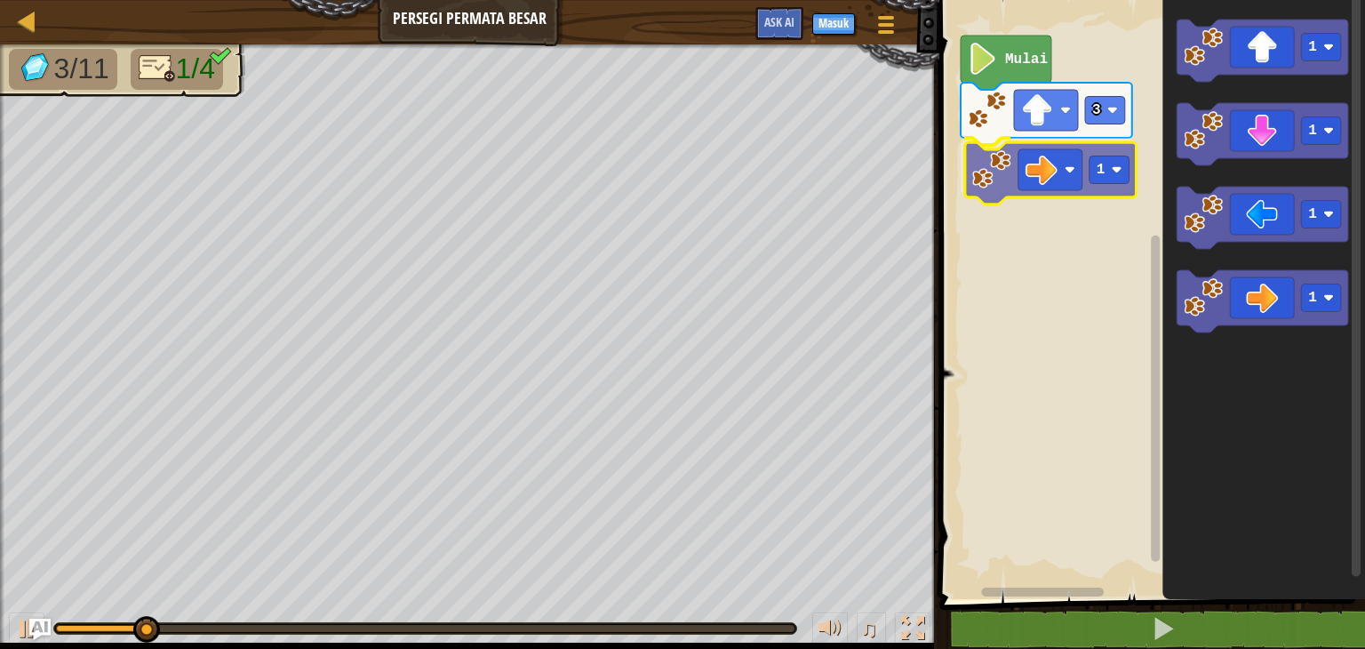
click at [1057, 177] on div "Mulai 3 1 1 1 1 1 1" at bounding box center [1149, 295] width 431 height 608
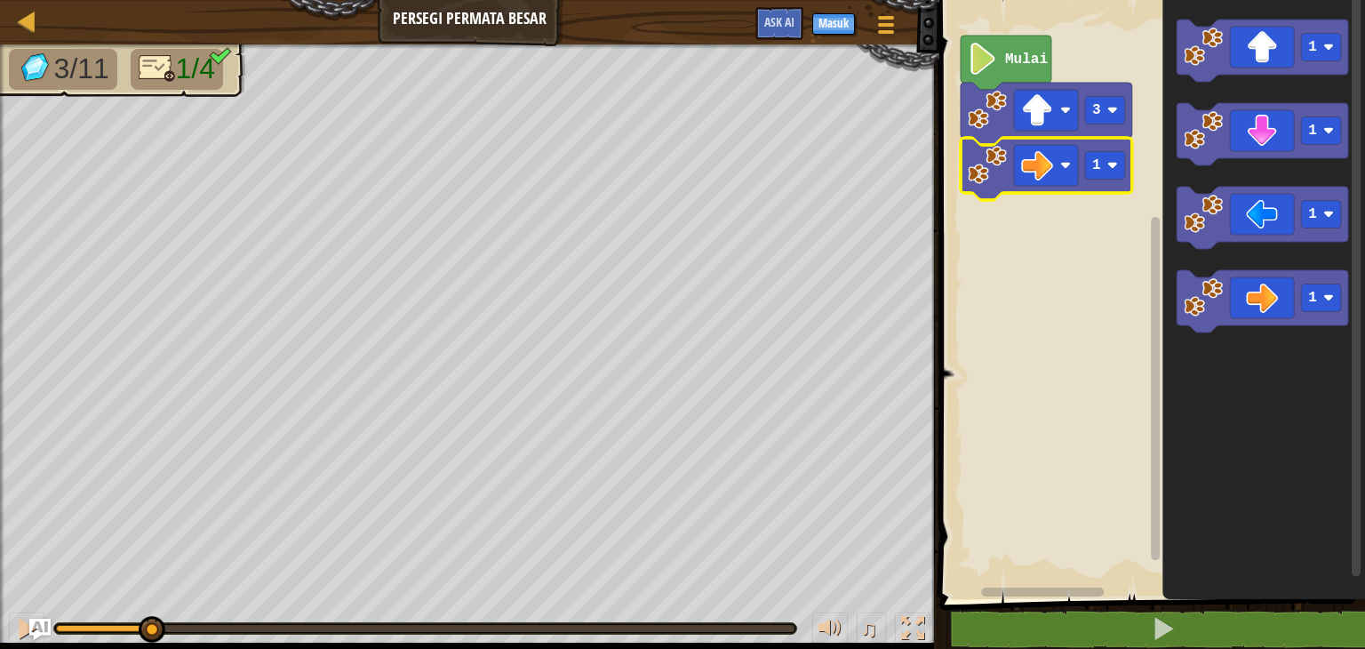
click at [1133, 161] on rect "Ruang Kerja Blockly" at bounding box center [1149, 295] width 431 height 608
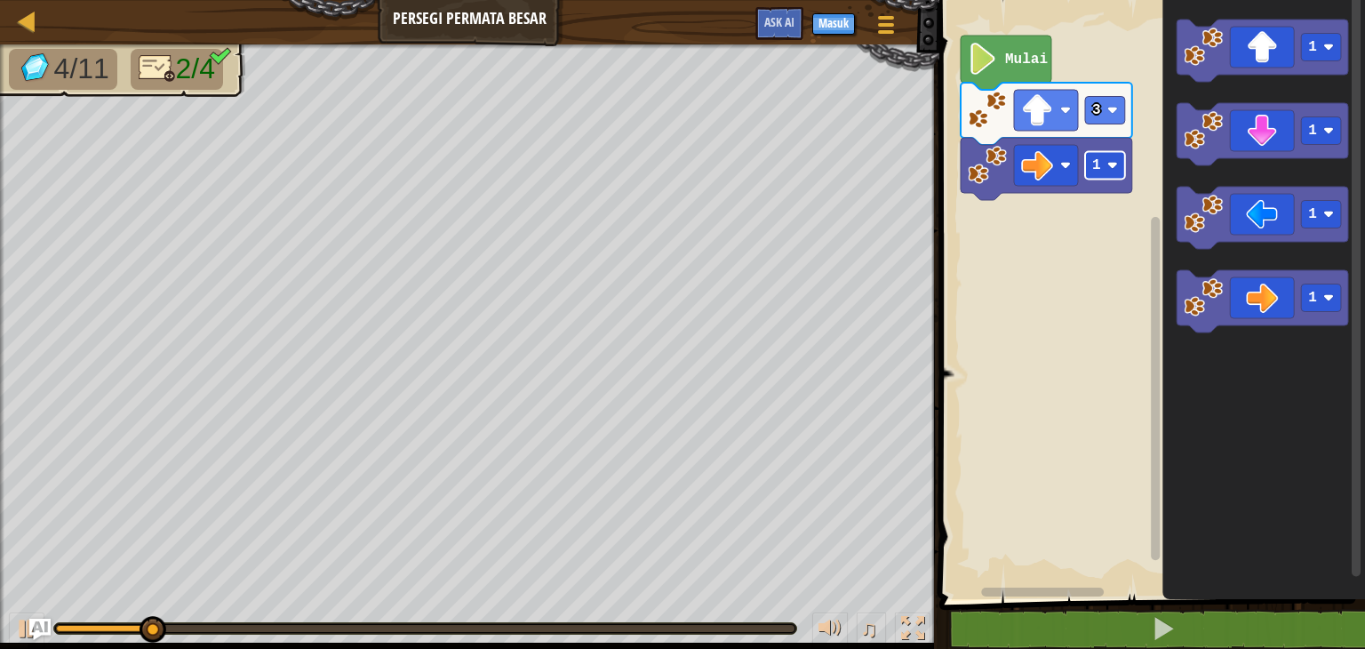
click at [1106, 174] on rect "Ruang Kerja Blockly" at bounding box center [1105, 166] width 40 height 28
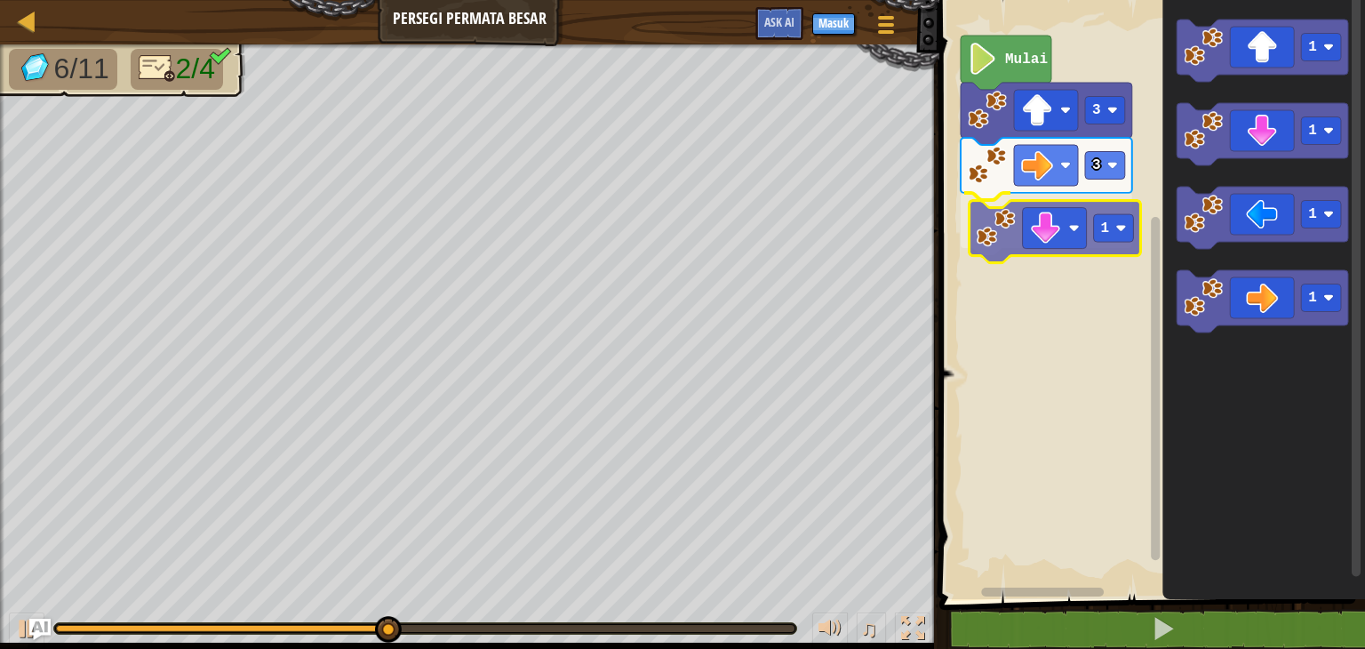
click at [1033, 235] on div "Mulai 3 3 1 1 1 1 1 1" at bounding box center [1149, 295] width 431 height 608
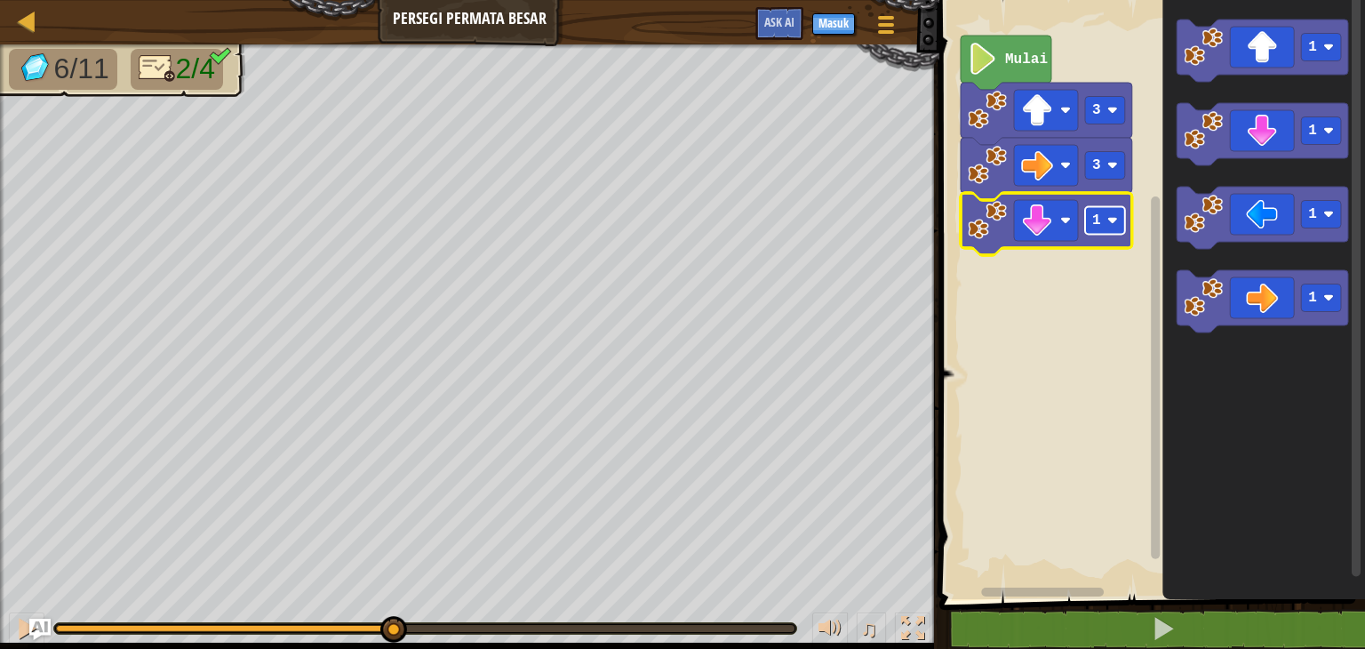
click at [1102, 229] on rect "Ruang Kerja Blockly" at bounding box center [1105, 221] width 40 height 28
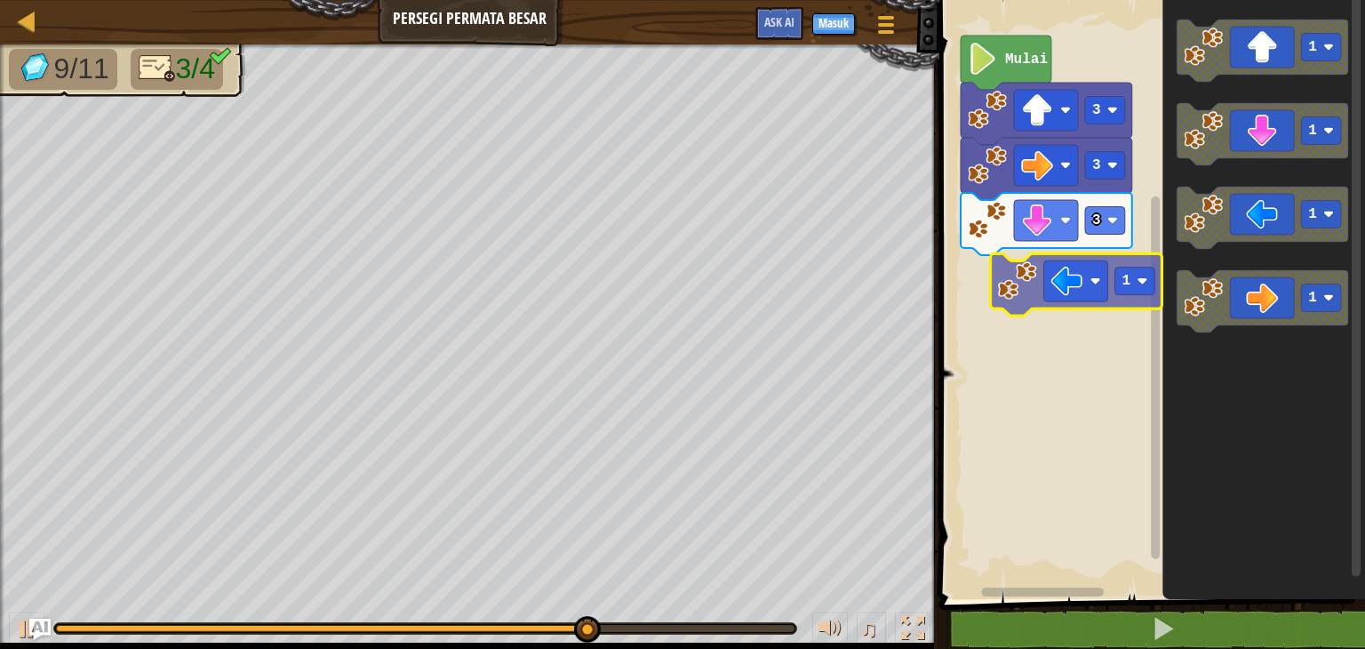
click at [995, 288] on div "Mulai 3 3 3 1 1 1 1 1" at bounding box center [1149, 295] width 431 height 608
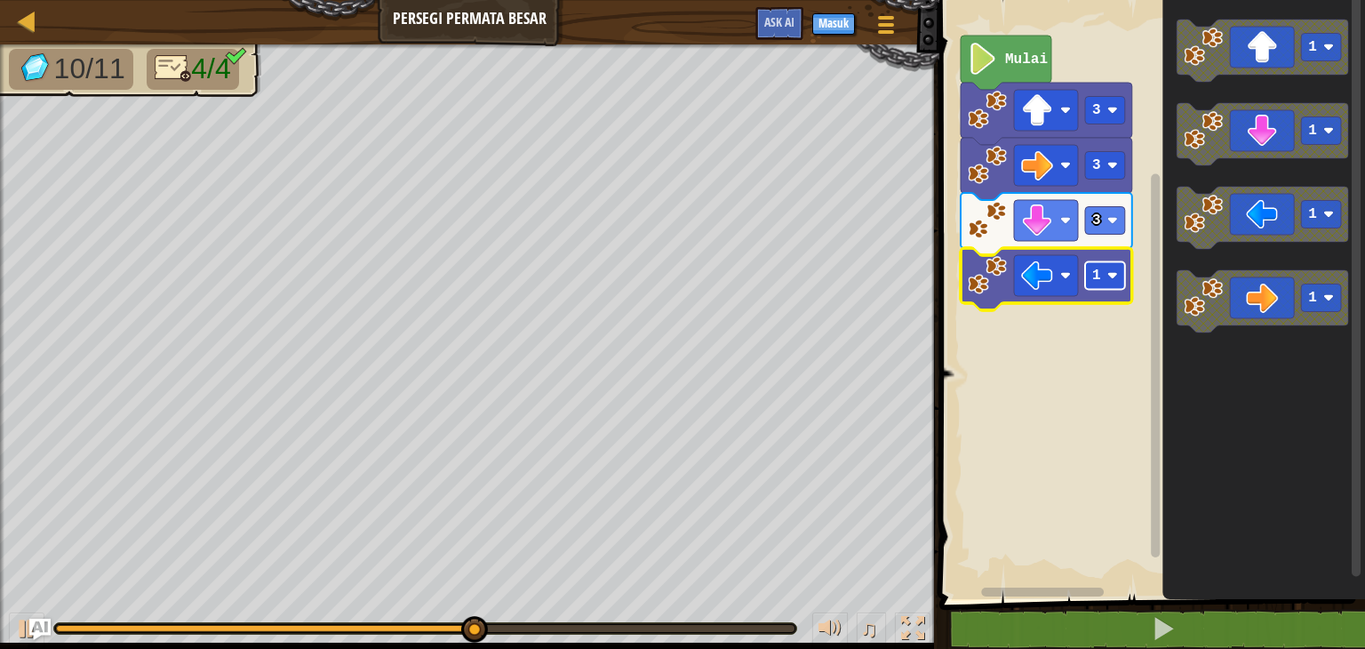
click at [1104, 278] on rect "Ruang Kerja Blockly" at bounding box center [1105, 276] width 40 height 28
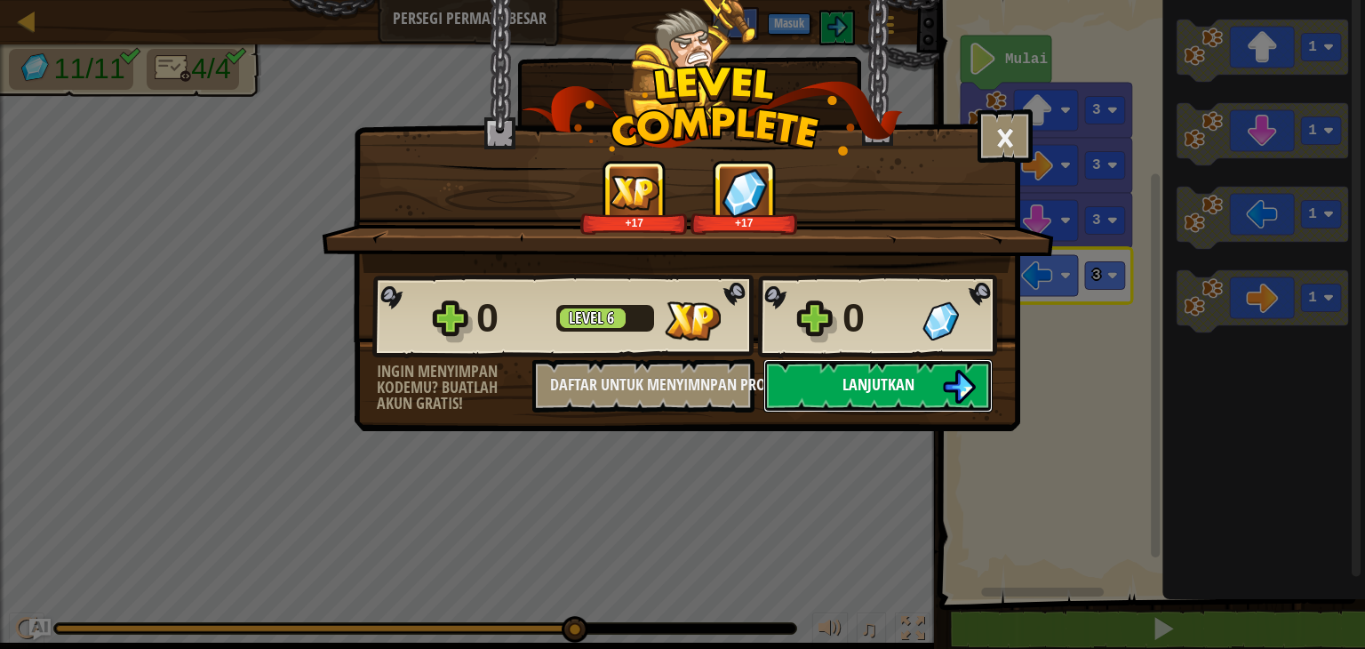
click at [896, 382] on span "Lanjutkan" at bounding box center [878, 384] width 72 height 22
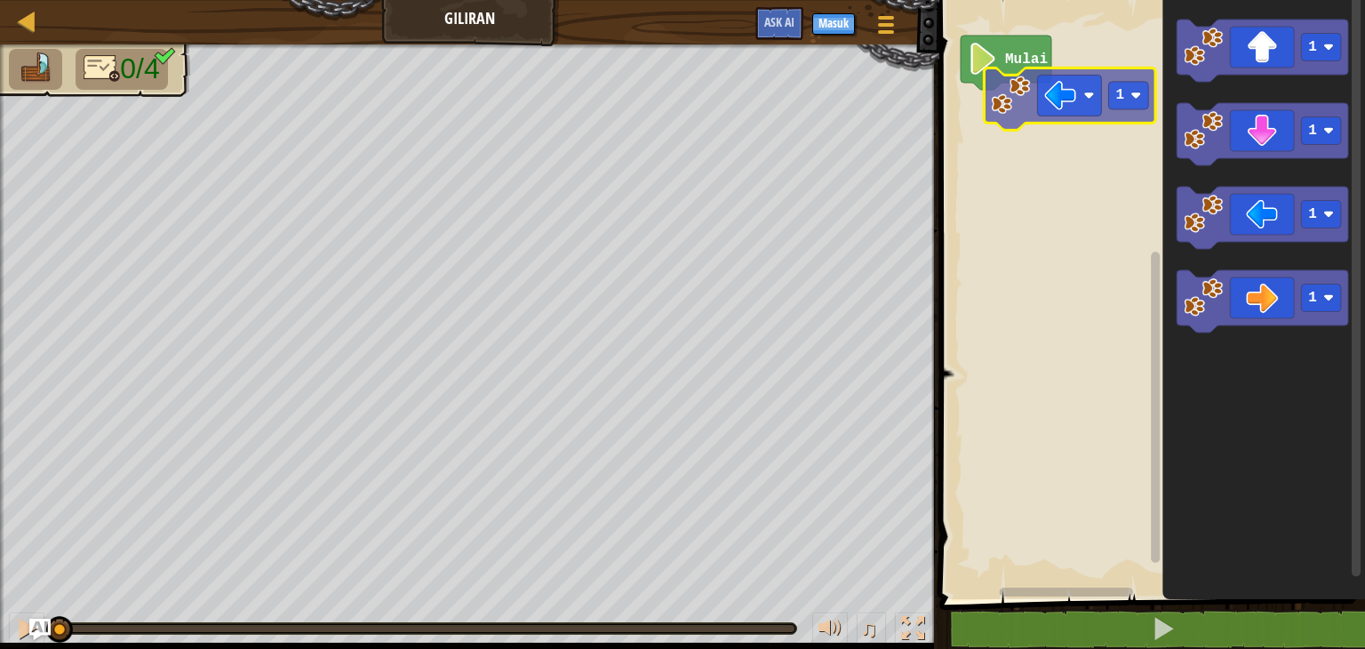
click at [977, 130] on div "Mulai 1 1 1 1 1 1" at bounding box center [1149, 295] width 431 height 608
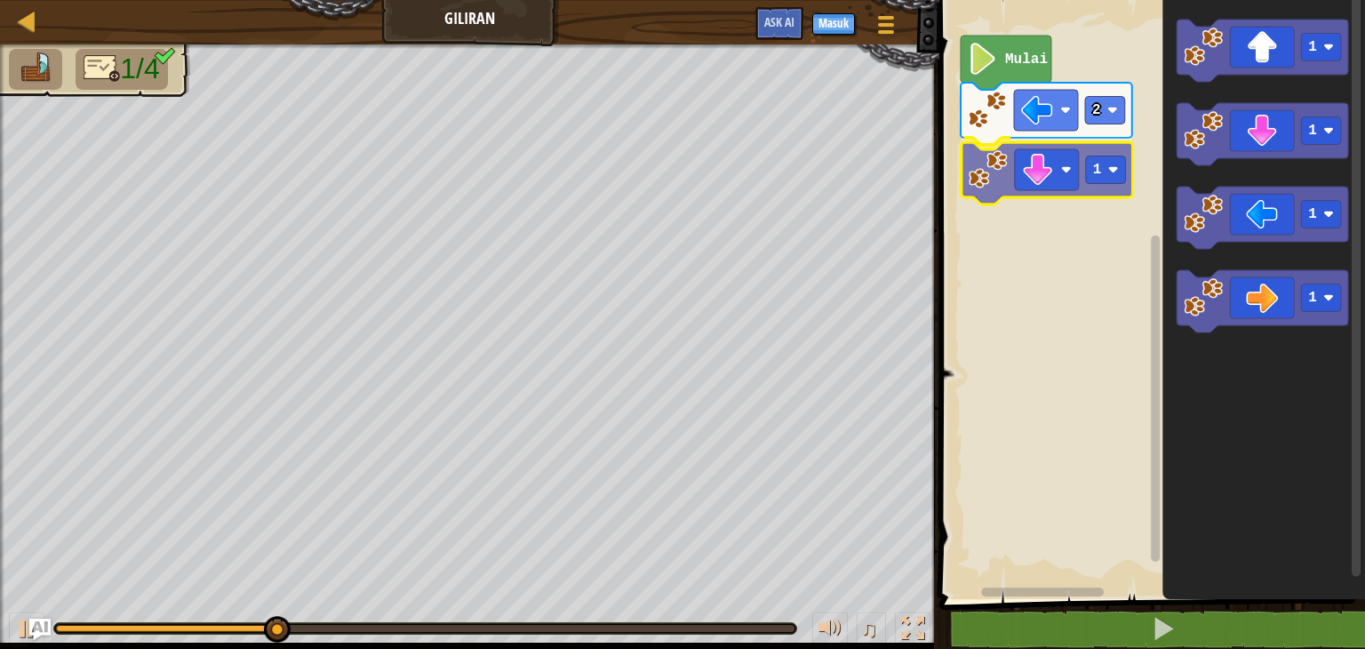
click at [1054, 169] on div "Mulai 2 1 1 1 1 1 1" at bounding box center [1149, 295] width 431 height 608
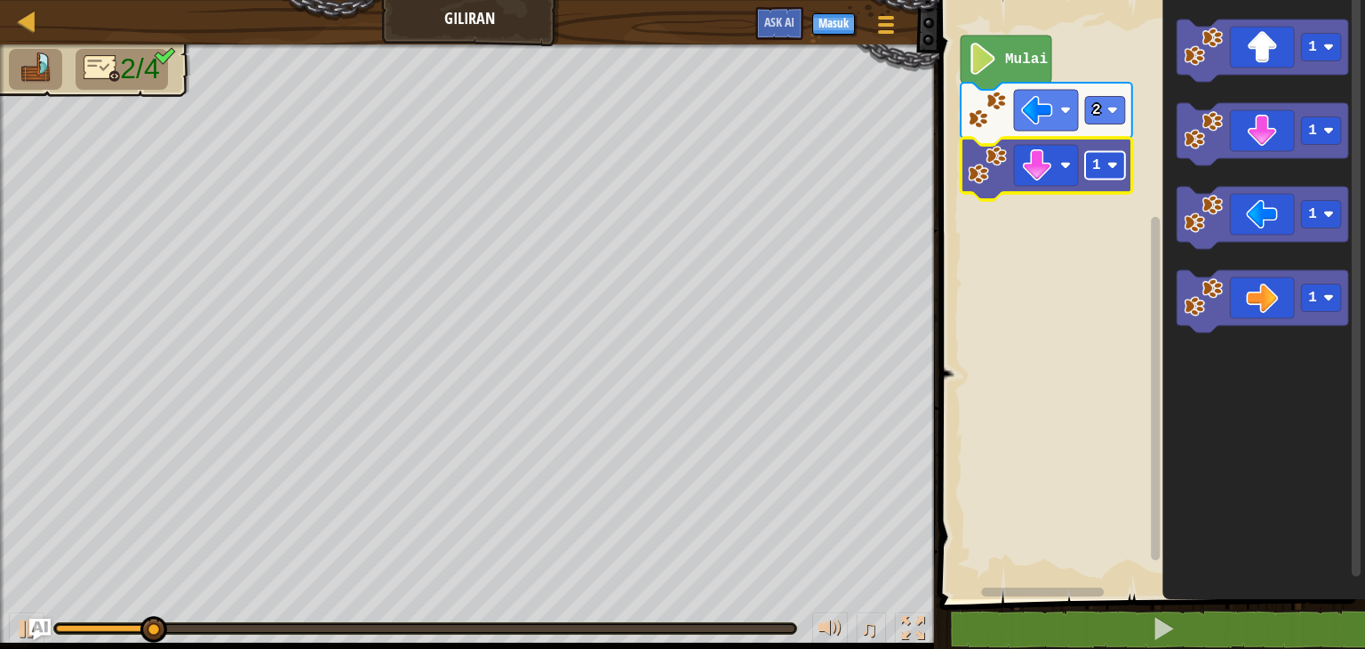
click at [1098, 171] on text "1" at bounding box center [1096, 165] width 9 height 16
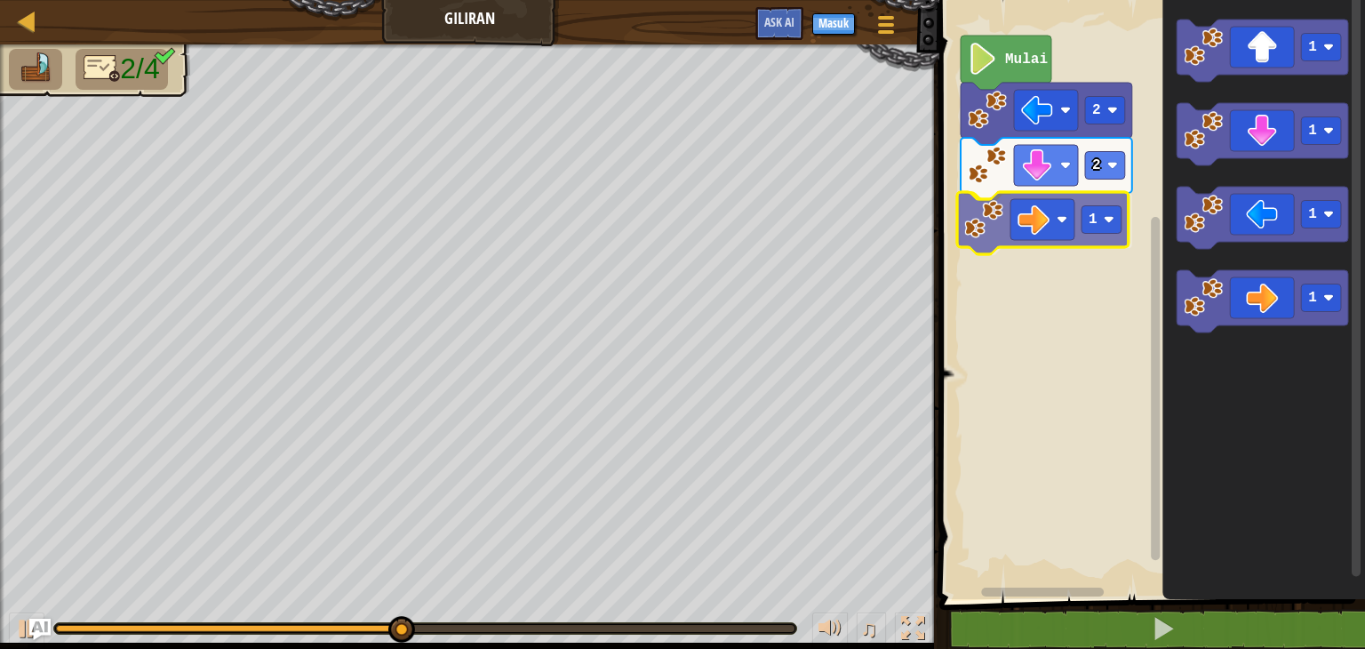
click at [1009, 209] on div "Mulai 2 2 1 1 1 1 1 1" at bounding box center [1149, 295] width 431 height 608
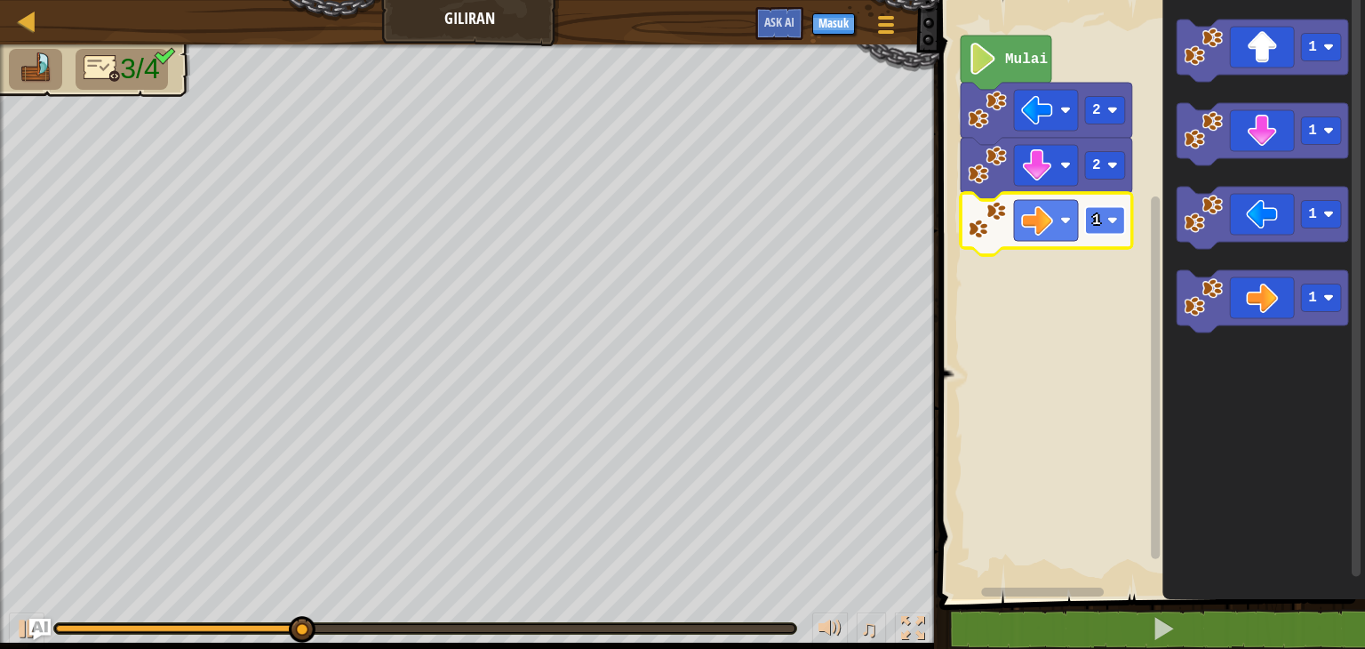
click at [1096, 224] on text "1" at bounding box center [1096, 220] width 9 height 16
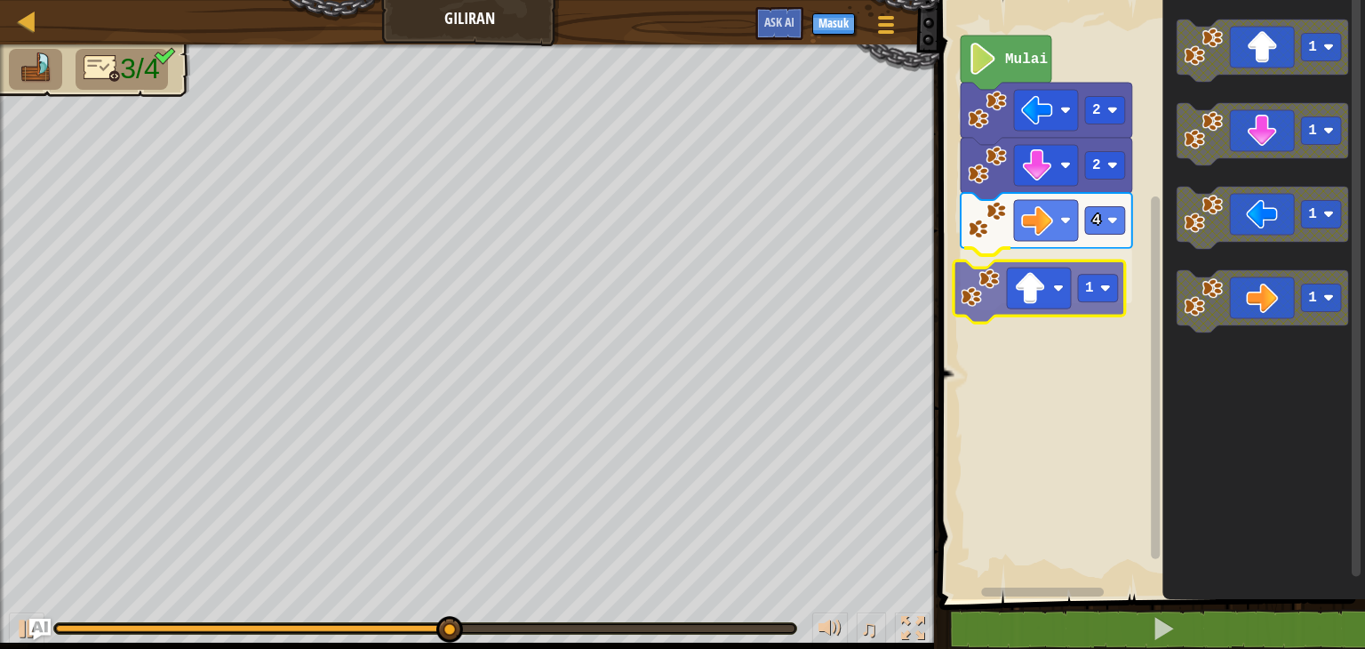
click at [1046, 283] on div "Mulai 2 2 4 1 1 1 1 1 1" at bounding box center [1149, 295] width 431 height 608
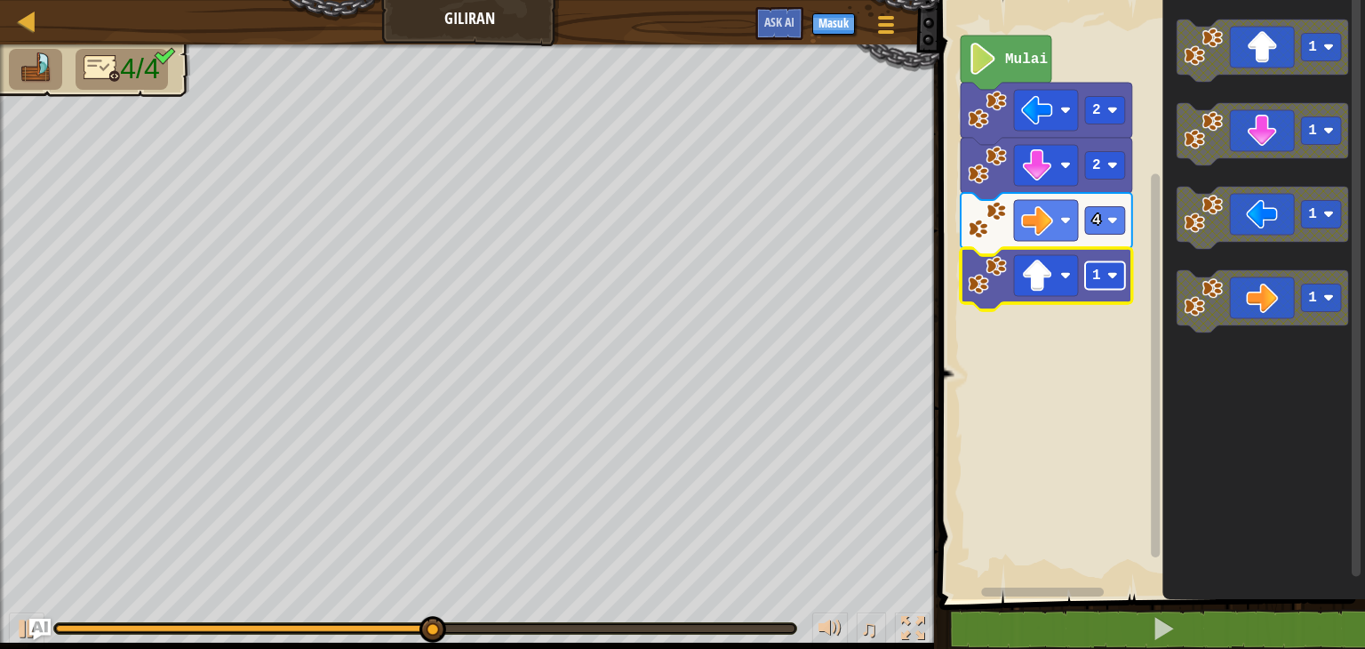
click at [1091, 285] on rect "Ruang Kerja Blockly" at bounding box center [1105, 276] width 40 height 28
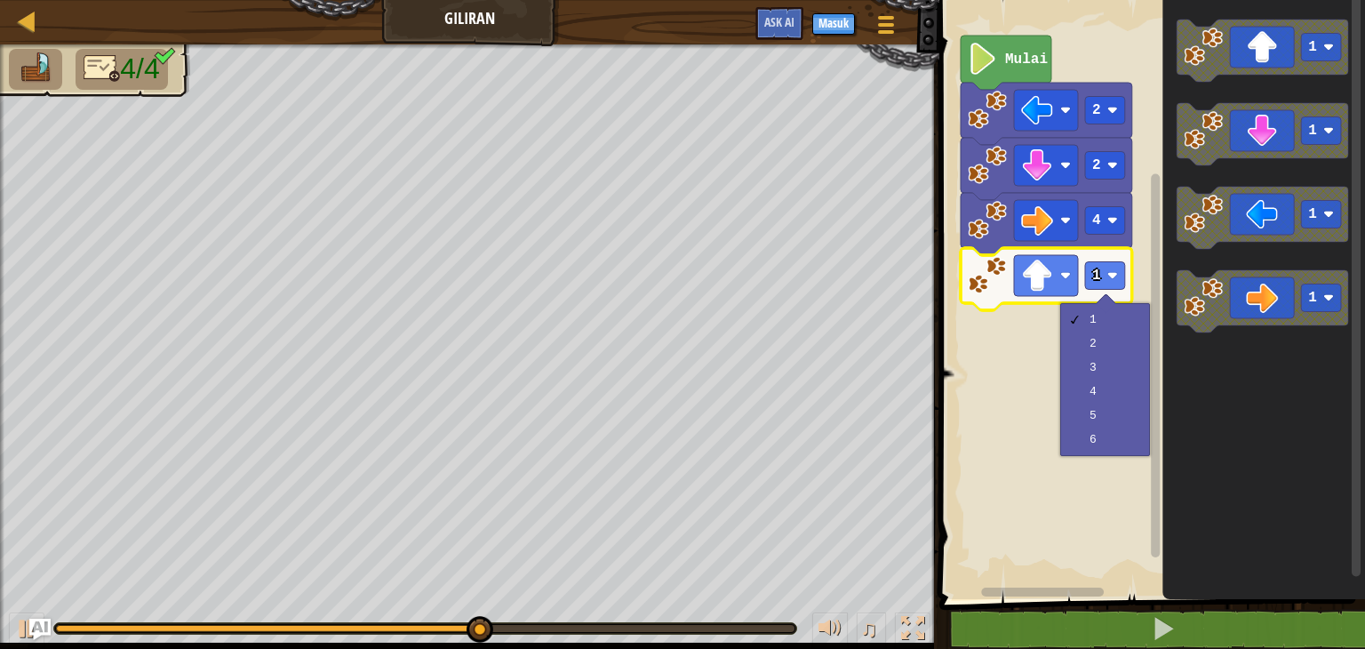
click at [1060, 371] on div "1 2 3 4 5 6" at bounding box center [1105, 379] width 90 height 153
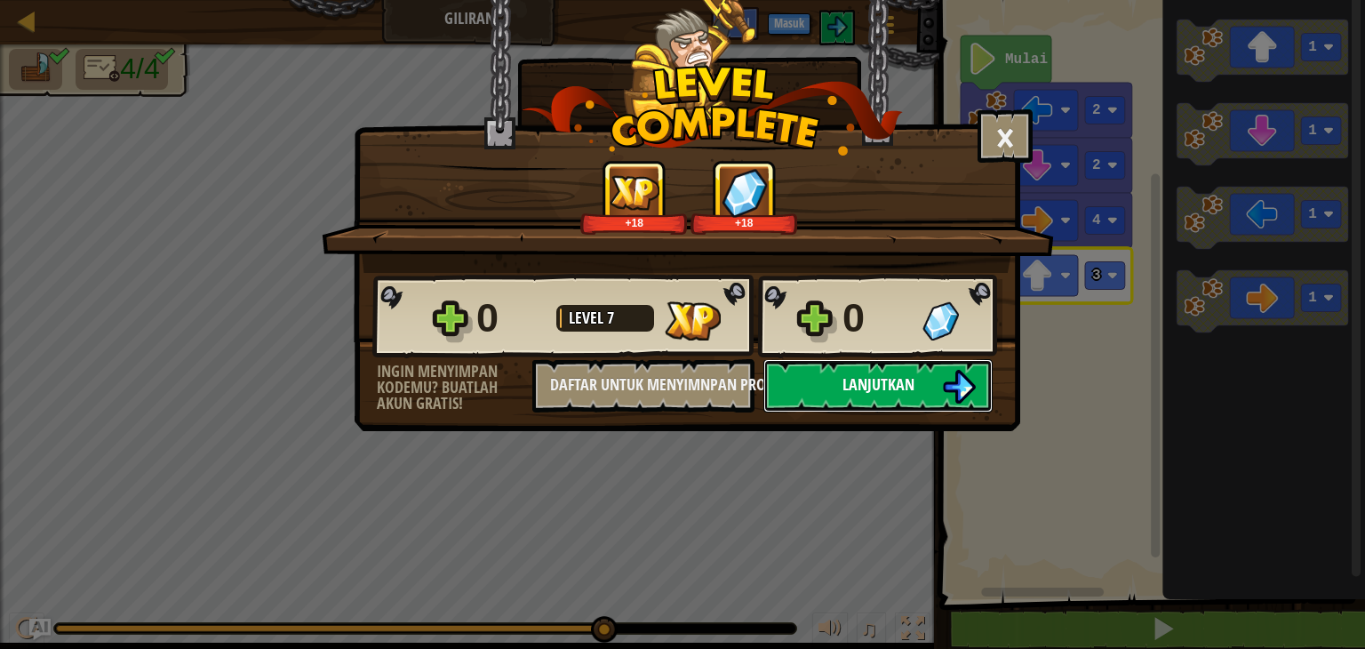
click at [897, 395] on button "Lanjutkan" at bounding box center [877, 385] width 229 height 53
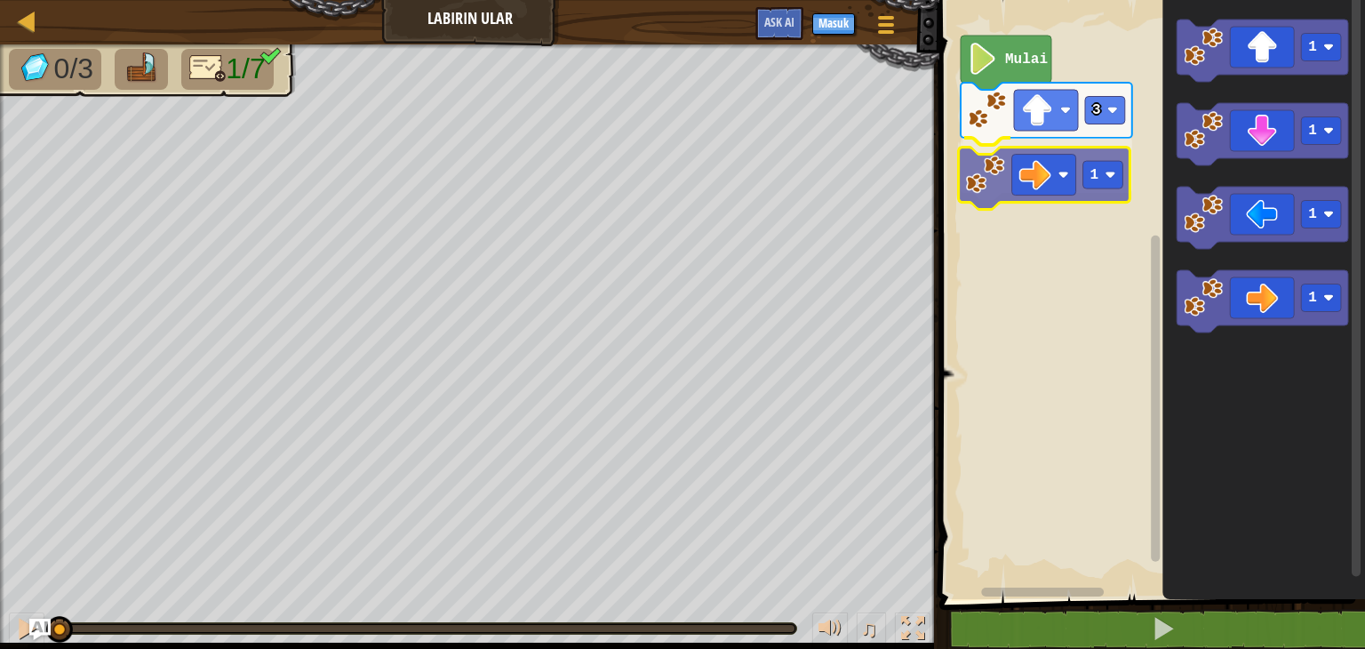
click at [1044, 164] on div "3 1 Mulai 1 1 1 1 1" at bounding box center [1149, 295] width 431 height 608
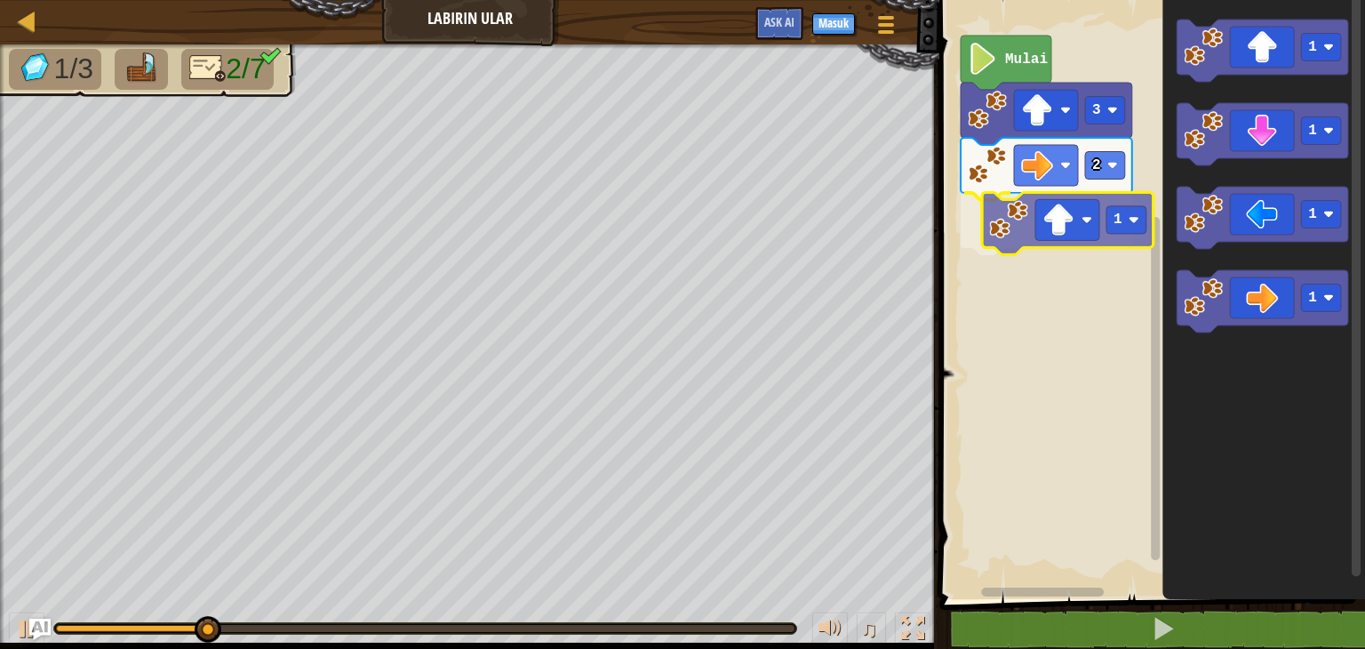
click at [1081, 228] on div "Mulai 3 2 1 1 1 1 1 1" at bounding box center [1149, 295] width 431 height 608
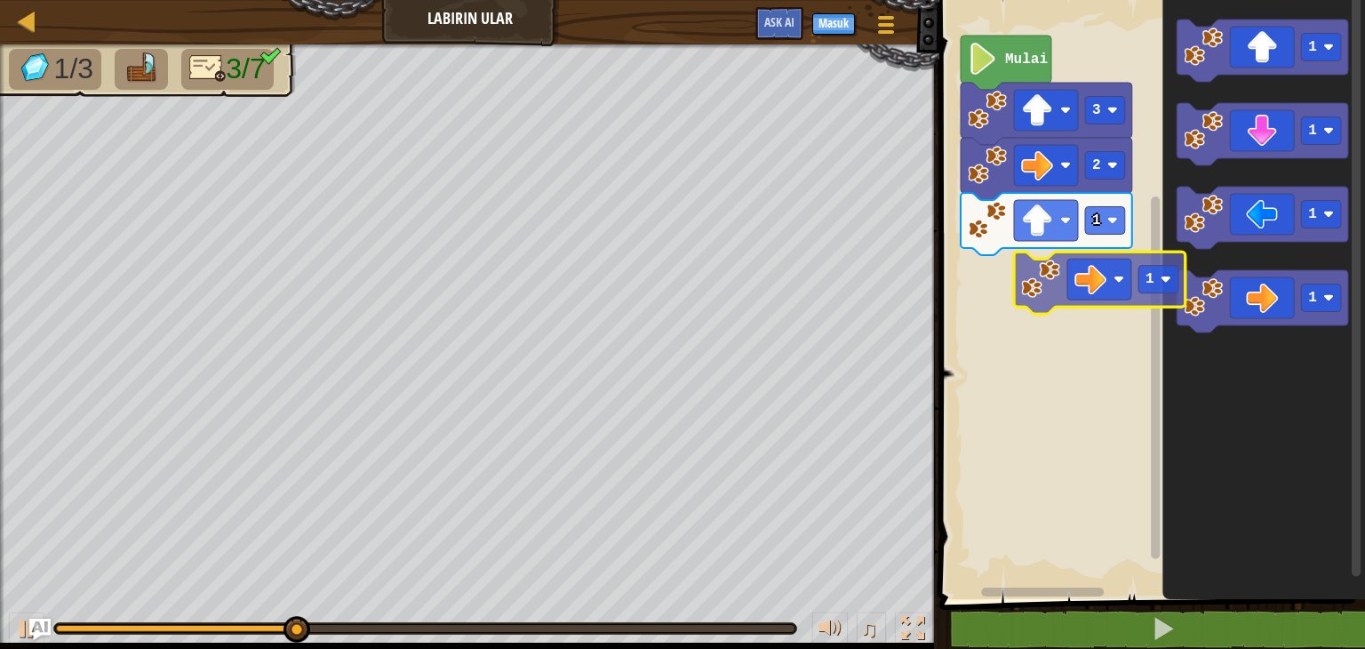
click at [1069, 267] on div "Mulai 3 2 1 1 1 1 1 1" at bounding box center [1149, 295] width 431 height 608
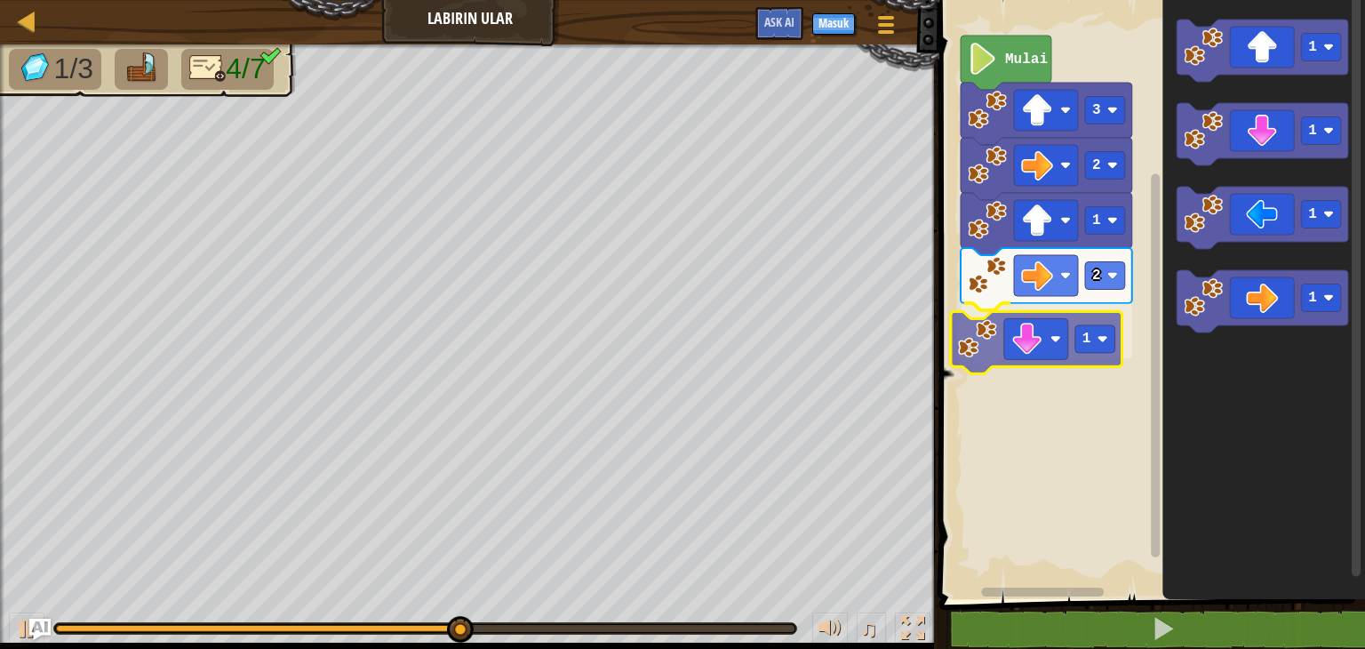
click at [1032, 356] on div "Mulai 3 2 1 2 1 1 1 1 1 1" at bounding box center [1149, 295] width 431 height 608
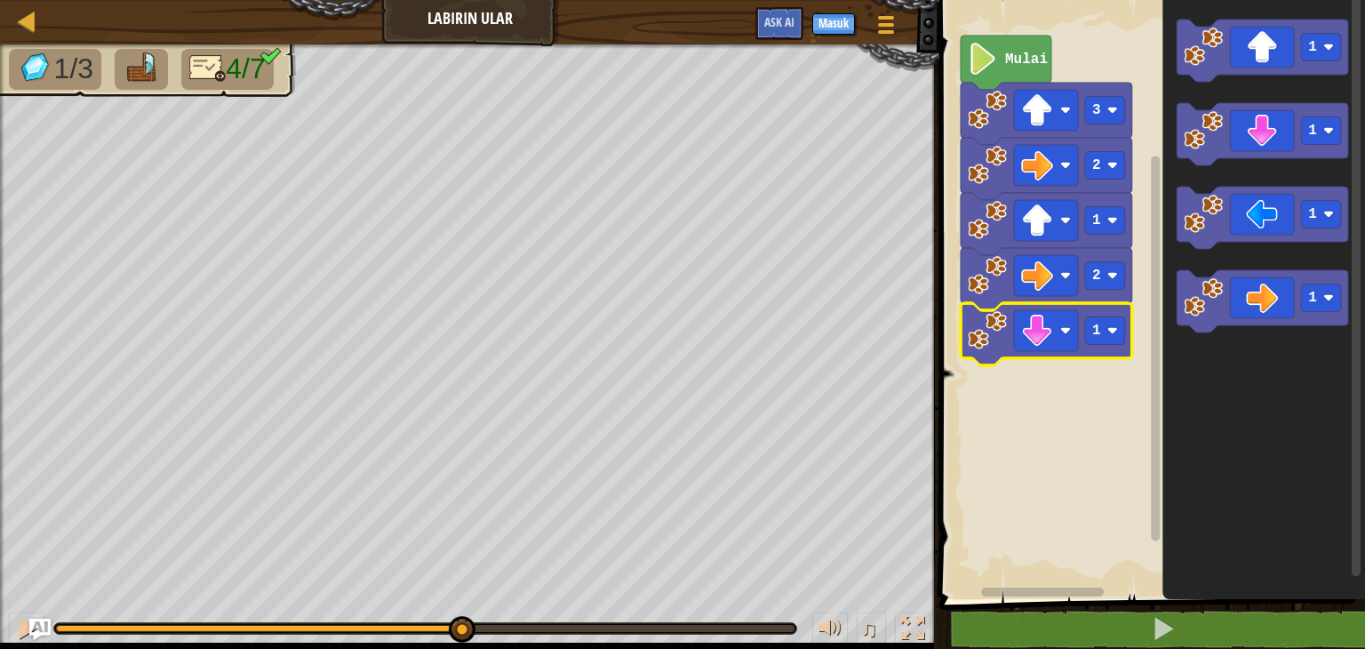
click at [1110, 333] on image "Ruang Kerja Blockly" at bounding box center [1112, 330] width 11 height 11
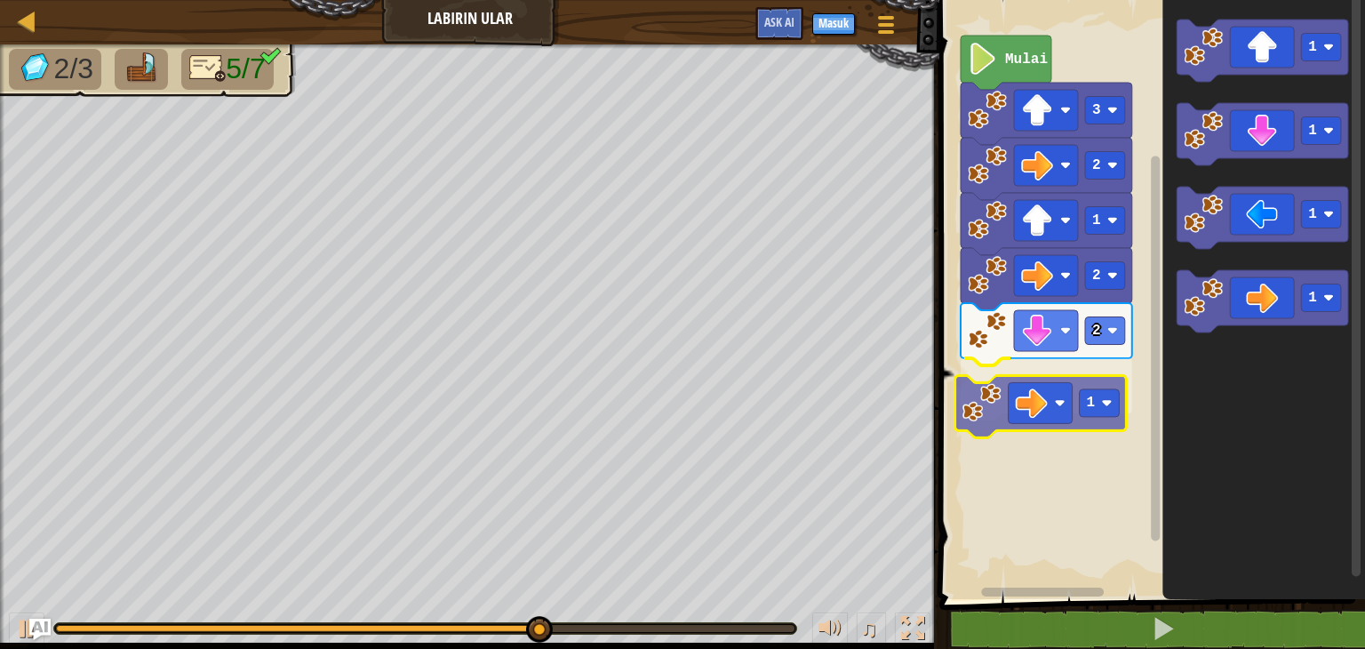
click at [1017, 392] on div "Mulai 3 2 1 2 2 1 1 1 1 1 1" at bounding box center [1149, 295] width 431 height 608
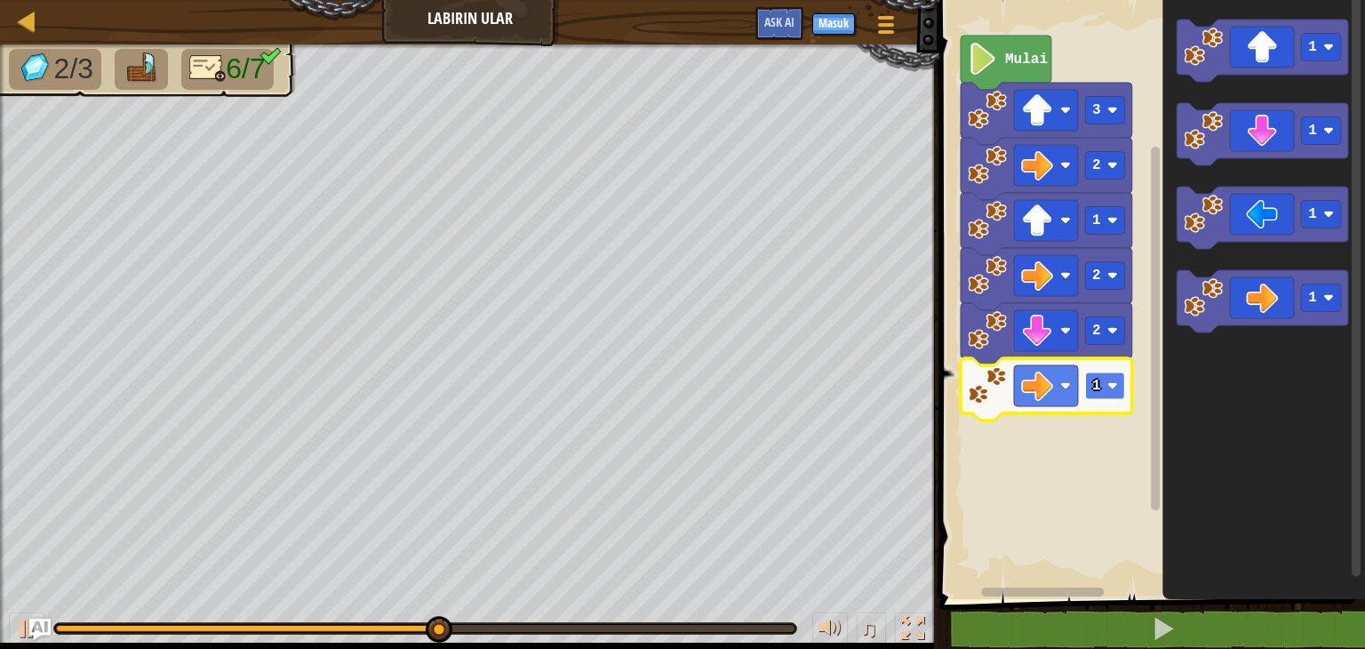
click at [1097, 386] on text "1" at bounding box center [1096, 386] width 9 height 16
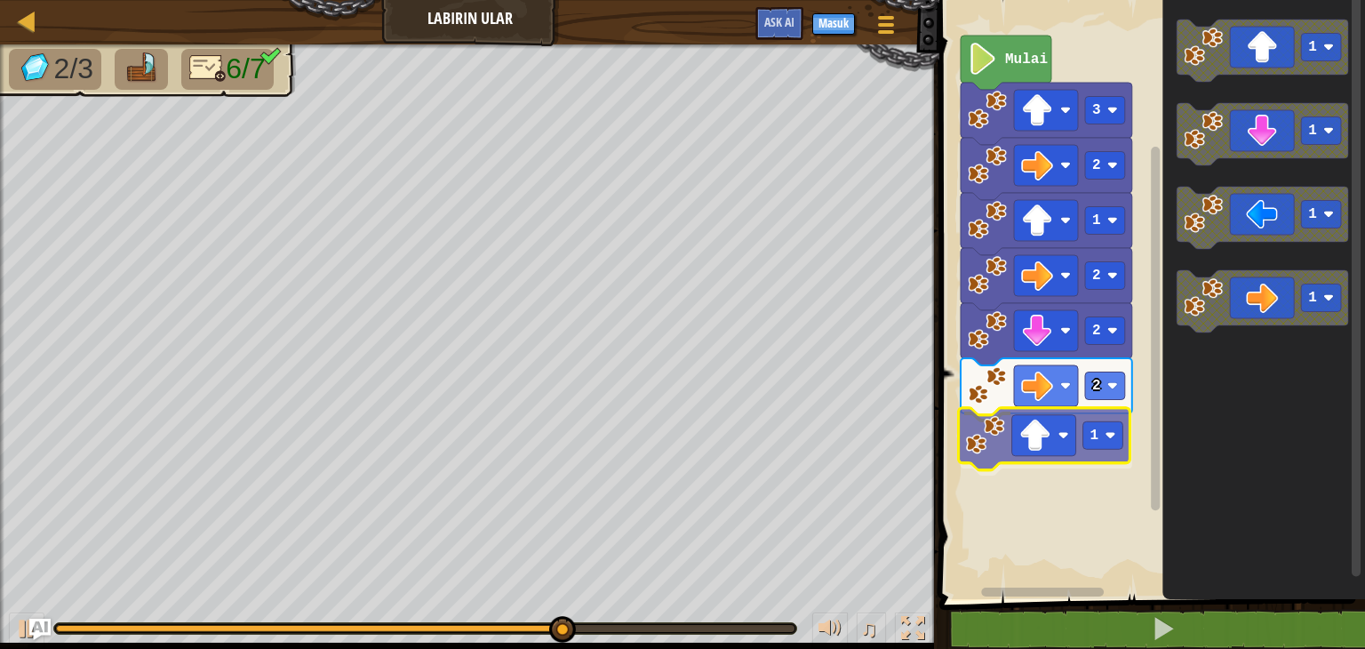
click at [1075, 417] on div "Mulai 3 2 1 2 2 2 1 1 1 1 1 1" at bounding box center [1149, 295] width 431 height 608
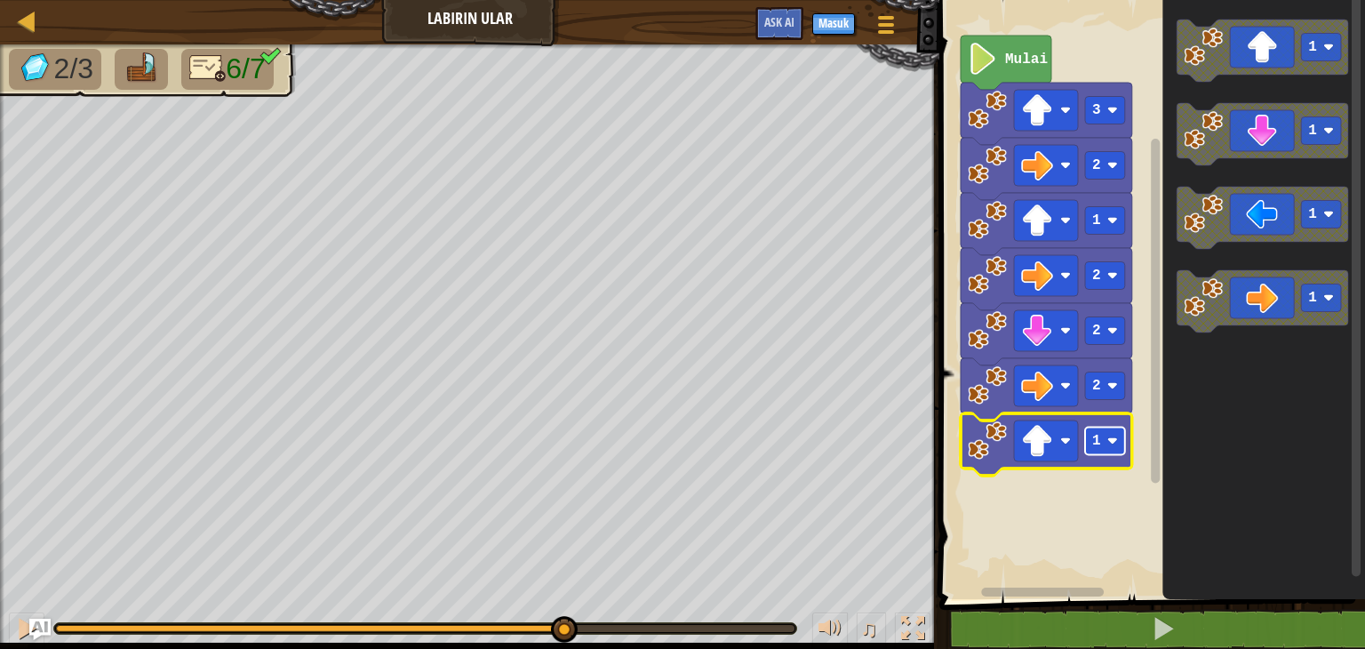
click at [1105, 438] on rect "Ruang Kerja Blockly" at bounding box center [1105, 441] width 40 height 28
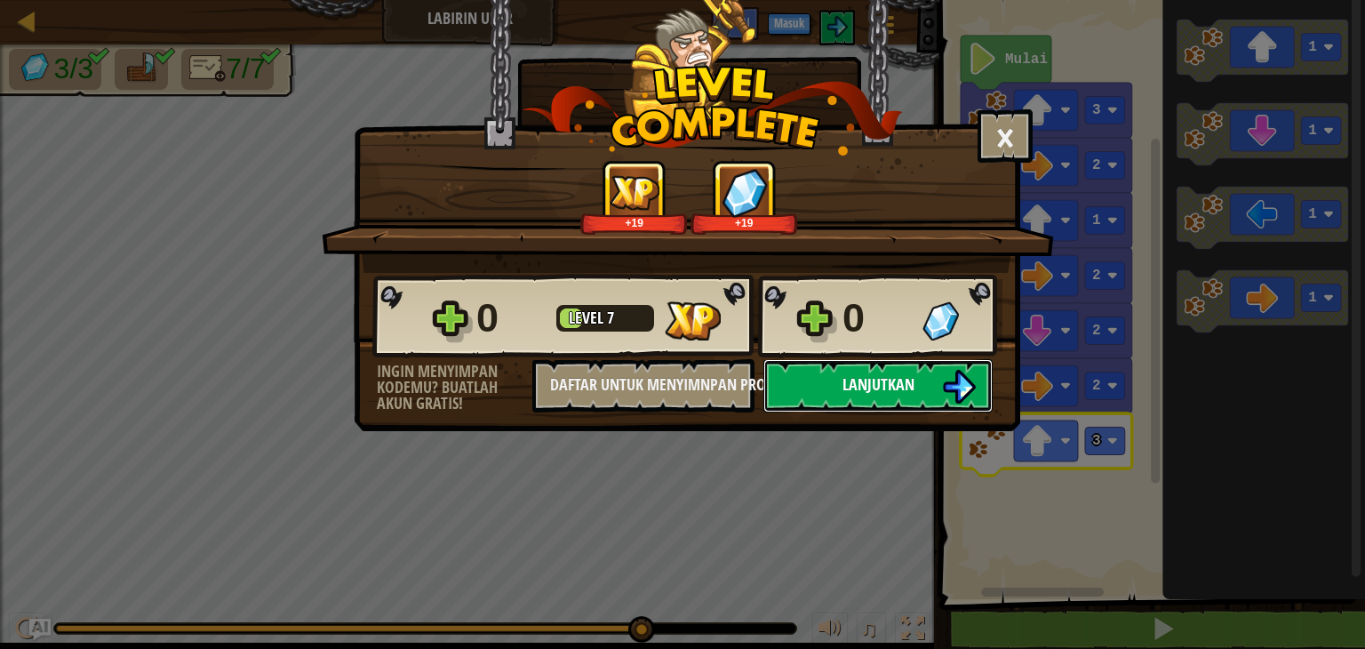
click at [821, 389] on button "Lanjutkan" at bounding box center [877, 385] width 229 height 53
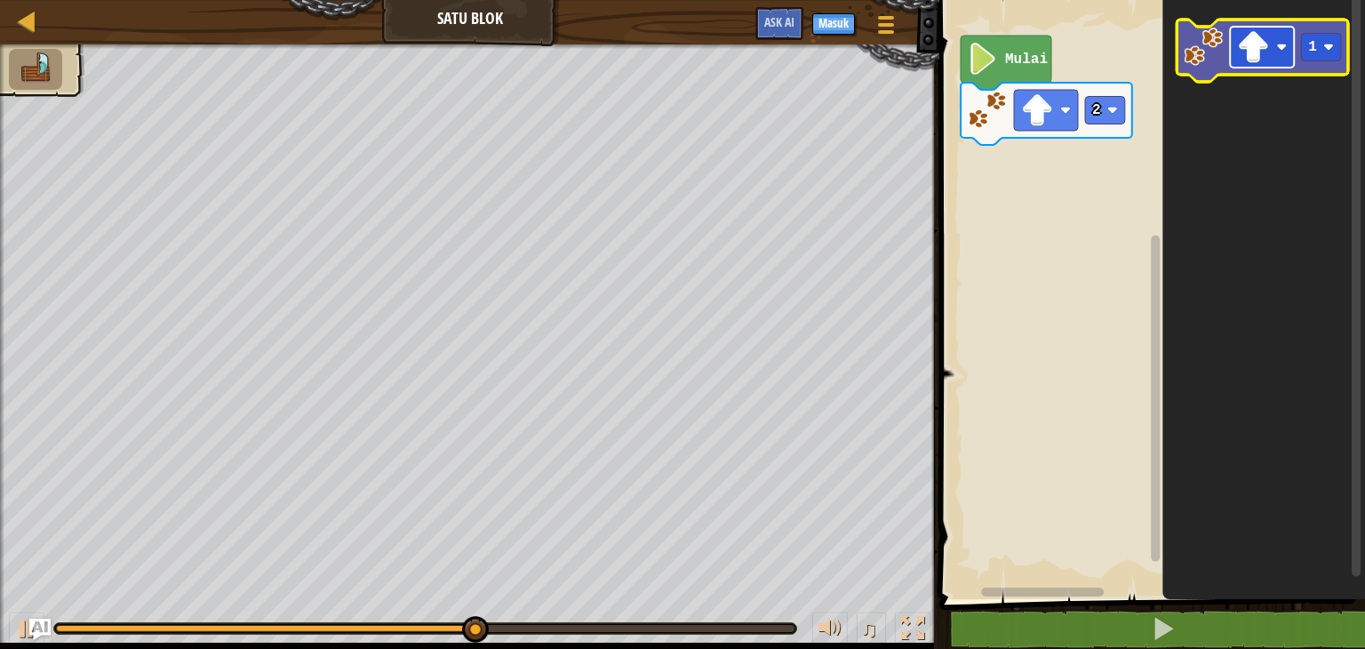
click at [1263, 47] on image "Ruang Kerja Blockly" at bounding box center [1253, 47] width 32 height 32
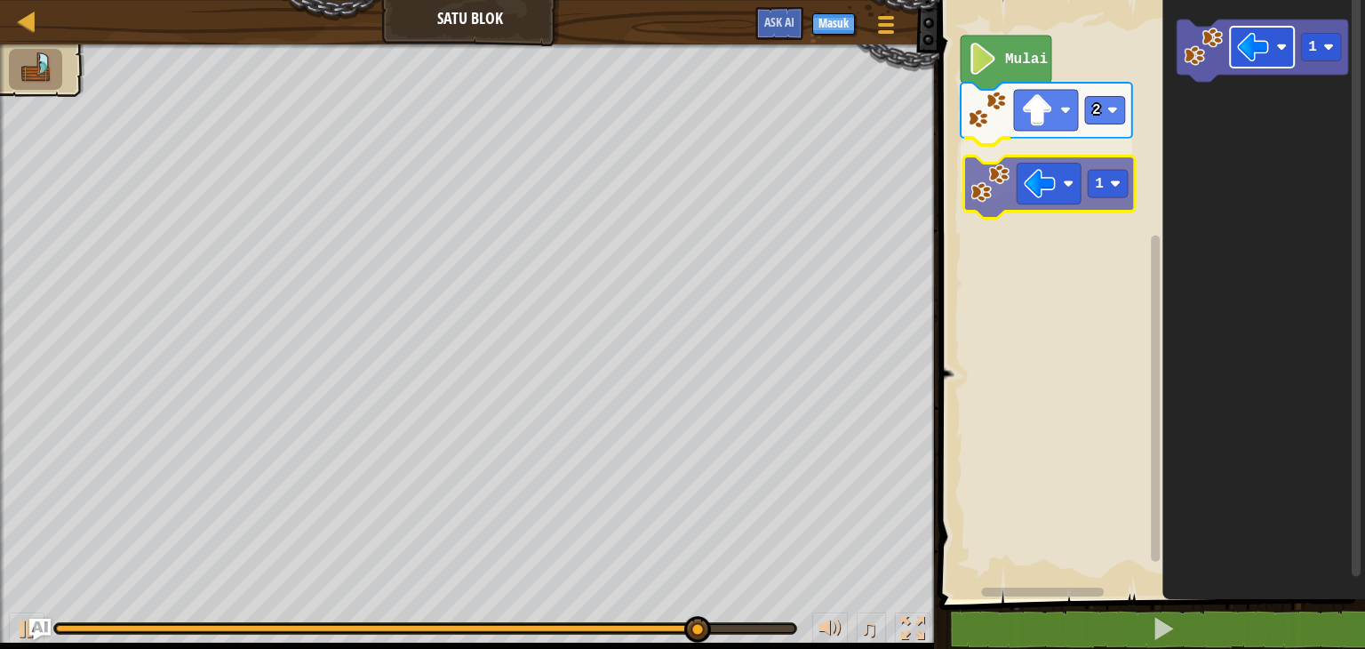
click at [1041, 195] on div "Mulai 2 1 1 1" at bounding box center [1149, 295] width 431 height 608
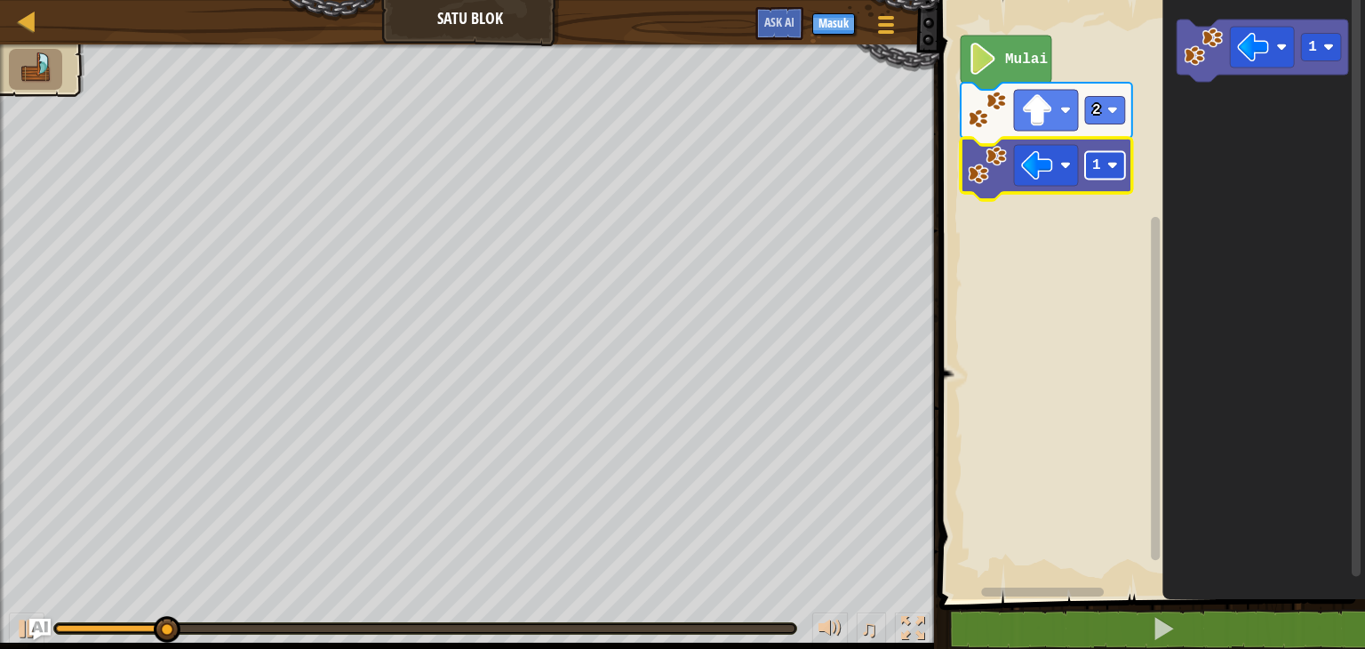
click at [1099, 171] on text "1" at bounding box center [1096, 165] width 9 height 16
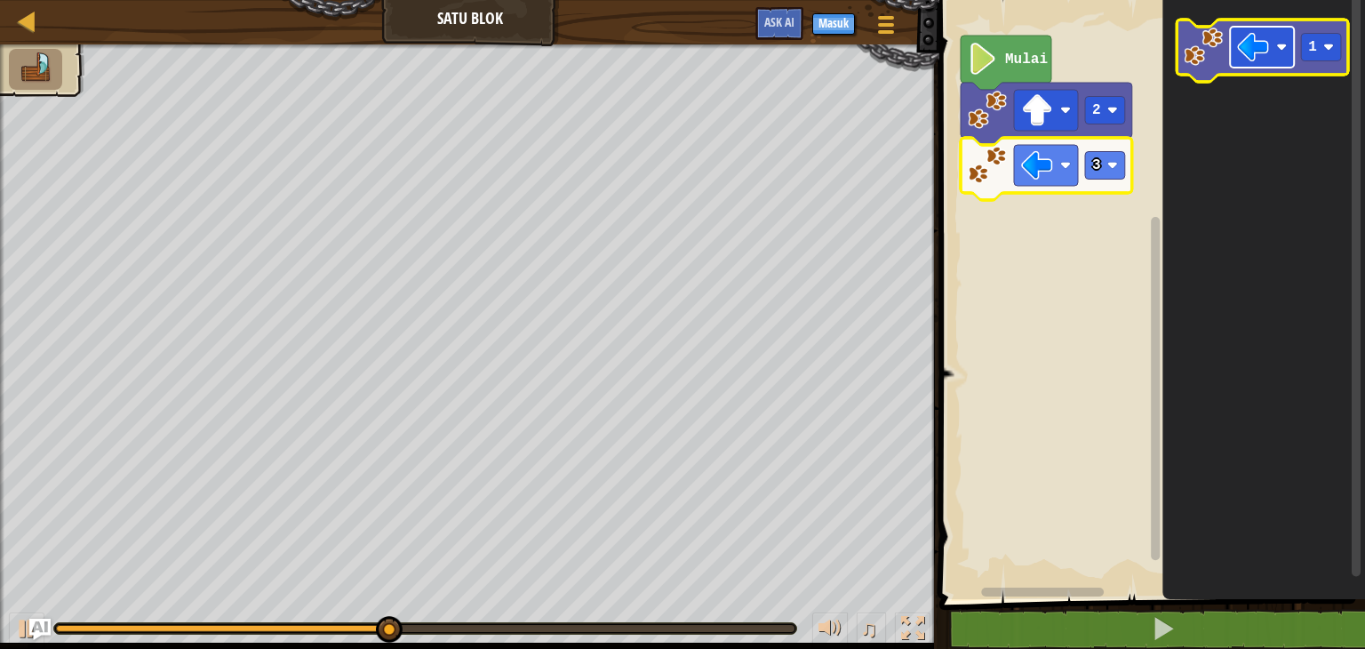
click at [1272, 48] on rect "Ruang Kerja Blockly" at bounding box center [1262, 47] width 64 height 41
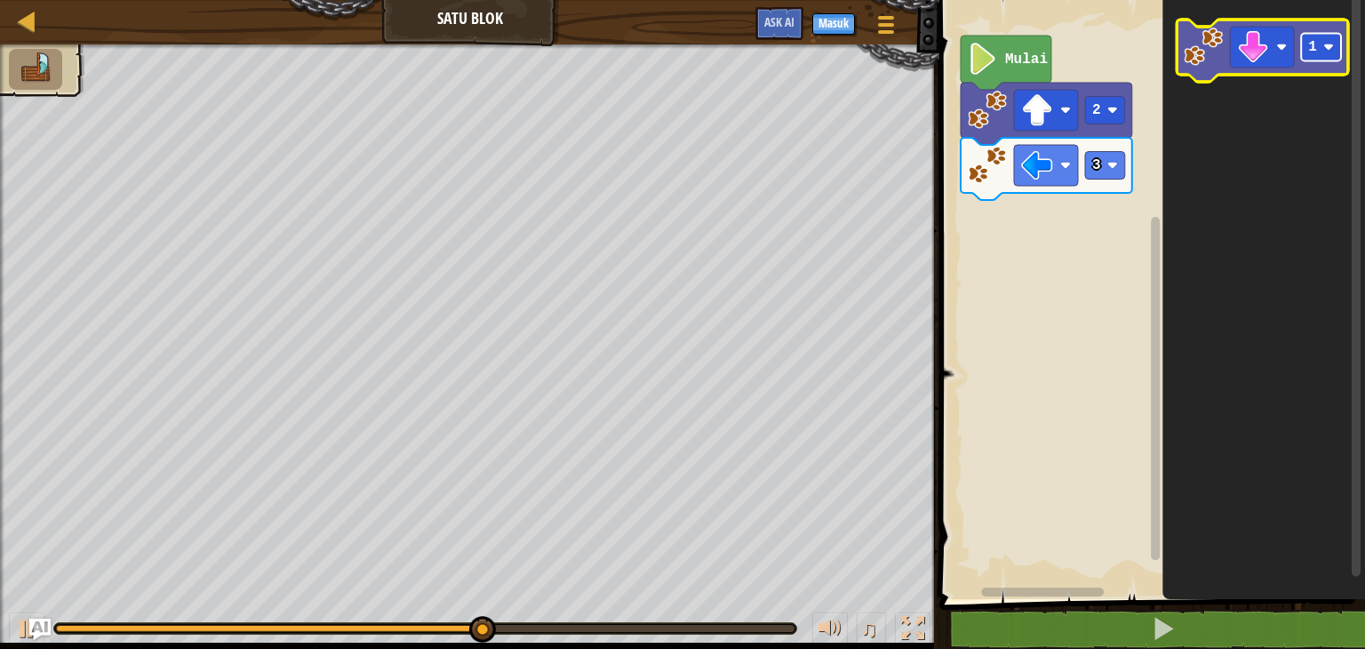
click at [1309, 48] on text "1" at bounding box center [1312, 47] width 9 height 16
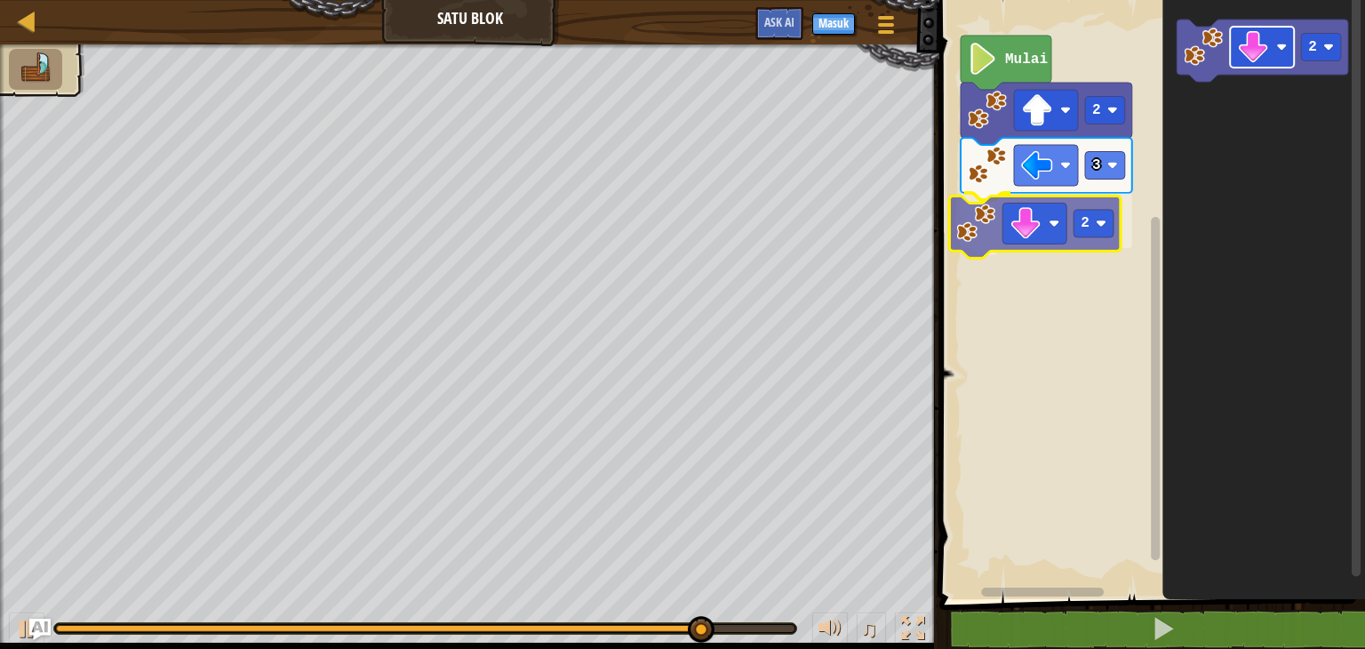
click at [1017, 241] on div "Mulai 2 3 2 2 2" at bounding box center [1149, 295] width 431 height 608
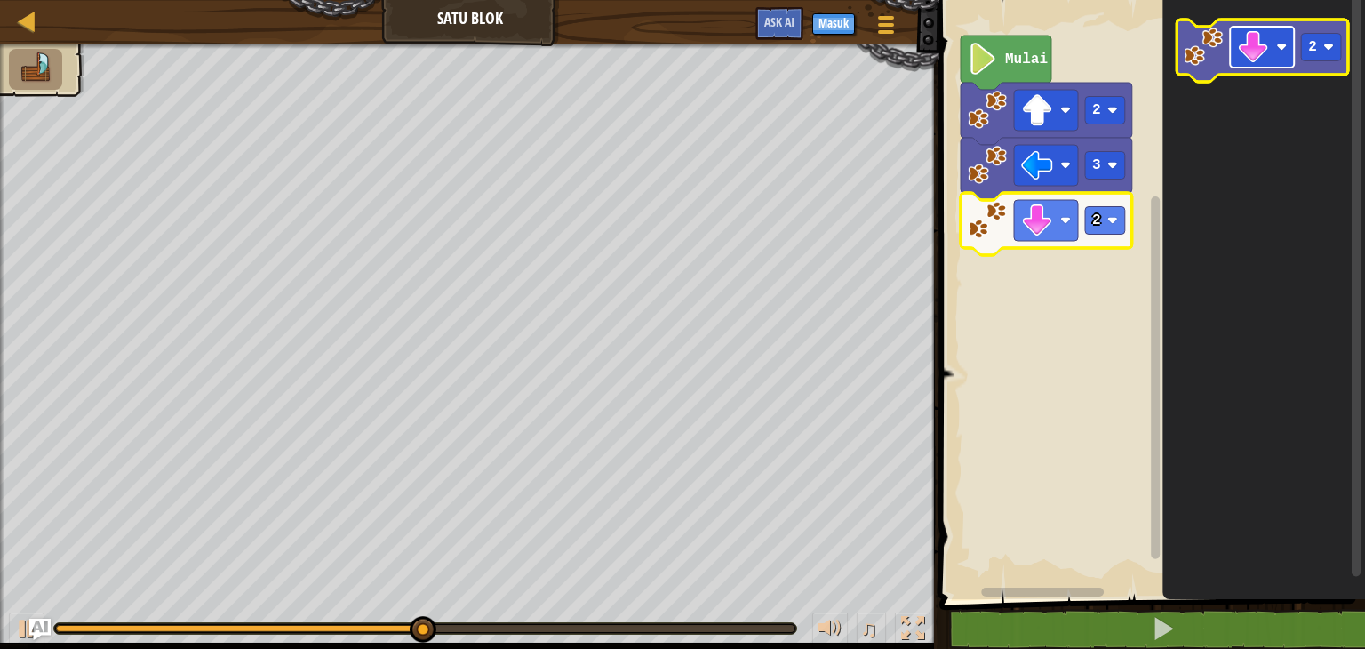
click at [1280, 64] on rect "Ruang Kerja Blockly" at bounding box center [1262, 47] width 64 height 41
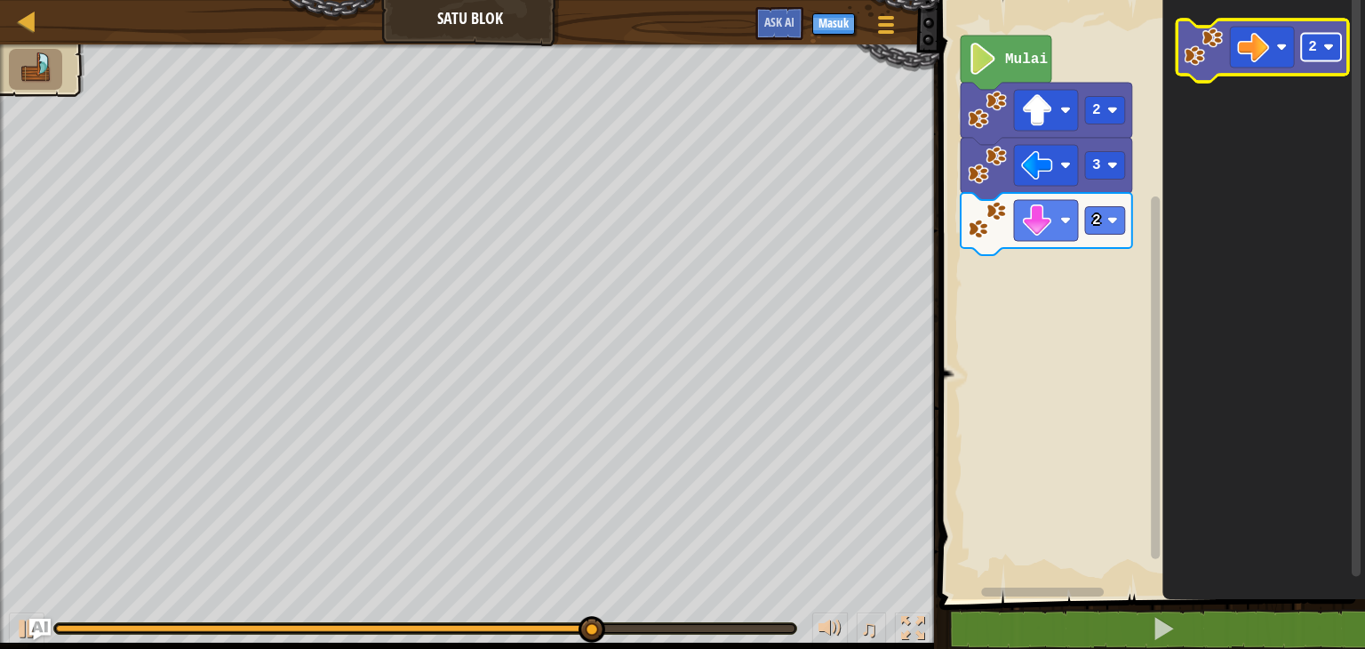
click at [1312, 44] on text "2" at bounding box center [1312, 47] width 9 height 16
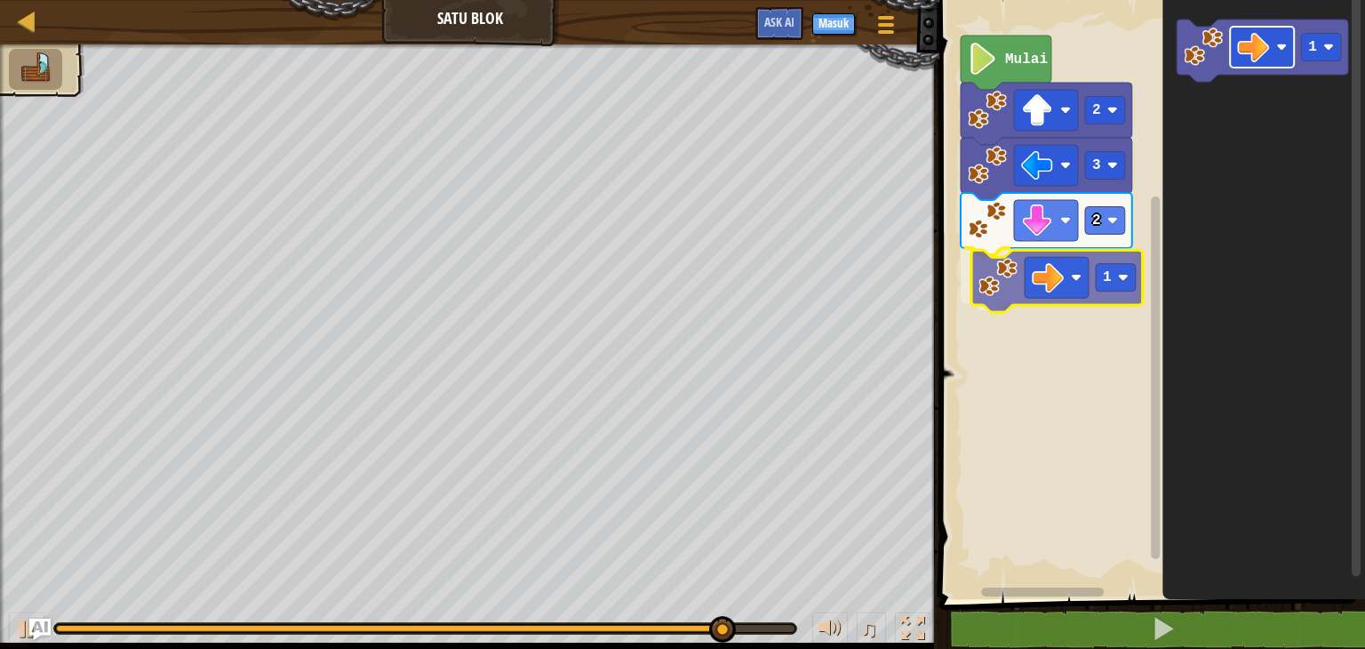
click at [1062, 295] on div "Mulai 2 3 2 1 1 1" at bounding box center [1149, 295] width 431 height 608
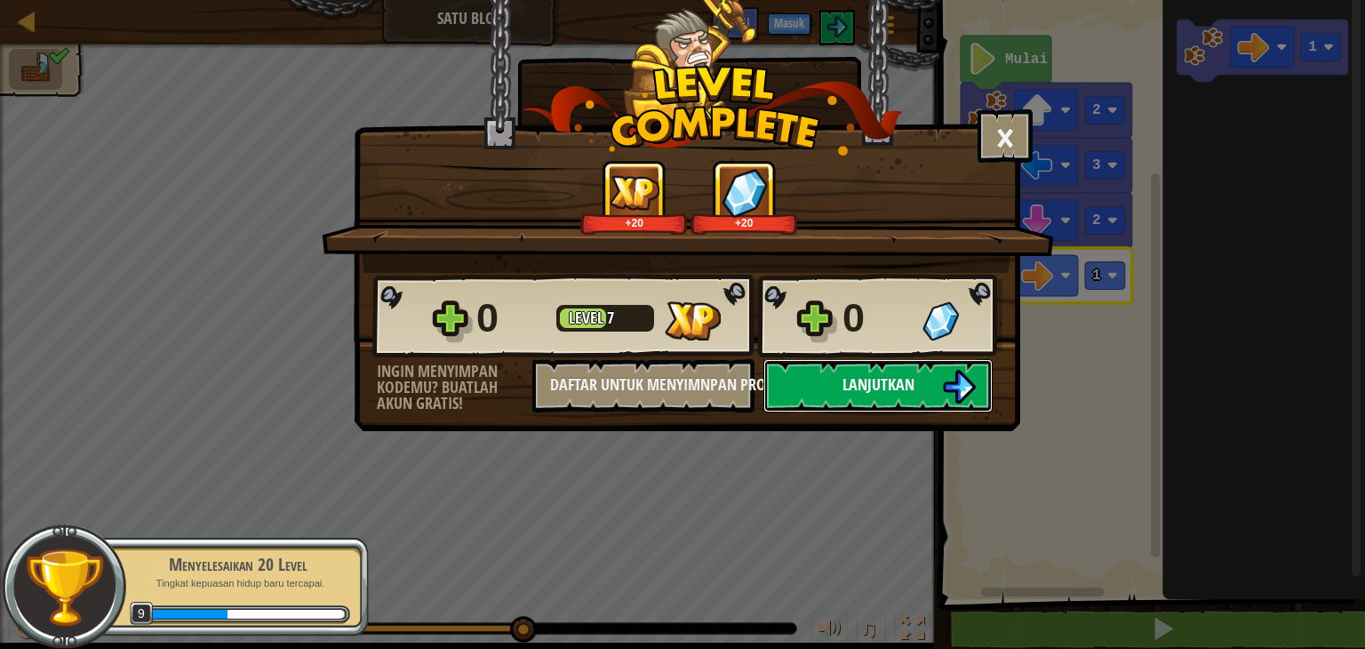
click at [896, 374] on span "Lanjutkan" at bounding box center [878, 384] width 72 height 22
